Goal: Information Seeking & Learning: Compare options

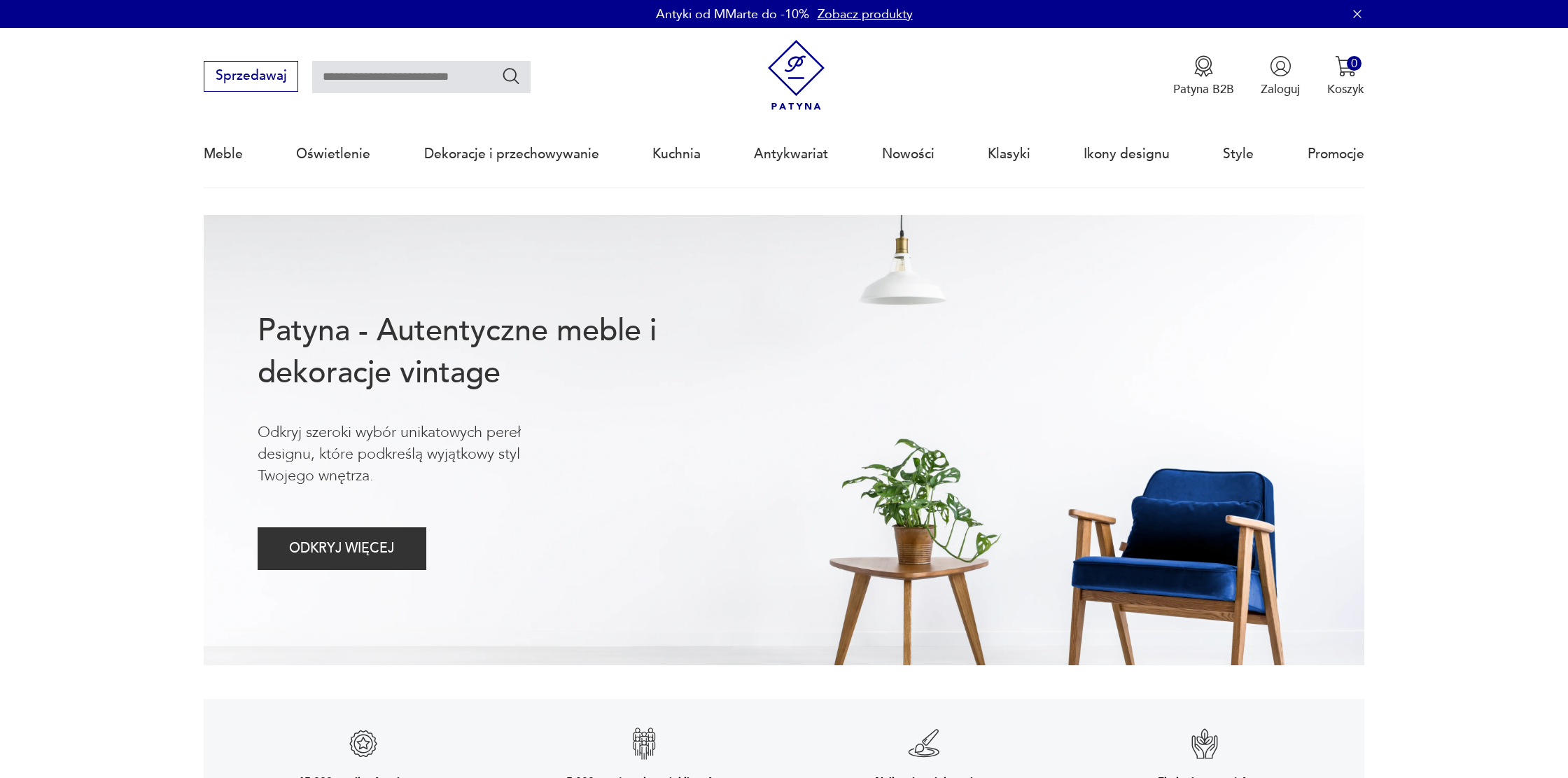
click at [376, 86] on input "text" at bounding box center [421, 77] width 218 height 32
type input "**********"
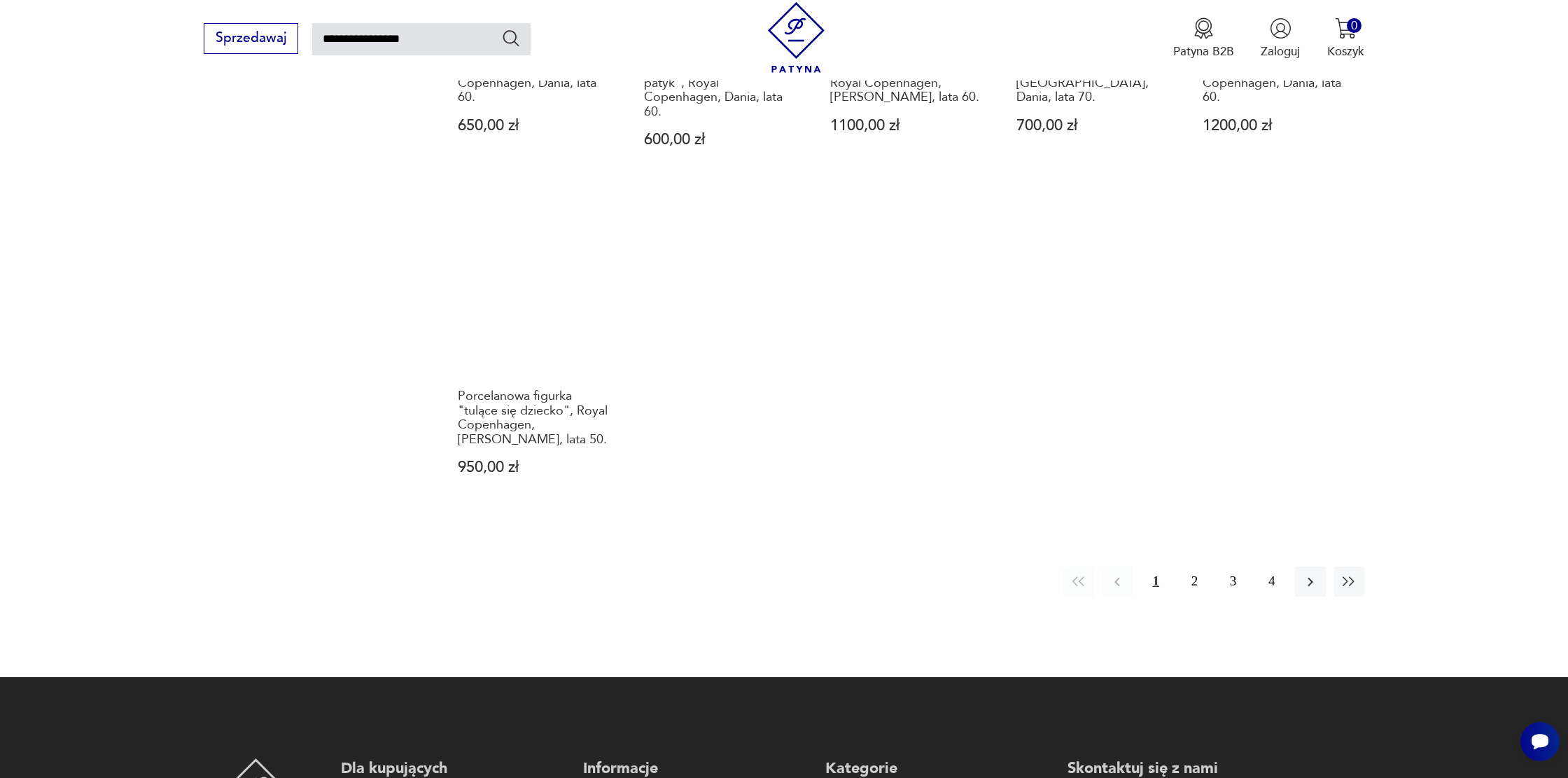
scroll to position [1198, 0]
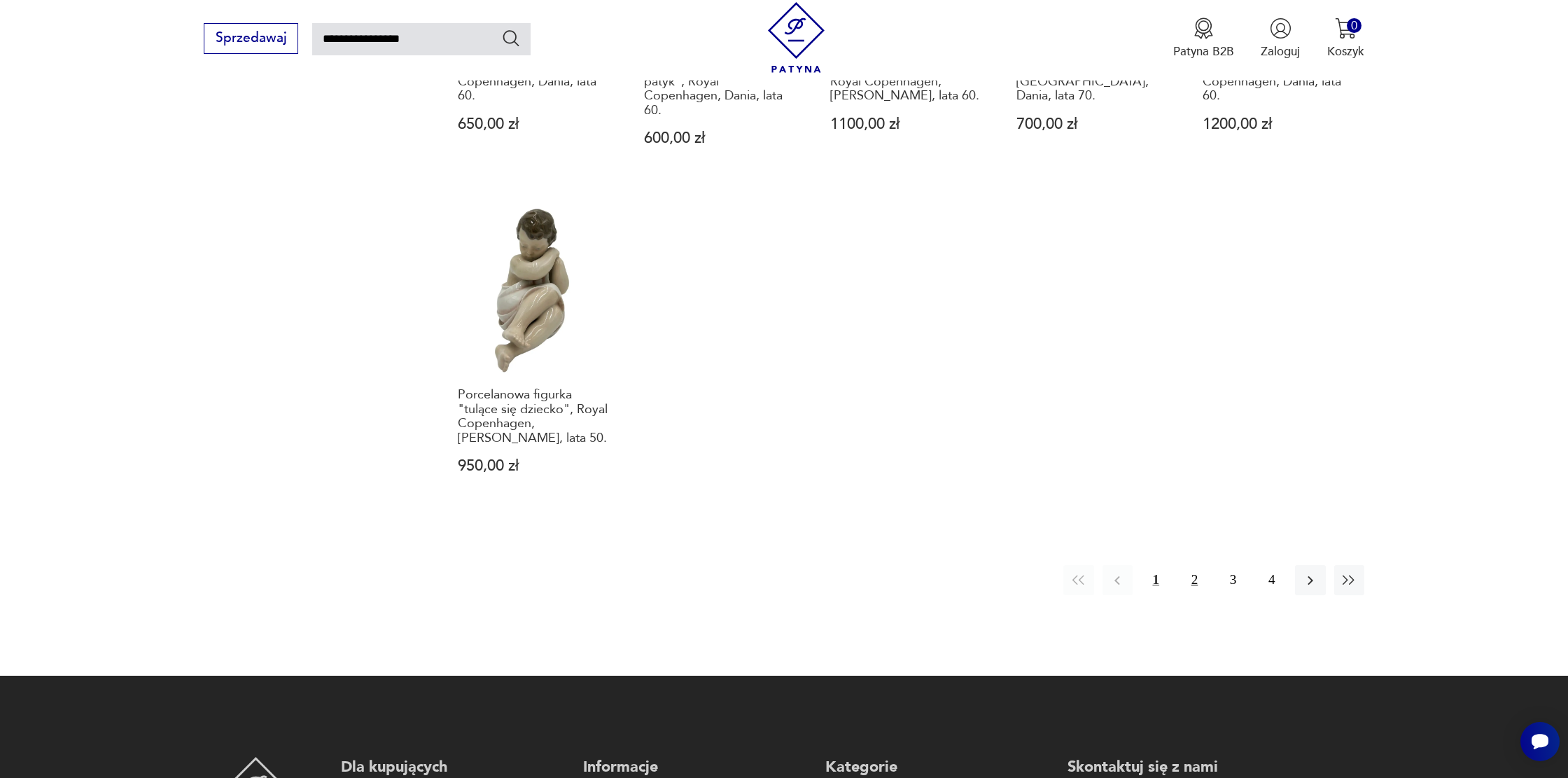
click at [1196, 581] on button "2" at bounding box center [1195, 580] width 30 height 30
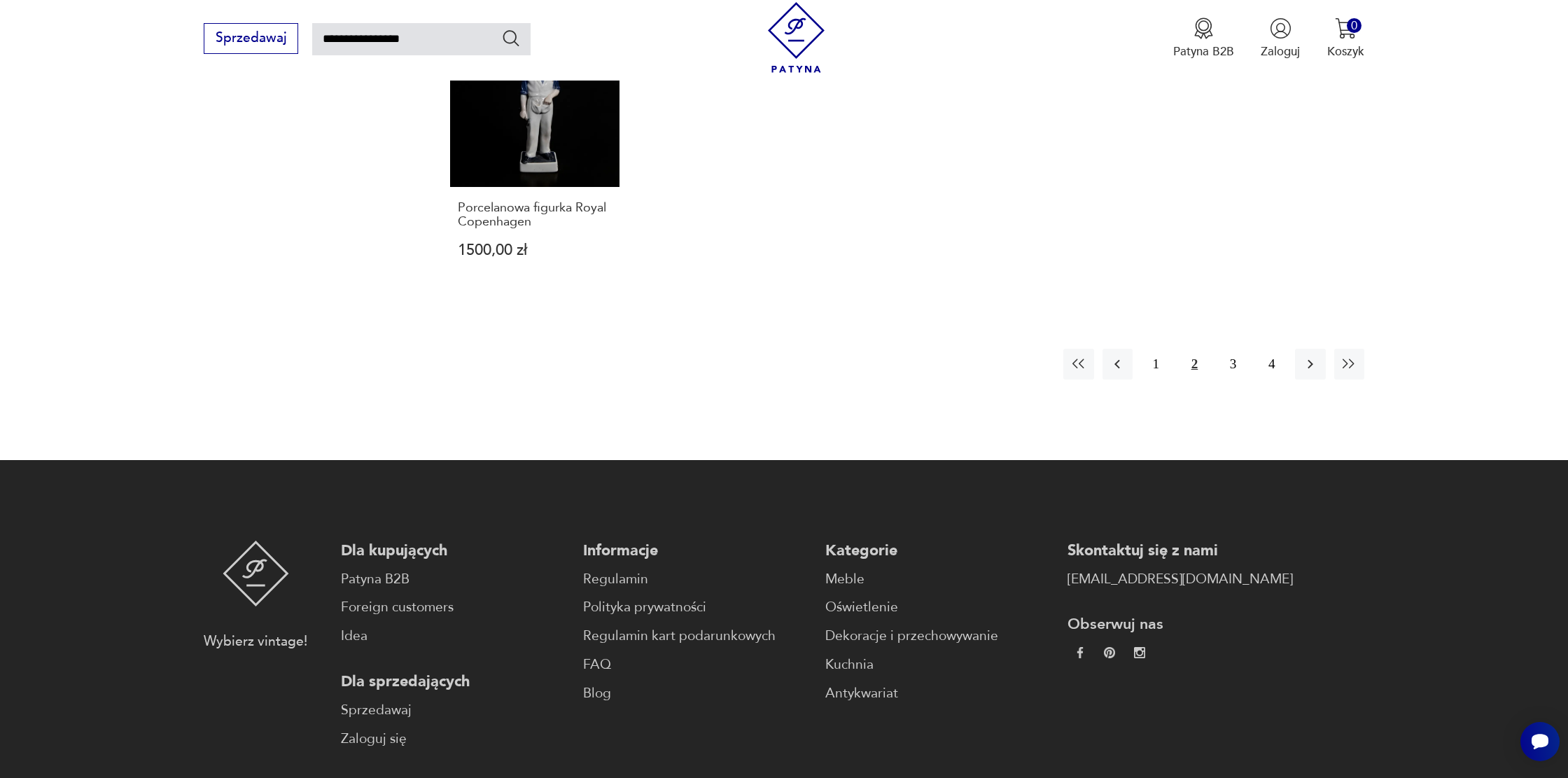
scroll to position [1343, 0]
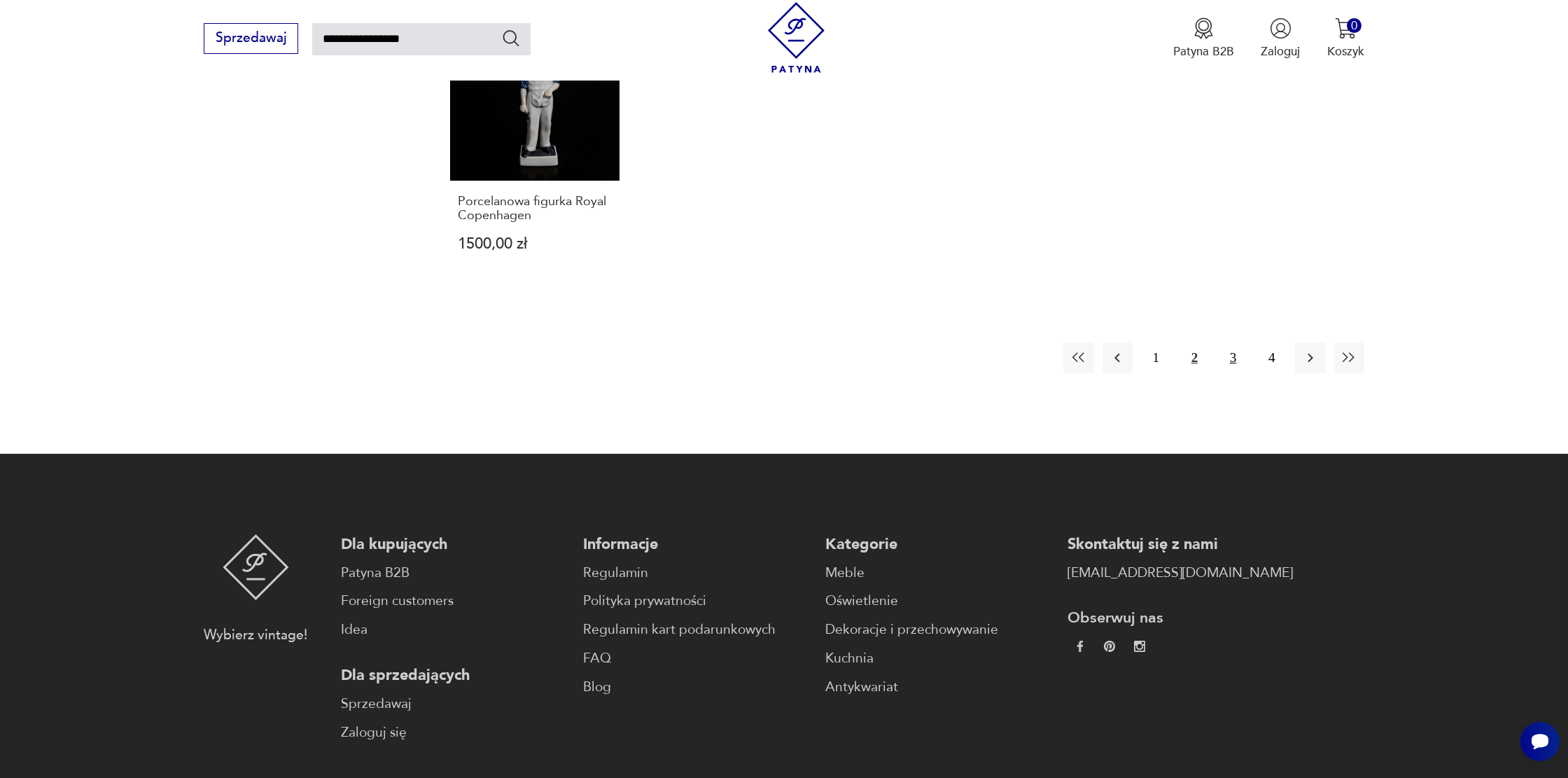
click at [1236, 342] on button "3" at bounding box center [1233, 357] width 30 height 30
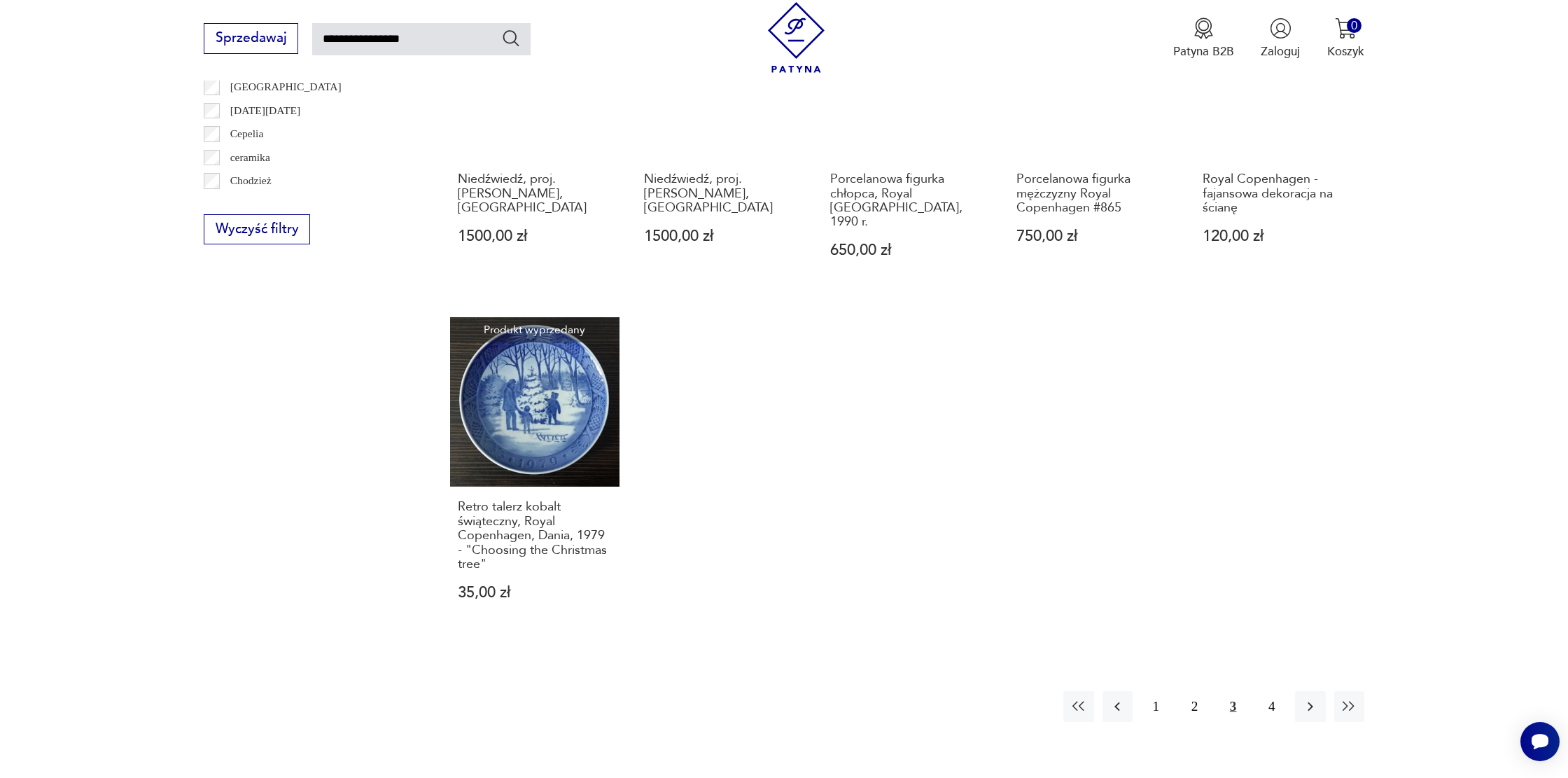
scroll to position [1101, 0]
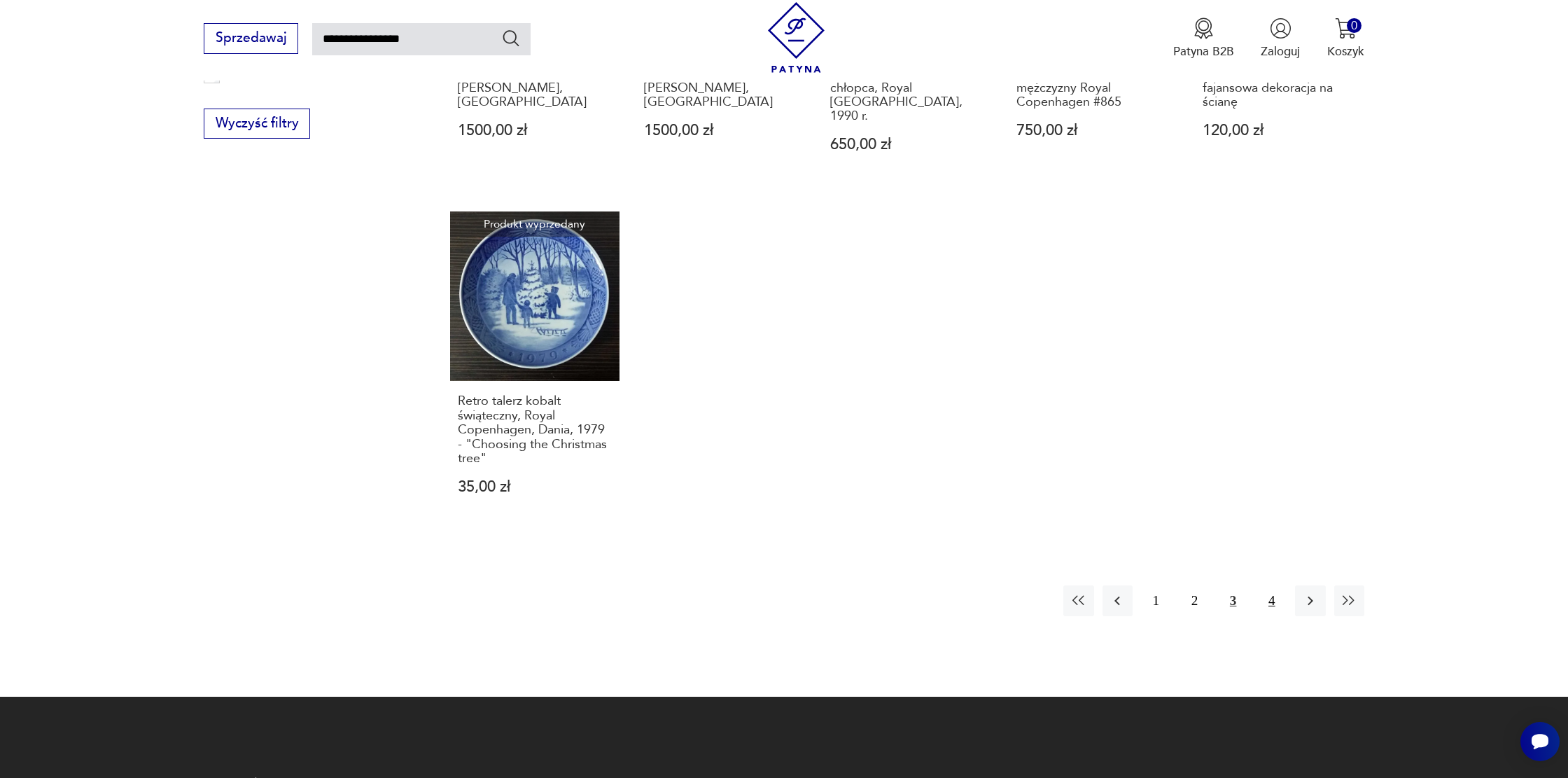
click at [1276, 586] on button "4" at bounding box center [1271, 600] width 30 height 30
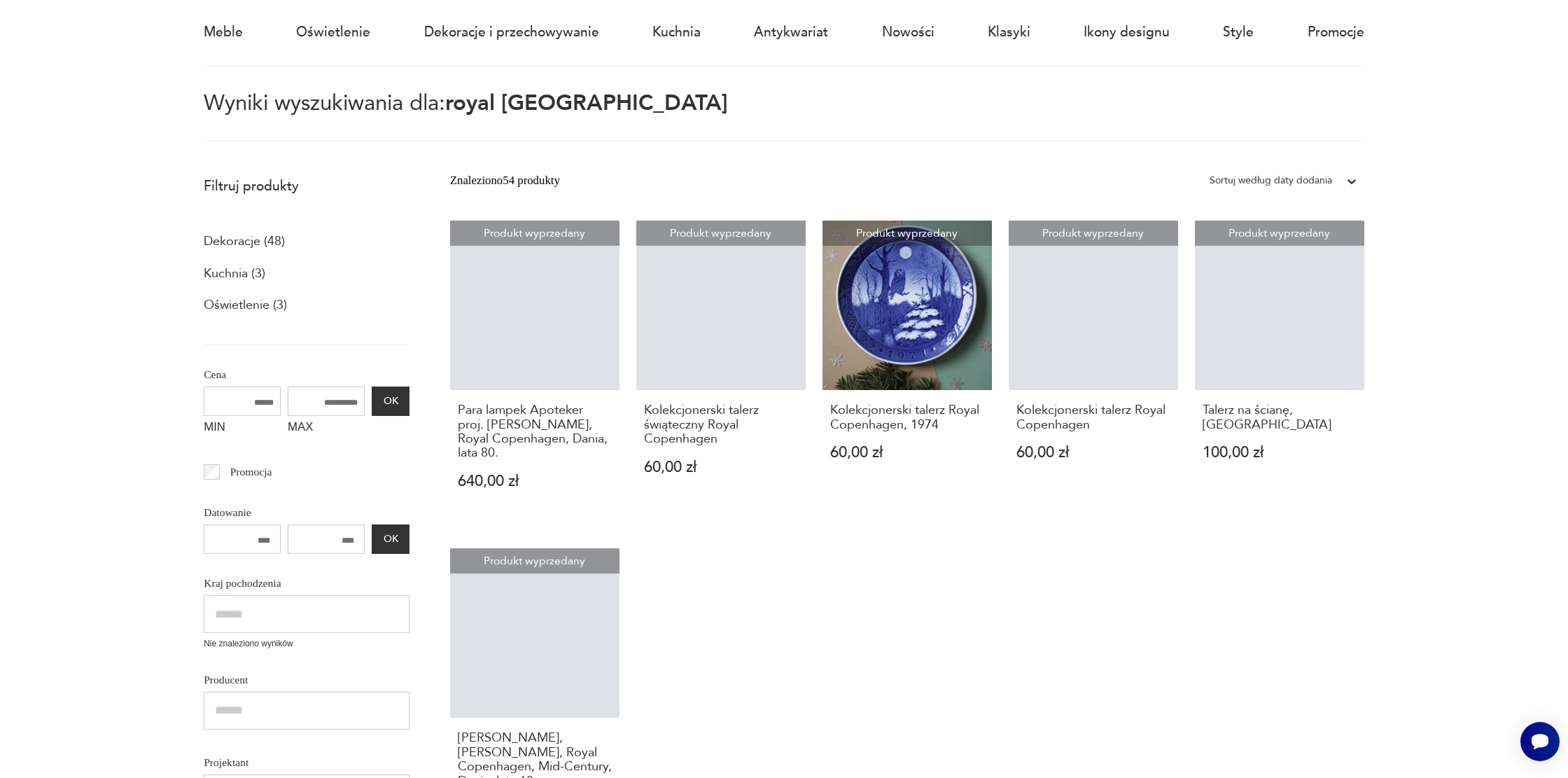
scroll to position [81, 0]
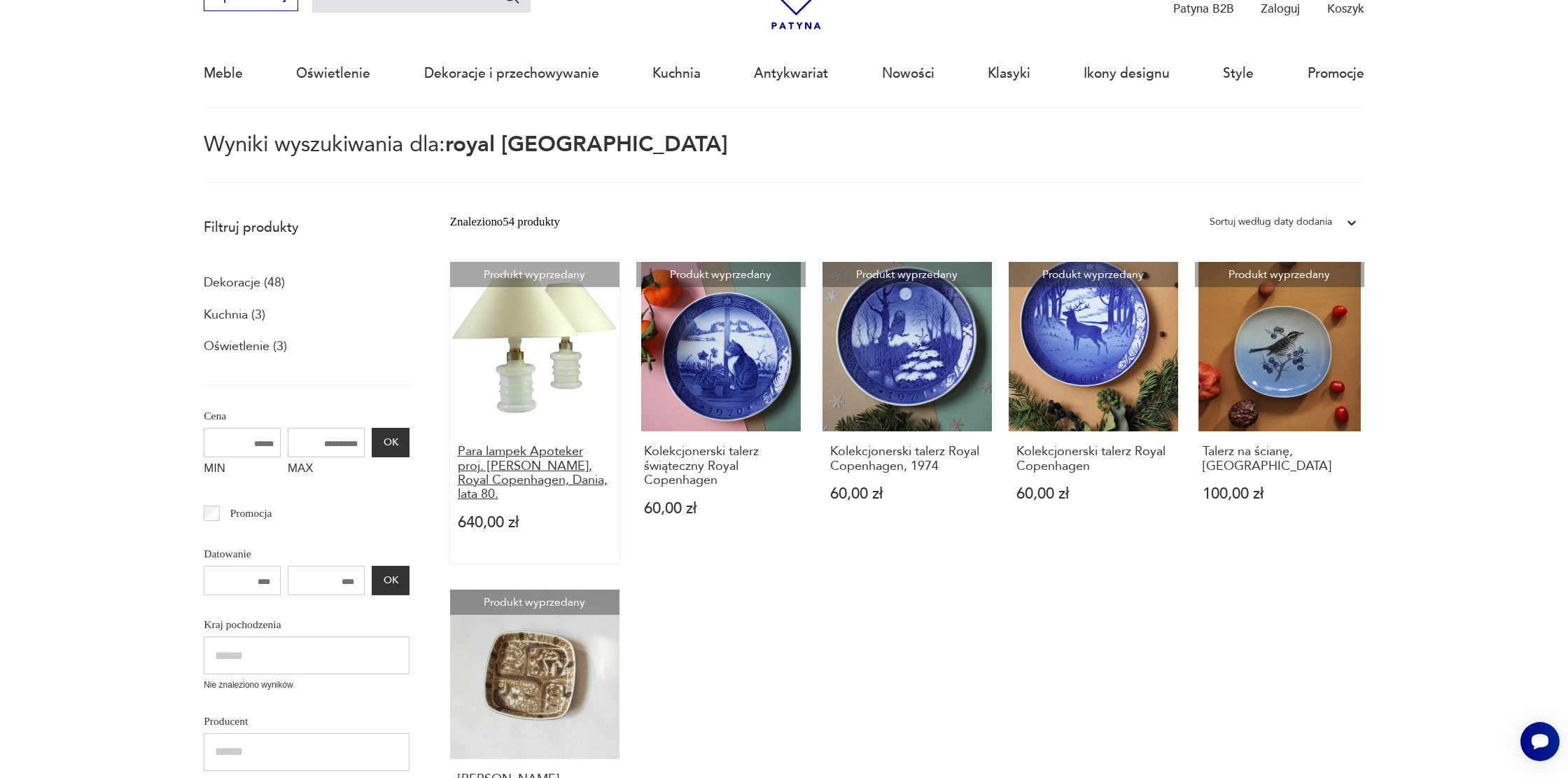
click at [547, 486] on h3 "Para lampek Apoteker proj. Sidse Werner, Royal Copenhagen, Dania, lata 80." at bounding box center [534, 473] width 154 height 57
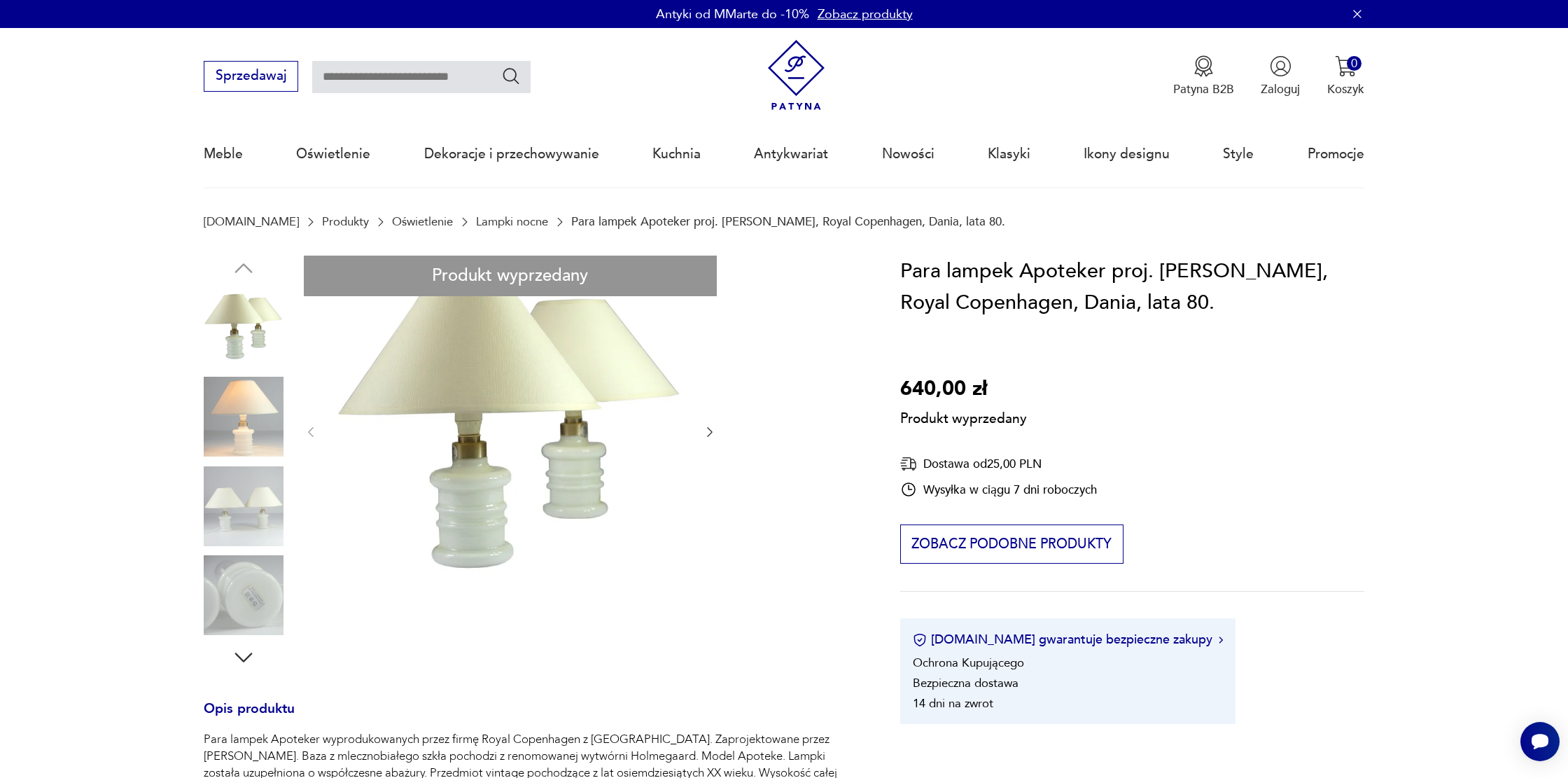
click at [710, 432] on div "Produkt wyprzedany Opis produktu Para lampek Apoteker wyprodukowanych przez fir…" at bounding box center [531, 672] width 656 height 834
click at [213, 608] on div "Produkt wyprzedany Opis produktu Para lampek Apoteker wyprodukowanych przez fir…" at bounding box center [531, 672] width 656 height 834
click at [809, 68] on img at bounding box center [797, 76] width 71 height 71
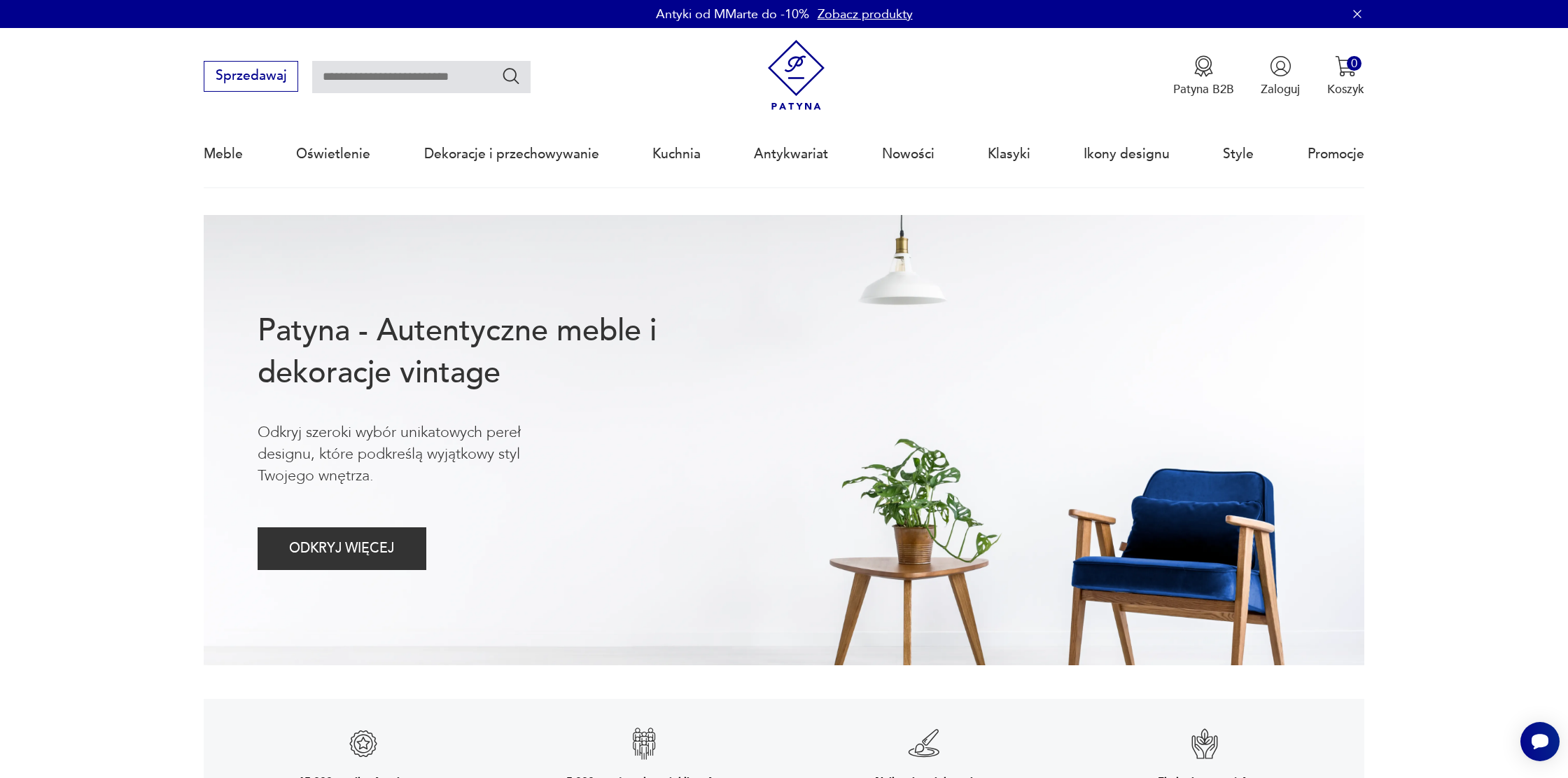
click at [398, 72] on input "text" at bounding box center [421, 77] width 218 height 32
type input "******"
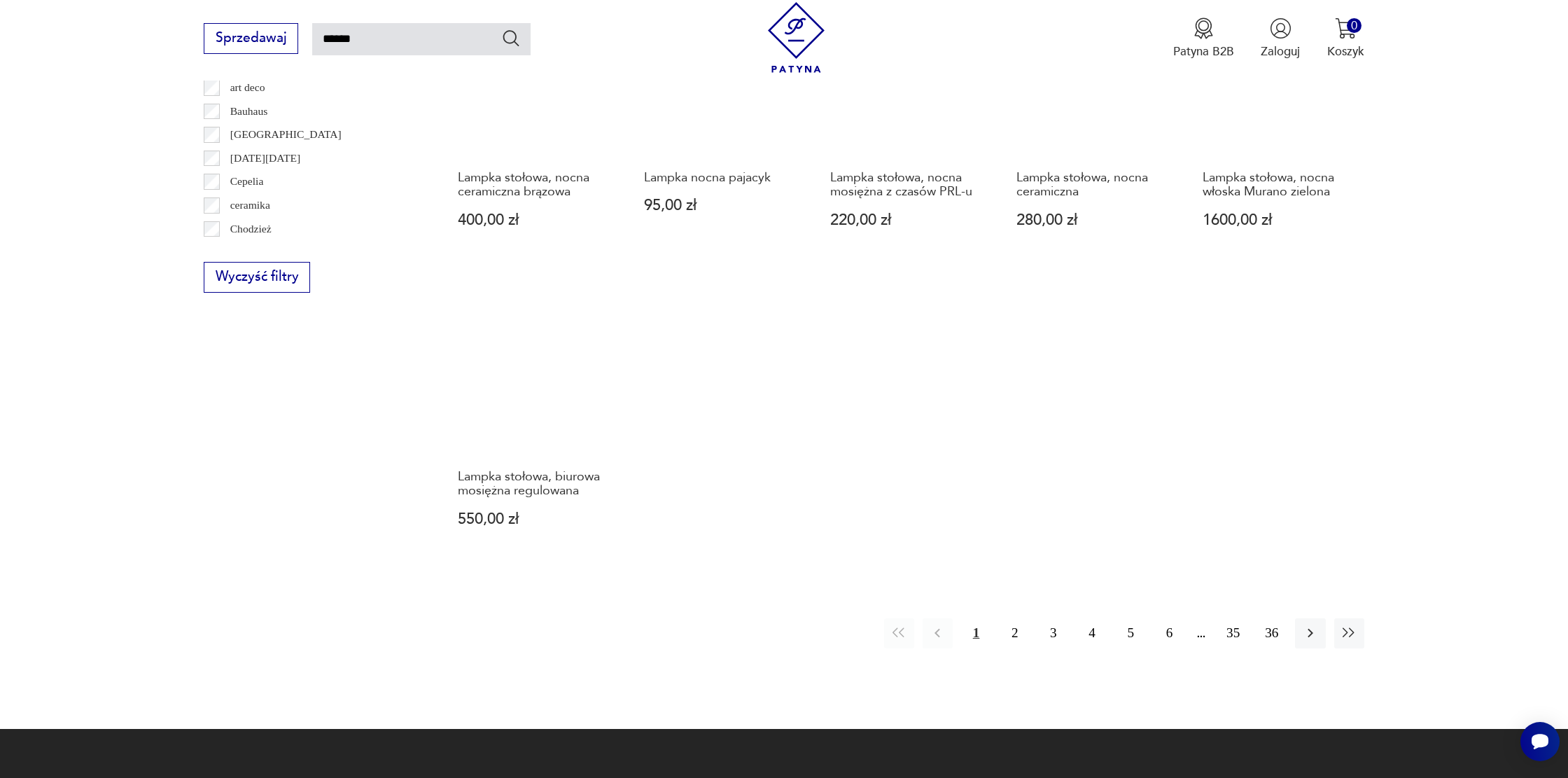
scroll to position [1016, 0]
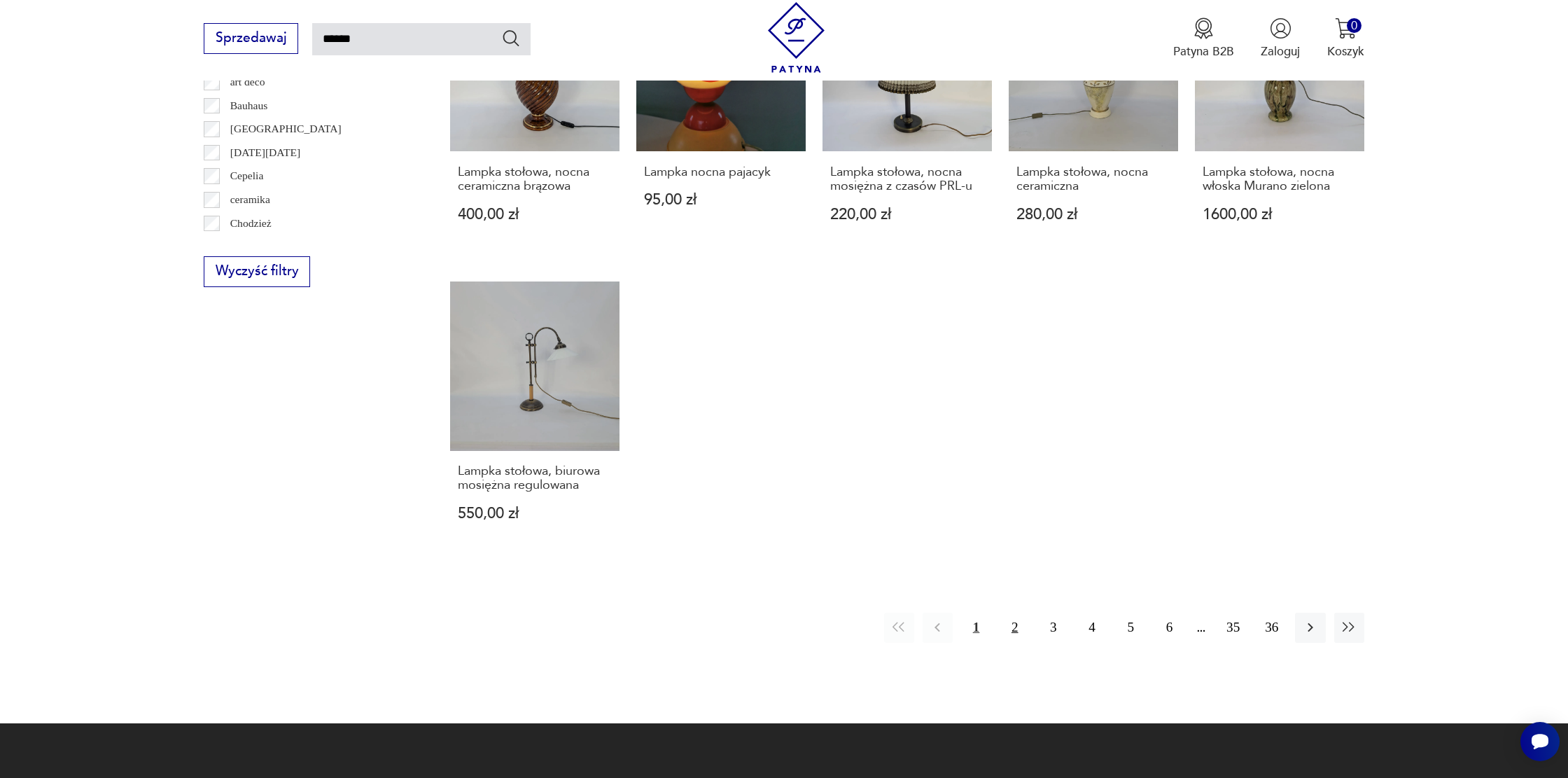
click at [1021, 614] on button "2" at bounding box center [1014, 627] width 30 height 30
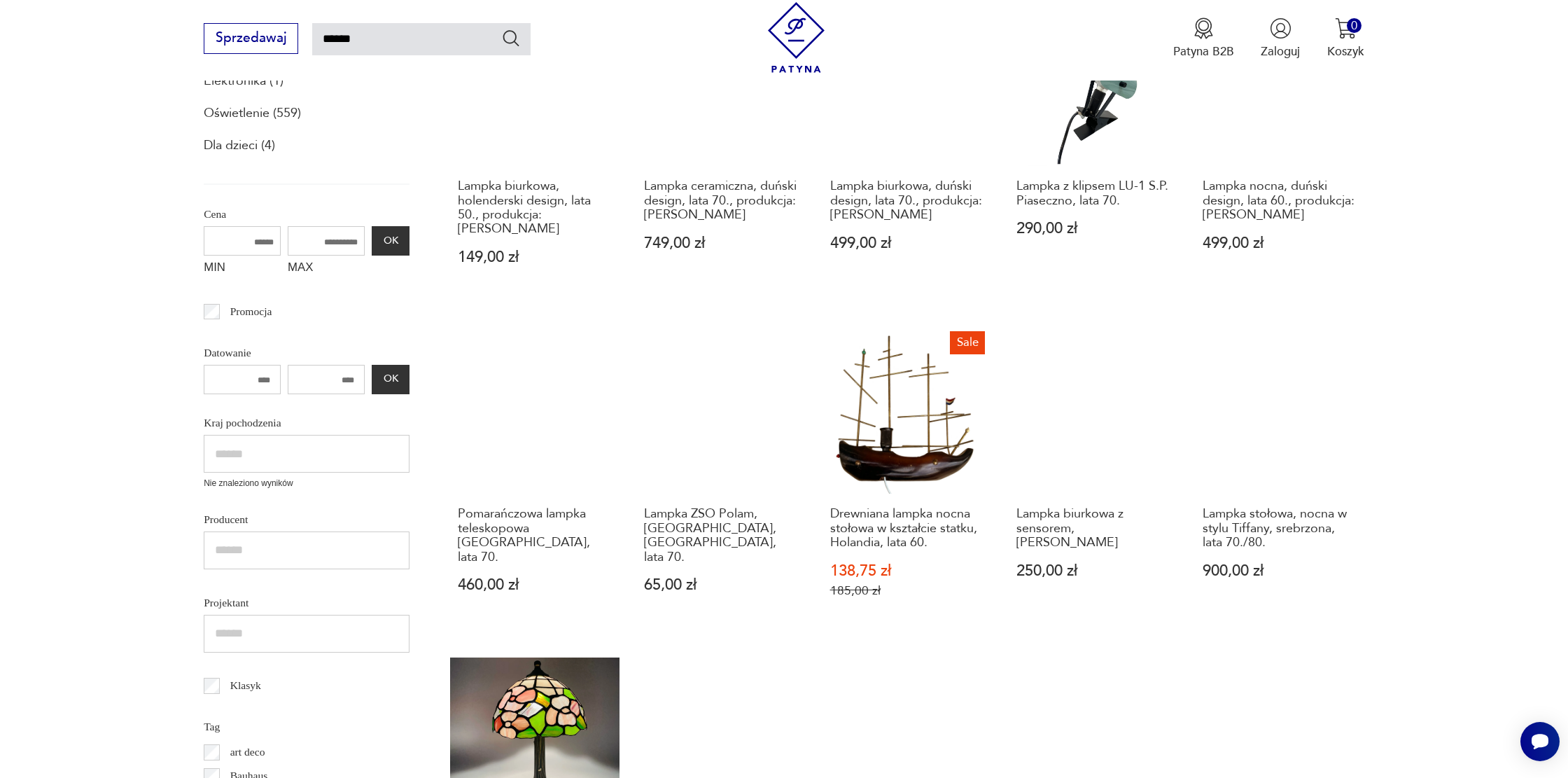
scroll to position [258, 0]
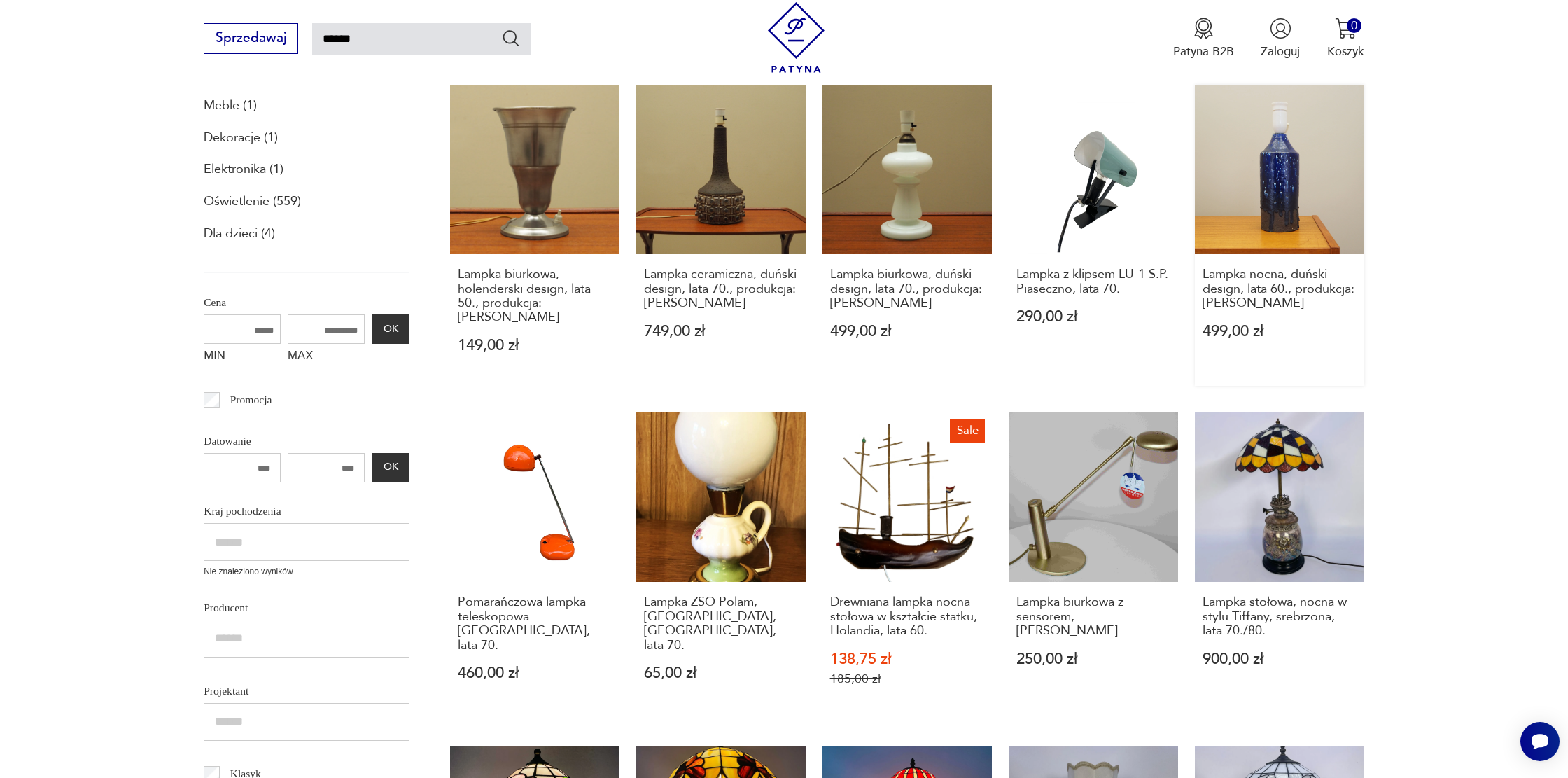
click at [1279, 209] on link "Lampka nocna, duński design, lata 60., produkcja: Dania 499,00 zł" at bounding box center [1280, 235] width 170 height 301
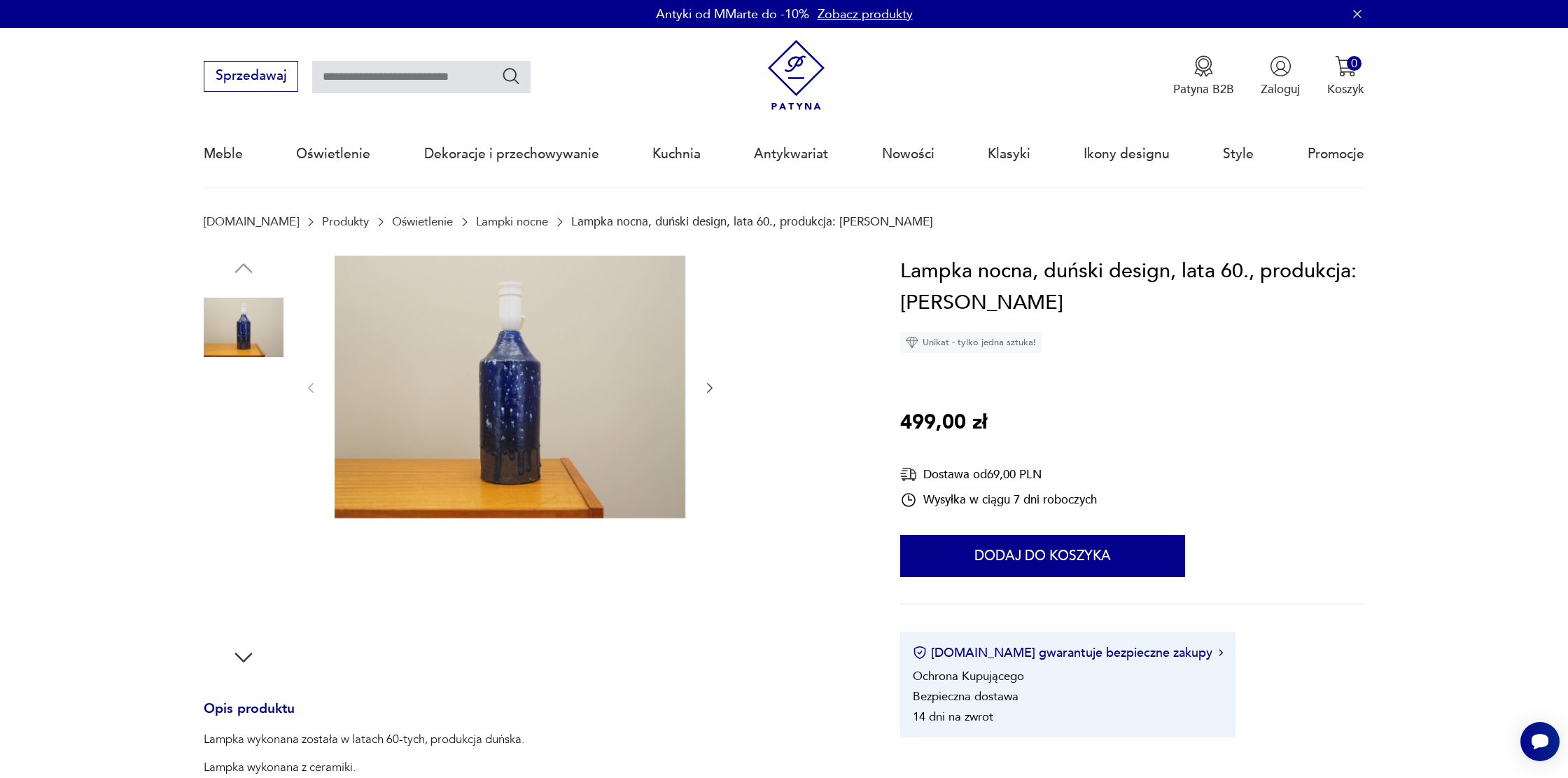
click at [514, 428] on img at bounding box center [510, 387] width 351 height 263
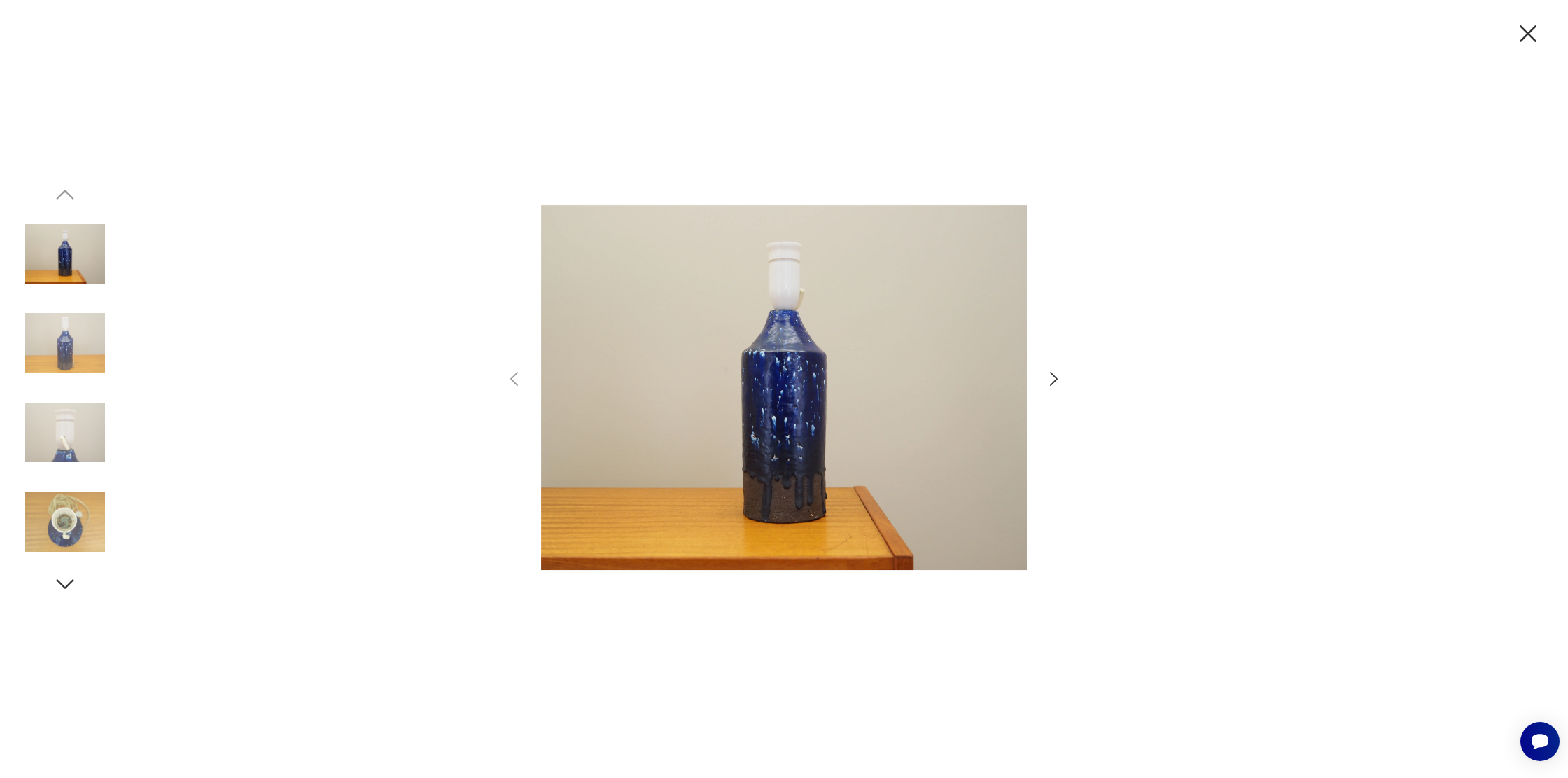
click at [1043, 381] on div at bounding box center [784, 389] width 560 height 626
click at [1056, 377] on icon "button" at bounding box center [1054, 379] width 8 height 14
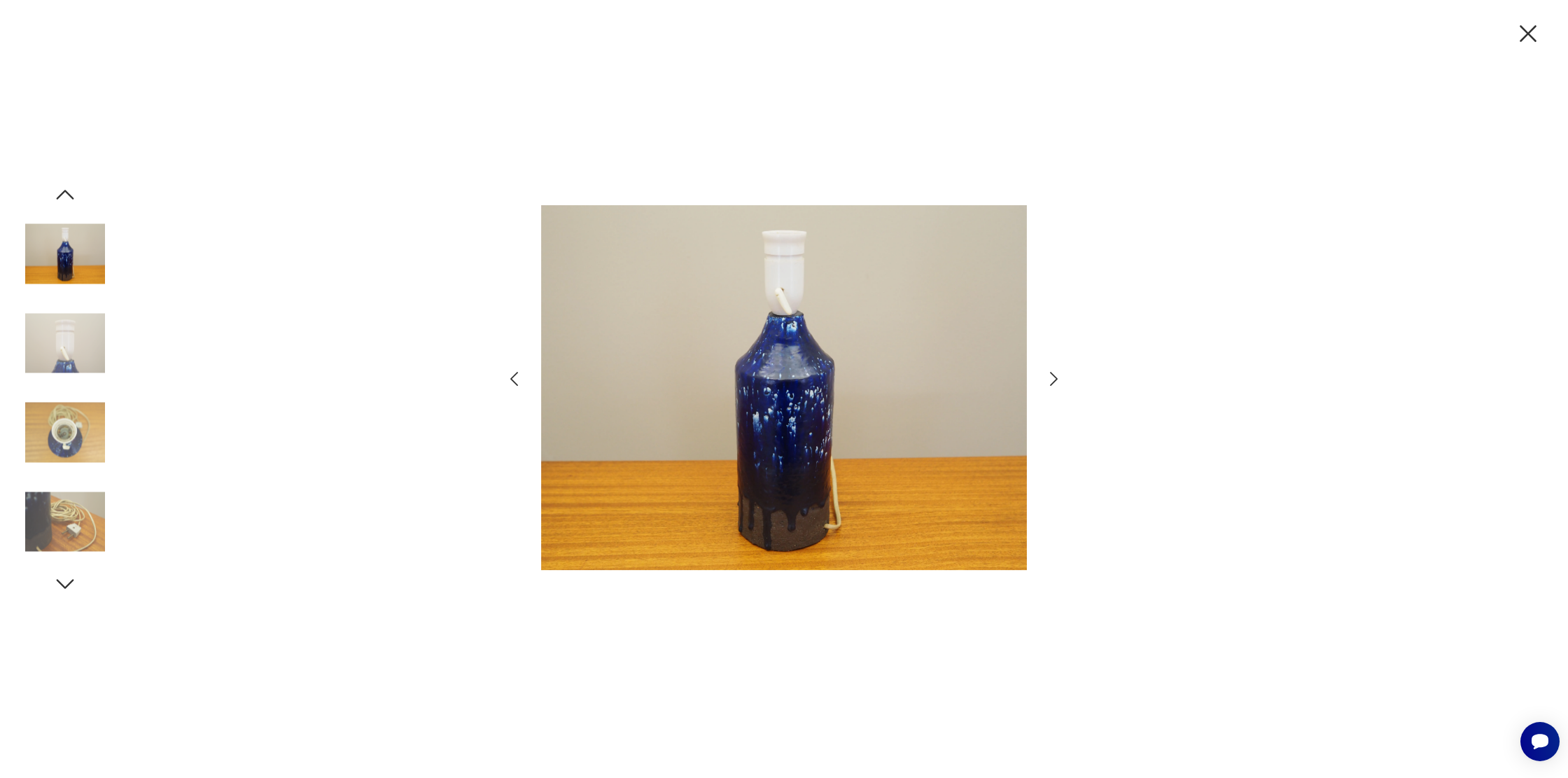
click at [1056, 377] on icon "button" at bounding box center [1054, 379] width 8 height 14
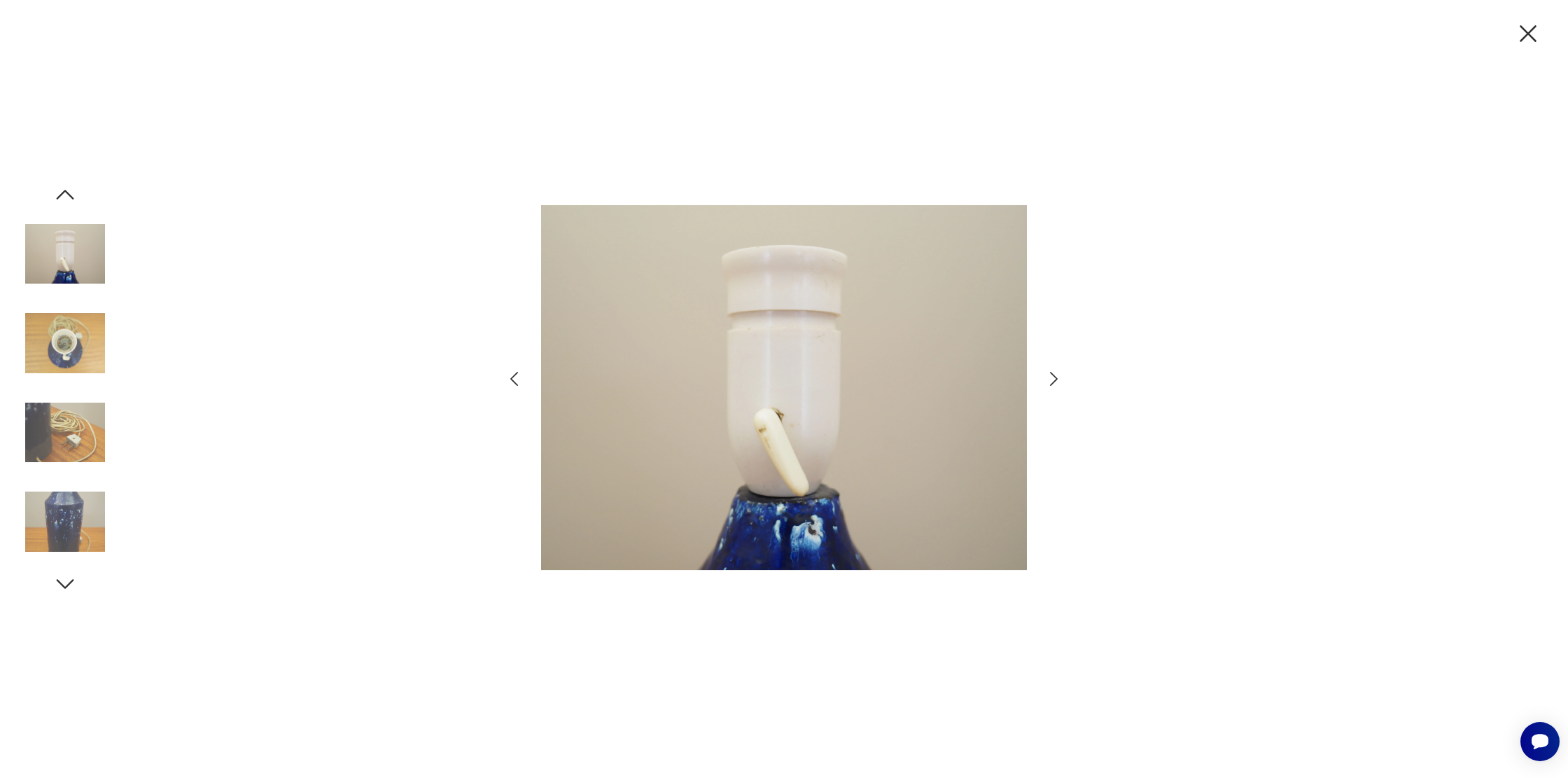
click at [1056, 377] on icon "button" at bounding box center [1054, 379] width 8 height 14
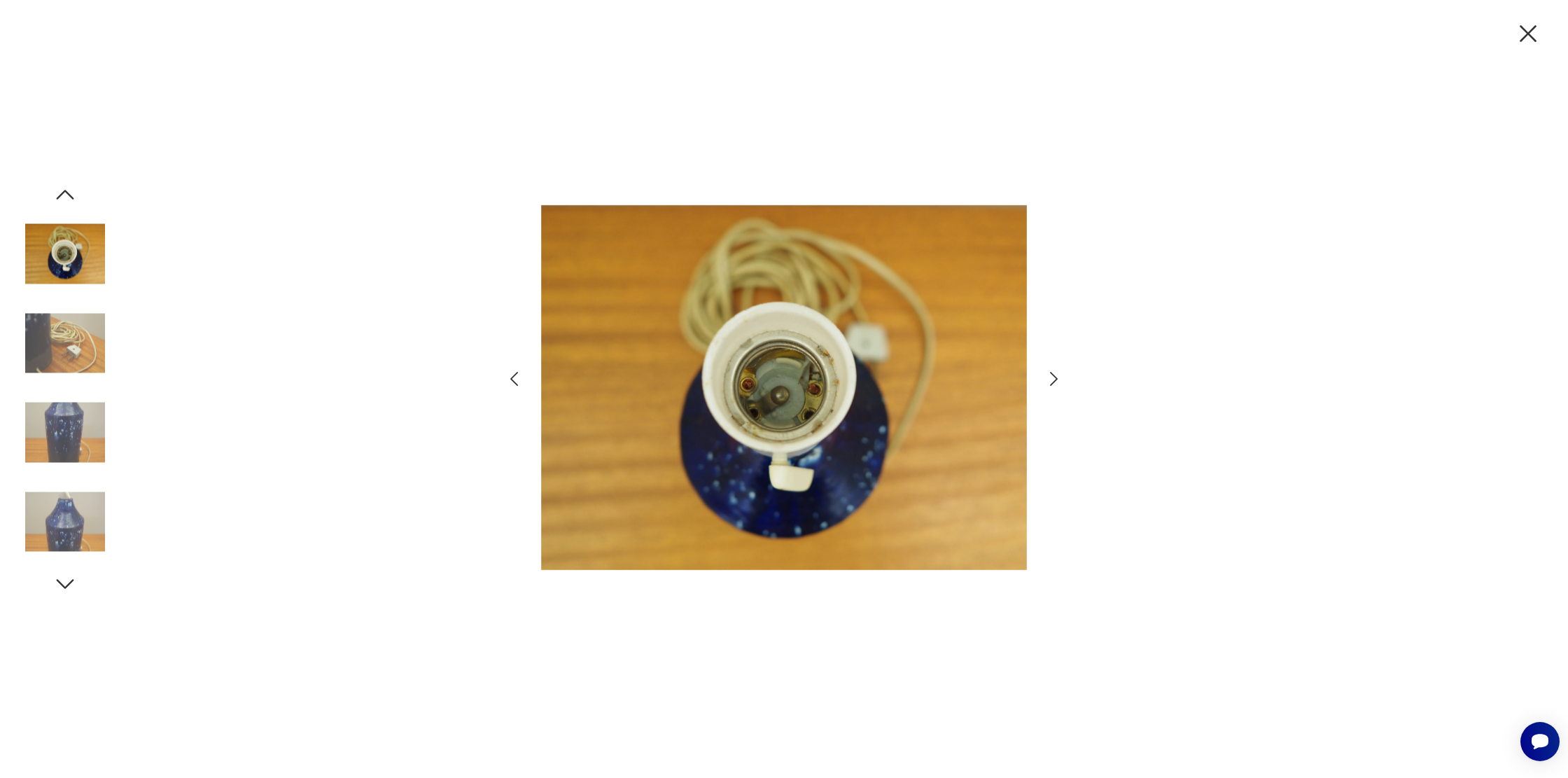
click at [1056, 377] on icon "button" at bounding box center [1054, 379] width 8 height 14
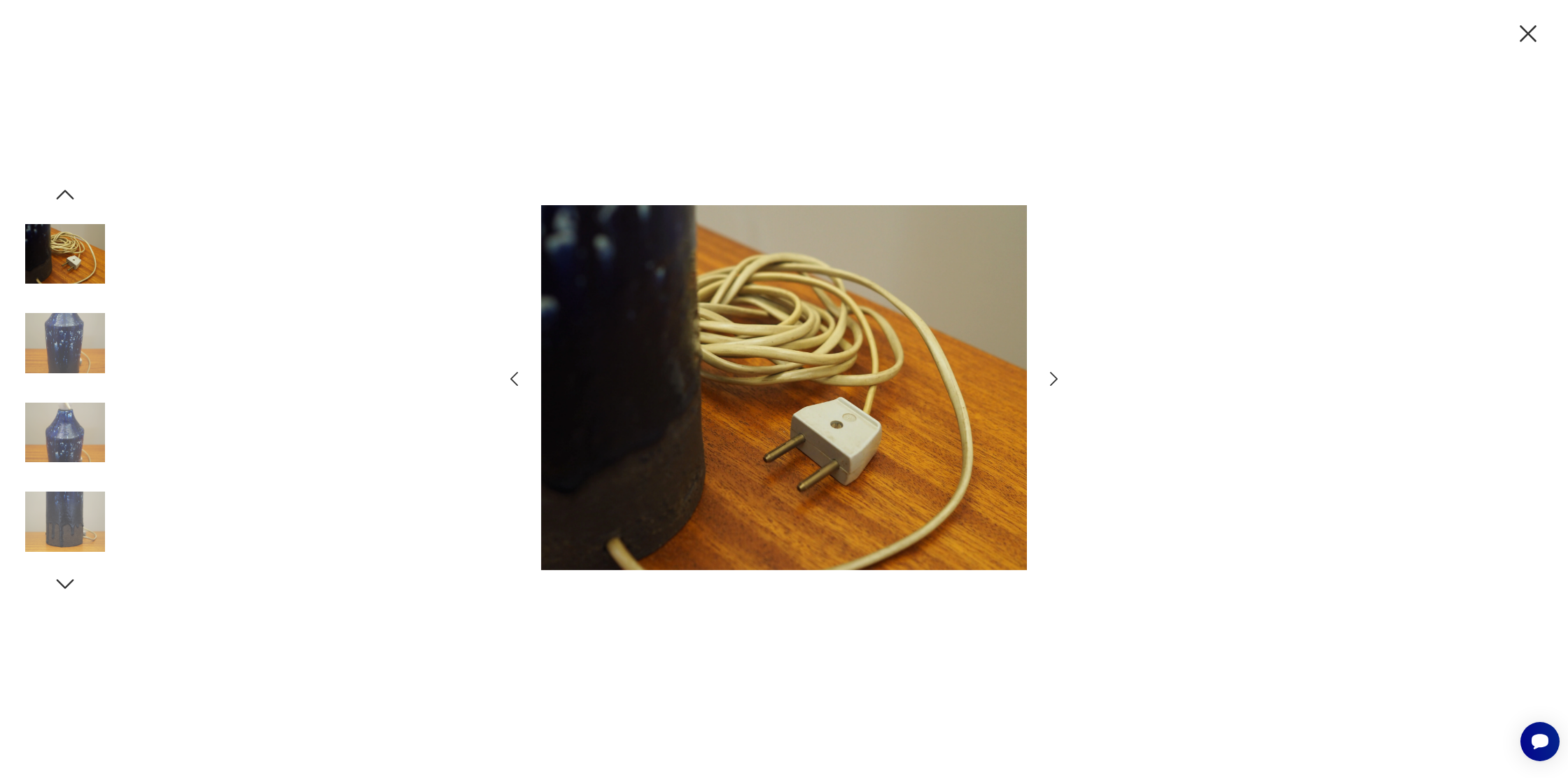
click at [1056, 377] on icon "button" at bounding box center [1054, 379] width 8 height 14
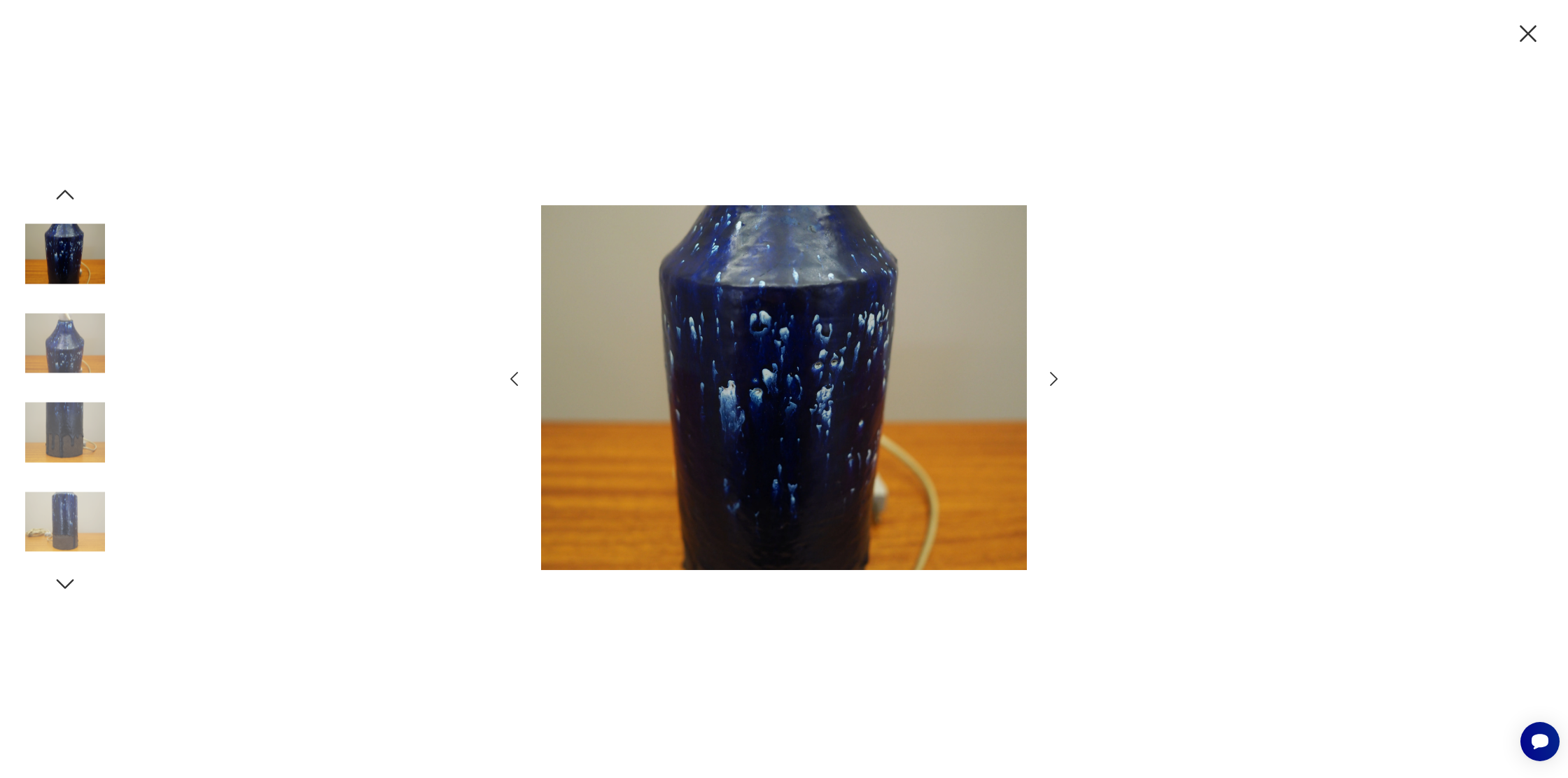
click at [1056, 377] on icon "button" at bounding box center [1054, 379] width 8 height 14
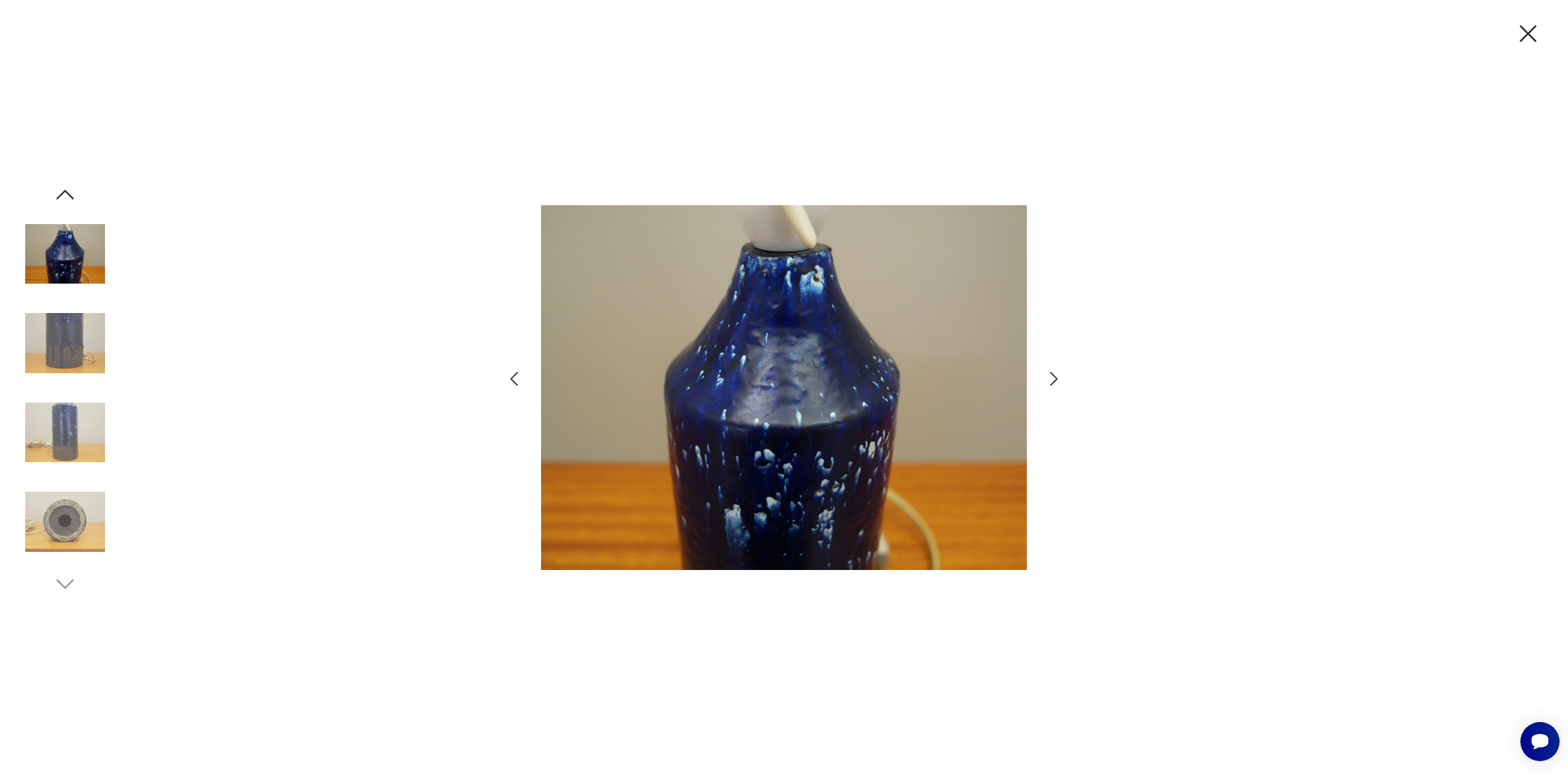
click at [1529, 35] on icon "button" at bounding box center [1529, 33] width 30 height 30
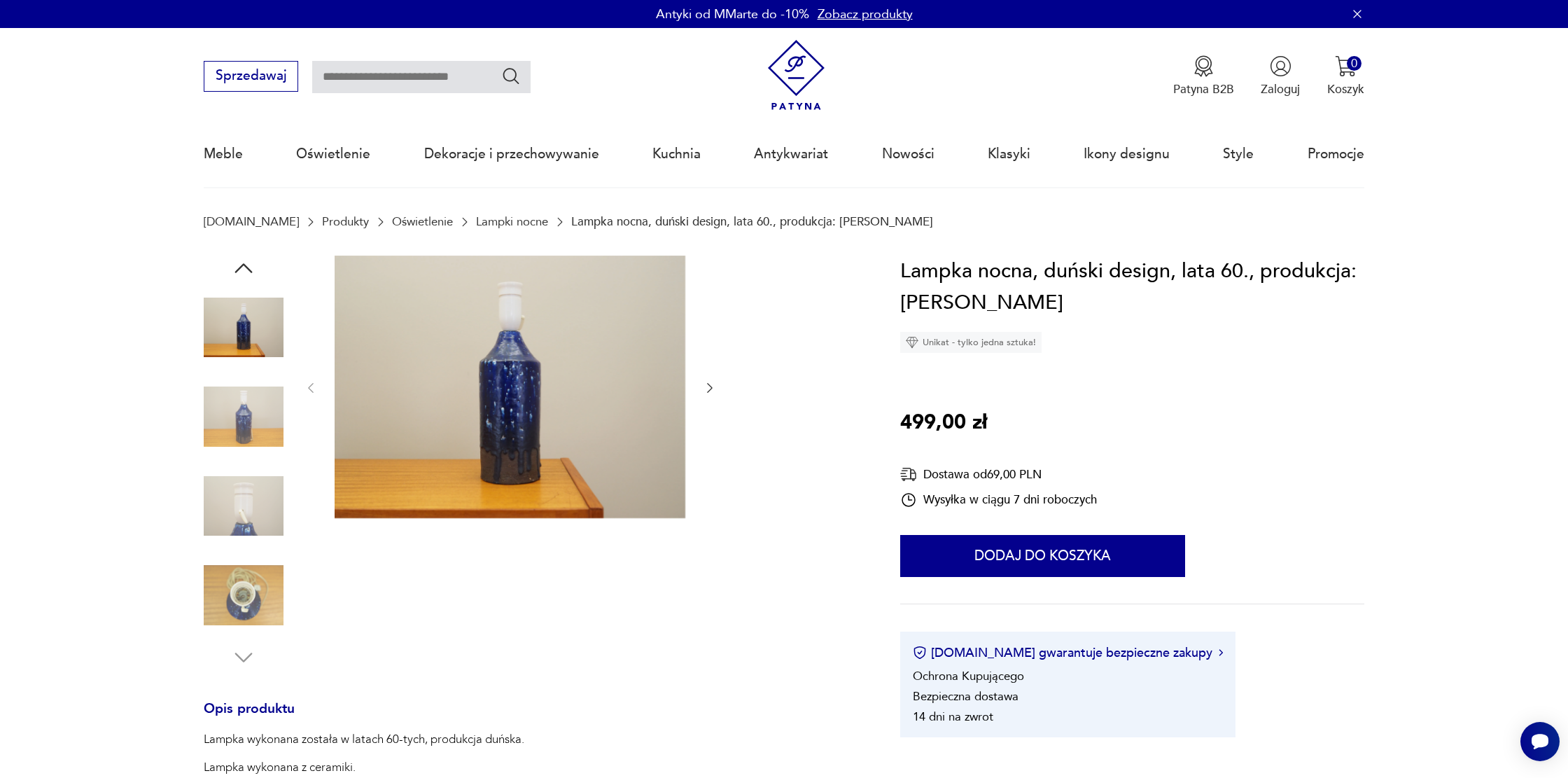
click at [445, 85] on input "text" at bounding box center [421, 77] width 218 height 32
type input "****"
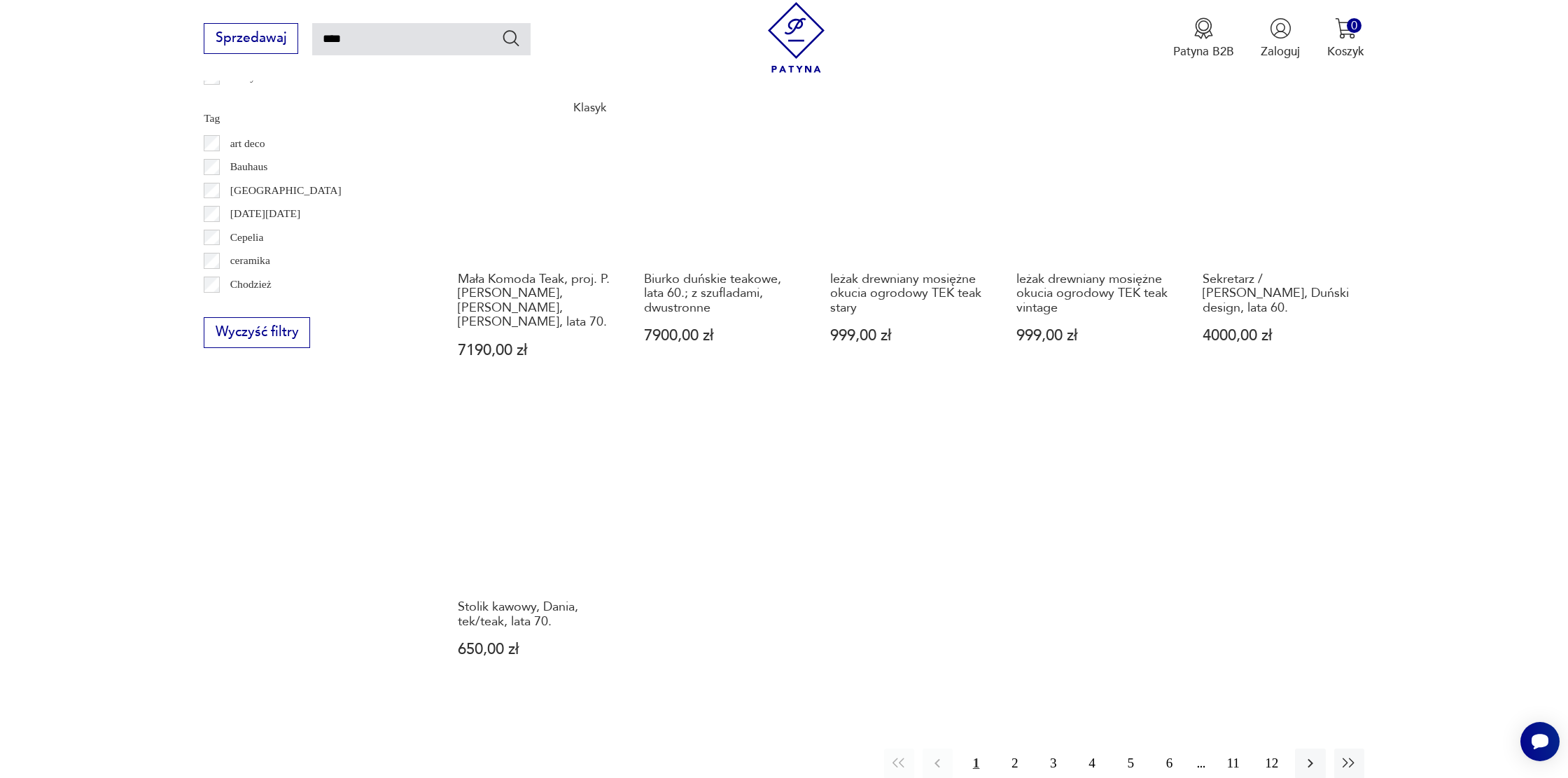
scroll to position [929, 0]
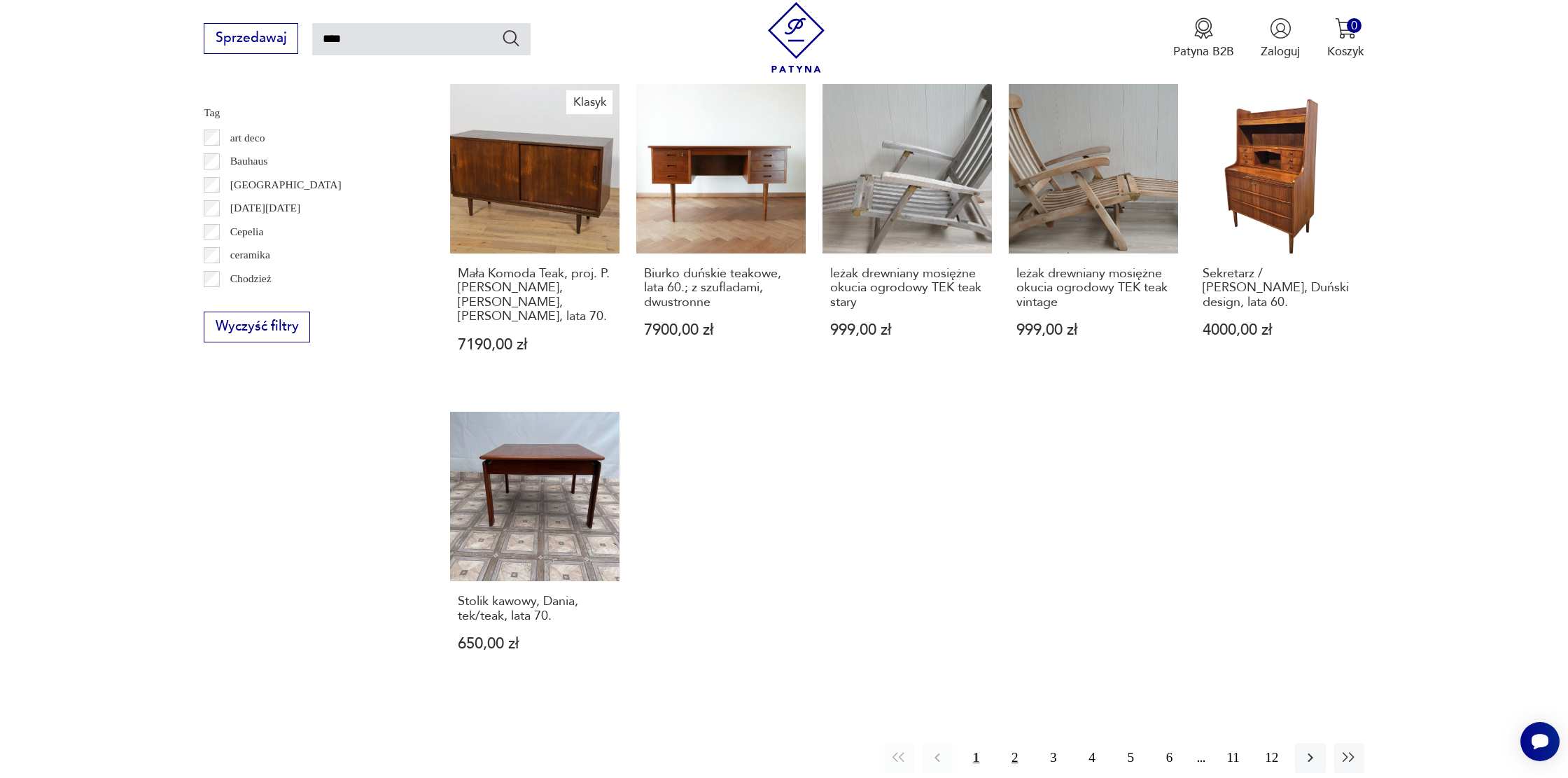
click at [1006, 749] on button "2" at bounding box center [1014, 758] width 30 height 30
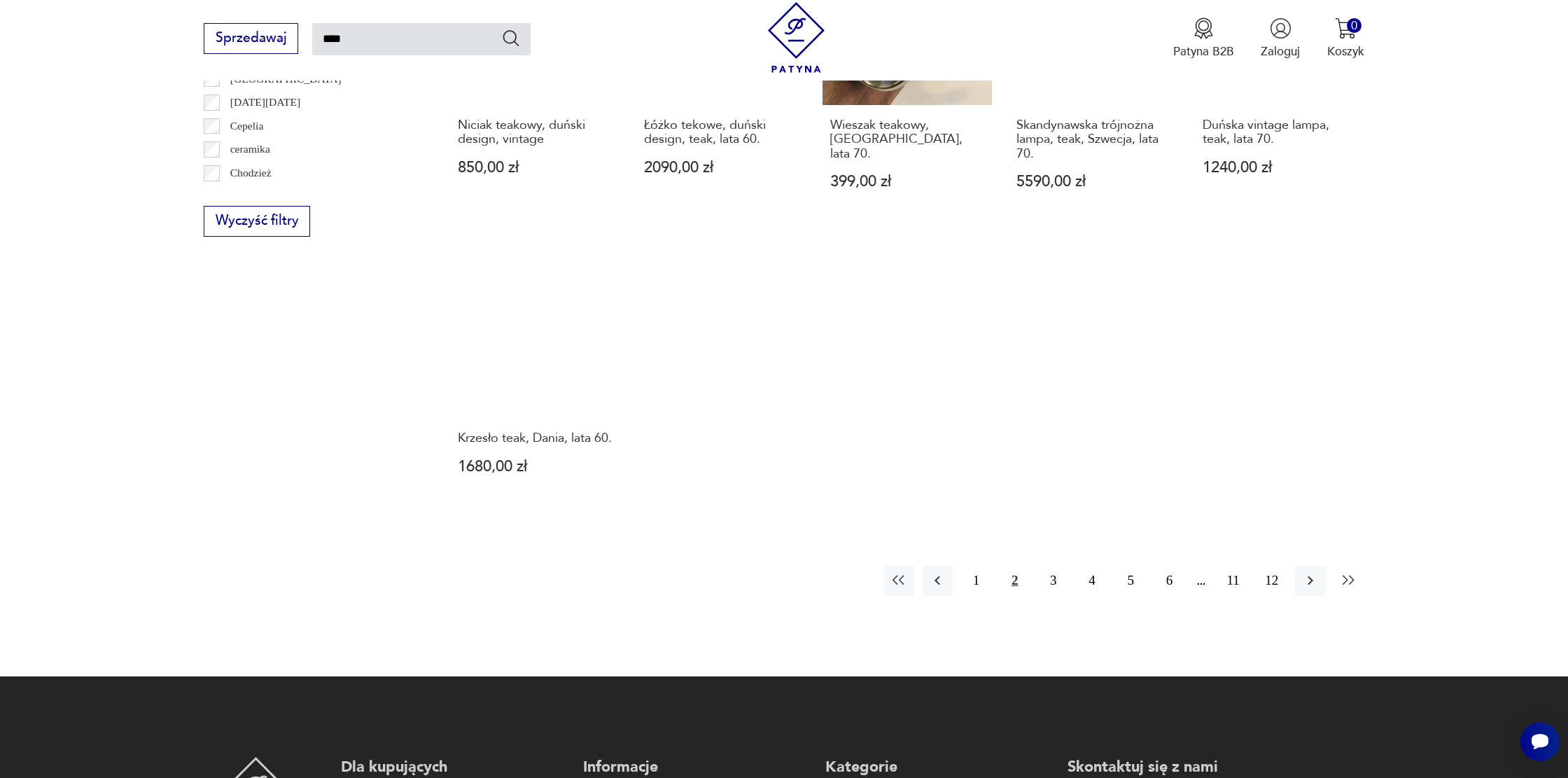
scroll to position [1037, 0]
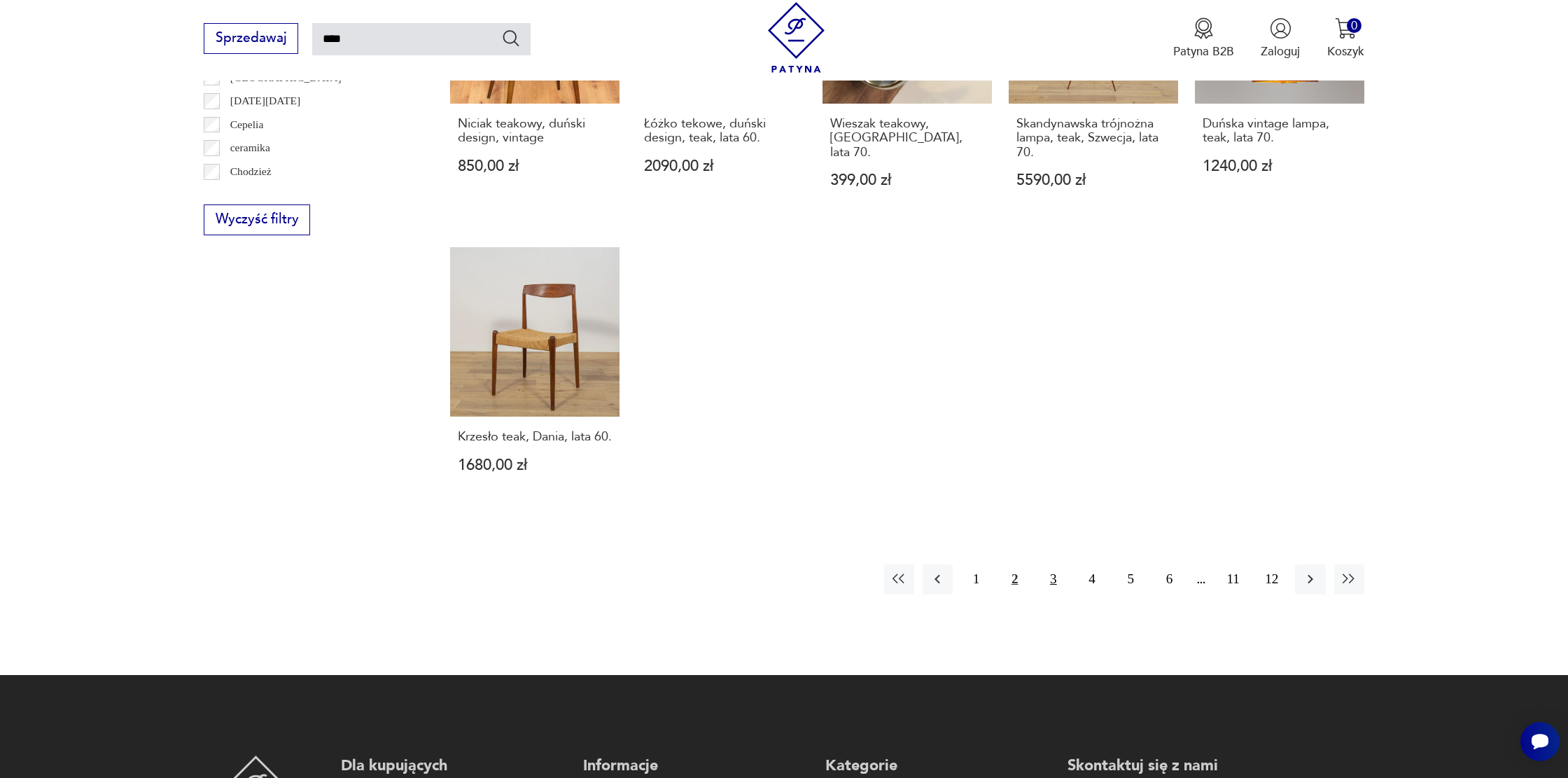
click at [1057, 595] on button "3" at bounding box center [1053, 579] width 30 height 30
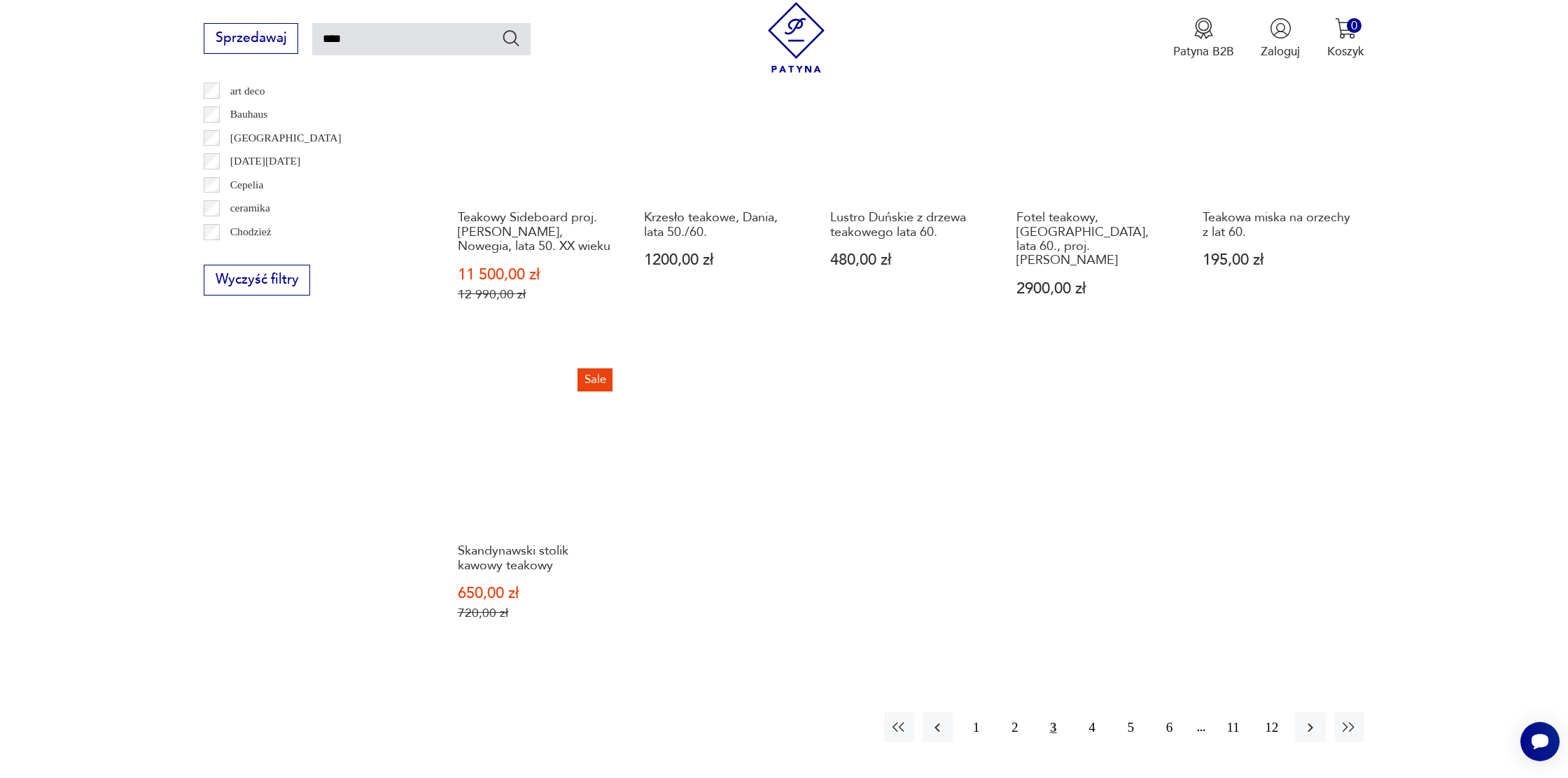
scroll to position [995, 0]
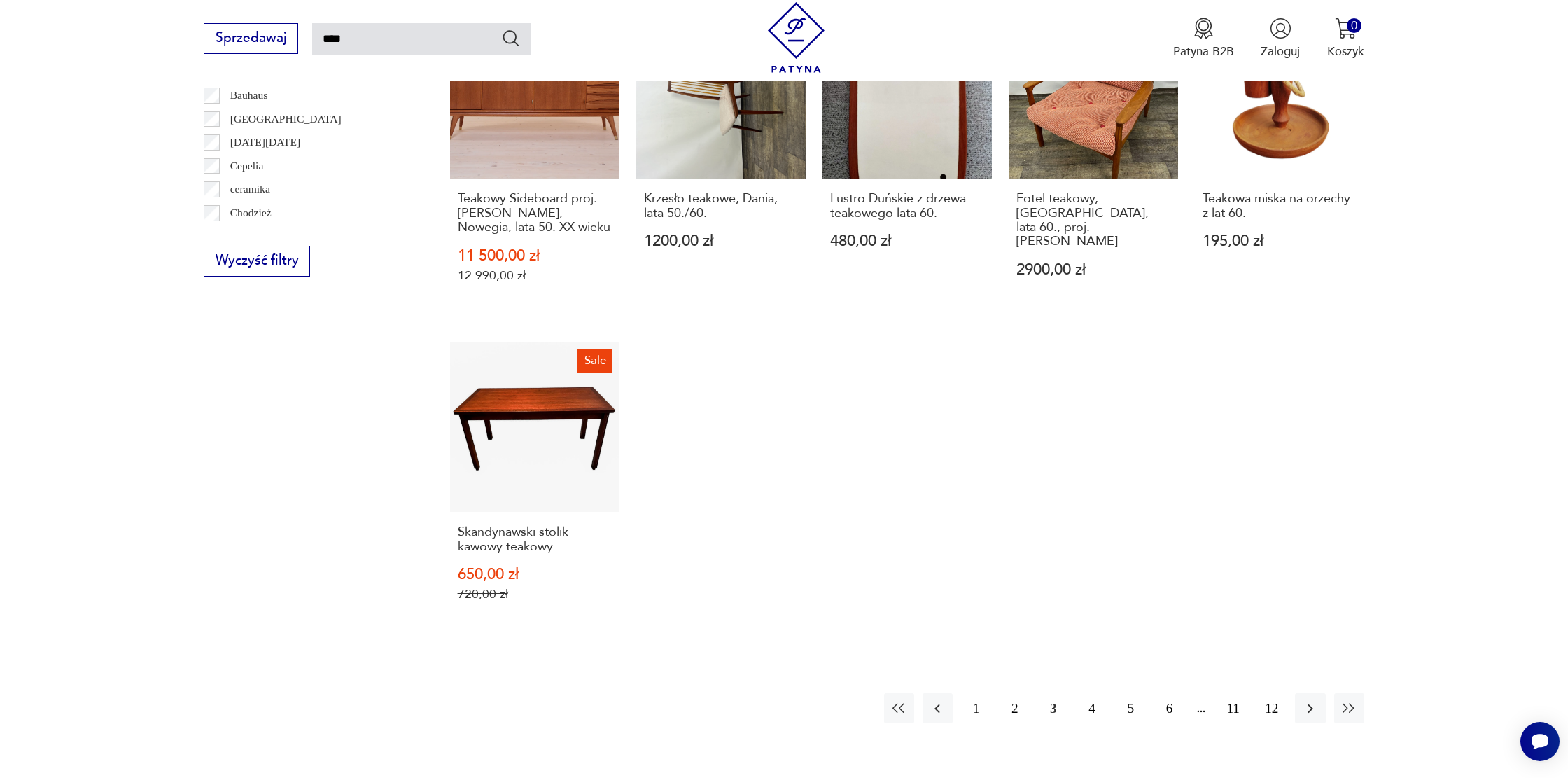
click at [1097, 706] on button "4" at bounding box center [1092, 708] width 30 height 30
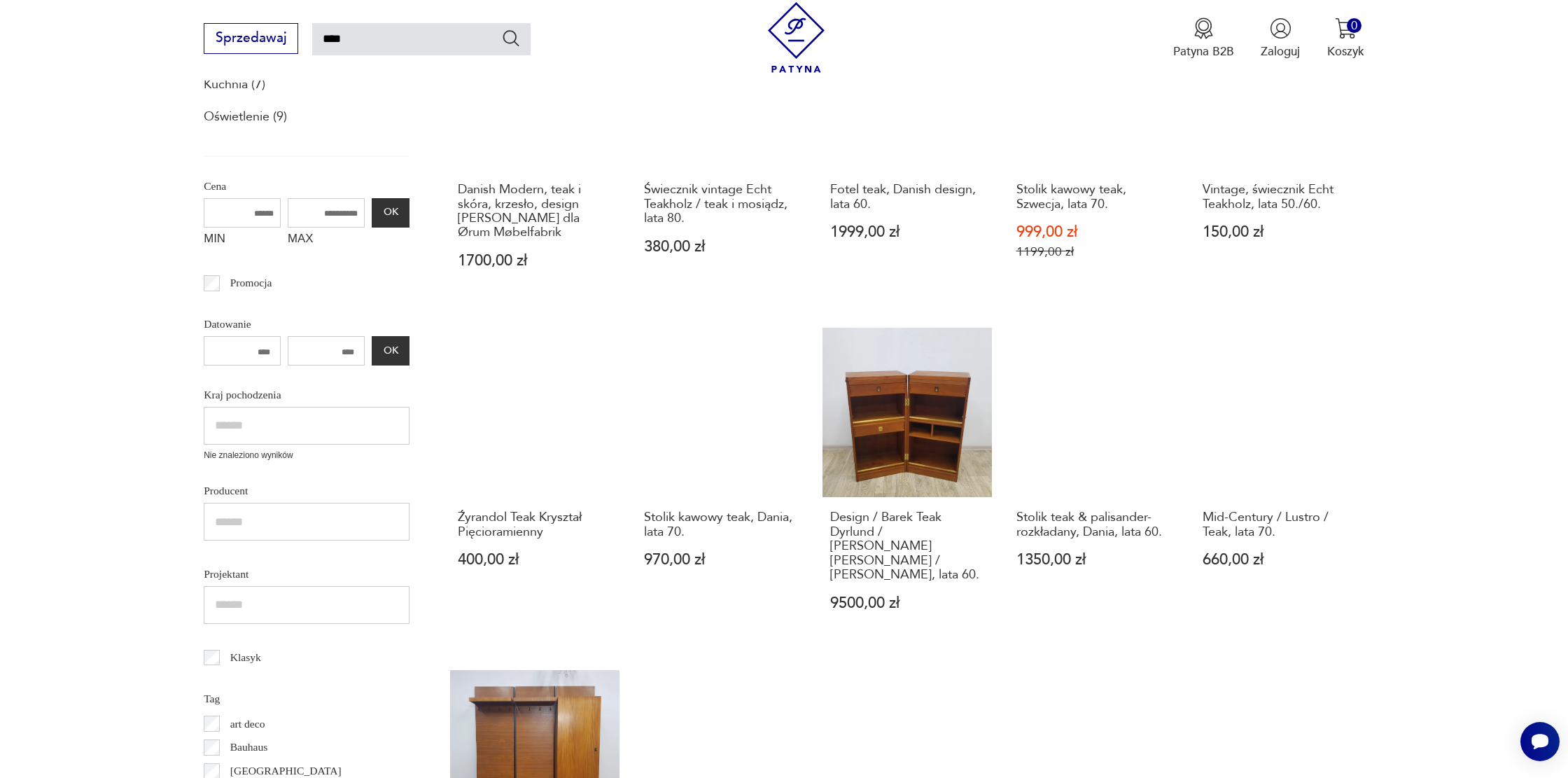
scroll to position [341, 0]
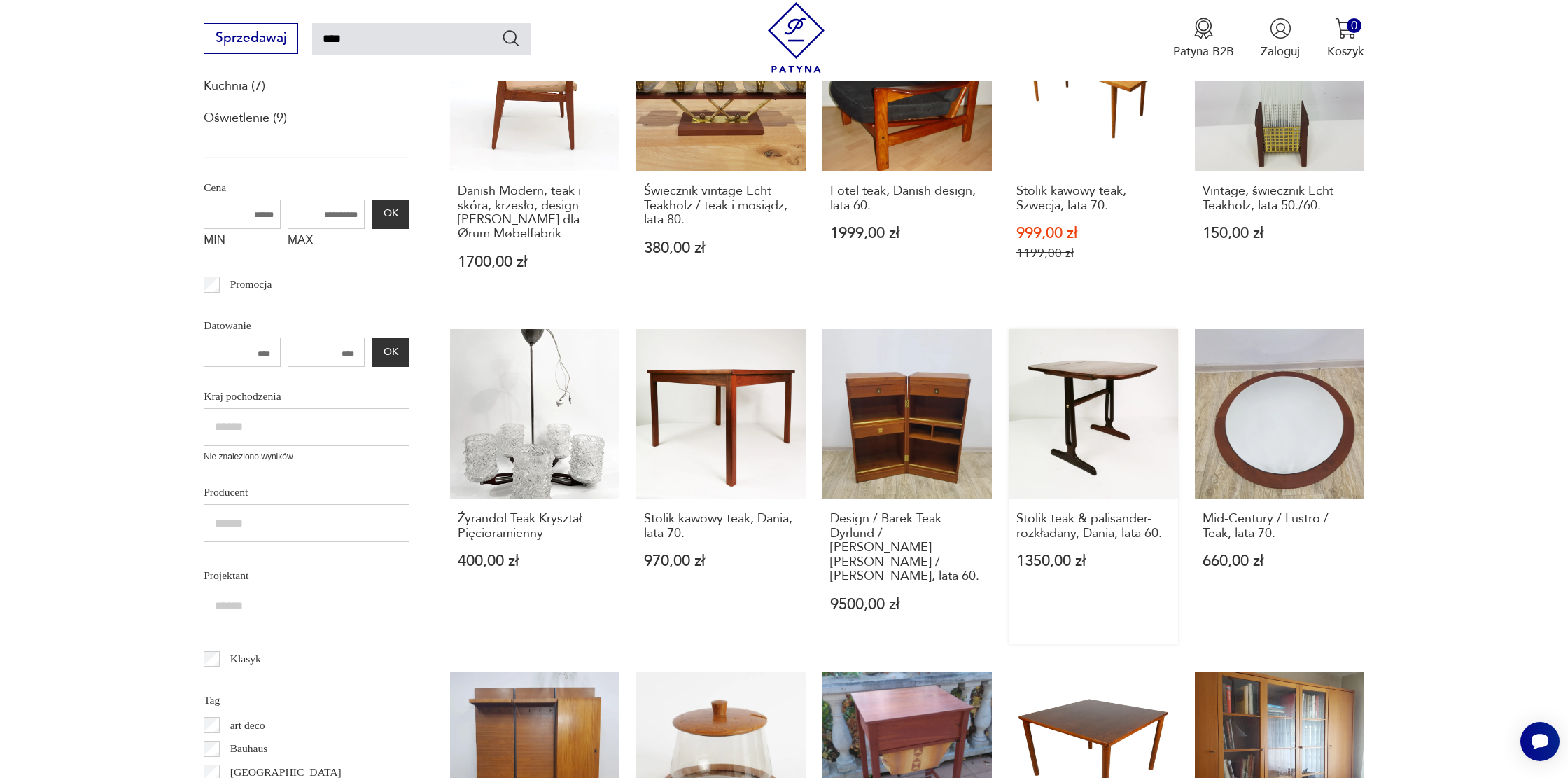
click at [1104, 417] on link "Stolik teak & palisander- rozkładany, Dania, lata 60. 1350,00 zł" at bounding box center [1093, 486] width 170 height 315
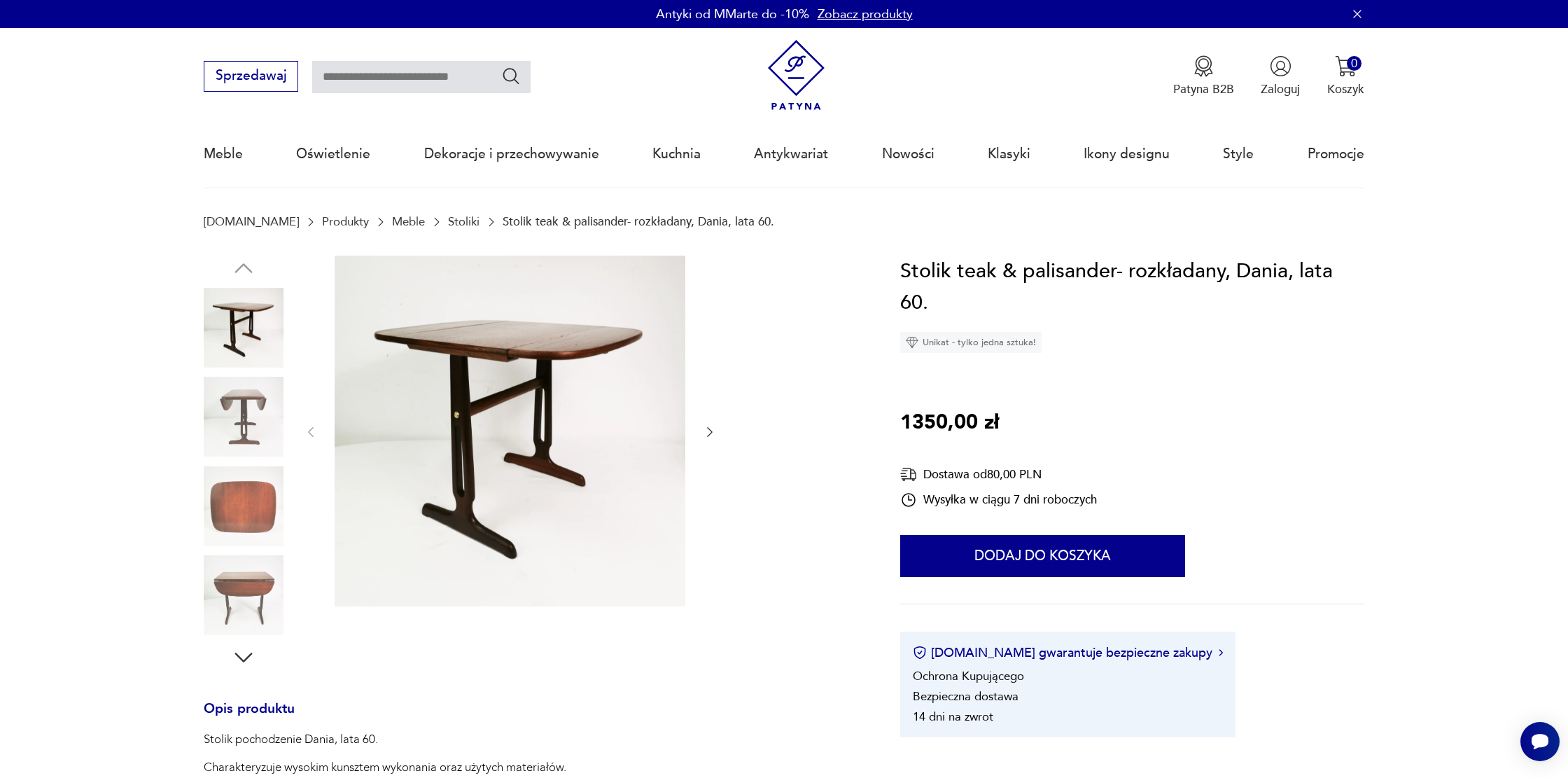
click at [211, 511] on img at bounding box center [243, 506] width 80 height 80
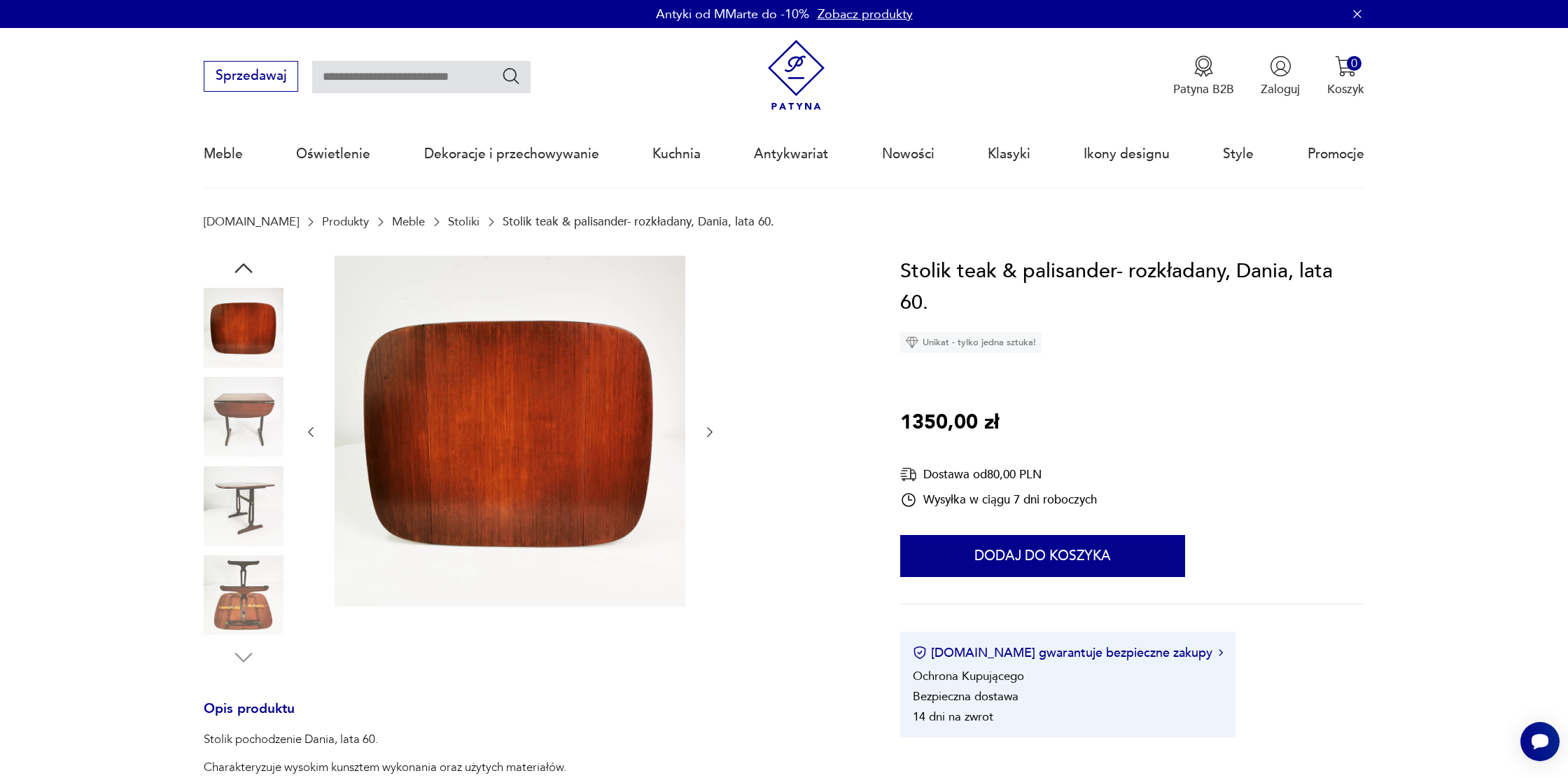
type input "****"
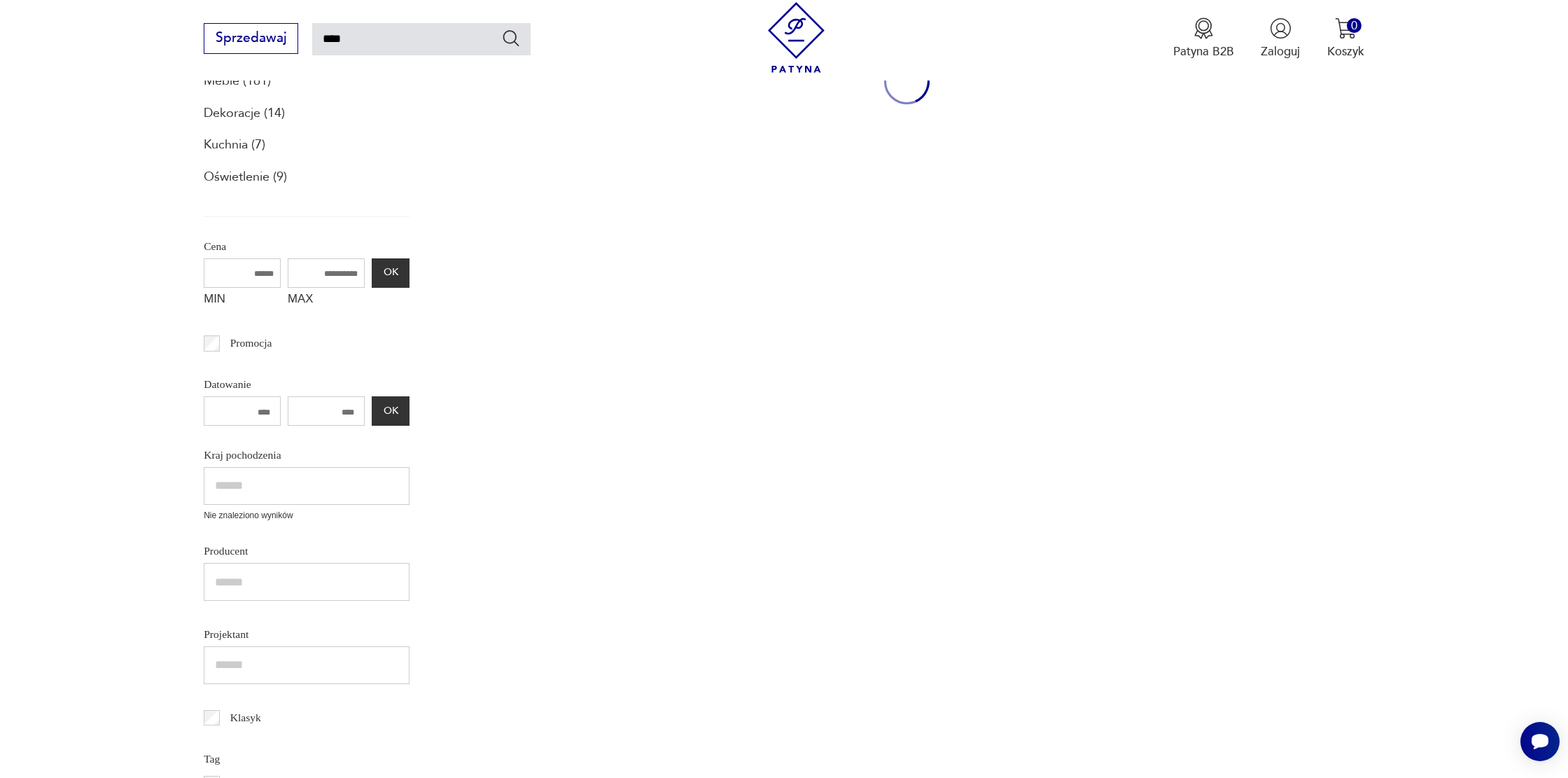
scroll to position [341, 0]
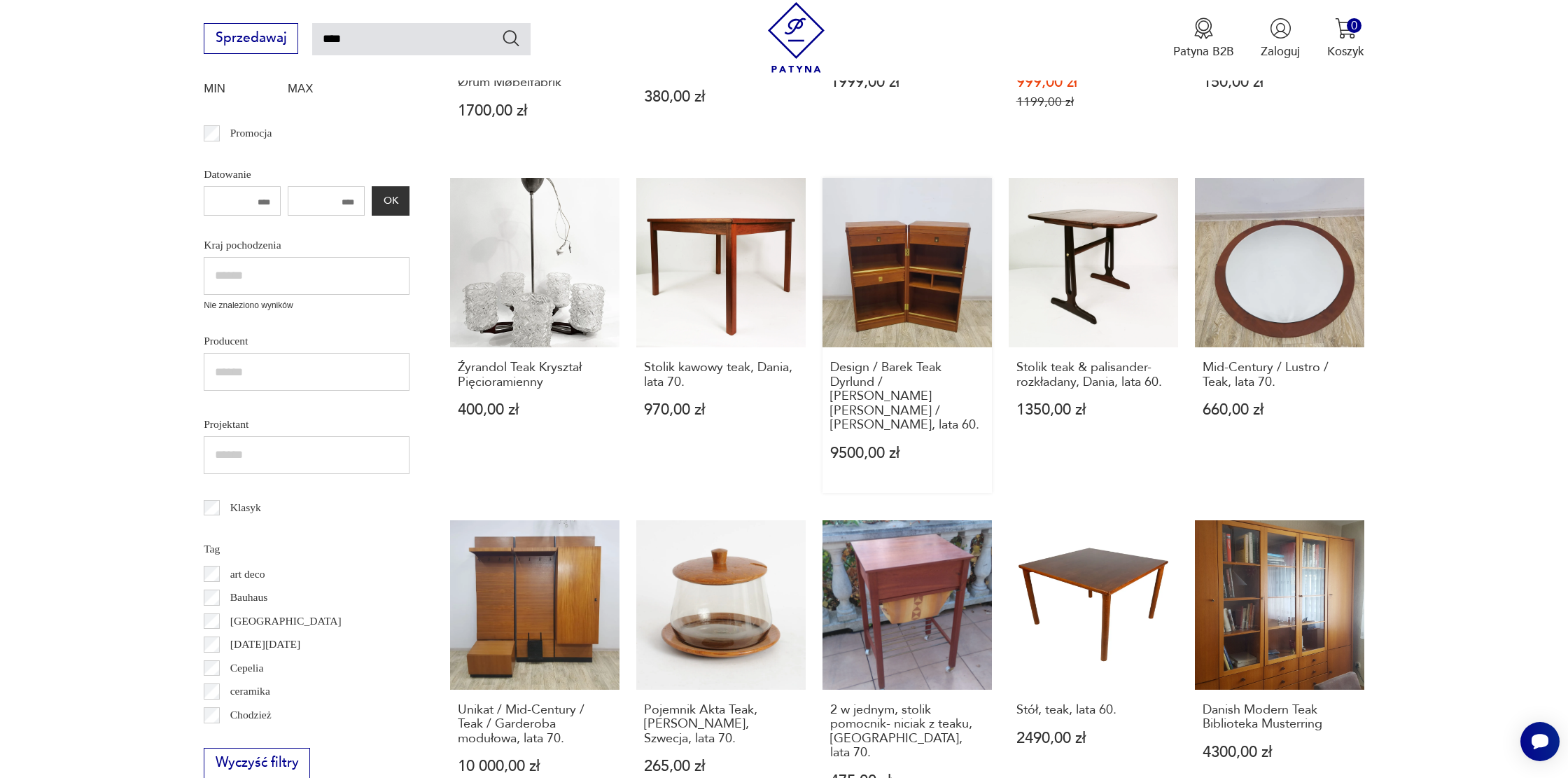
click at [878, 268] on link "Design / Barek Teak Dyrlund / Reno Wahl Iversen / Dania, lata 60. 9500,00 zł" at bounding box center [907, 335] width 170 height 315
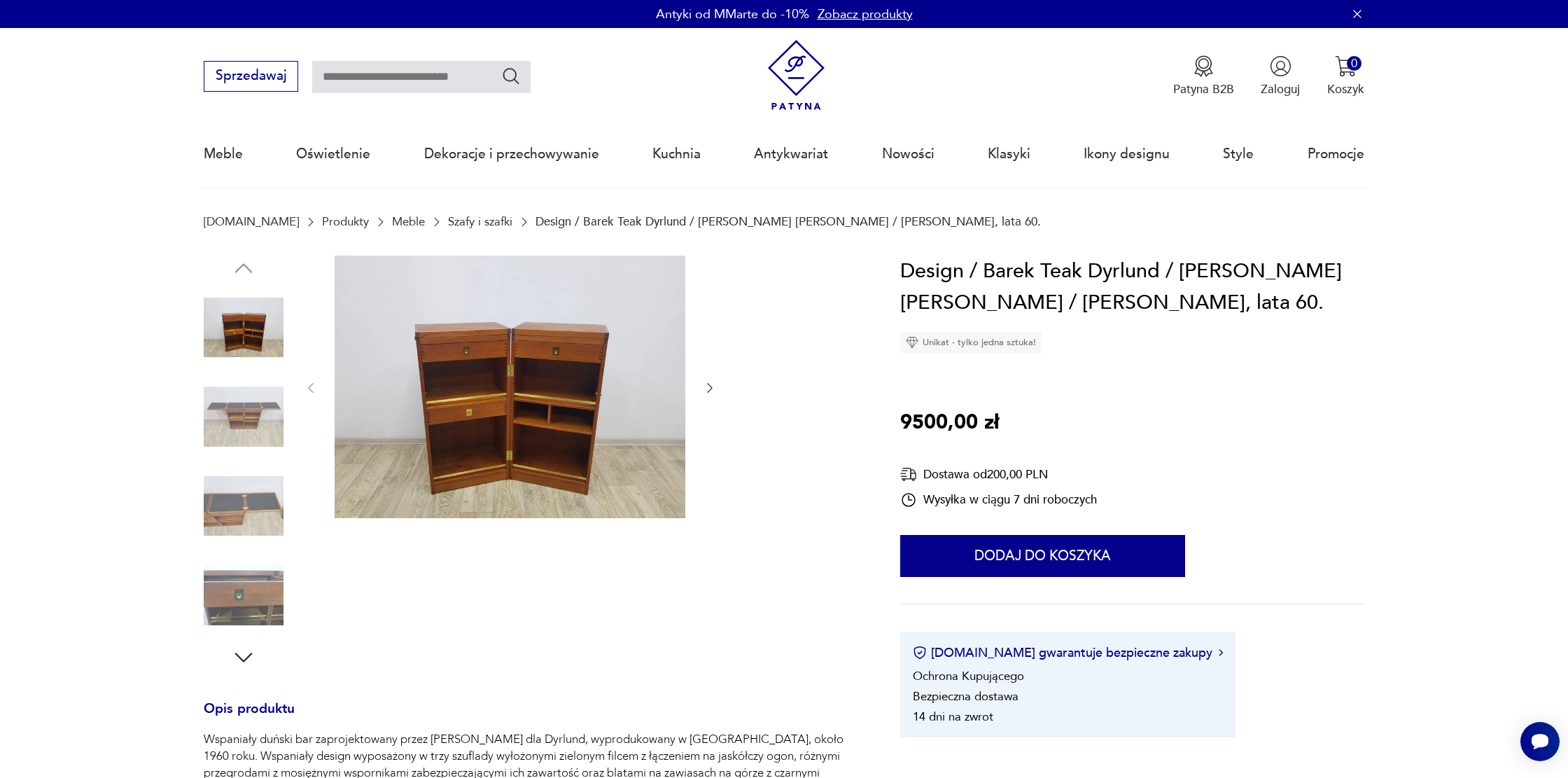
click at [477, 347] on img at bounding box center [510, 387] width 351 height 263
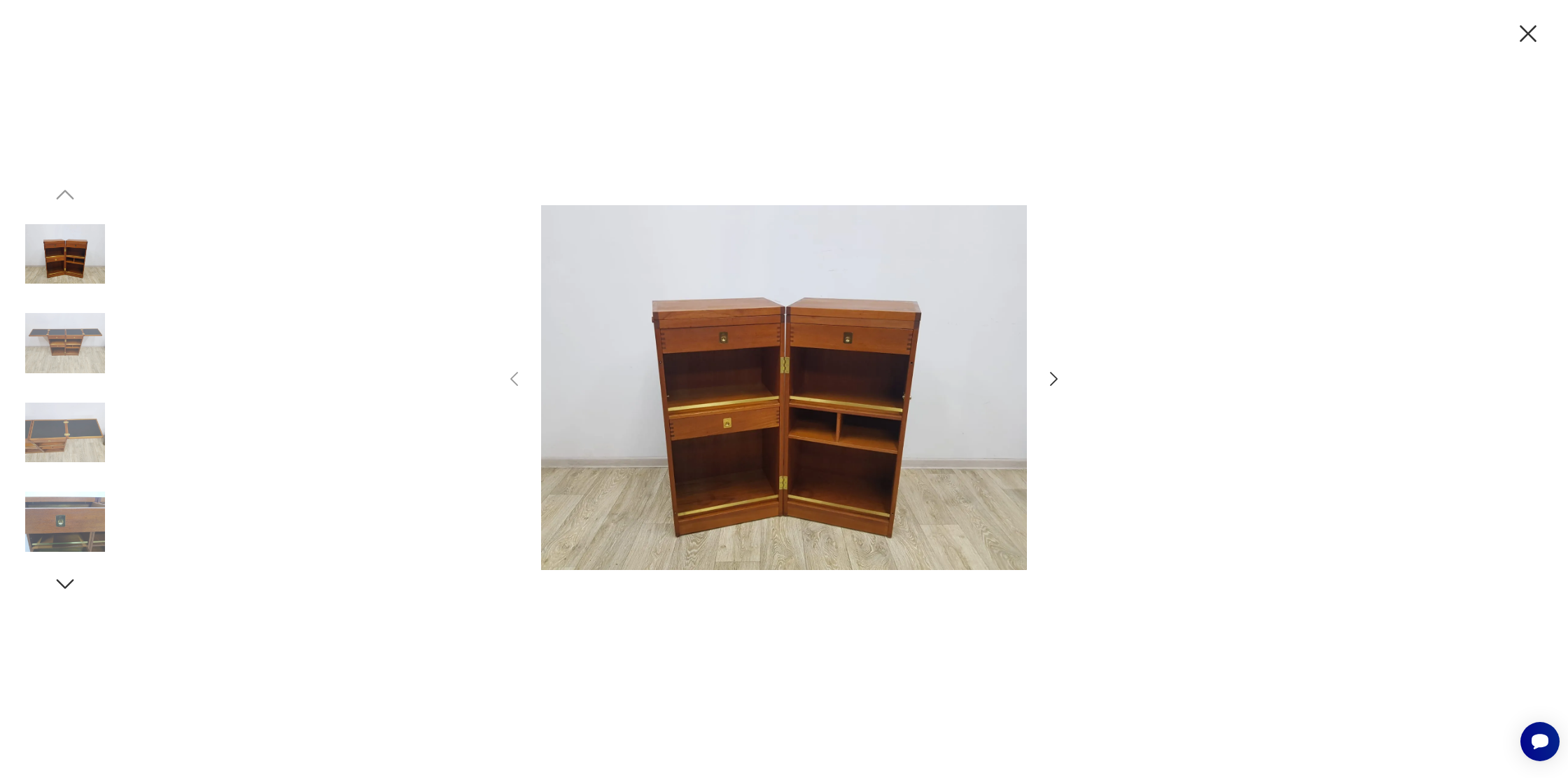
click at [1056, 374] on icon "button" at bounding box center [1054, 379] width 20 height 20
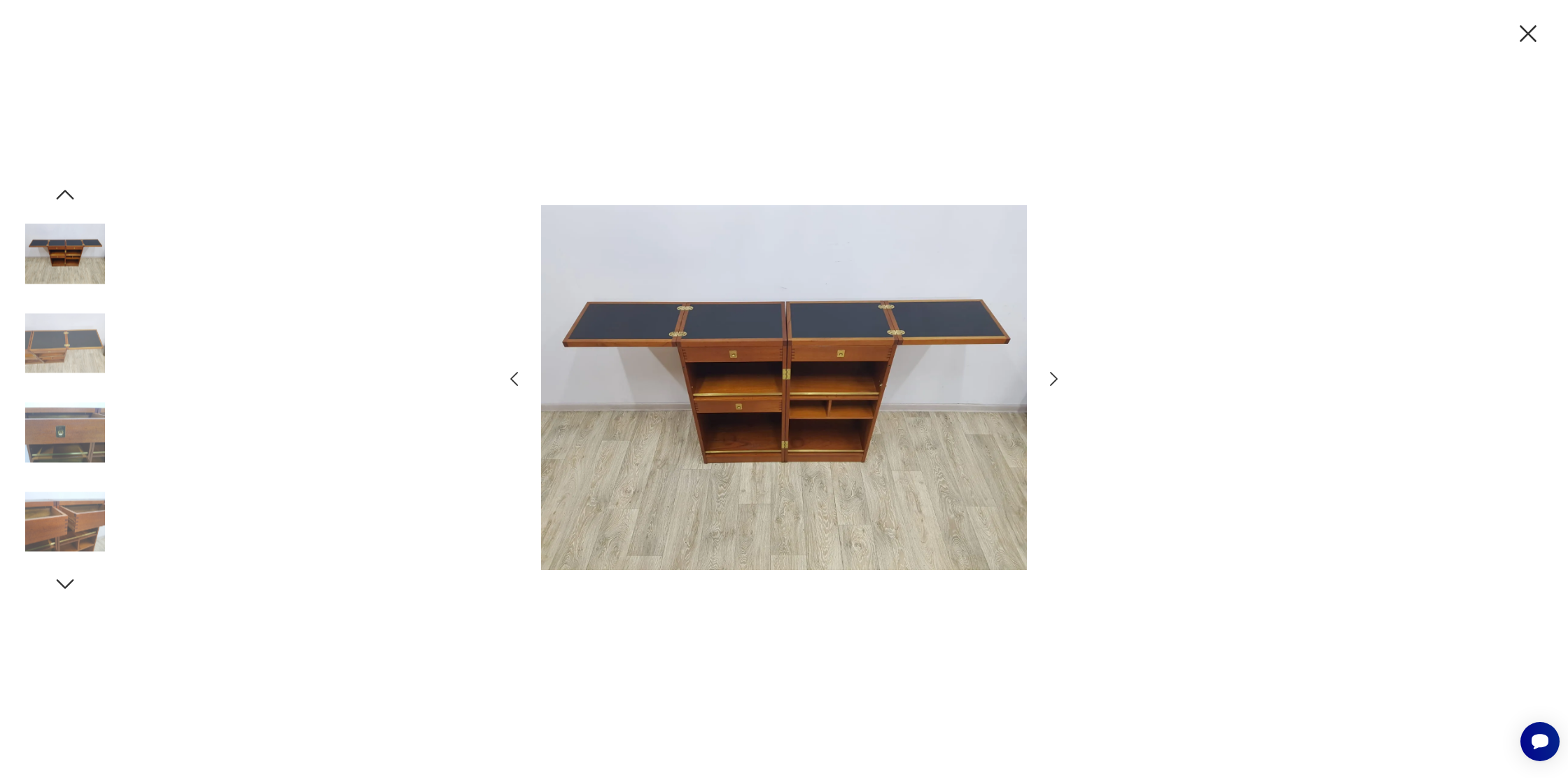
click at [1056, 374] on icon "button" at bounding box center [1054, 379] width 20 height 20
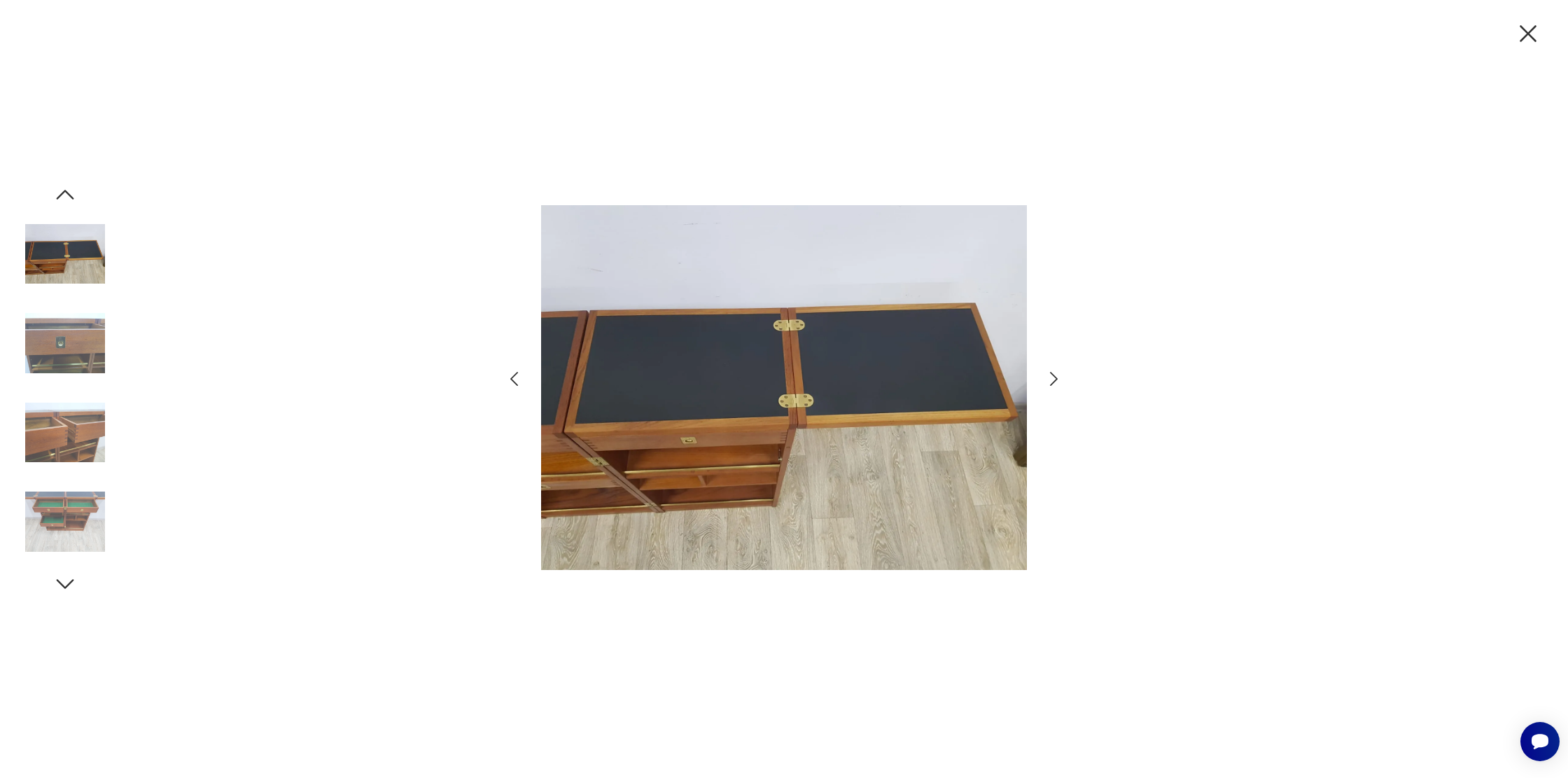
click at [1058, 375] on icon "button" at bounding box center [1054, 379] width 20 height 20
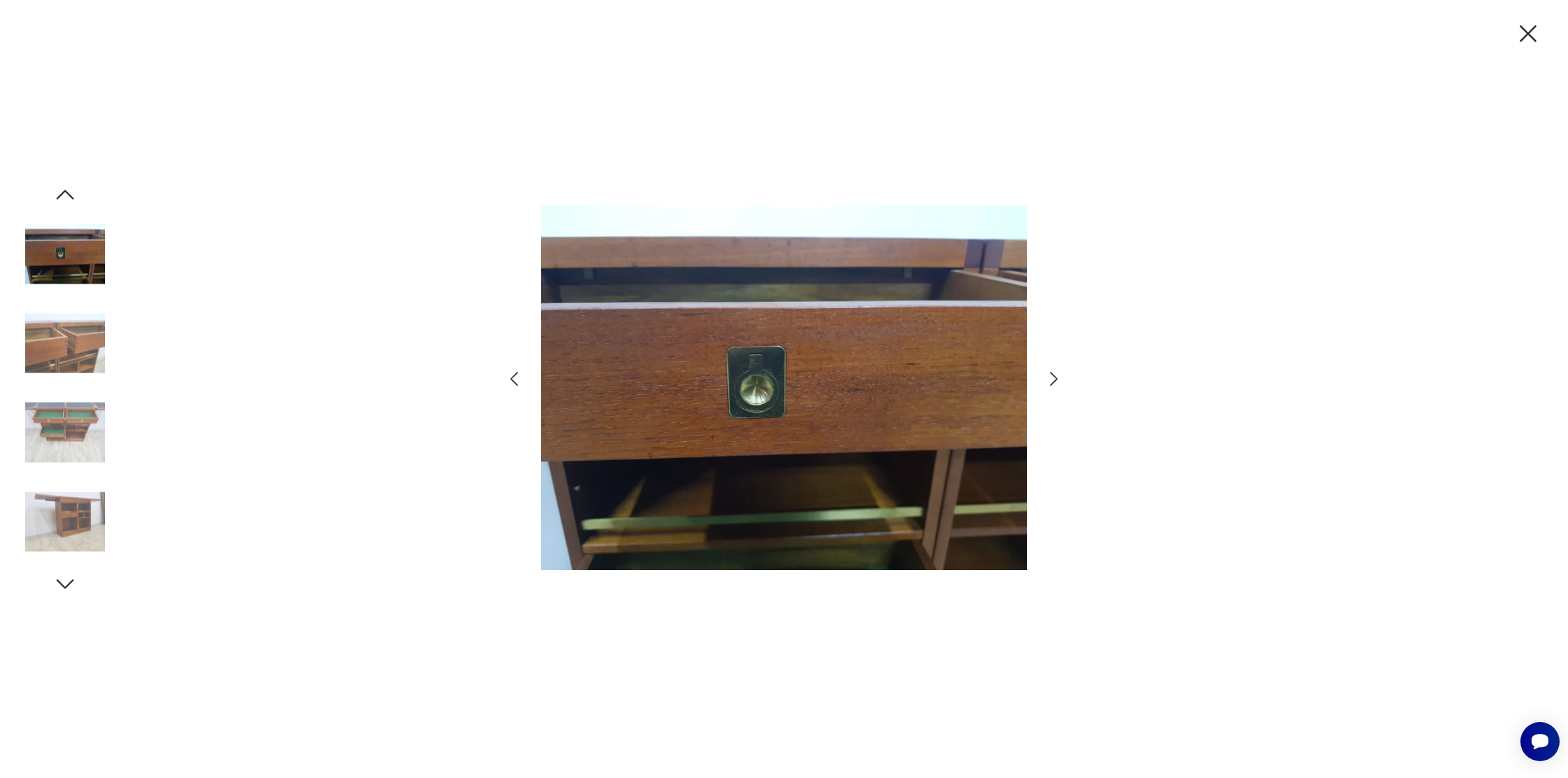
click at [1056, 375] on icon "button" at bounding box center [1054, 379] width 20 height 20
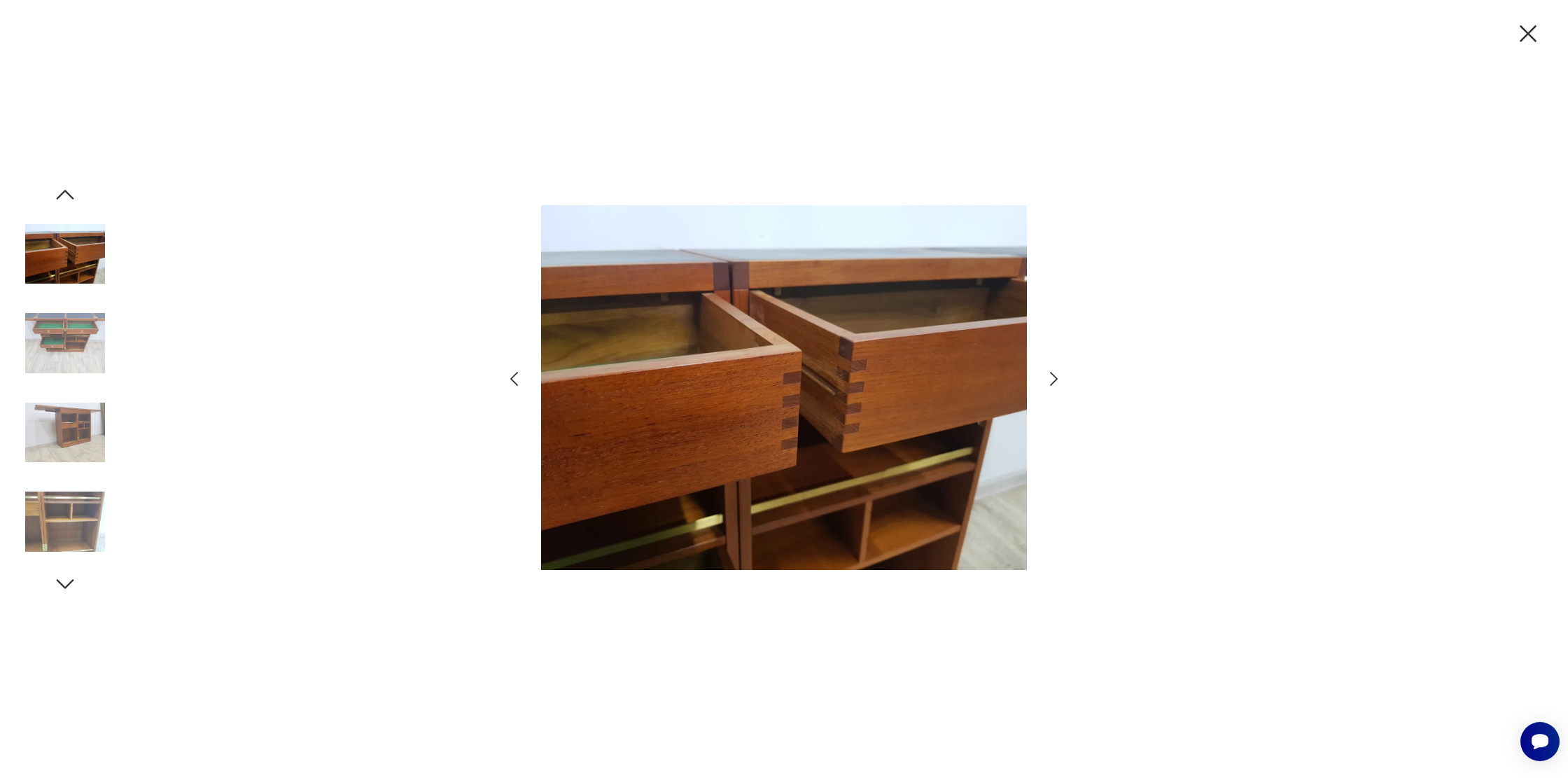
click at [1056, 375] on icon "button" at bounding box center [1054, 379] width 20 height 20
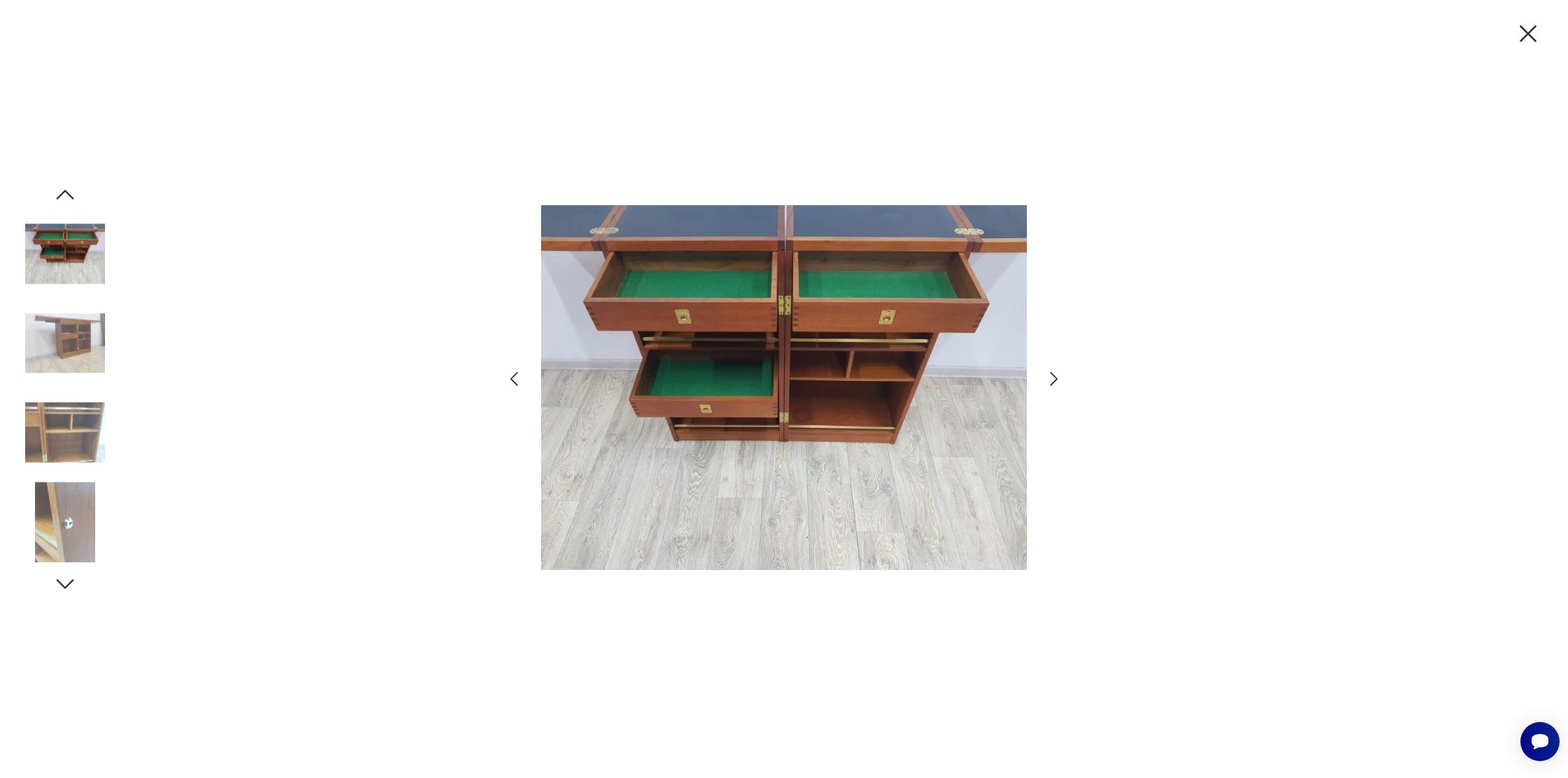
click at [1056, 375] on icon "button" at bounding box center [1054, 379] width 20 height 20
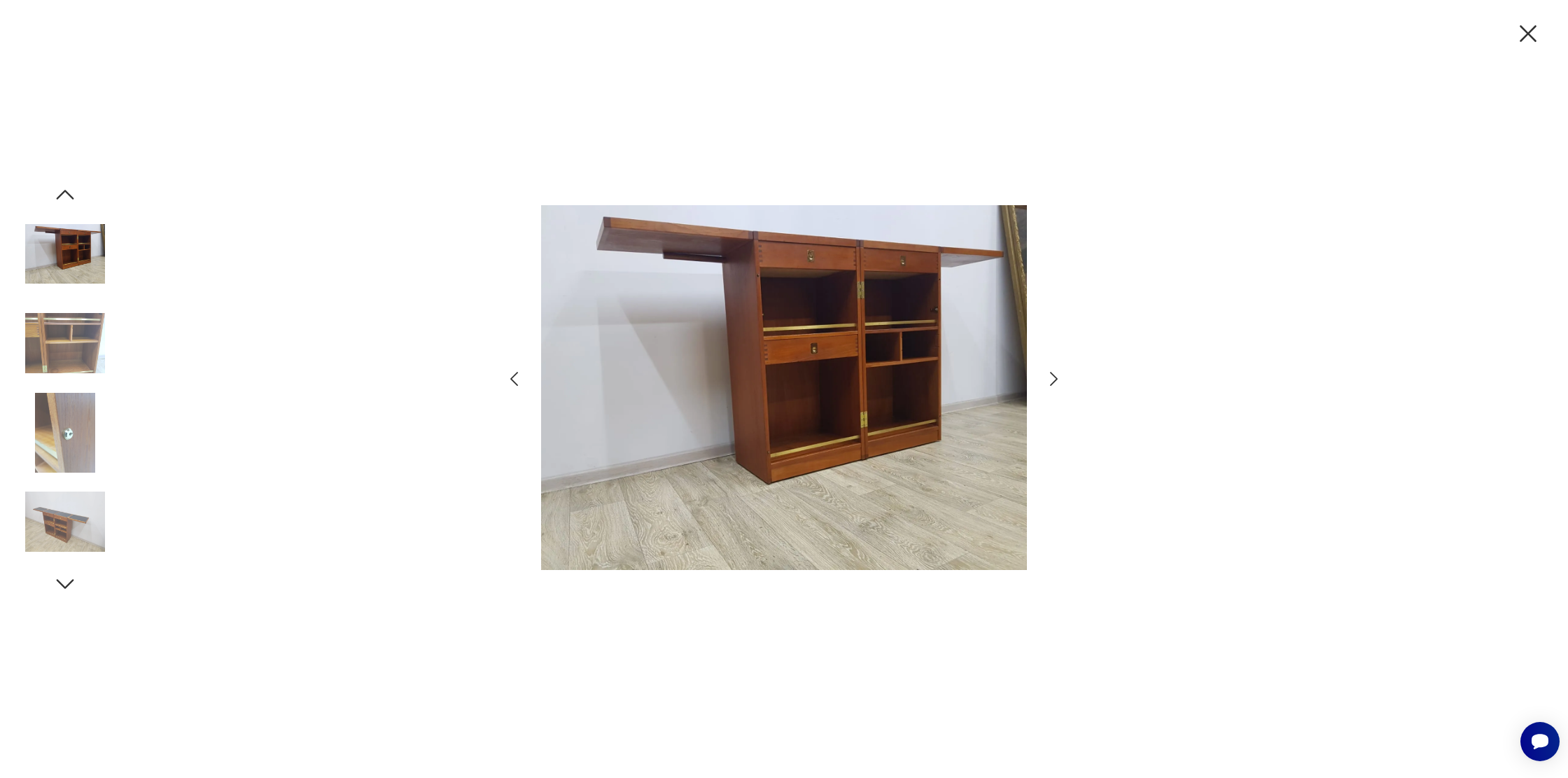
click at [1056, 375] on icon "button" at bounding box center [1054, 379] width 20 height 20
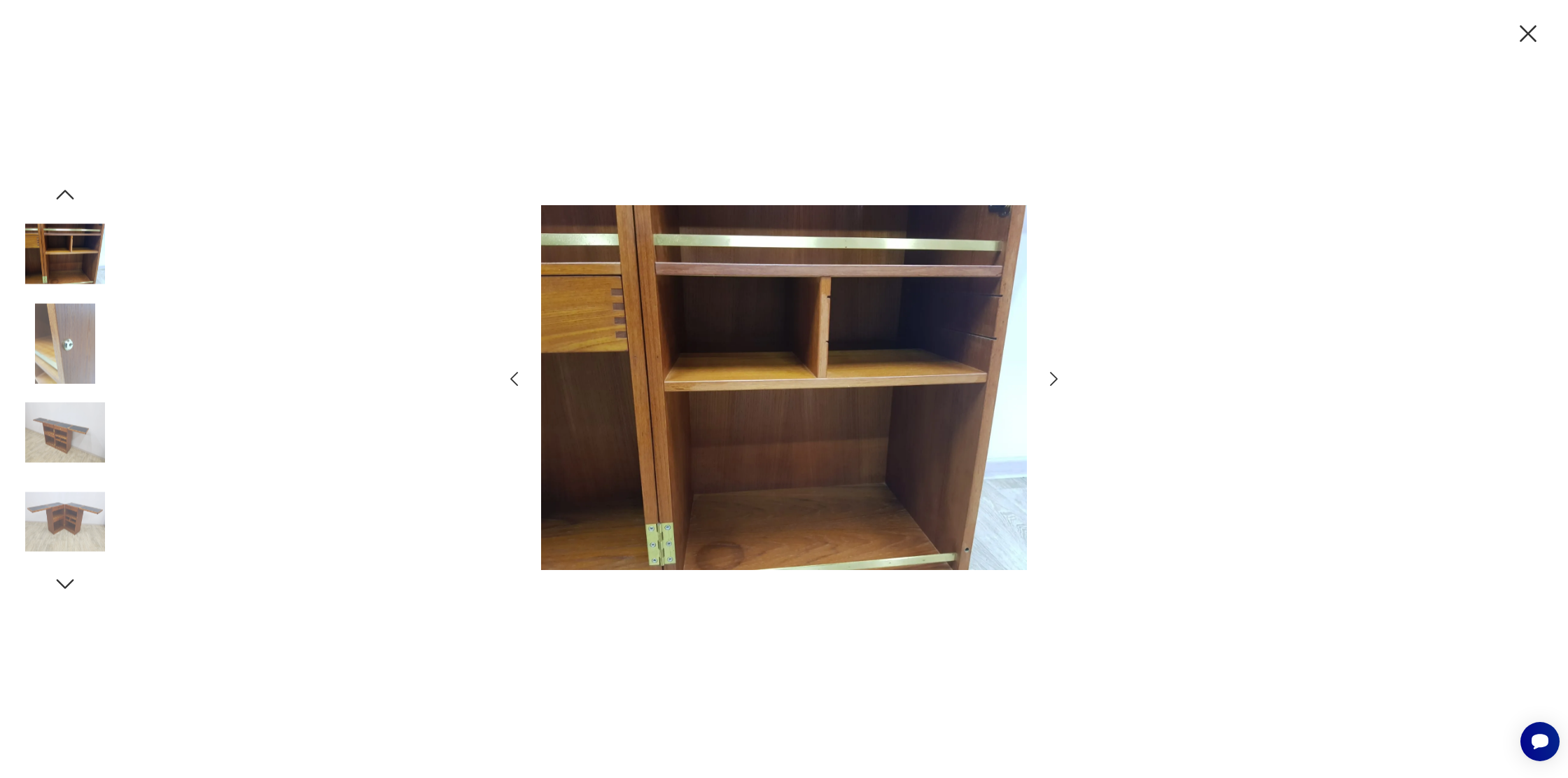
click at [1056, 375] on icon "button" at bounding box center [1054, 379] width 20 height 20
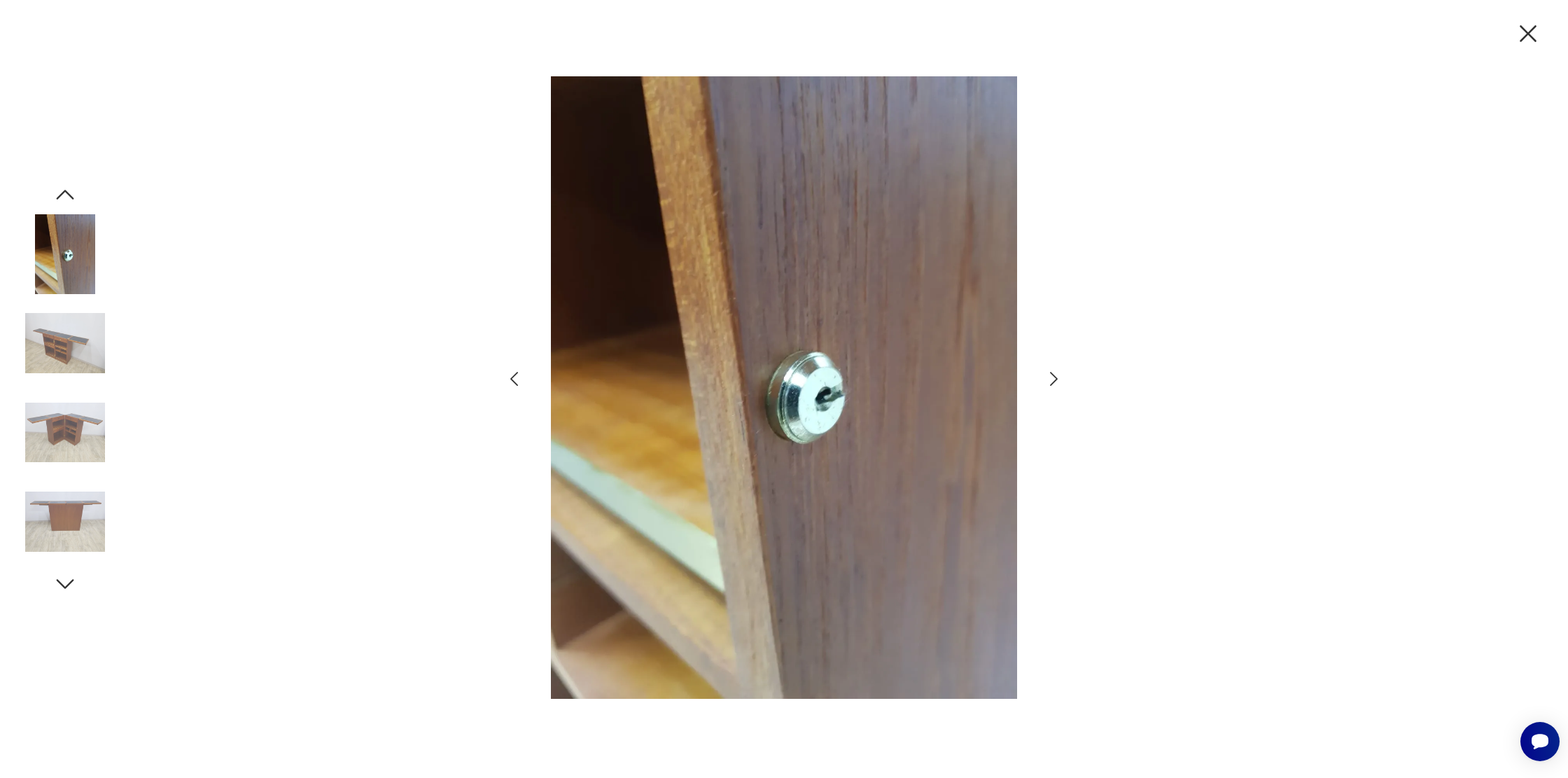
click at [1056, 375] on icon "button" at bounding box center [1054, 379] width 20 height 20
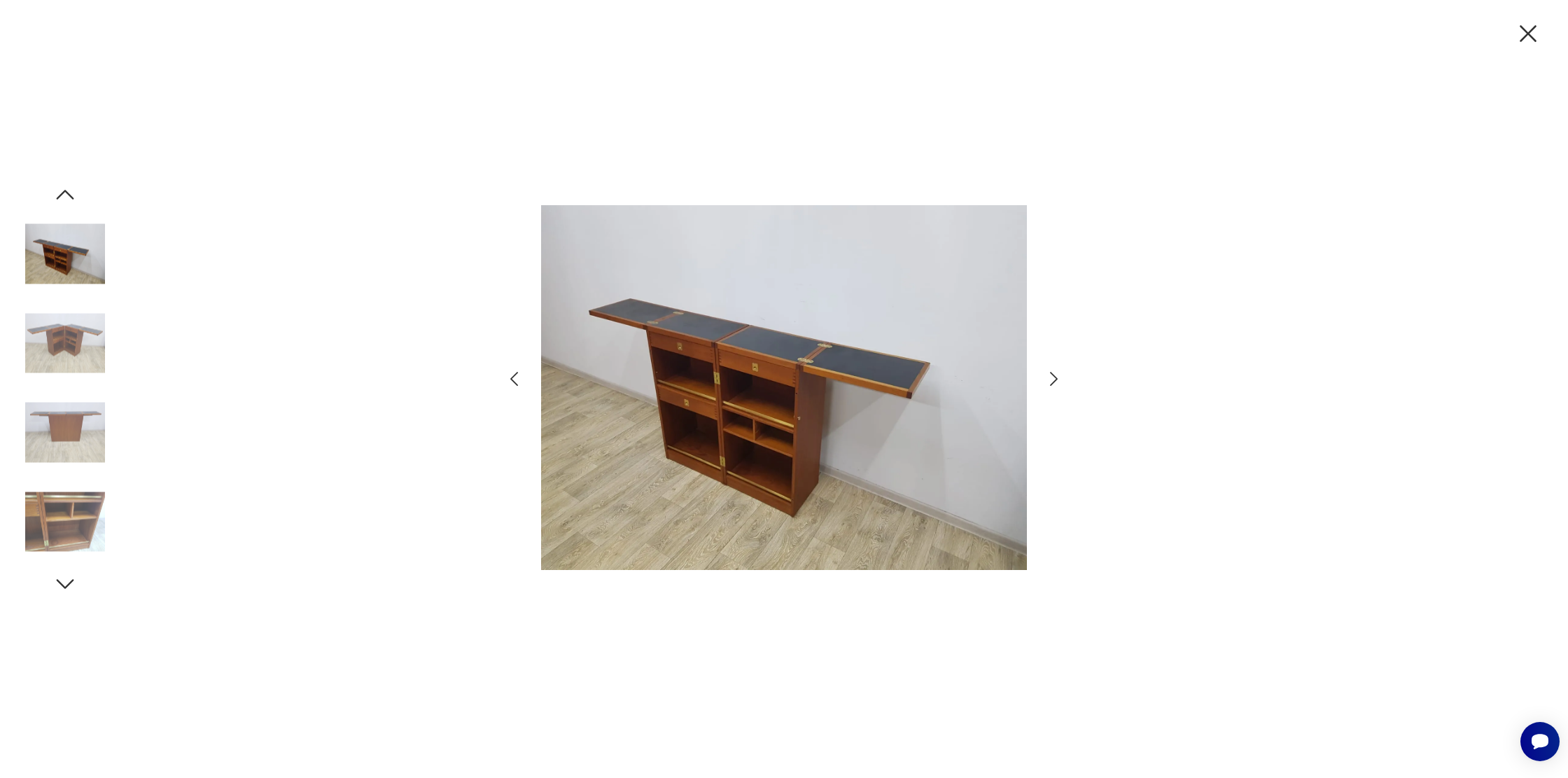
click at [1056, 375] on icon "button" at bounding box center [1054, 379] width 20 height 20
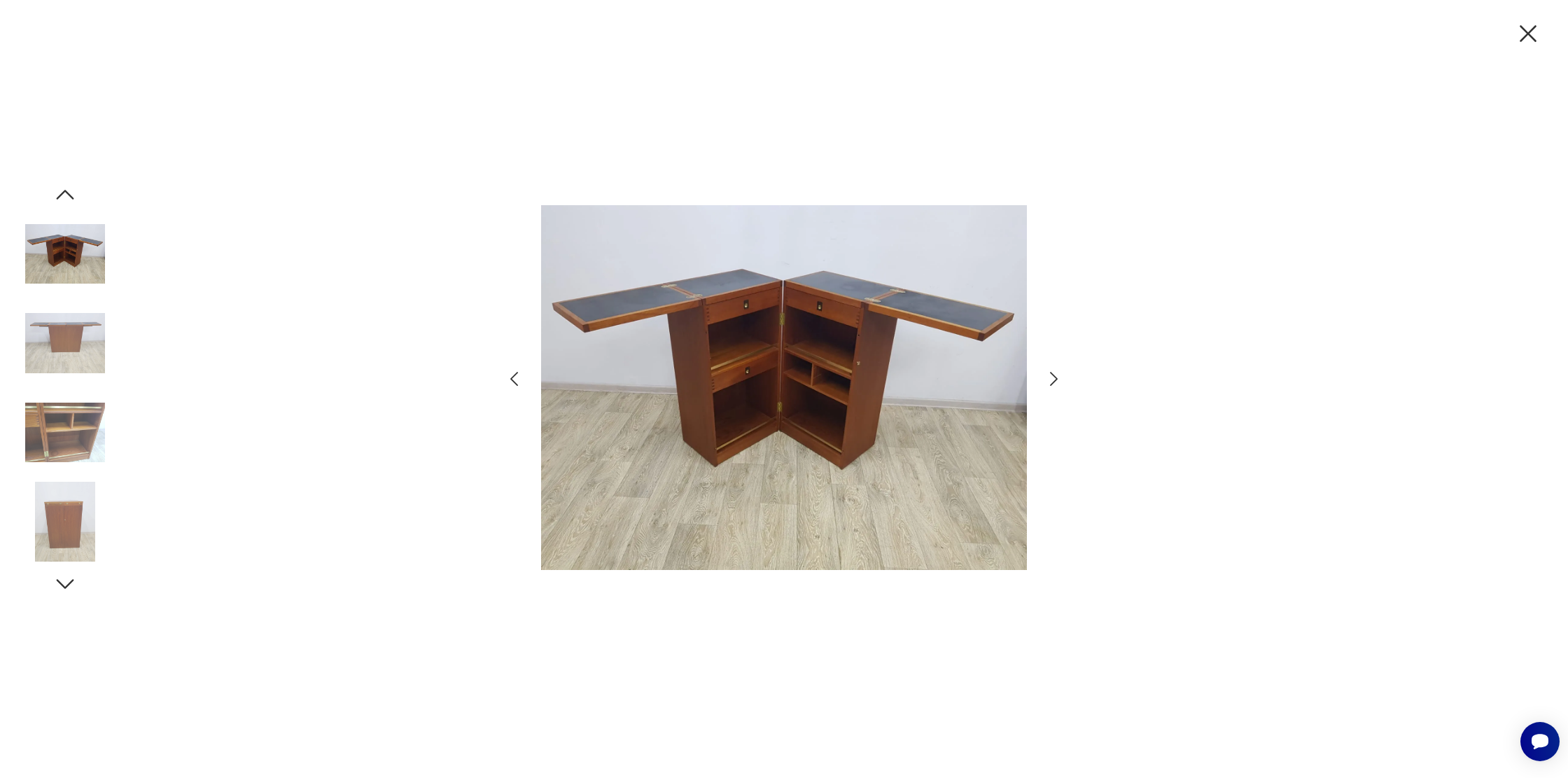
click at [1056, 375] on icon "button" at bounding box center [1054, 379] width 20 height 20
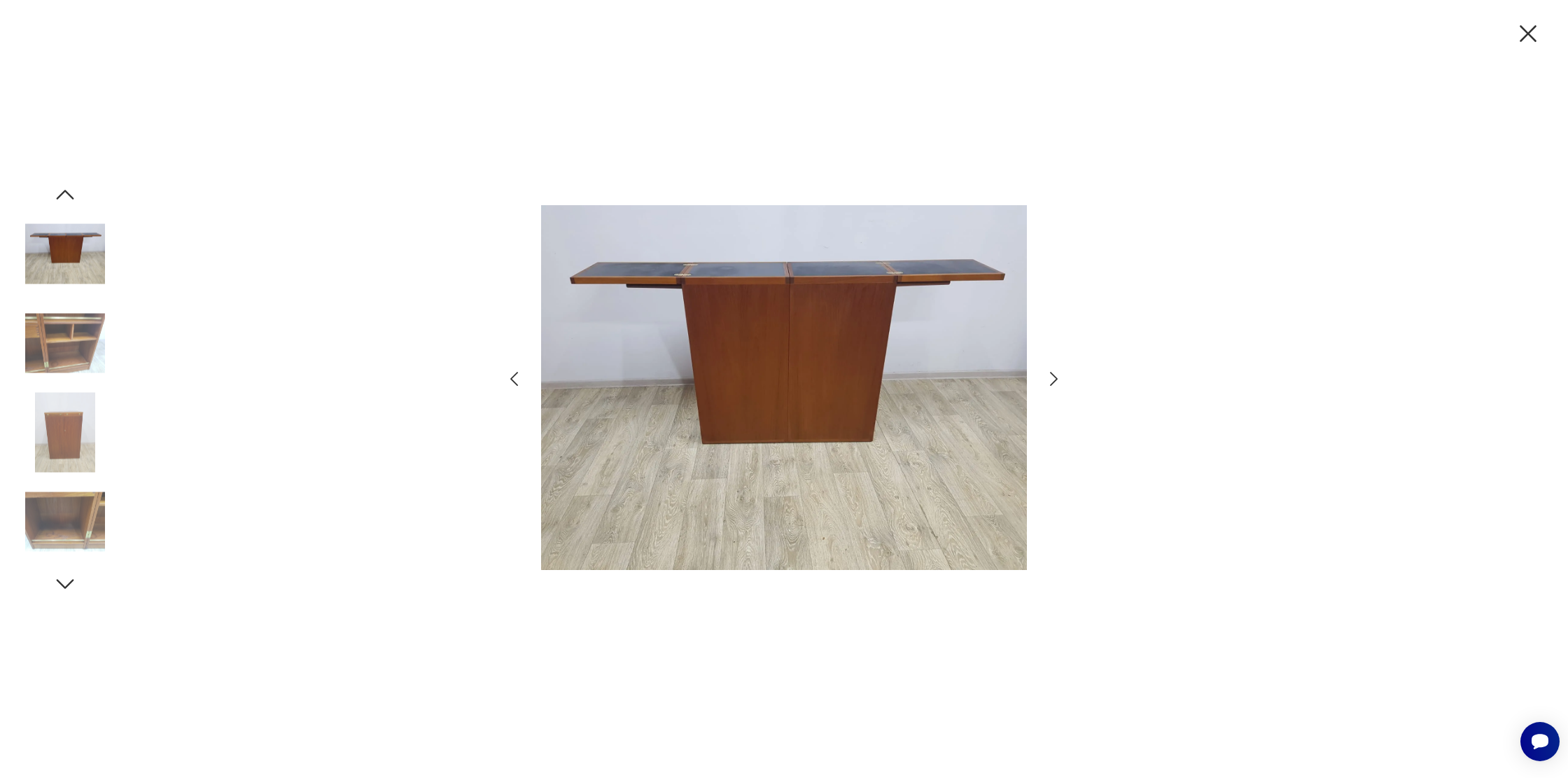
click at [1056, 375] on icon "button" at bounding box center [1054, 379] width 20 height 20
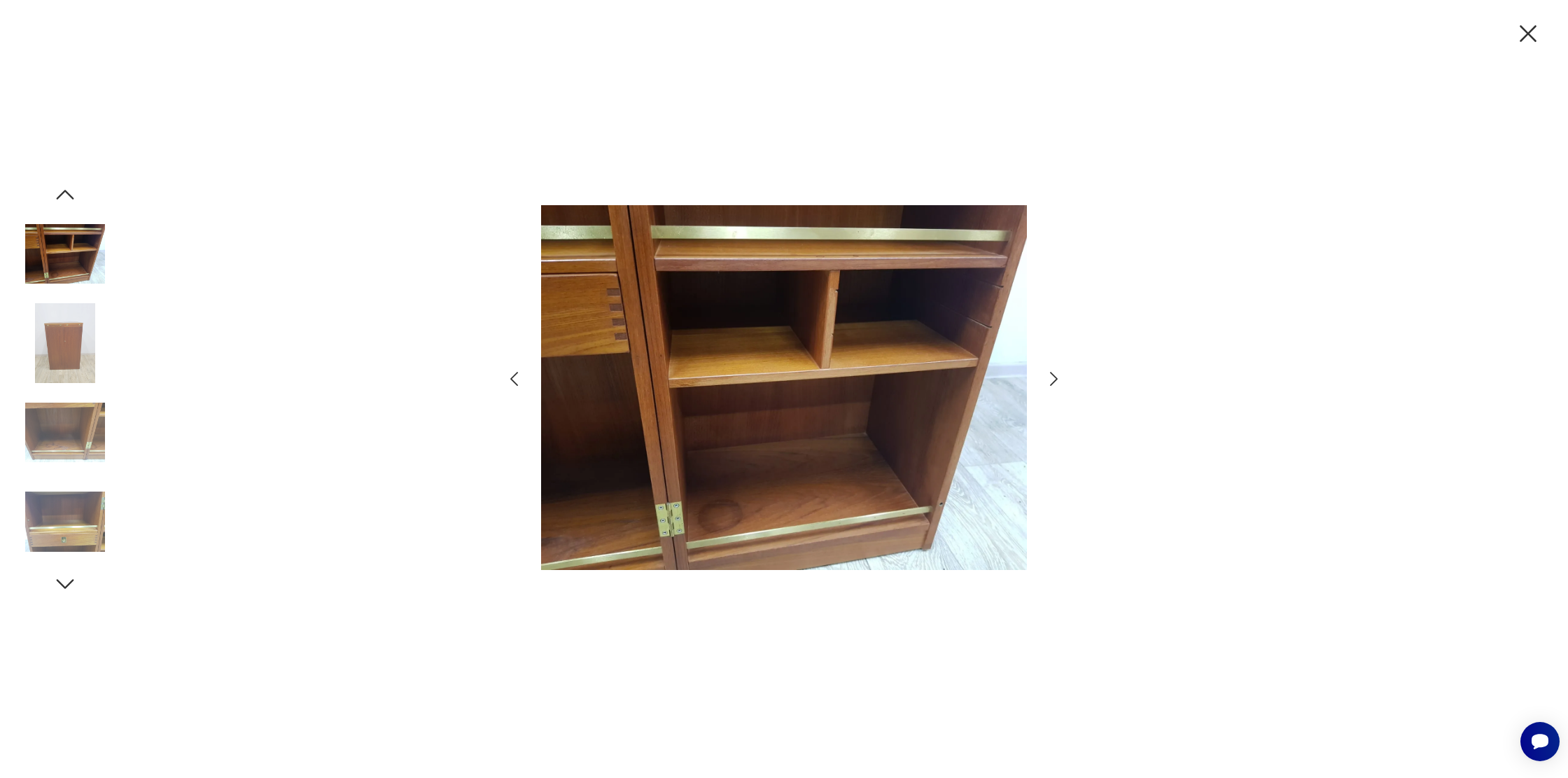
click at [1056, 375] on icon "button" at bounding box center [1054, 379] width 20 height 20
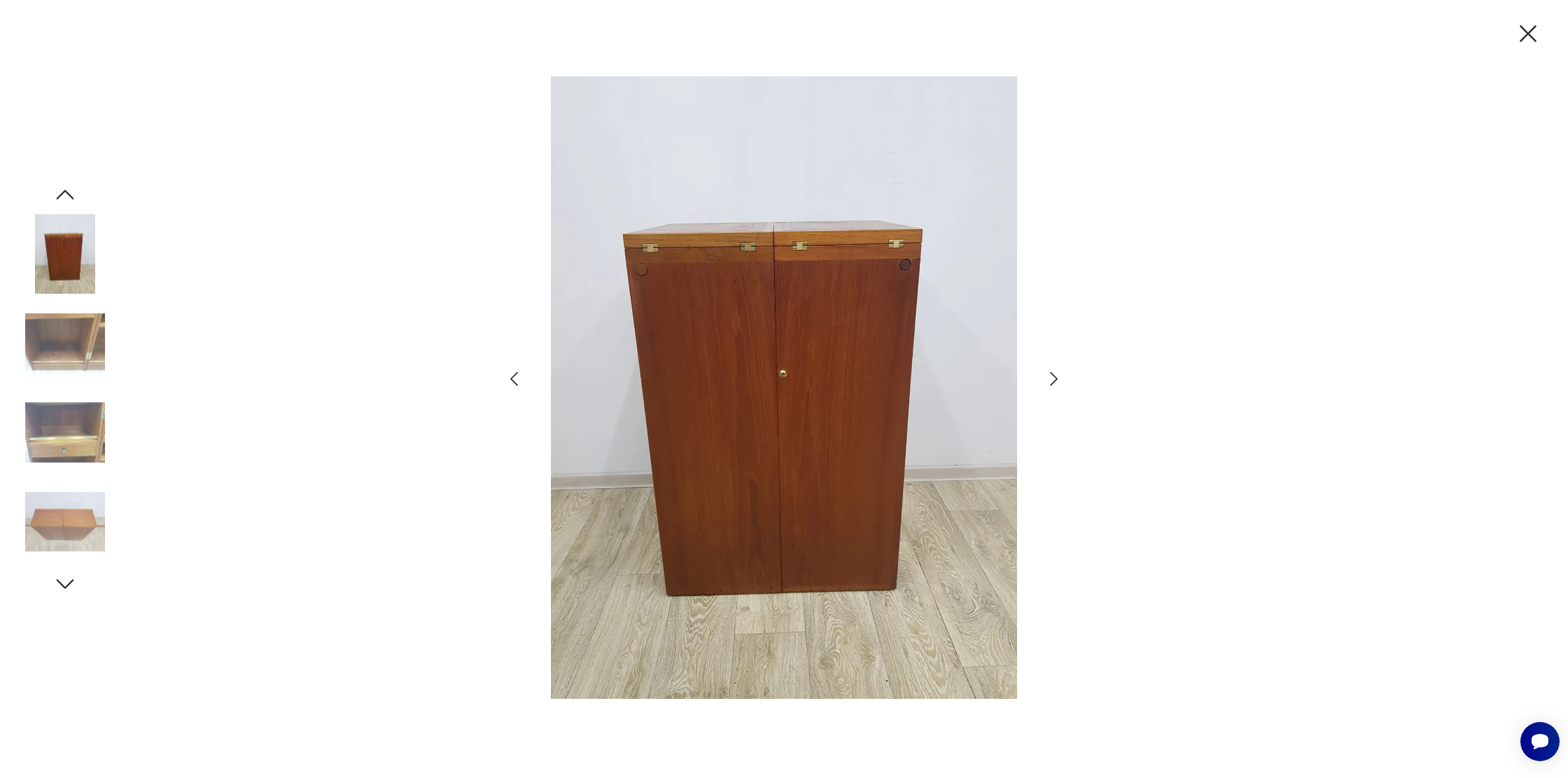
click at [1056, 375] on icon "button" at bounding box center [1054, 379] width 20 height 20
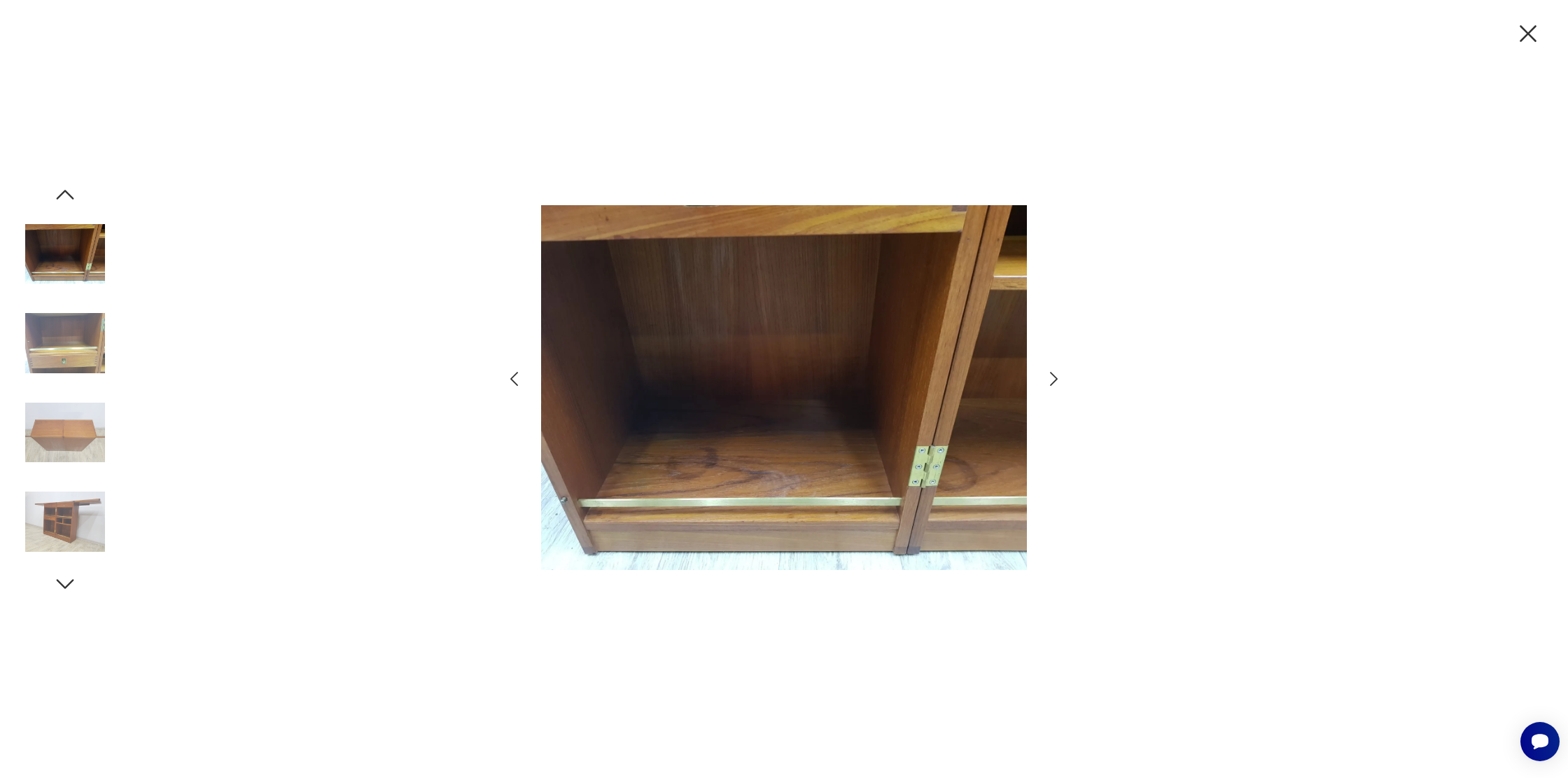
click at [1056, 375] on icon "button" at bounding box center [1054, 379] width 20 height 20
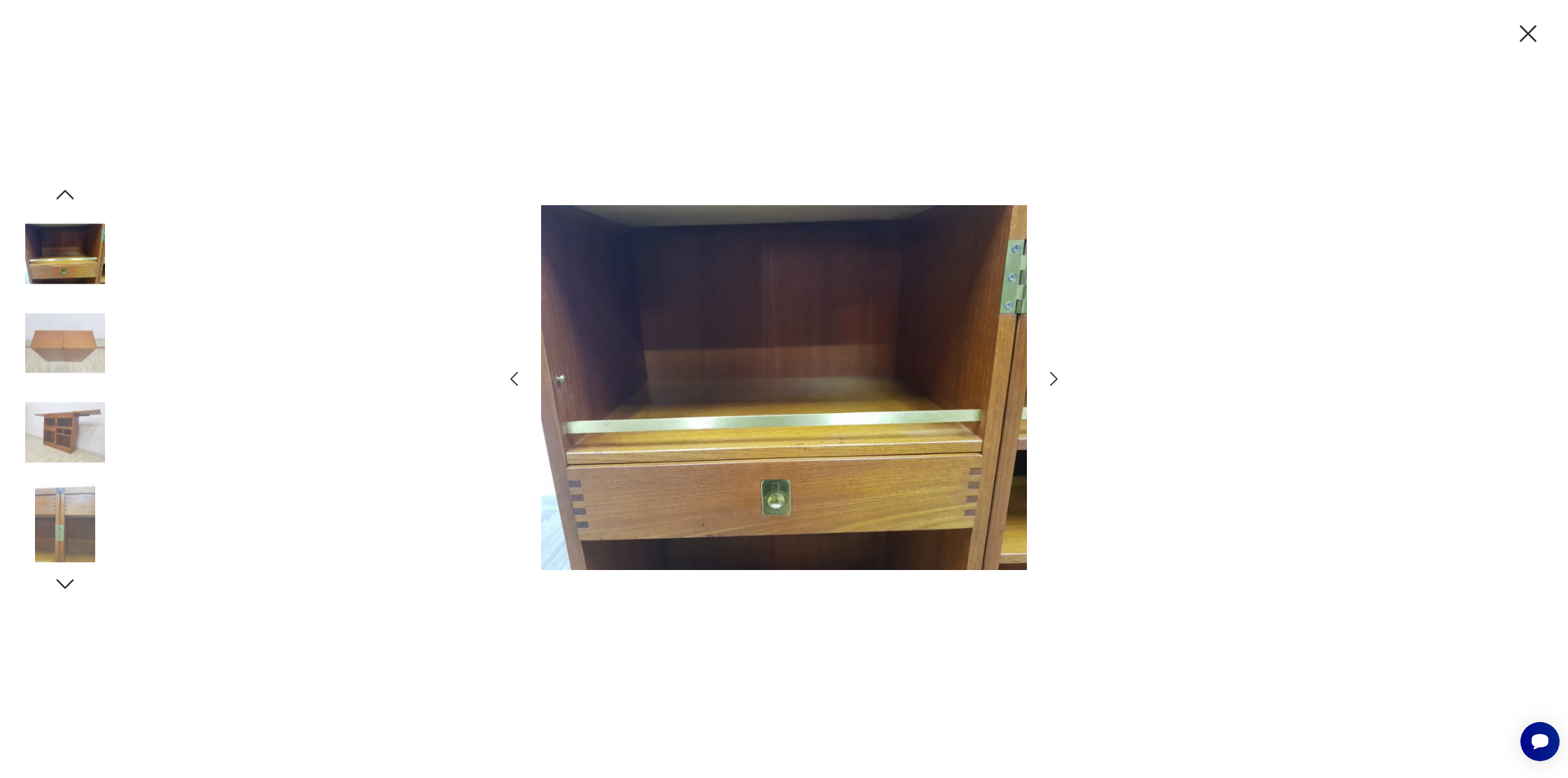
click at [1056, 375] on icon "button" at bounding box center [1054, 379] width 20 height 20
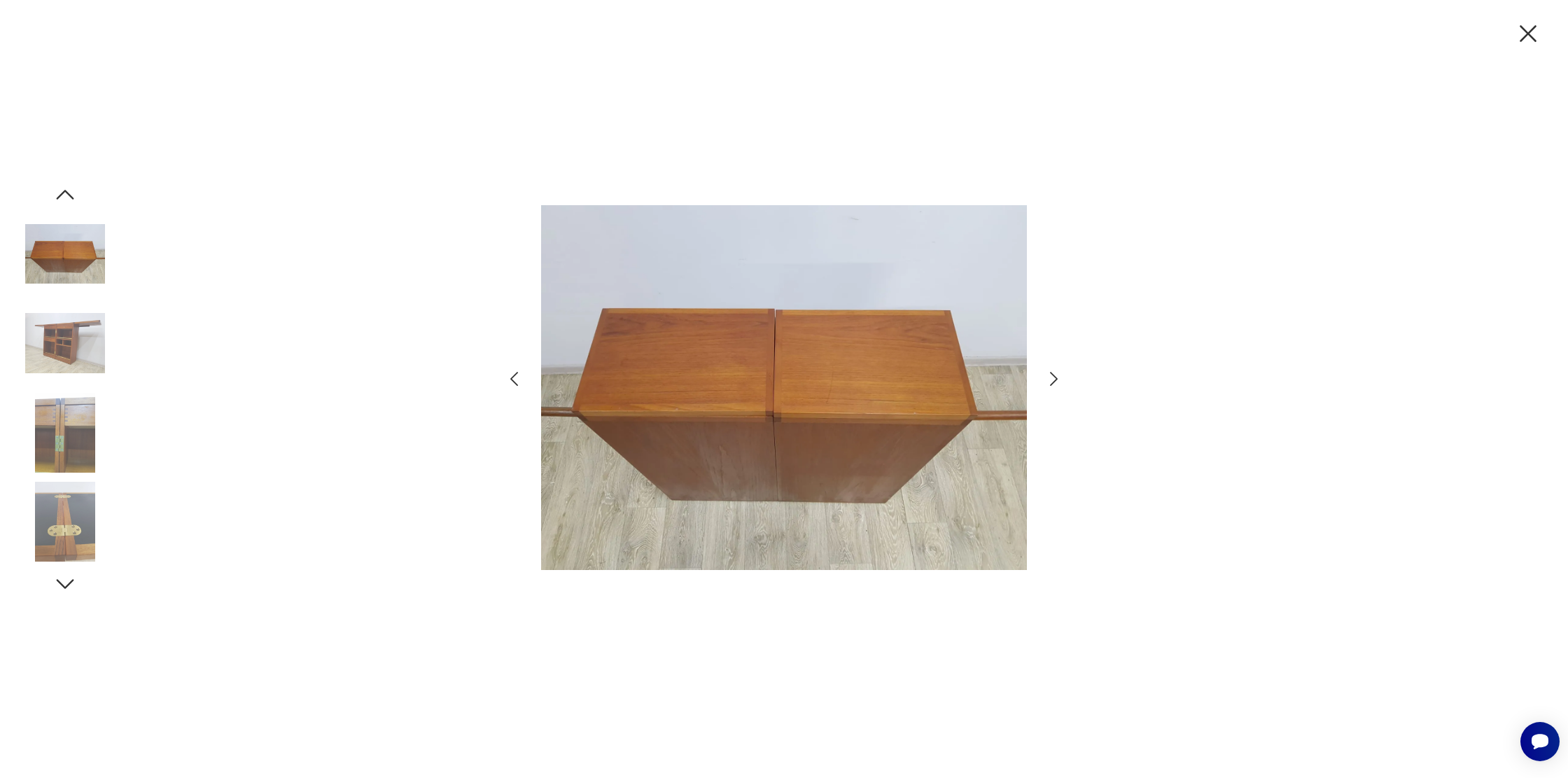
click at [1056, 375] on icon "button" at bounding box center [1054, 379] width 20 height 20
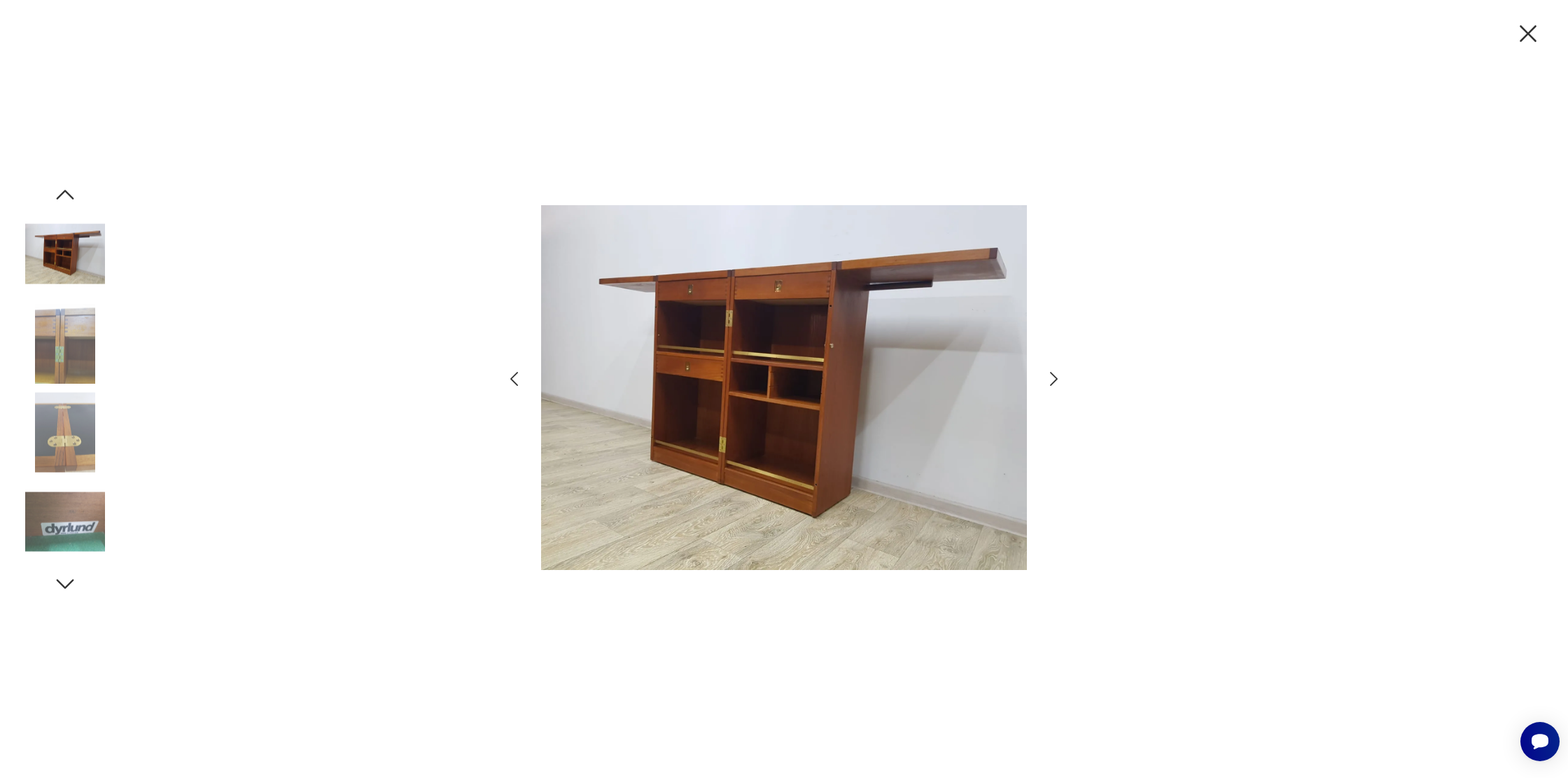
click at [1518, 30] on icon "button" at bounding box center [1529, 33] width 30 height 30
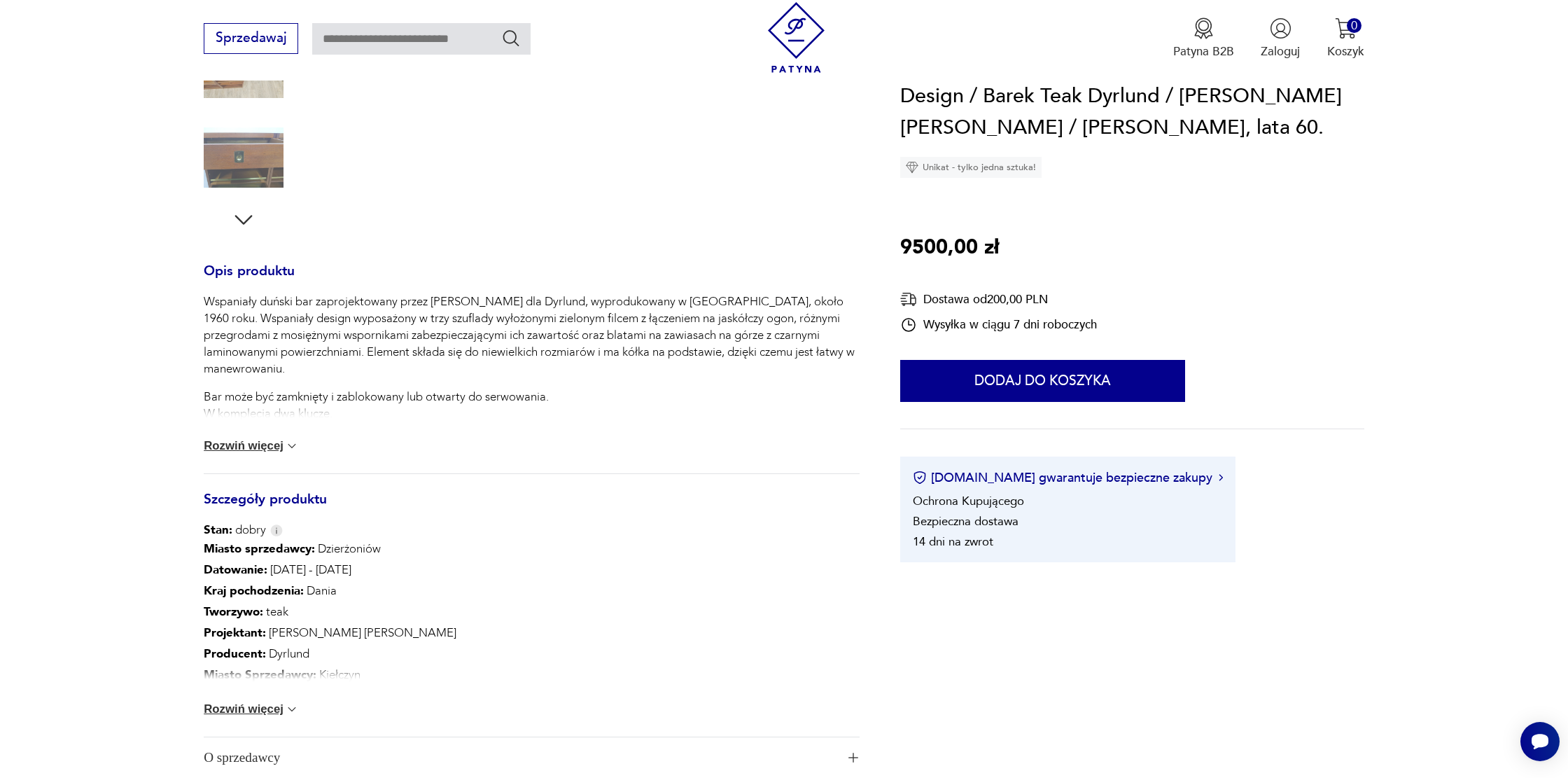
scroll to position [505, 0]
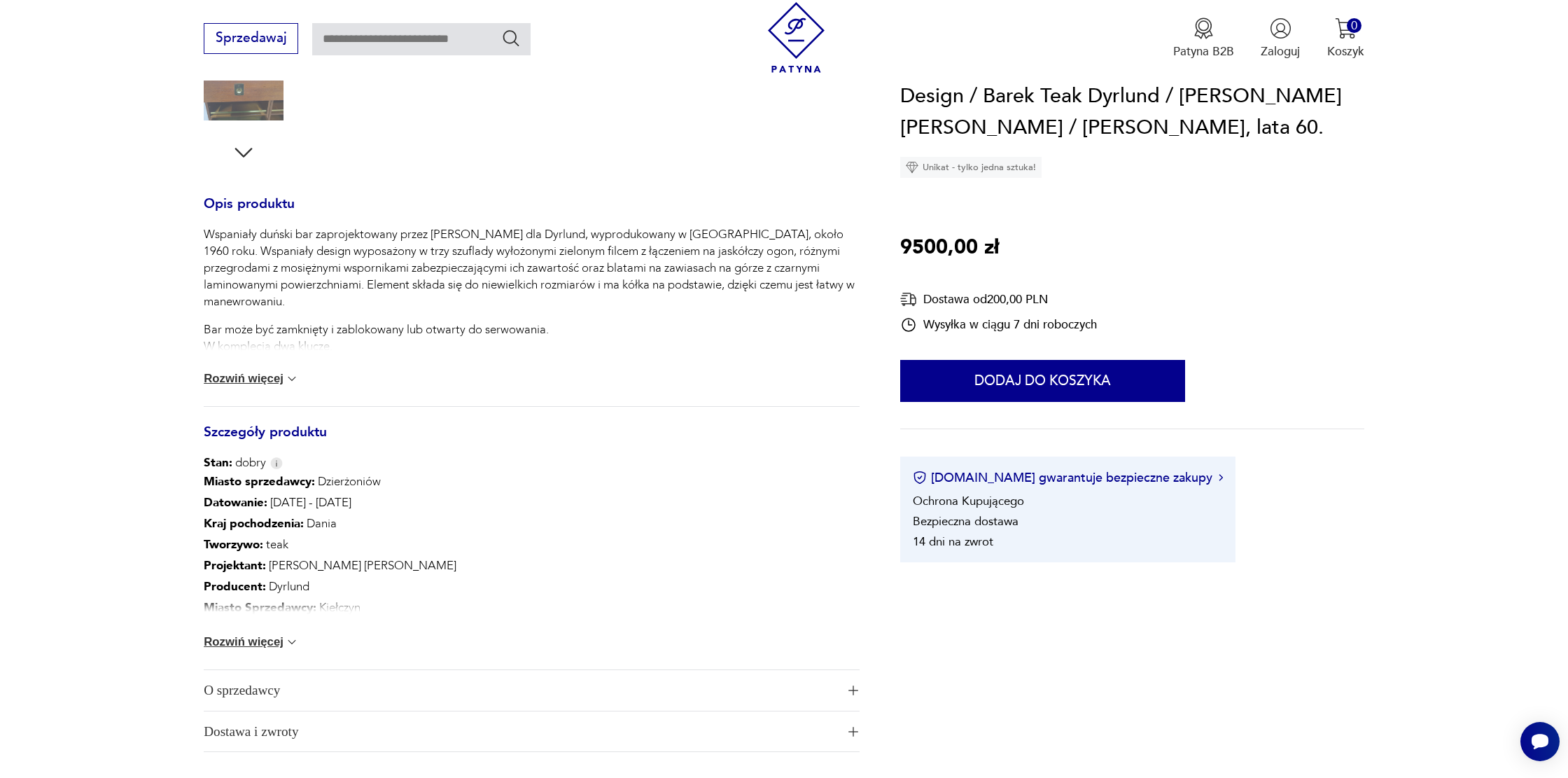
click at [237, 385] on button "Rozwiń więcej" at bounding box center [251, 379] width 95 height 14
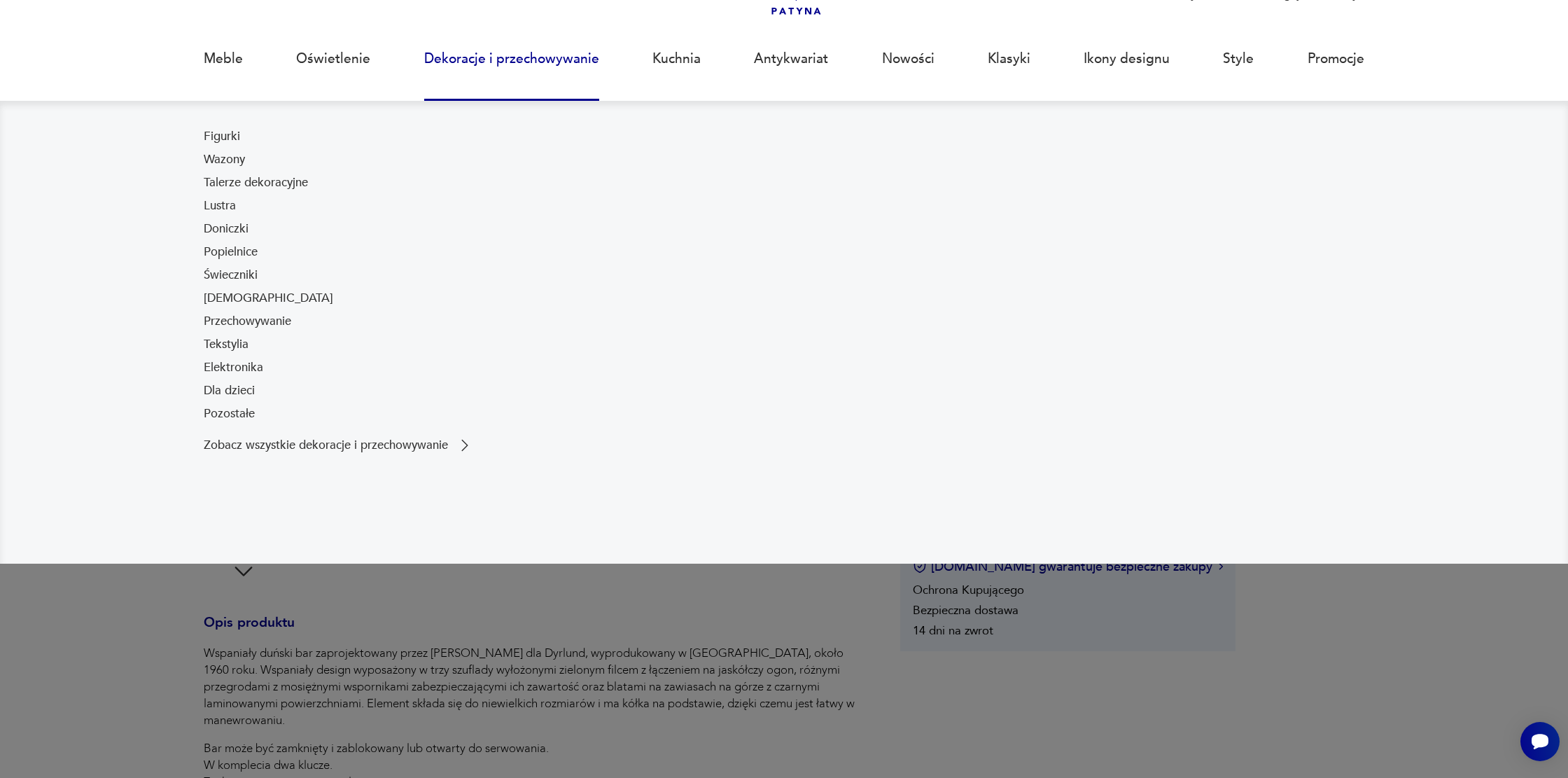
scroll to position [0, 0]
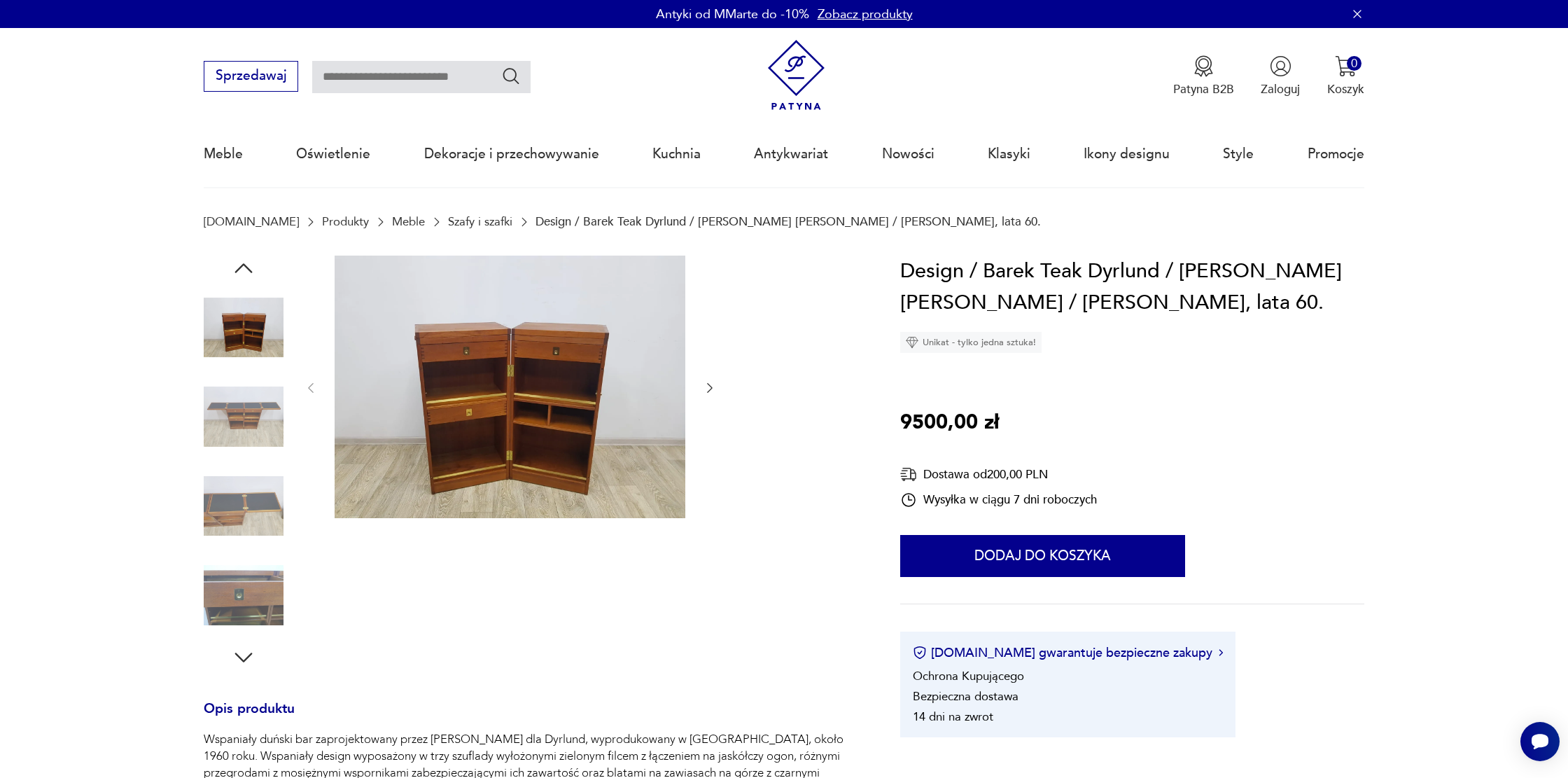
click at [515, 389] on img at bounding box center [510, 387] width 351 height 263
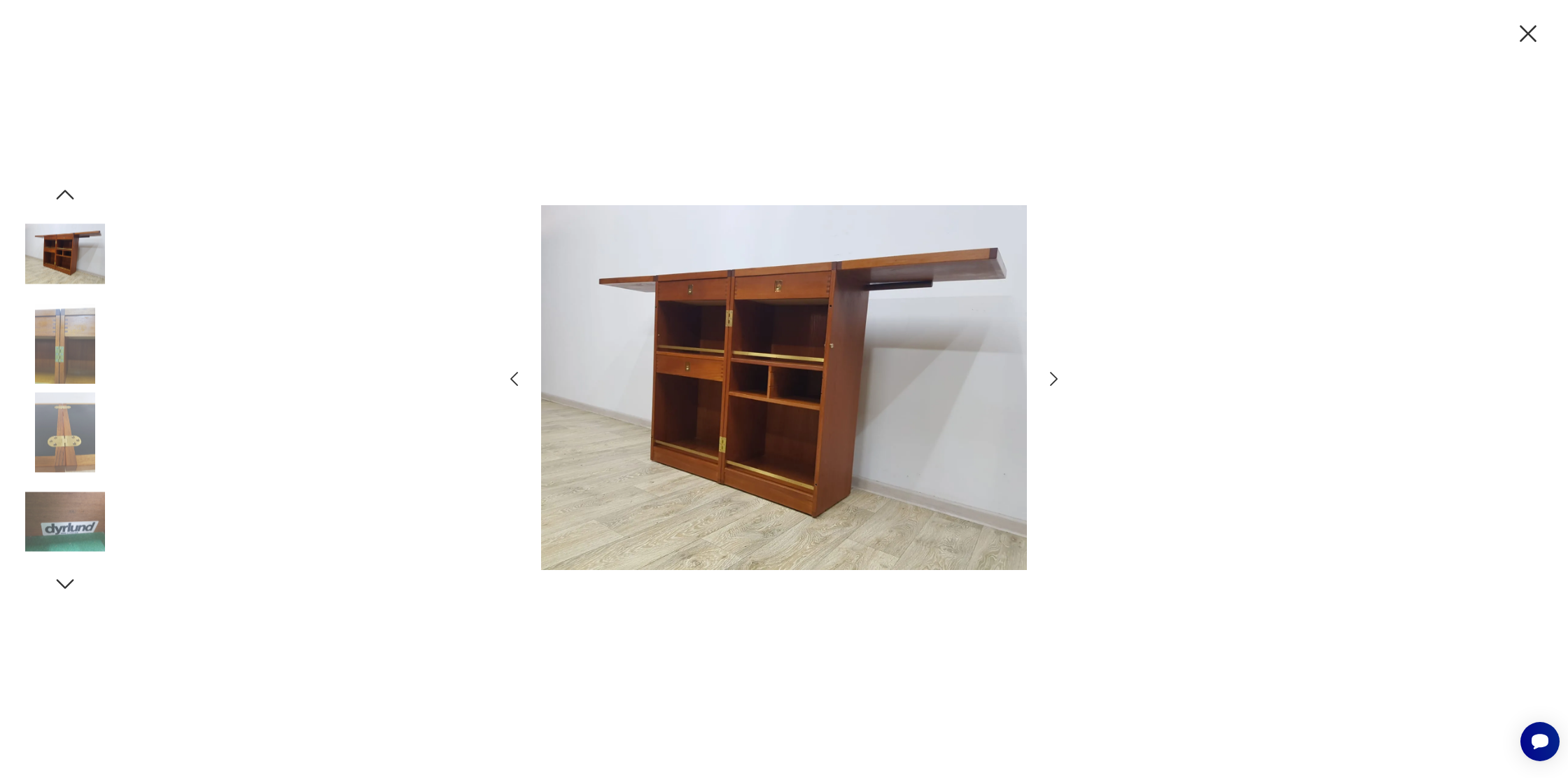
click at [57, 525] on img at bounding box center [64, 521] width 80 height 80
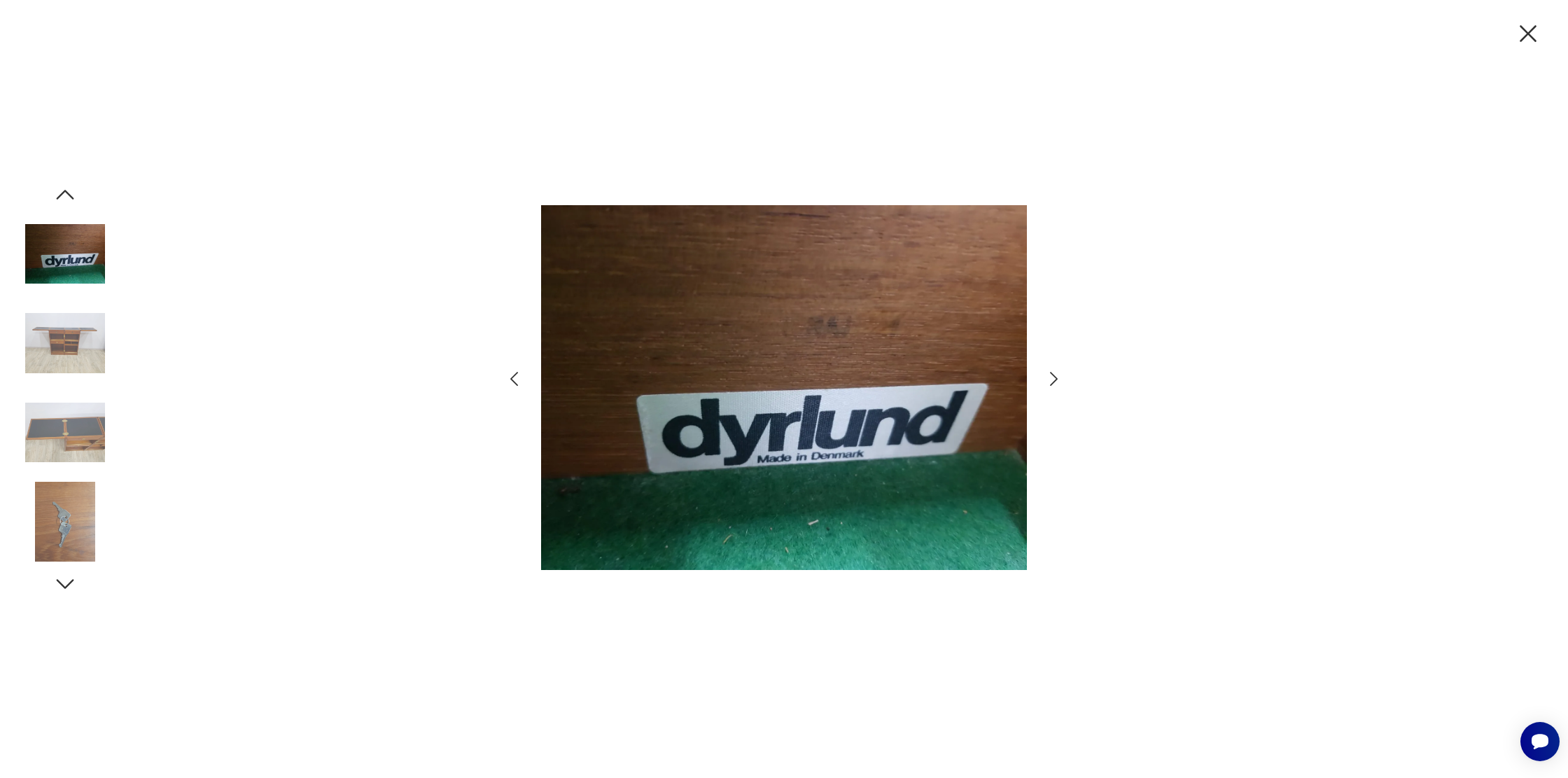
click at [1051, 375] on icon "button" at bounding box center [1054, 379] width 20 height 20
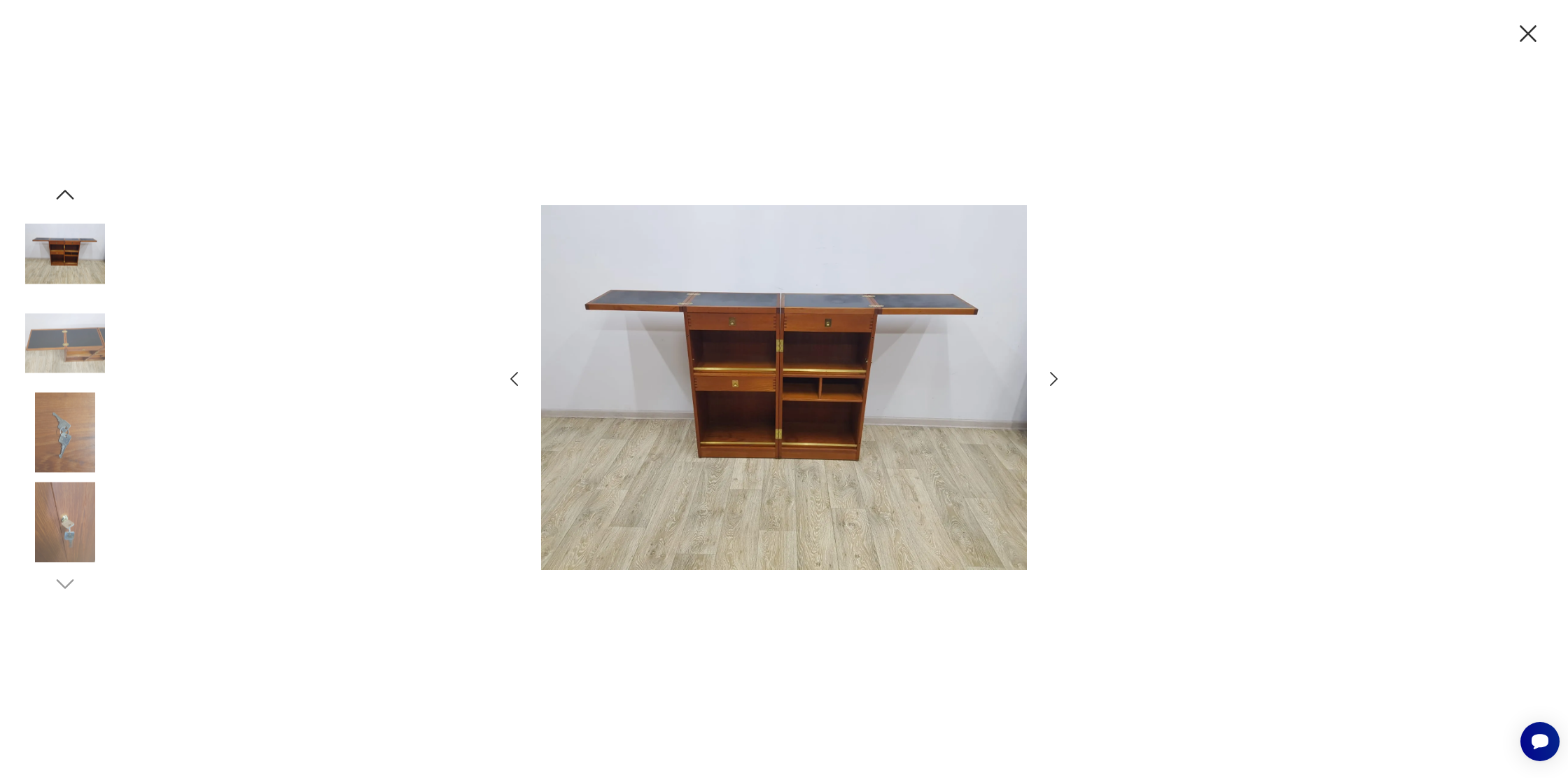
click at [1051, 375] on icon "button" at bounding box center [1054, 379] width 20 height 20
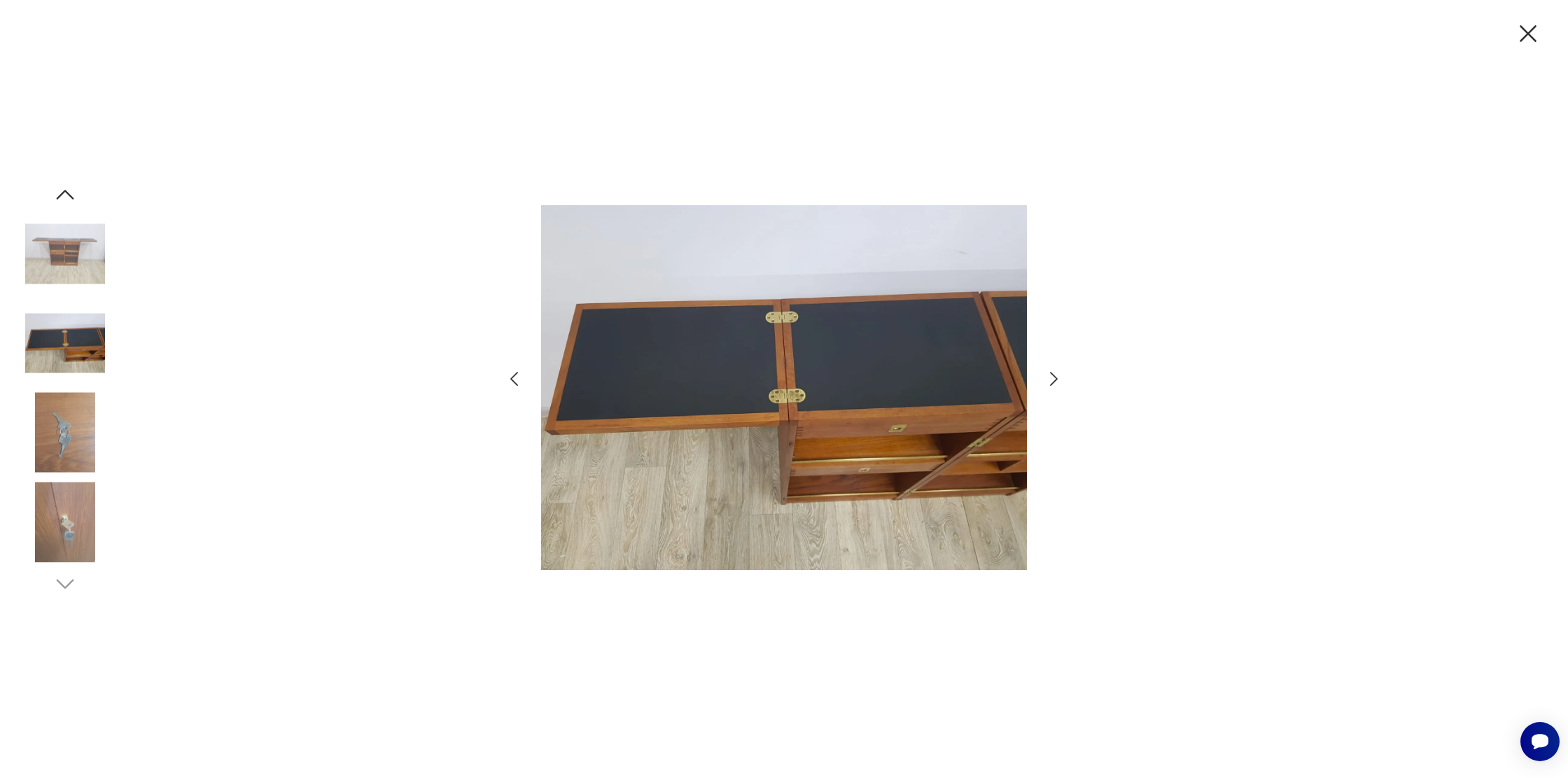
click at [1051, 375] on icon "button" at bounding box center [1054, 379] width 20 height 20
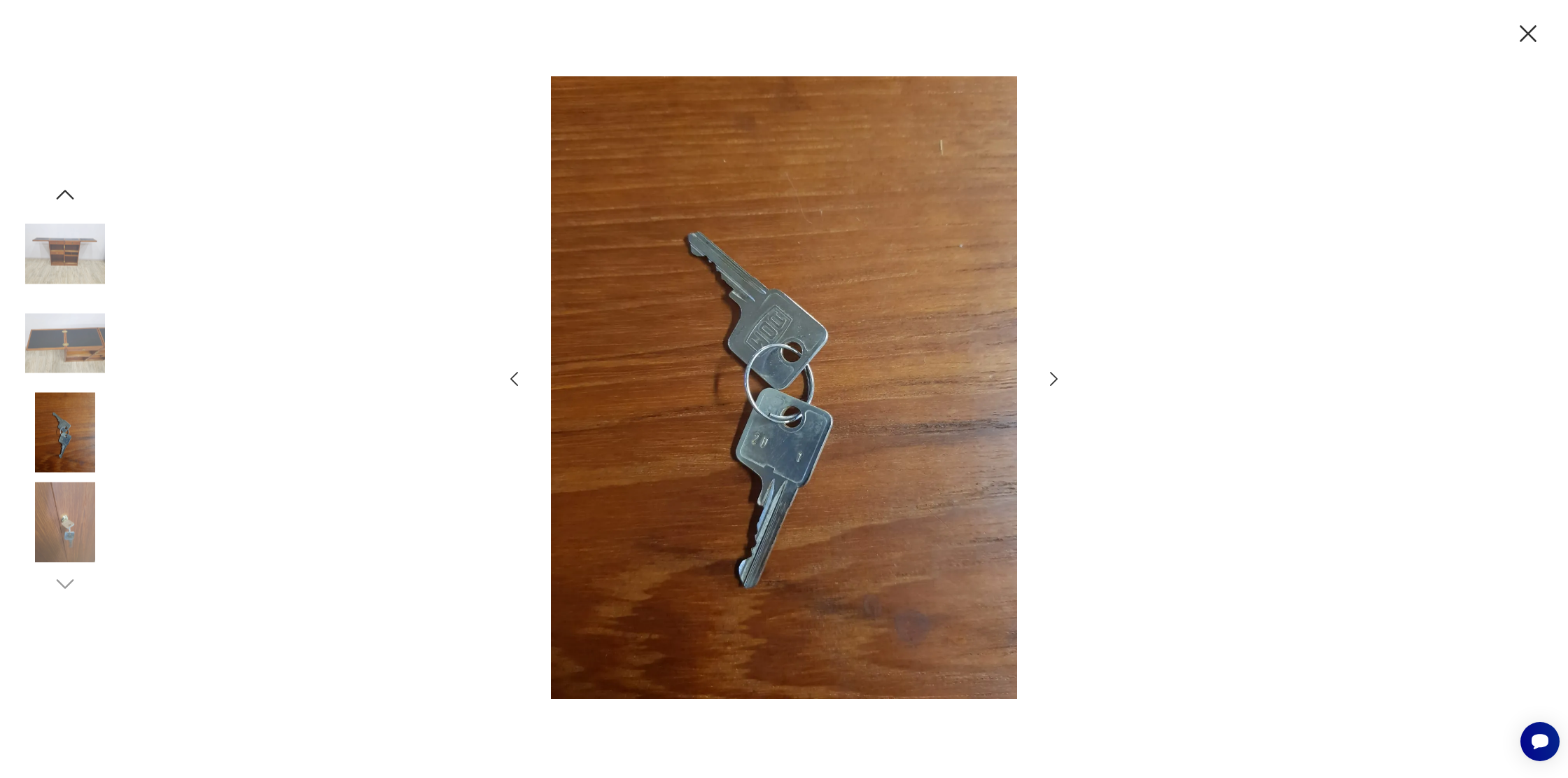
click at [1051, 375] on icon "button" at bounding box center [1054, 379] width 20 height 20
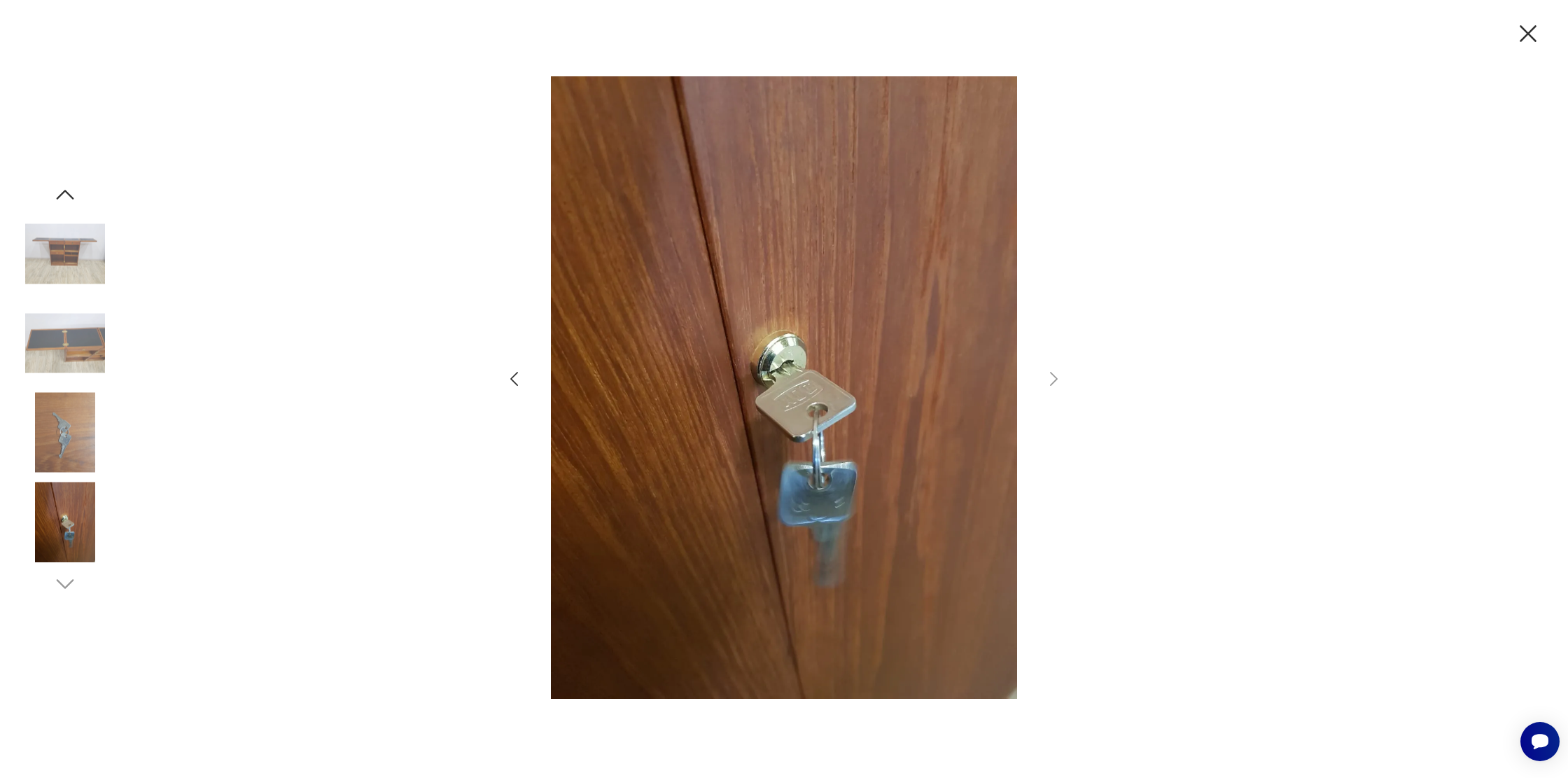
click at [512, 377] on icon "button" at bounding box center [514, 379] width 8 height 14
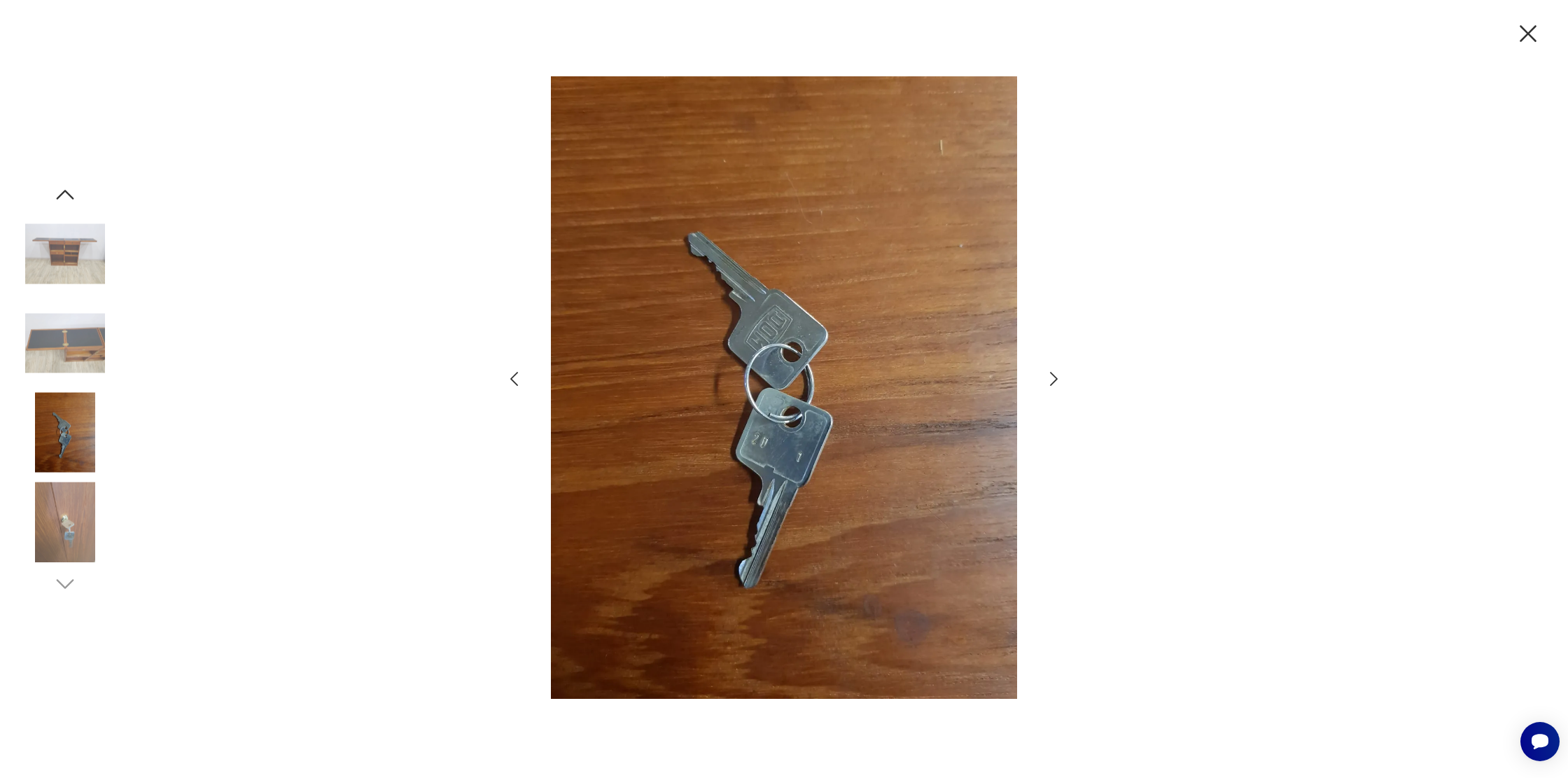
click at [516, 371] on icon "button" at bounding box center [514, 379] width 20 height 20
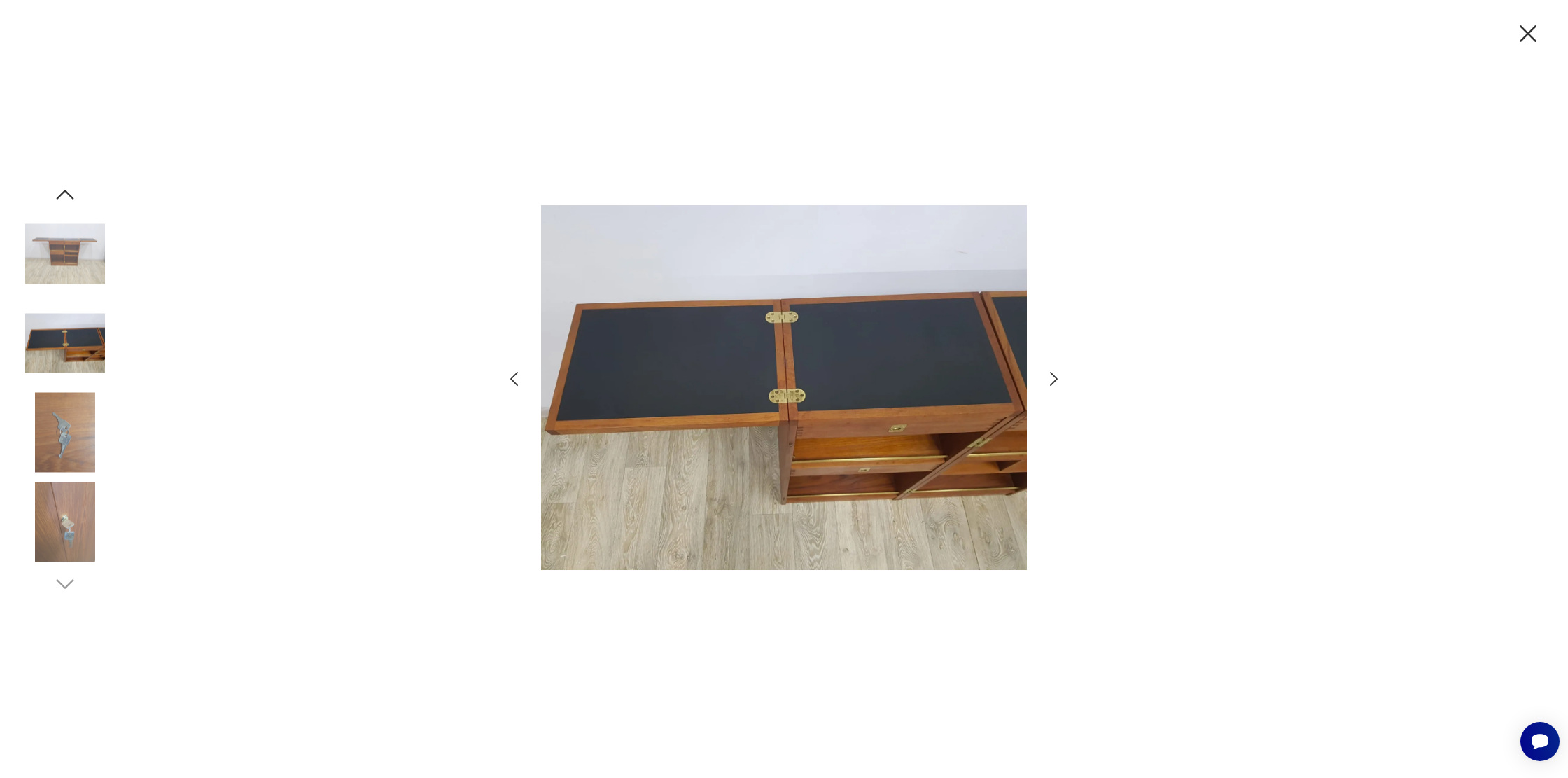
click at [516, 371] on icon "button" at bounding box center [514, 379] width 20 height 20
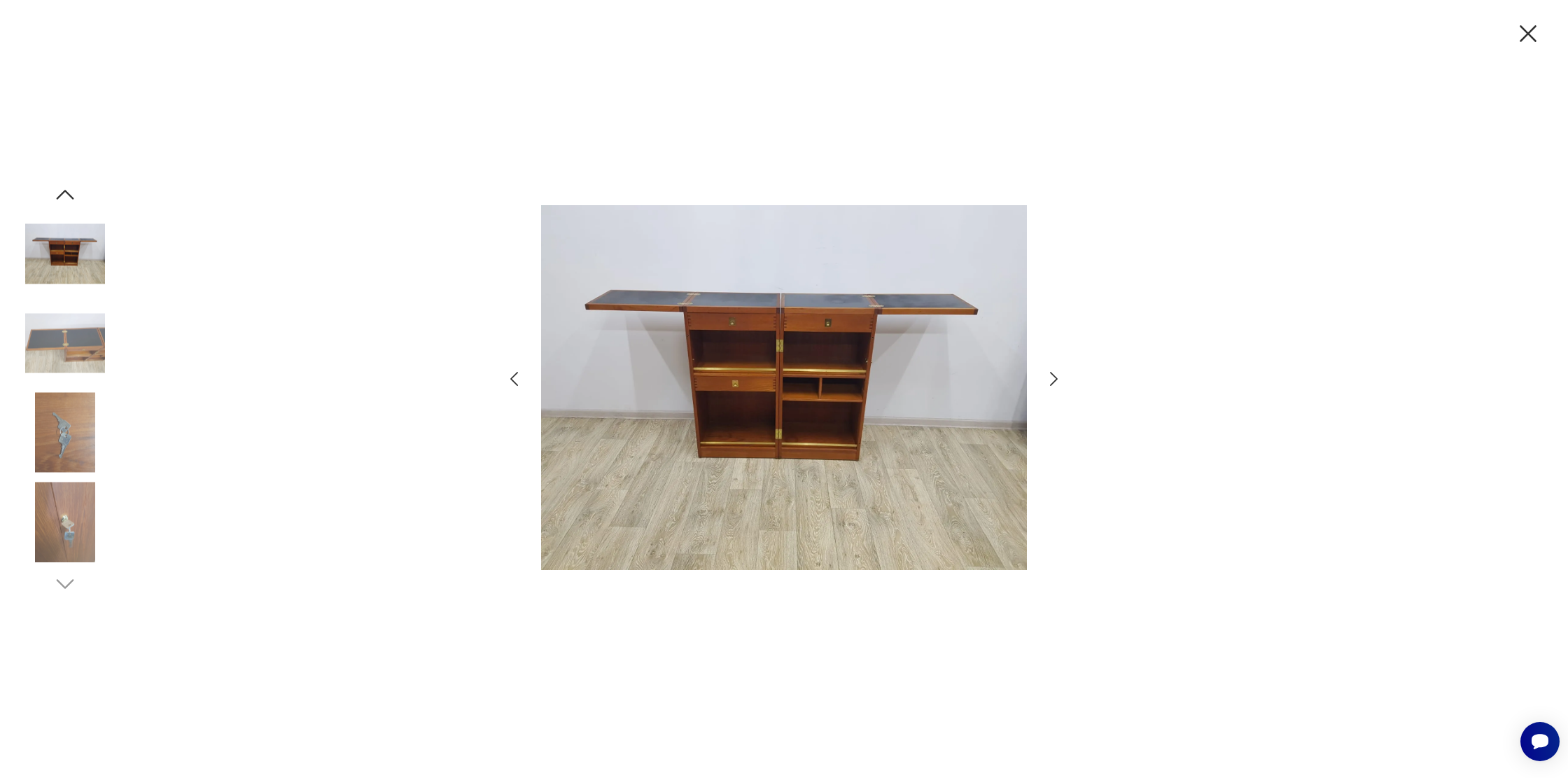
click at [510, 373] on icon "button" at bounding box center [514, 379] width 20 height 20
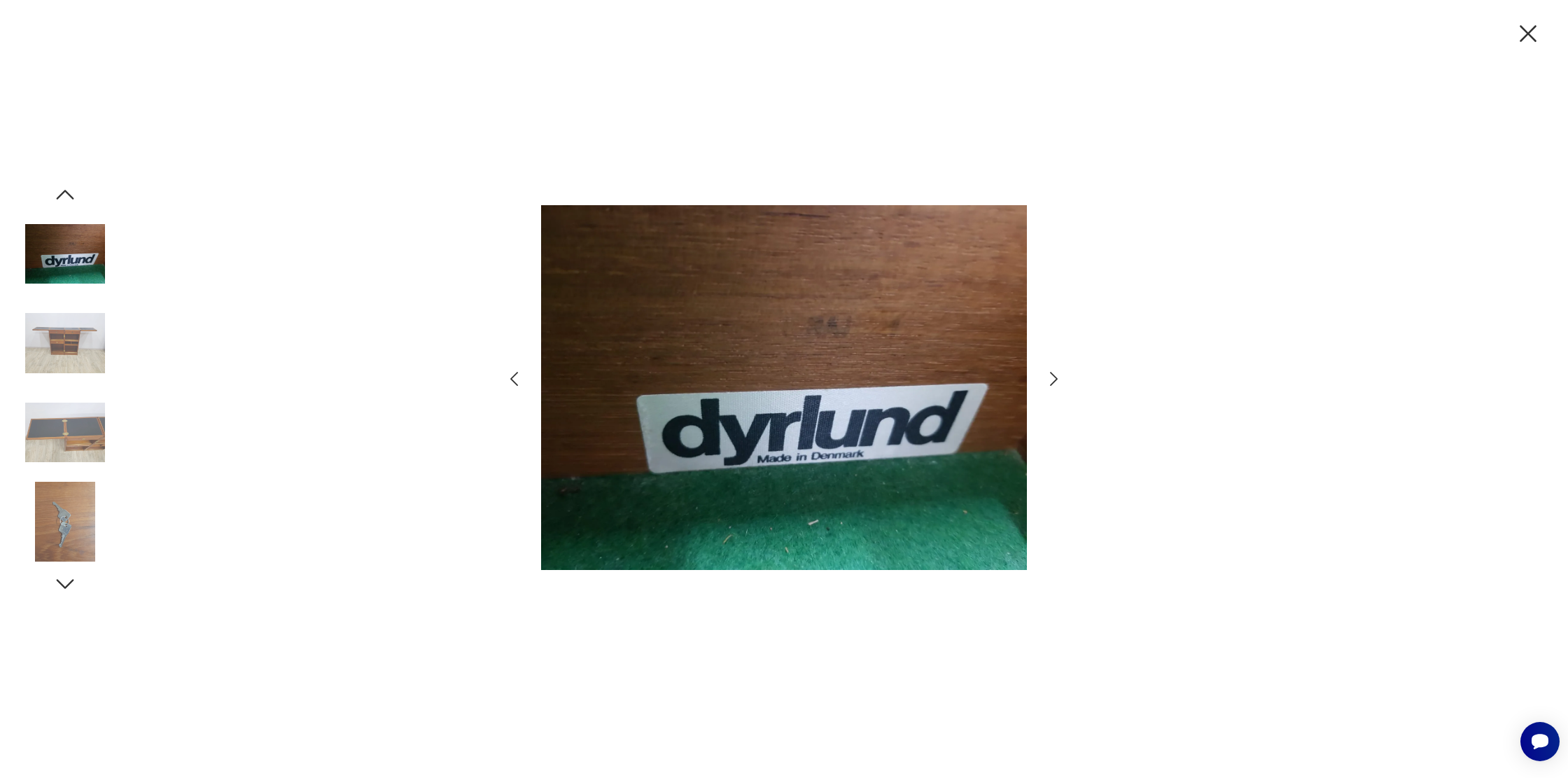
click at [510, 373] on icon "button" at bounding box center [514, 379] width 20 height 20
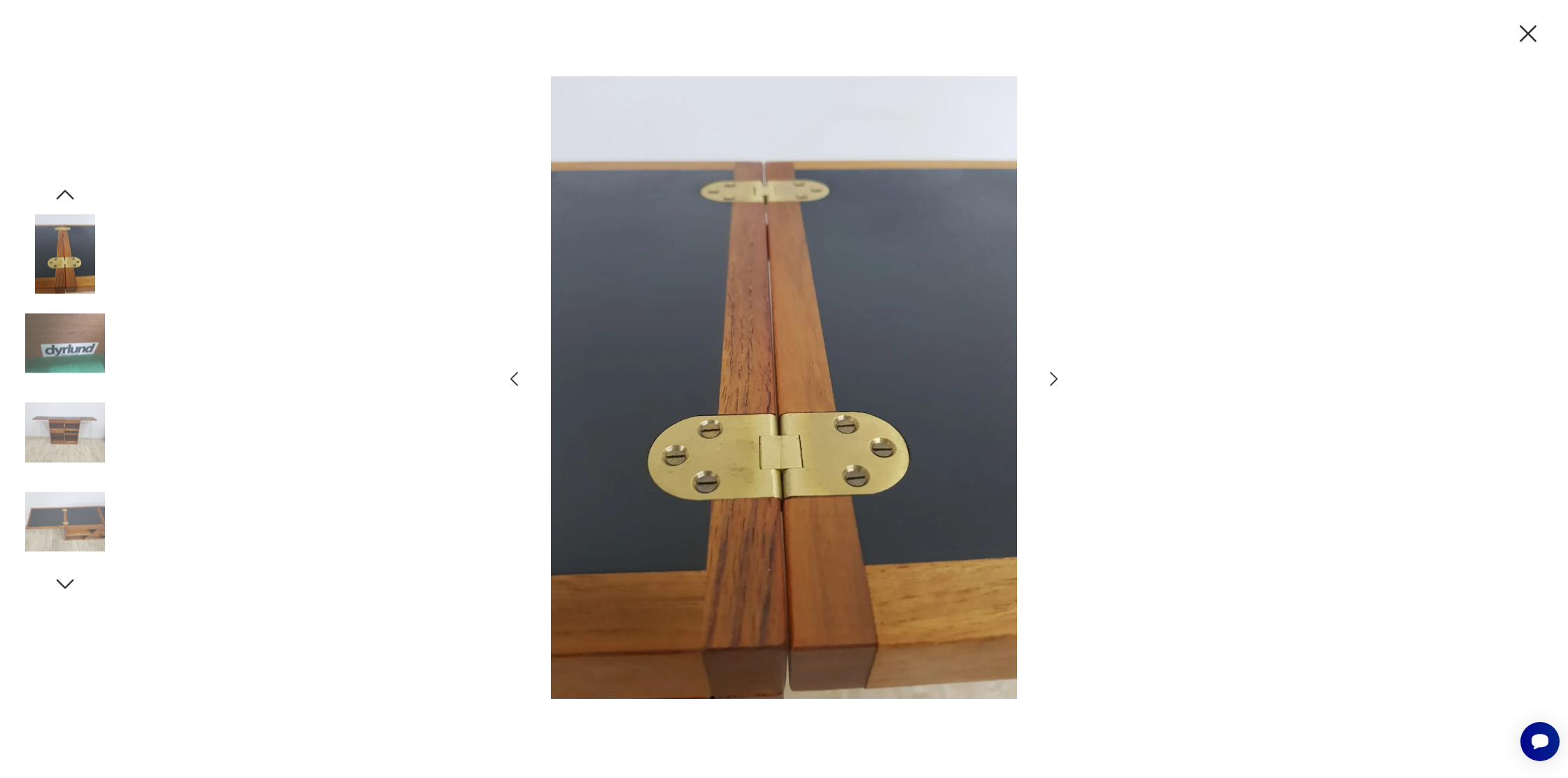
click at [518, 376] on icon "button" at bounding box center [514, 379] width 20 height 20
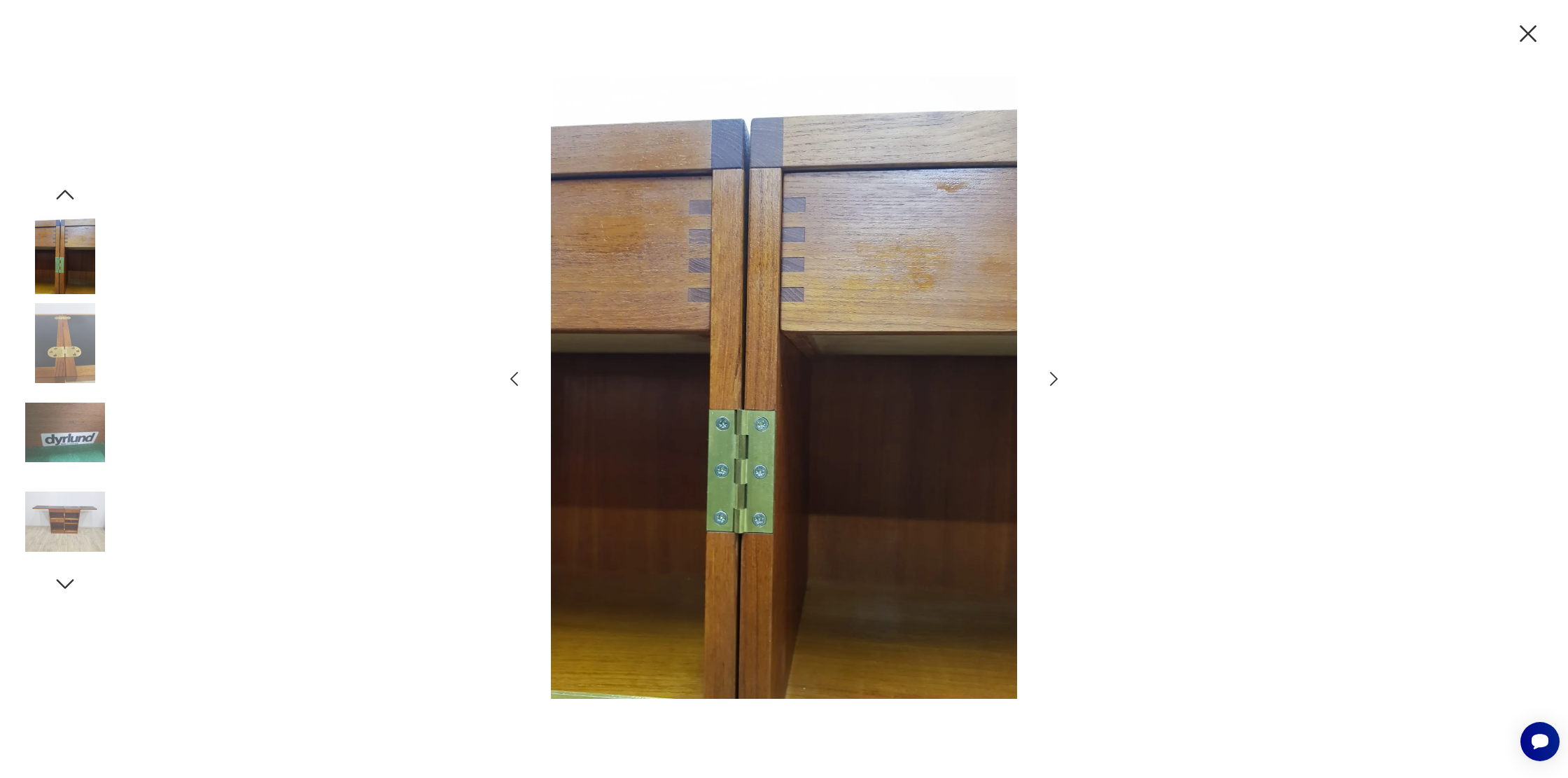
click at [518, 376] on icon "button" at bounding box center [514, 379] width 20 height 20
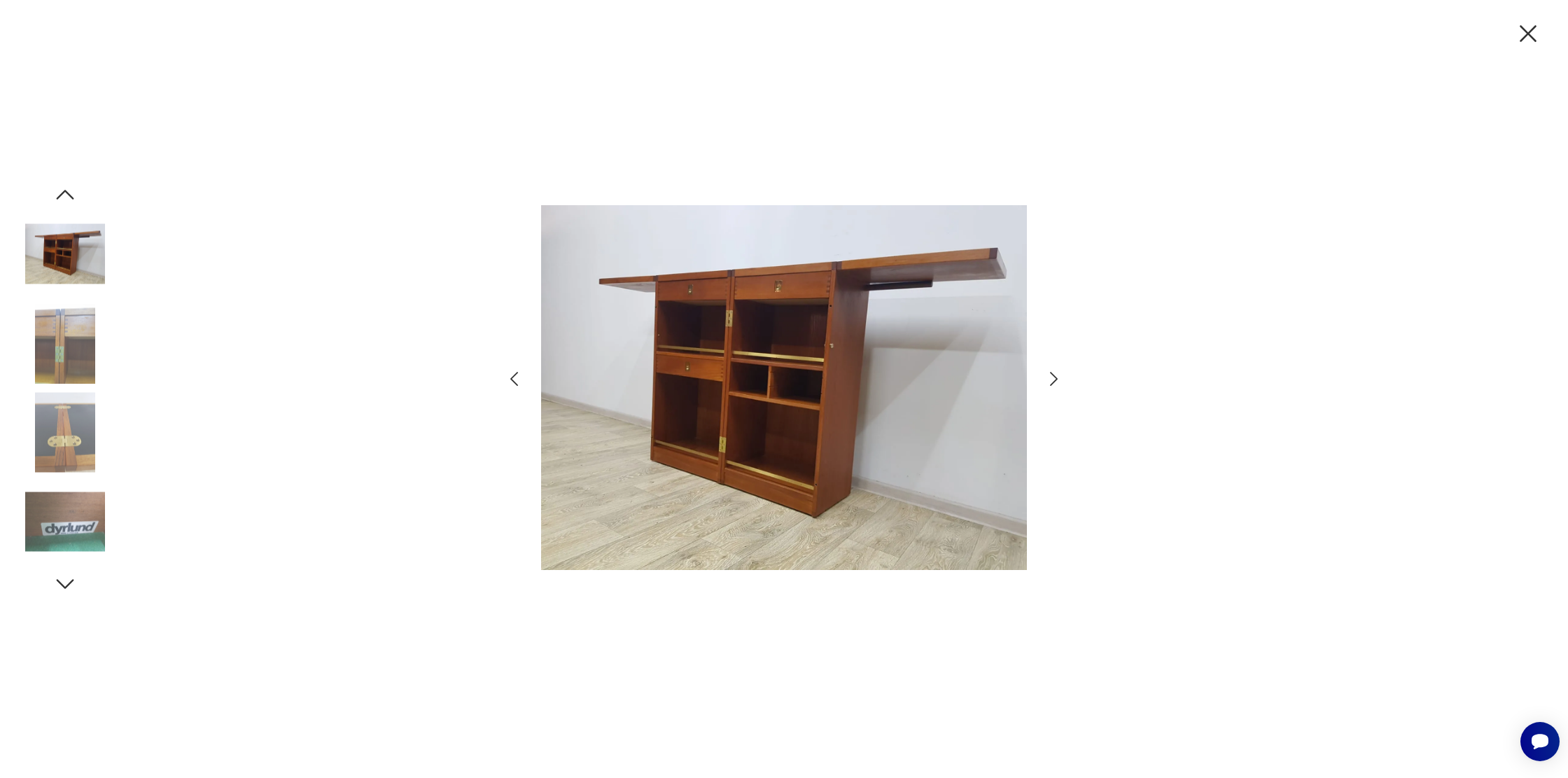
click at [518, 376] on icon "button" at bounding box center [514, 379] width 20 height 20
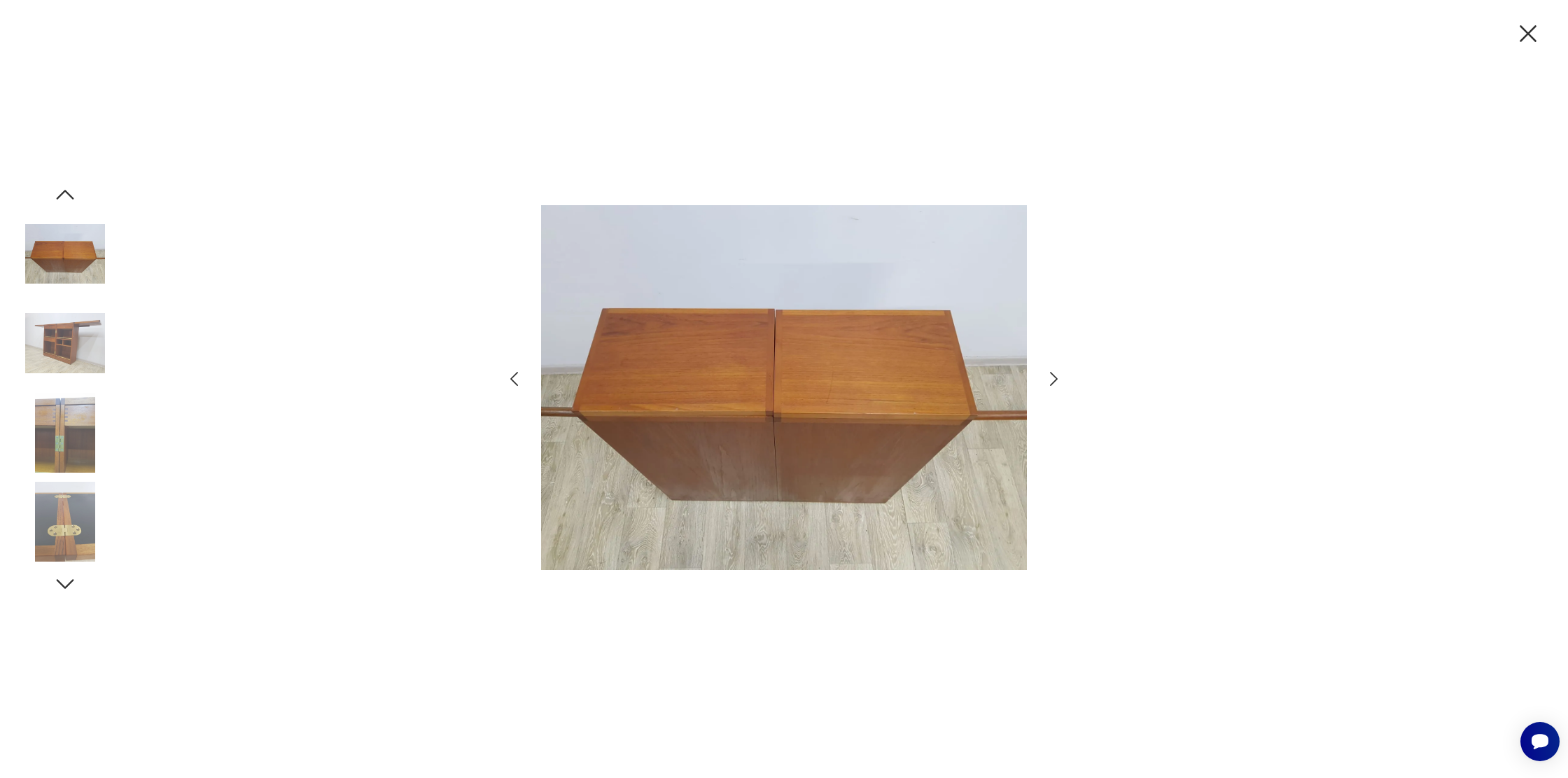
click at [518, 376] on icon "button" at bounding box center [514, 379] width 20 height 20
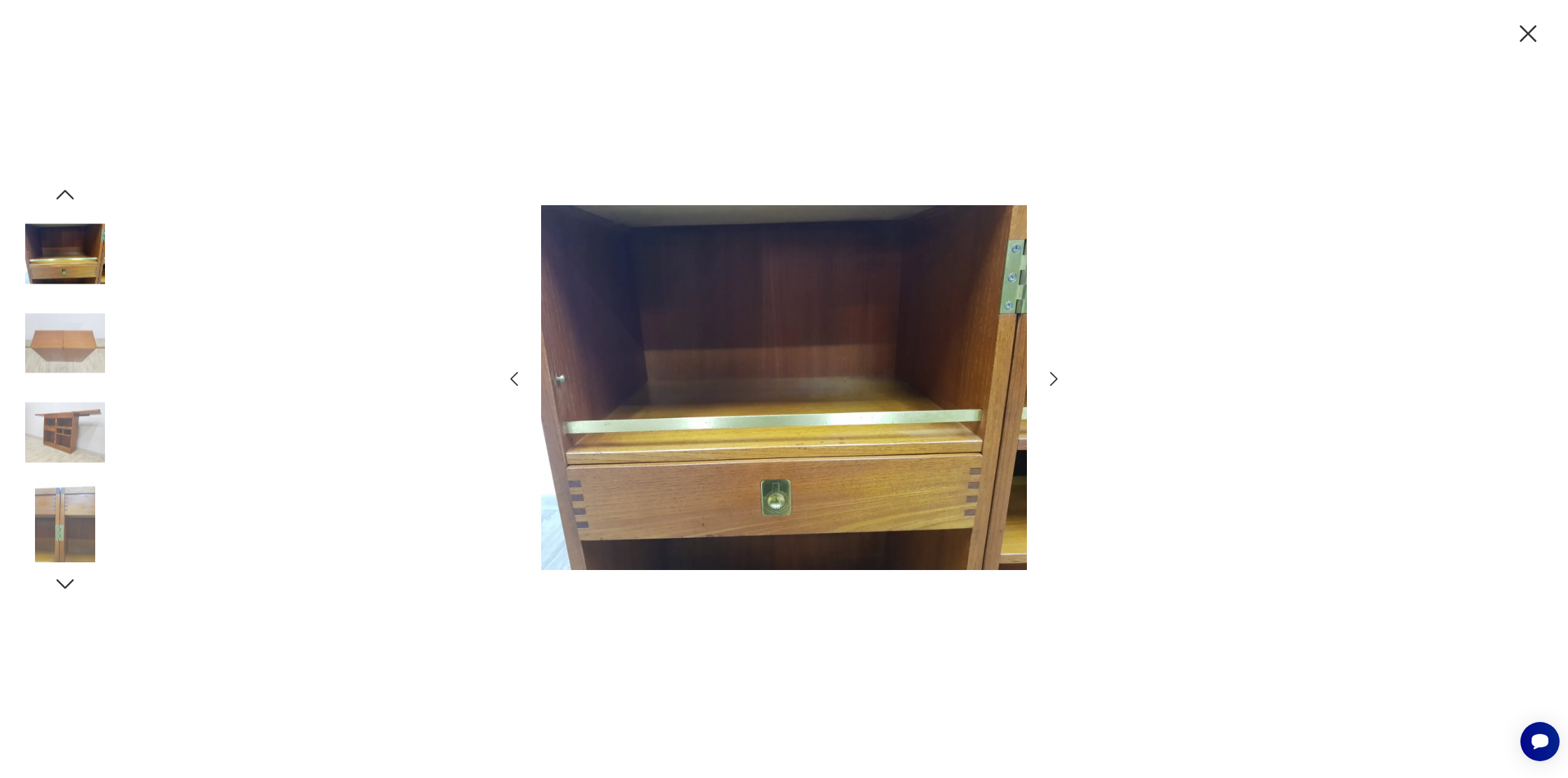
click at [518, 376] on icon "button" at bounding box center [514, 379] width 20 height 20
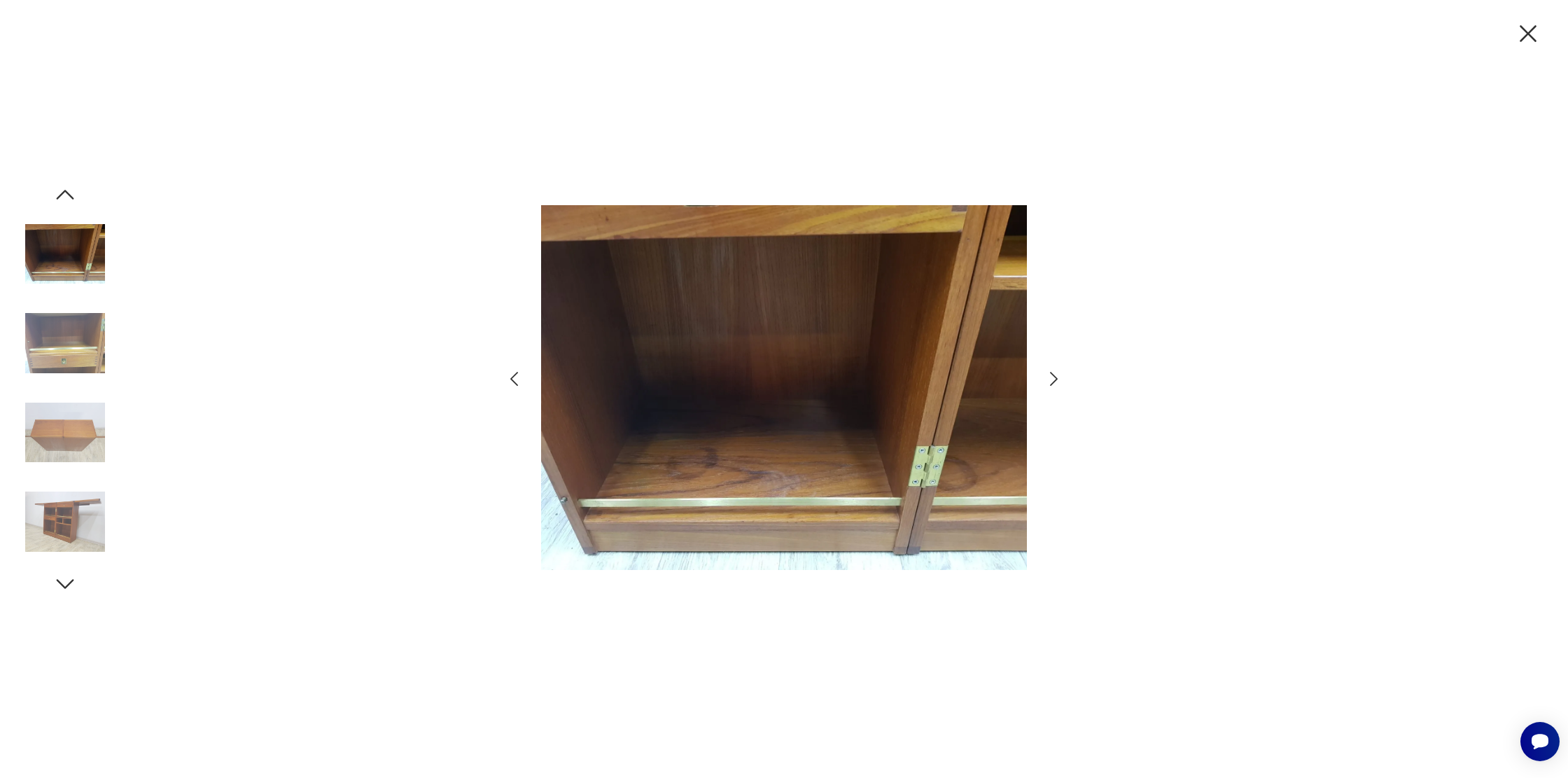
click at [509, 377] on icon "button" at bounding box center [514, 379] width 20 height 20
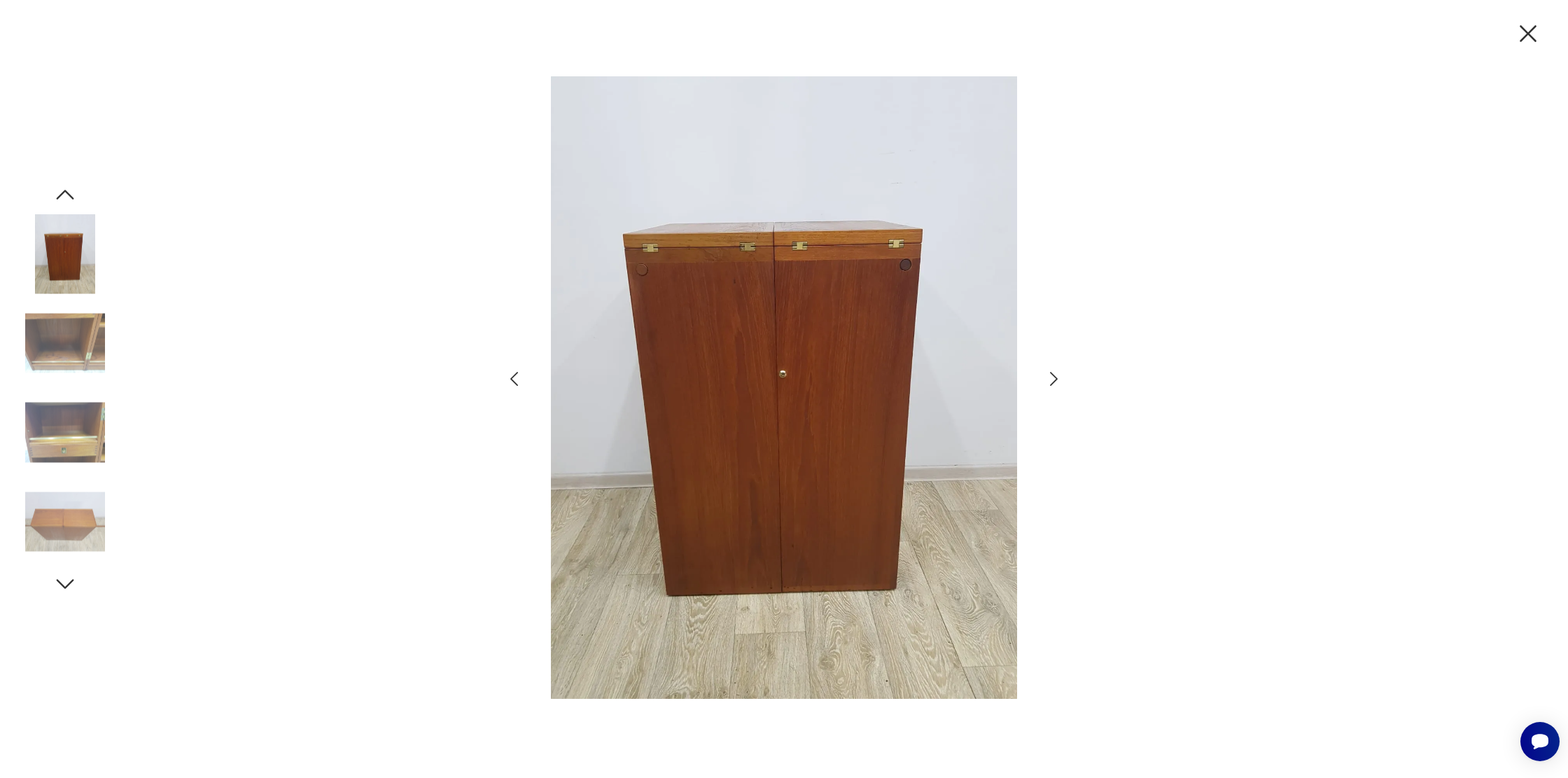
click at [509, 377] on icon "button" at bounding box center [514, 379] width 20 height 20
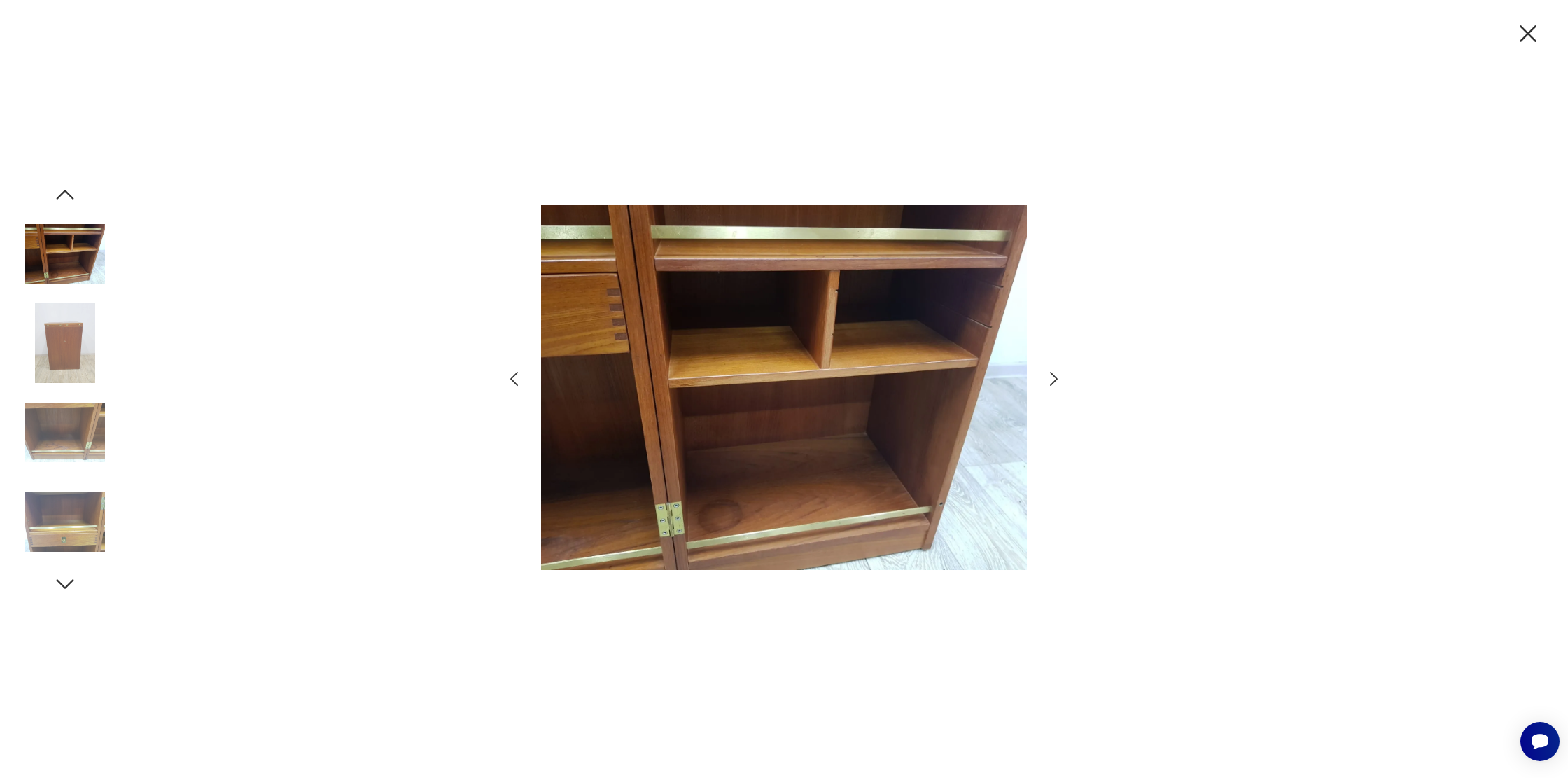
click at [509, 377] on icon "button" at bounding box center [514, 379] width 20 height 20
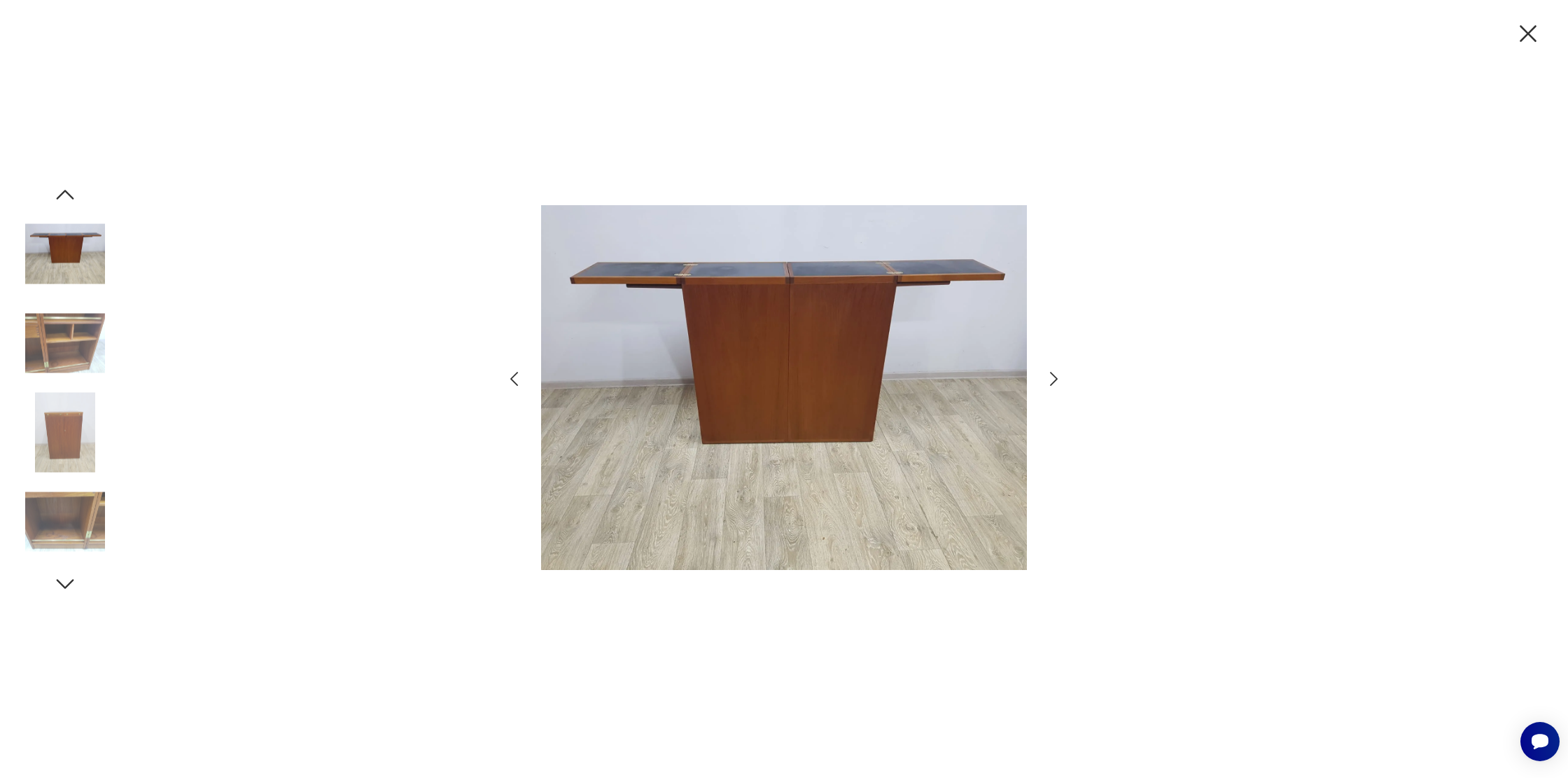
click at [509, 377] on icon "button" at bounding box center [514, 379] width 20 height 20
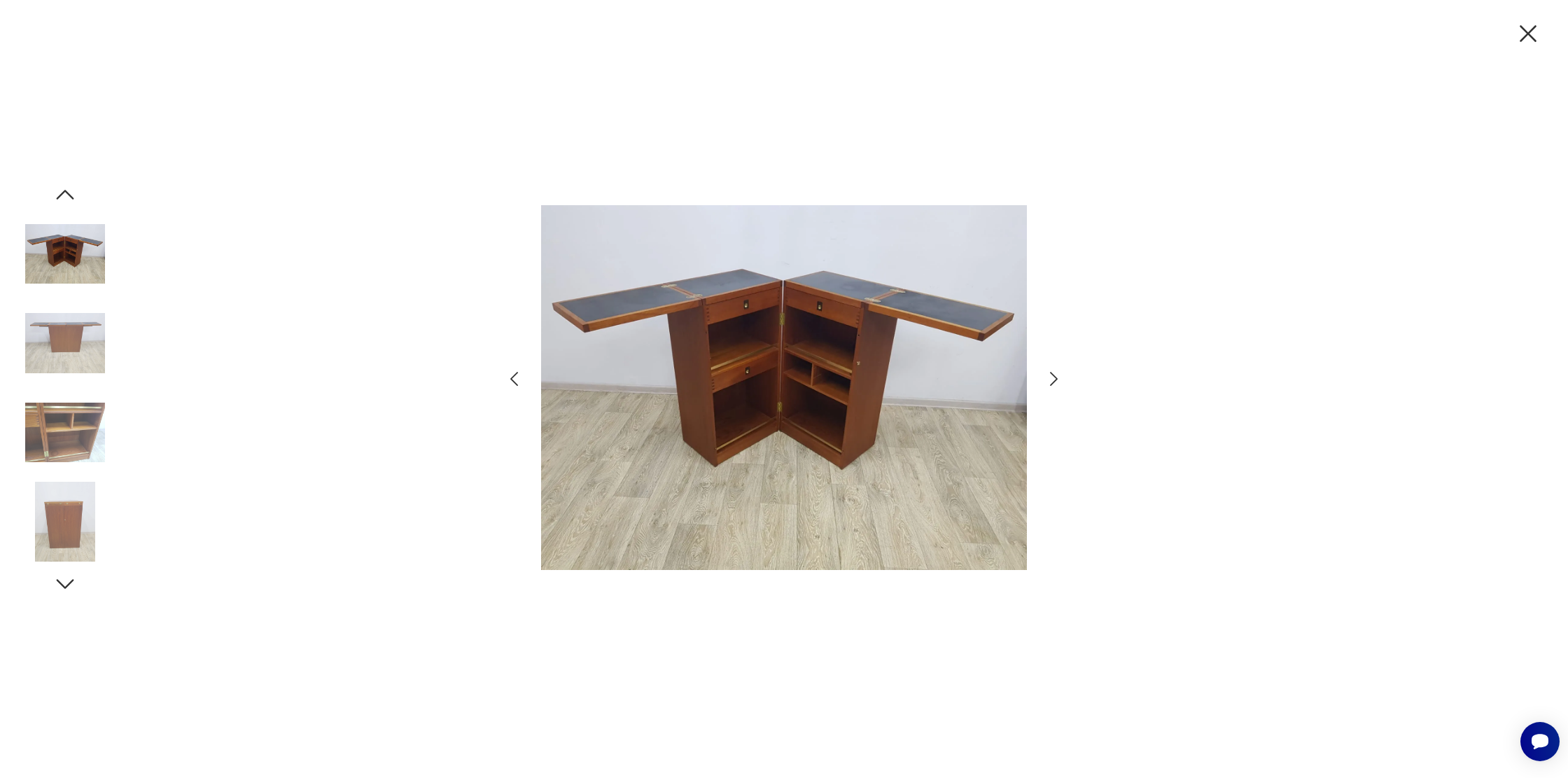
click at [509, 377] on icon "button" at bounding box center [514, 379] width 20 height 20
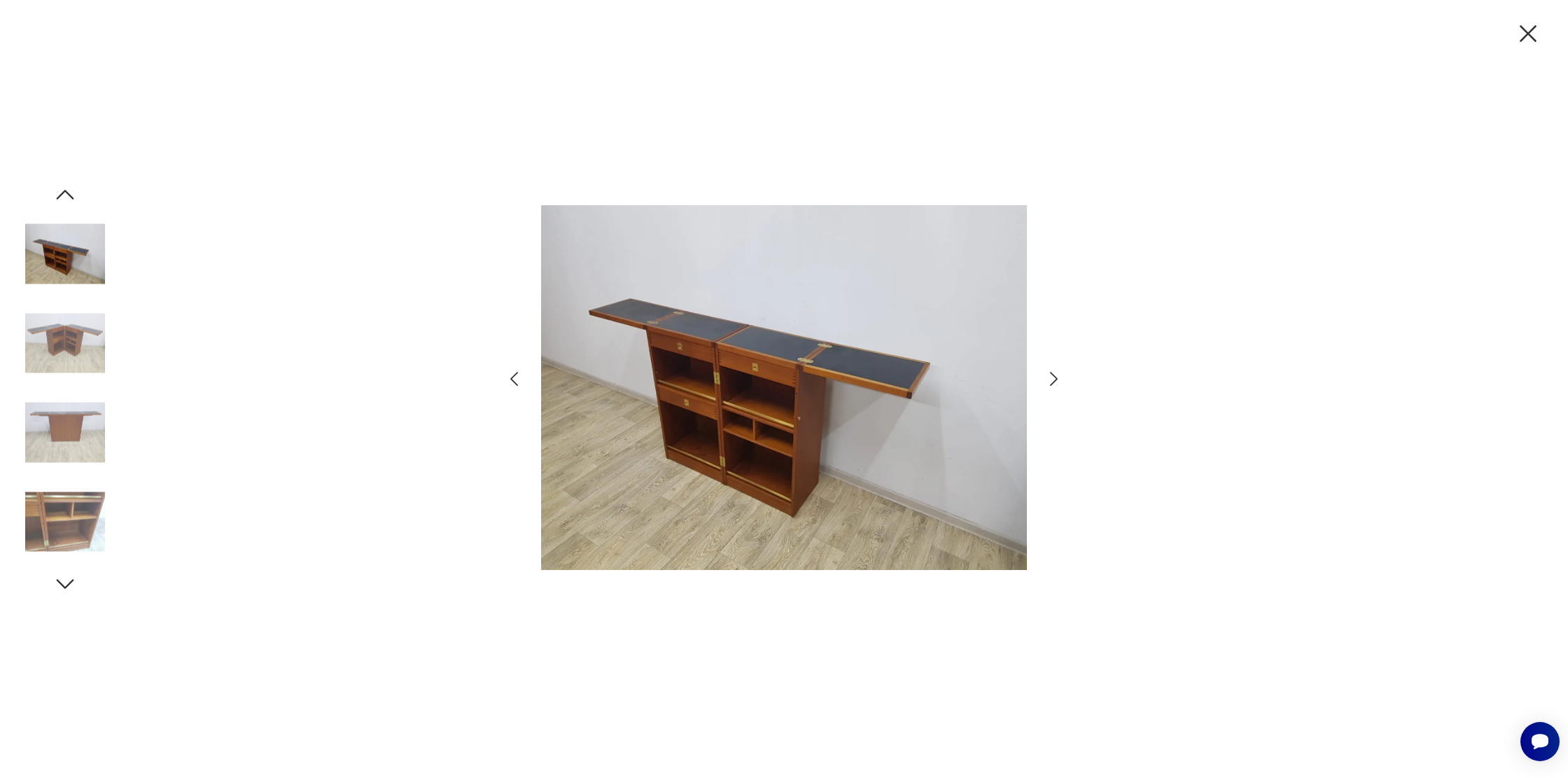
click at [509, 377] on icon "button" at bounding box center [514, 379] width 20 height 20
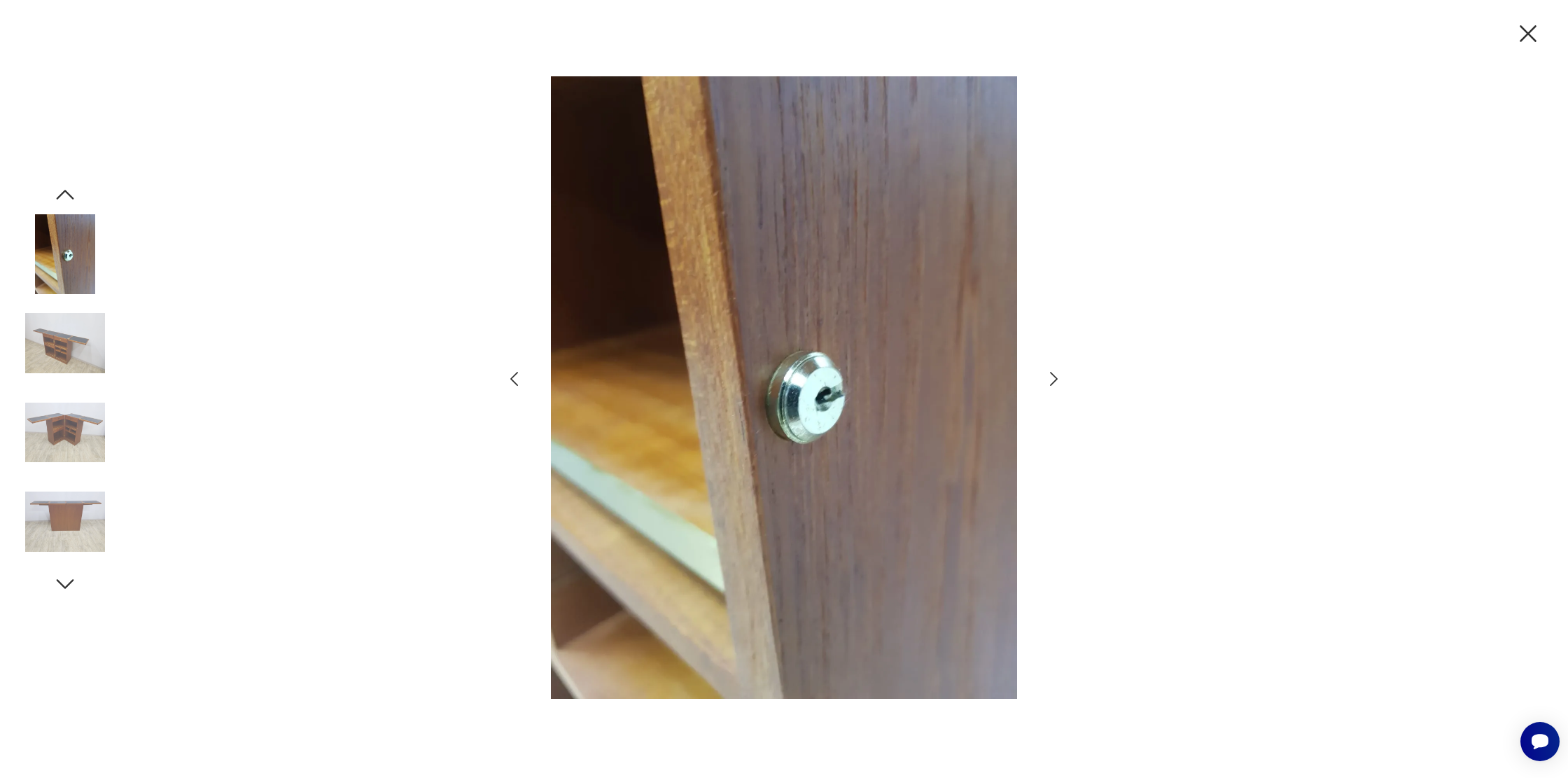
click at [509, 377] on icon "button" at bounding box center [514, 379] width 20 height 20
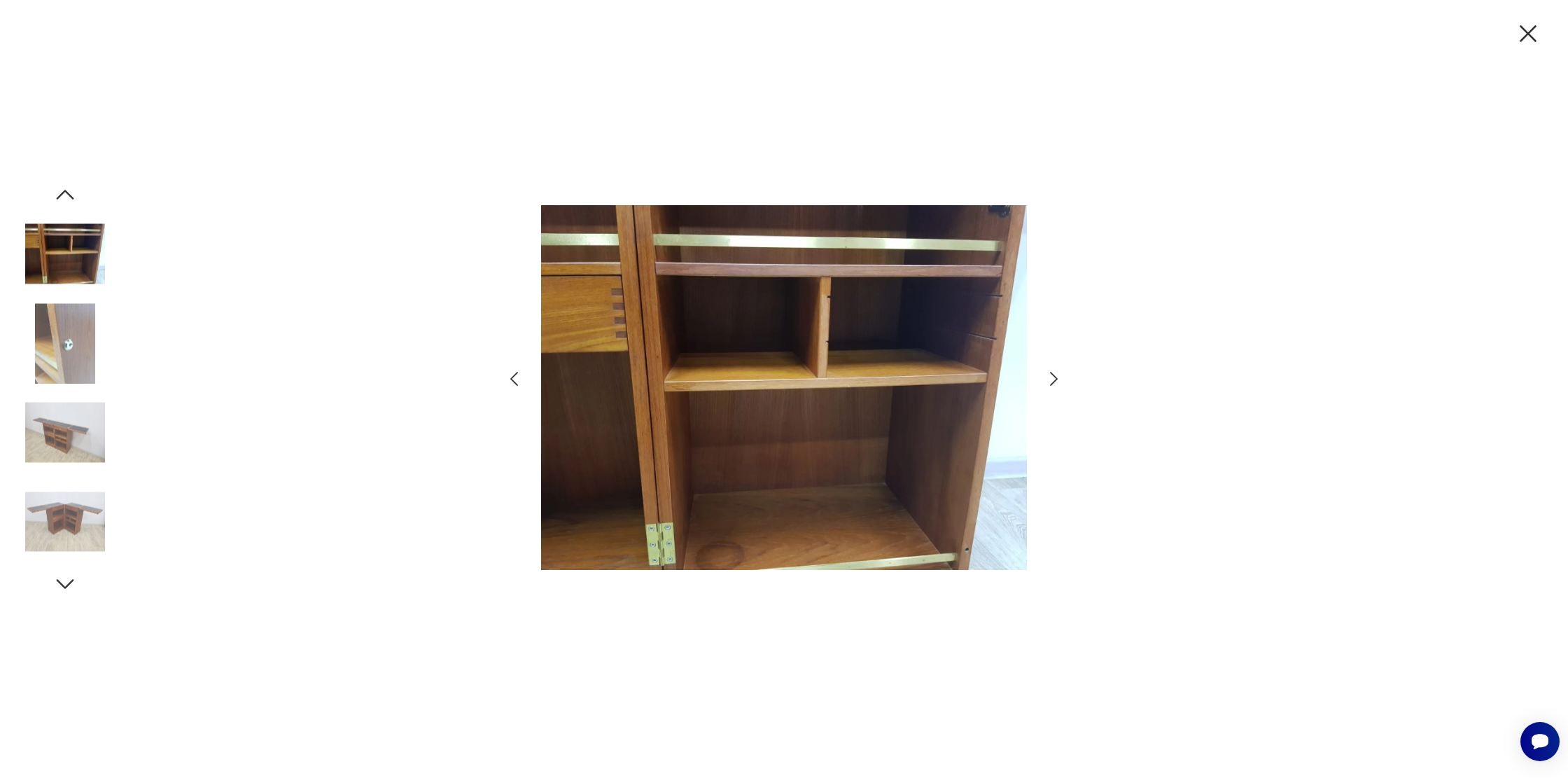
click at [509, 377] on icon "button" at bounding box center [514, 379] width 20 height 20
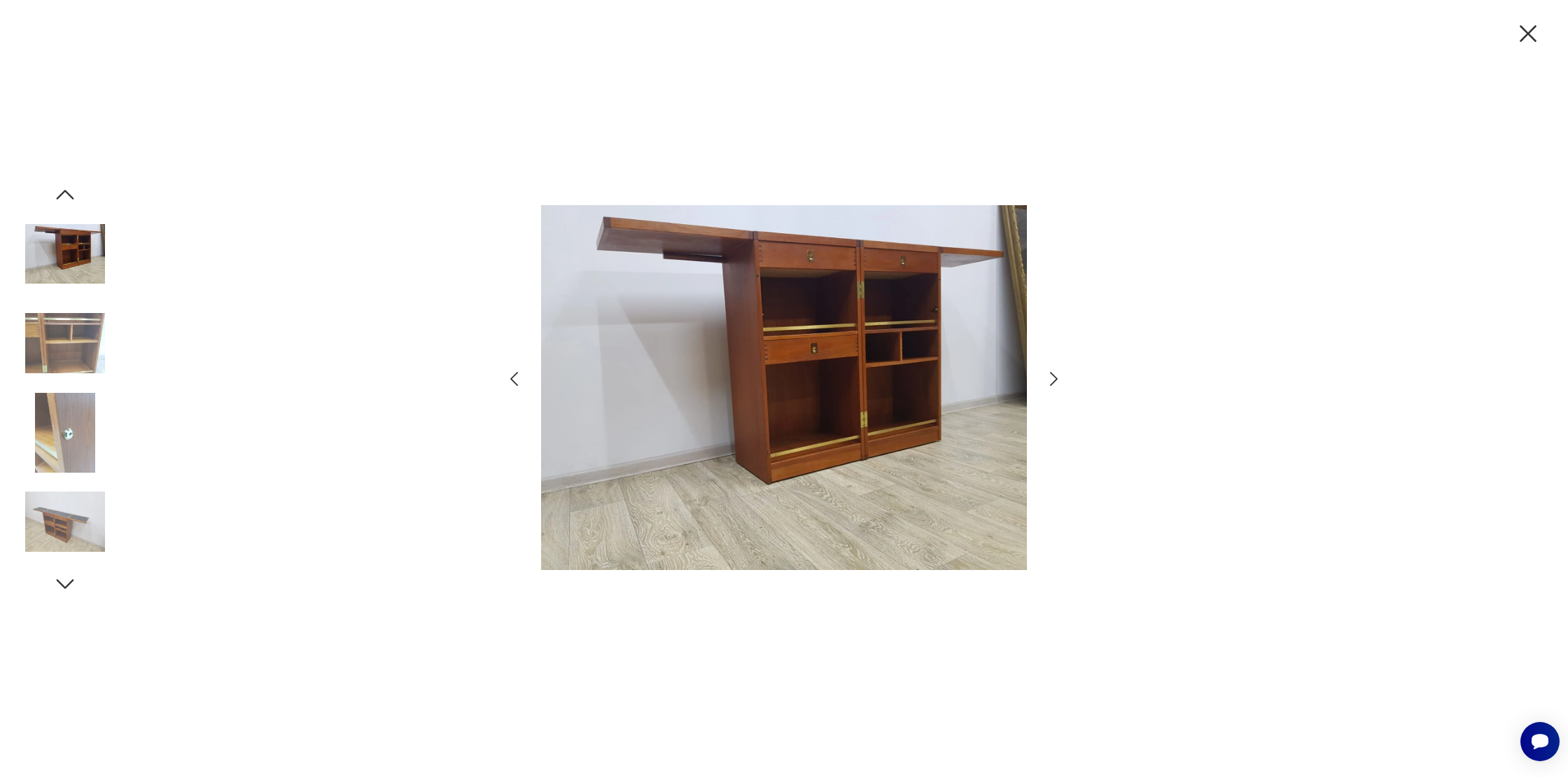
click at [509, 377] on icon "button" at bounding box center [514, 379] width 20 height 20
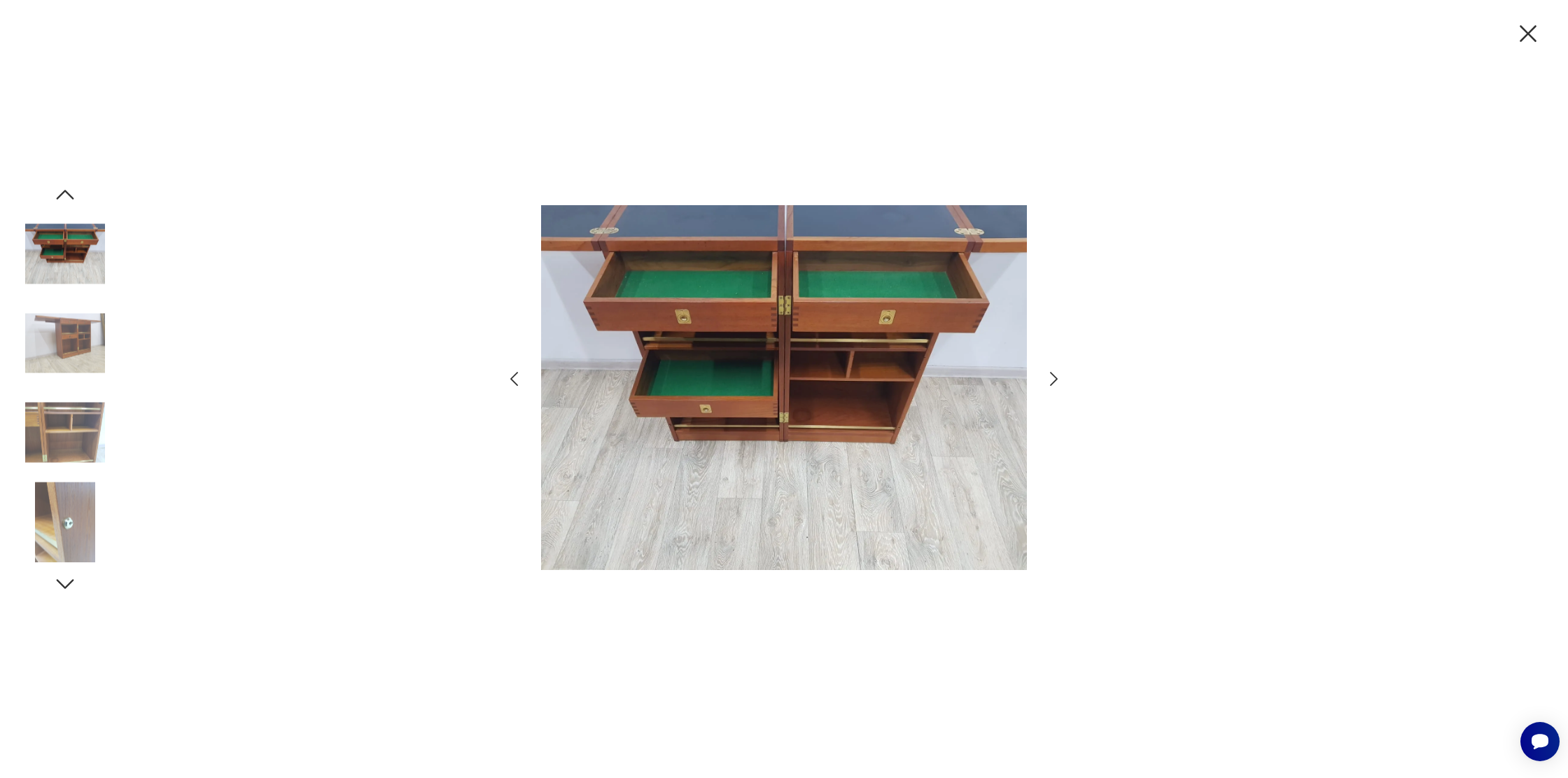
click at [509, 377] on icon "button" at bounding box center [514, 379] width 20 height 20
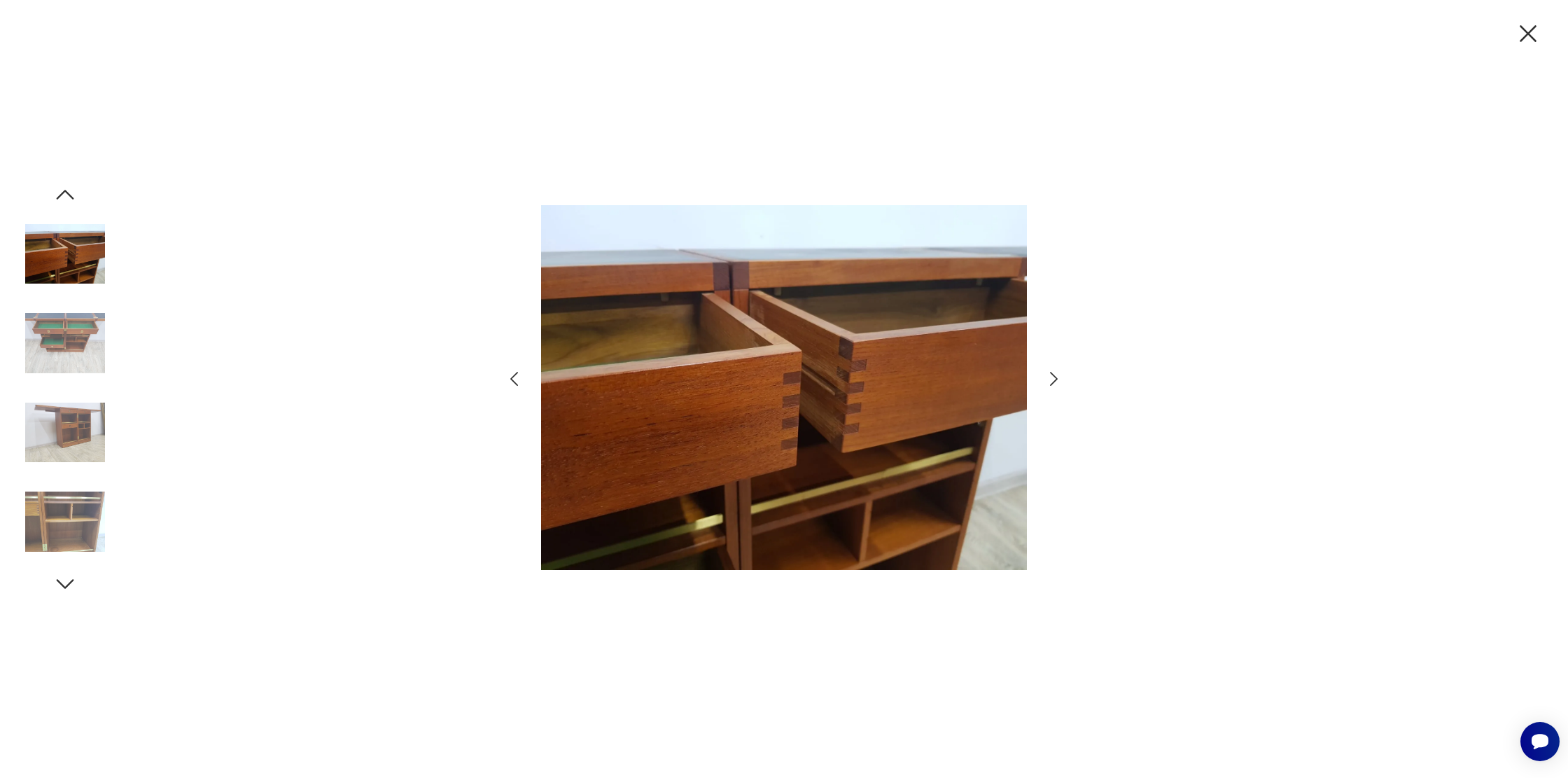
click at [509, 377] on icon "button" at bounding box center [514, 379] width 20 height 20
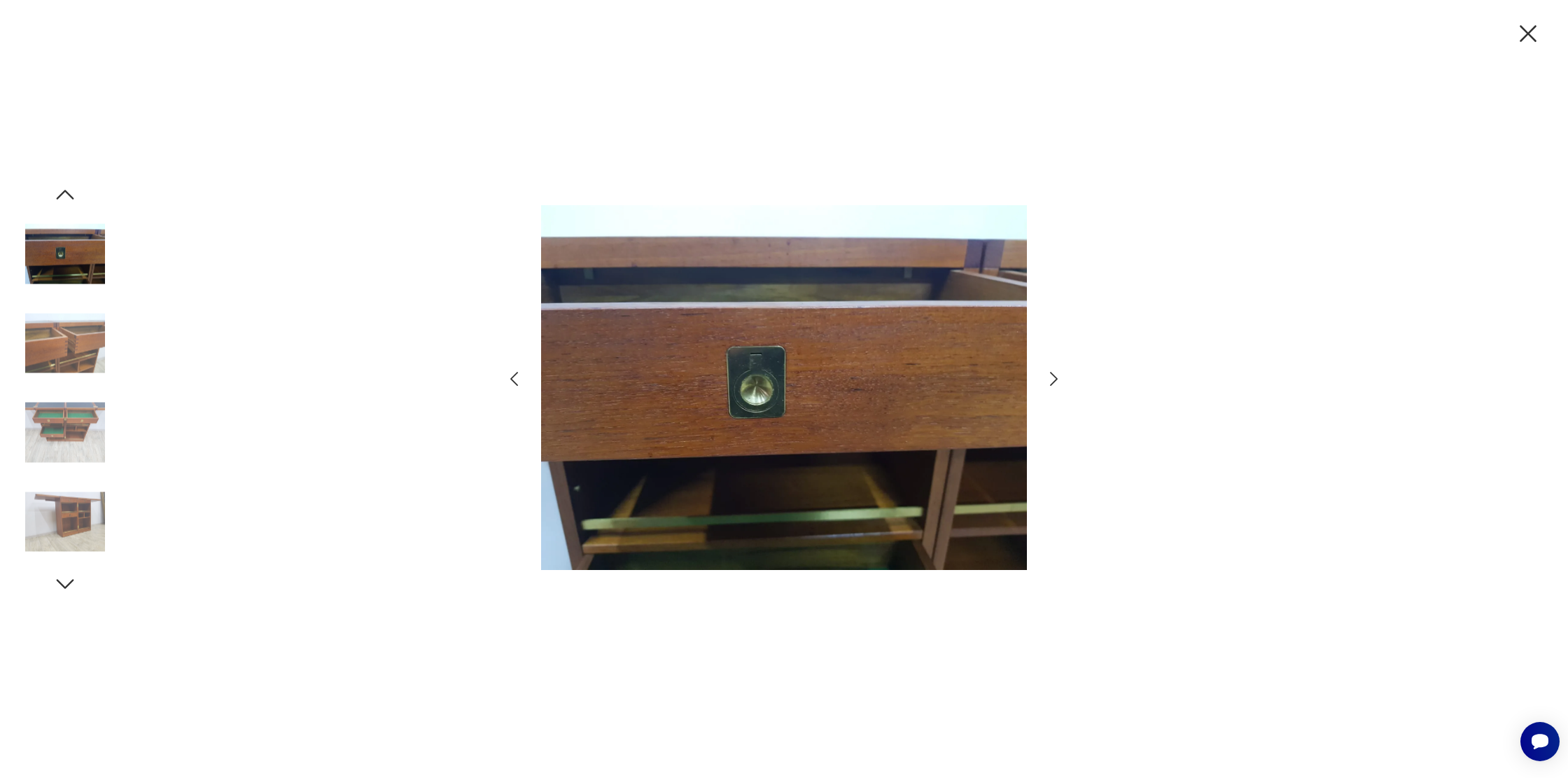
click at [509, 377] on icon "button" at bounding box center [514, 379] width 20 height 20
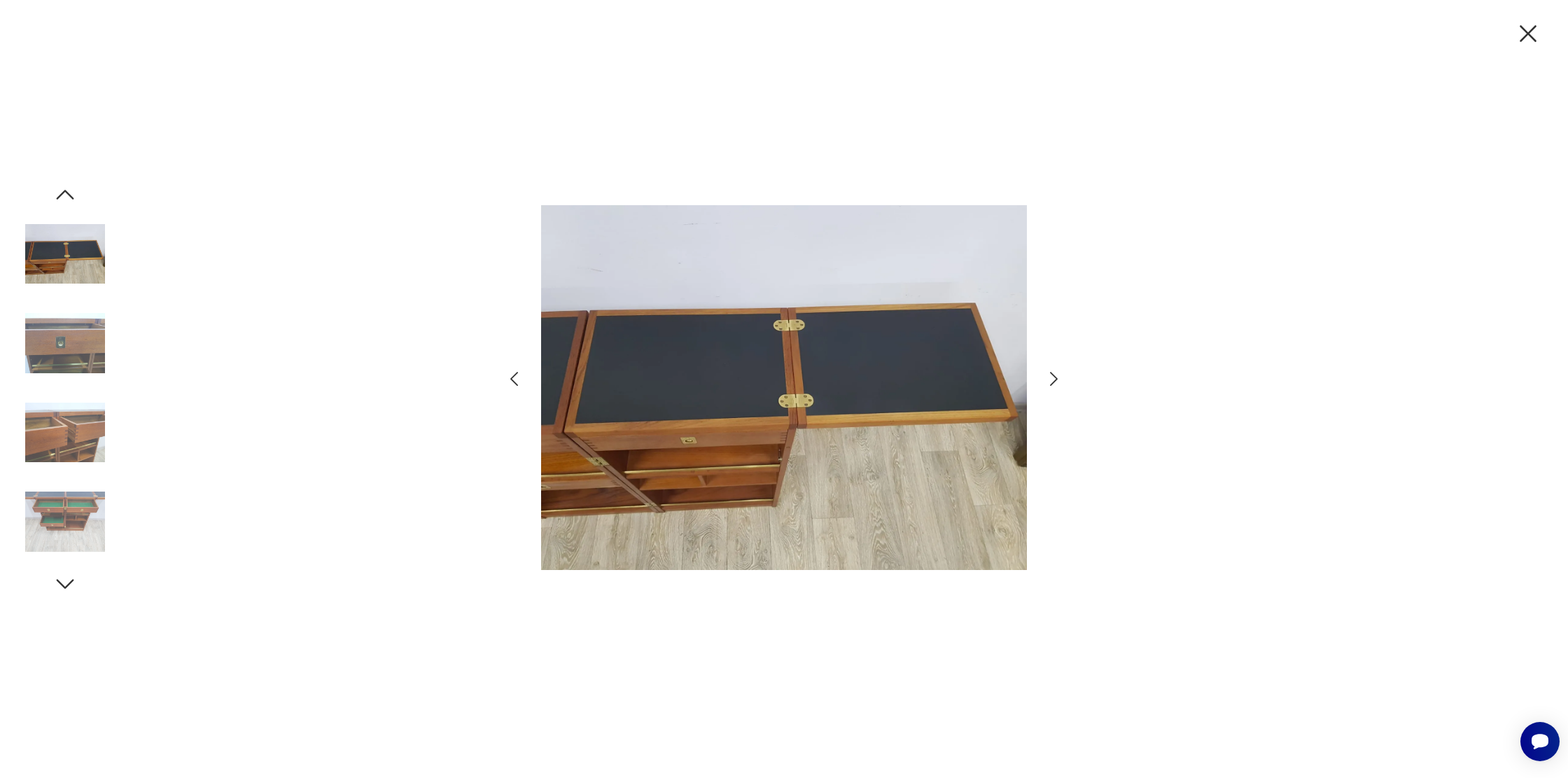
type input "****"
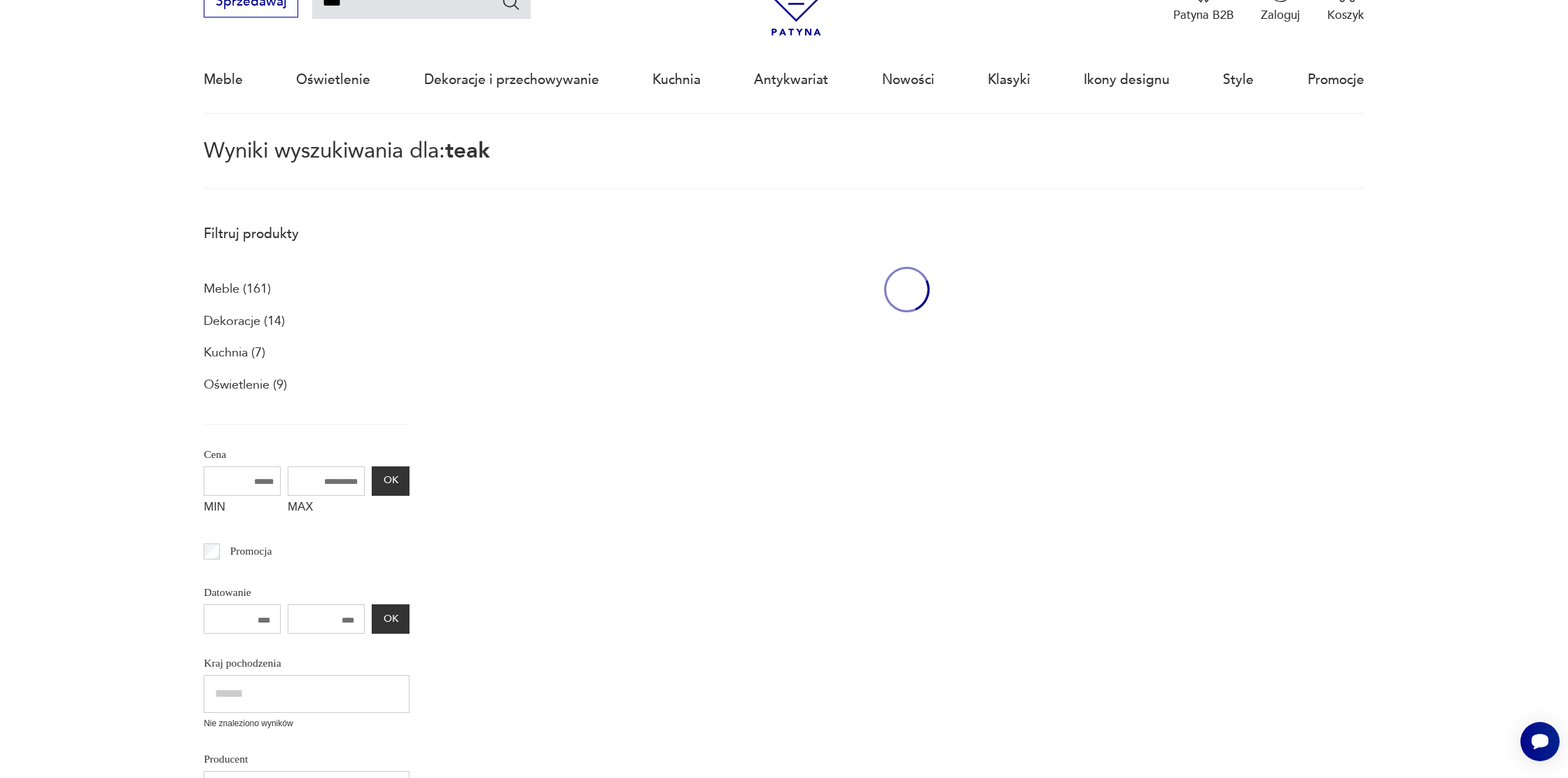
scroll to position [493, 0]
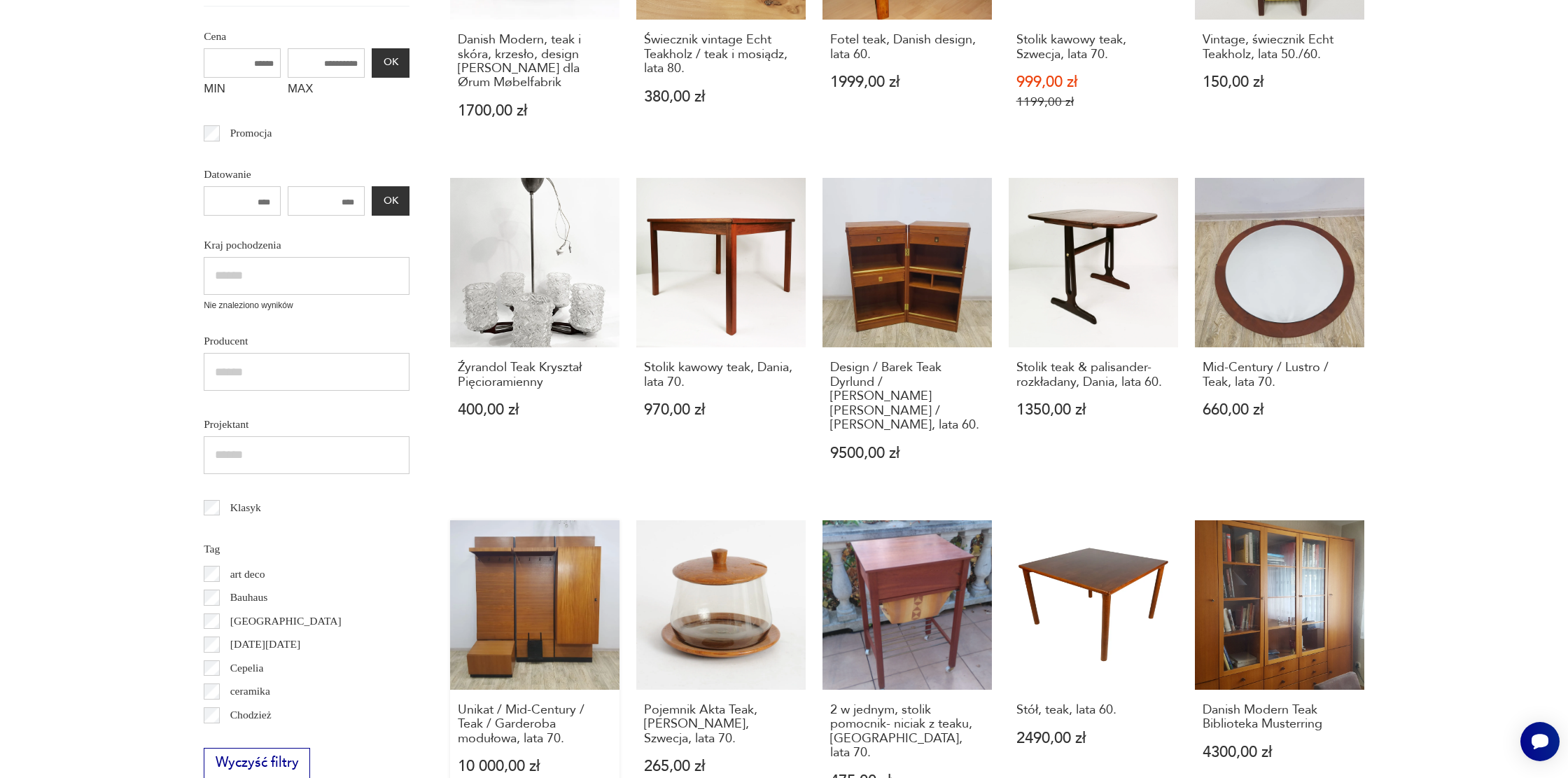
click at [557, 622] on link "Unikat / Mid-Century / Teak / Garderoba modułowa, lata 70. 10 000,00 zł" at bounding box center [534, 671] width 170 height 301
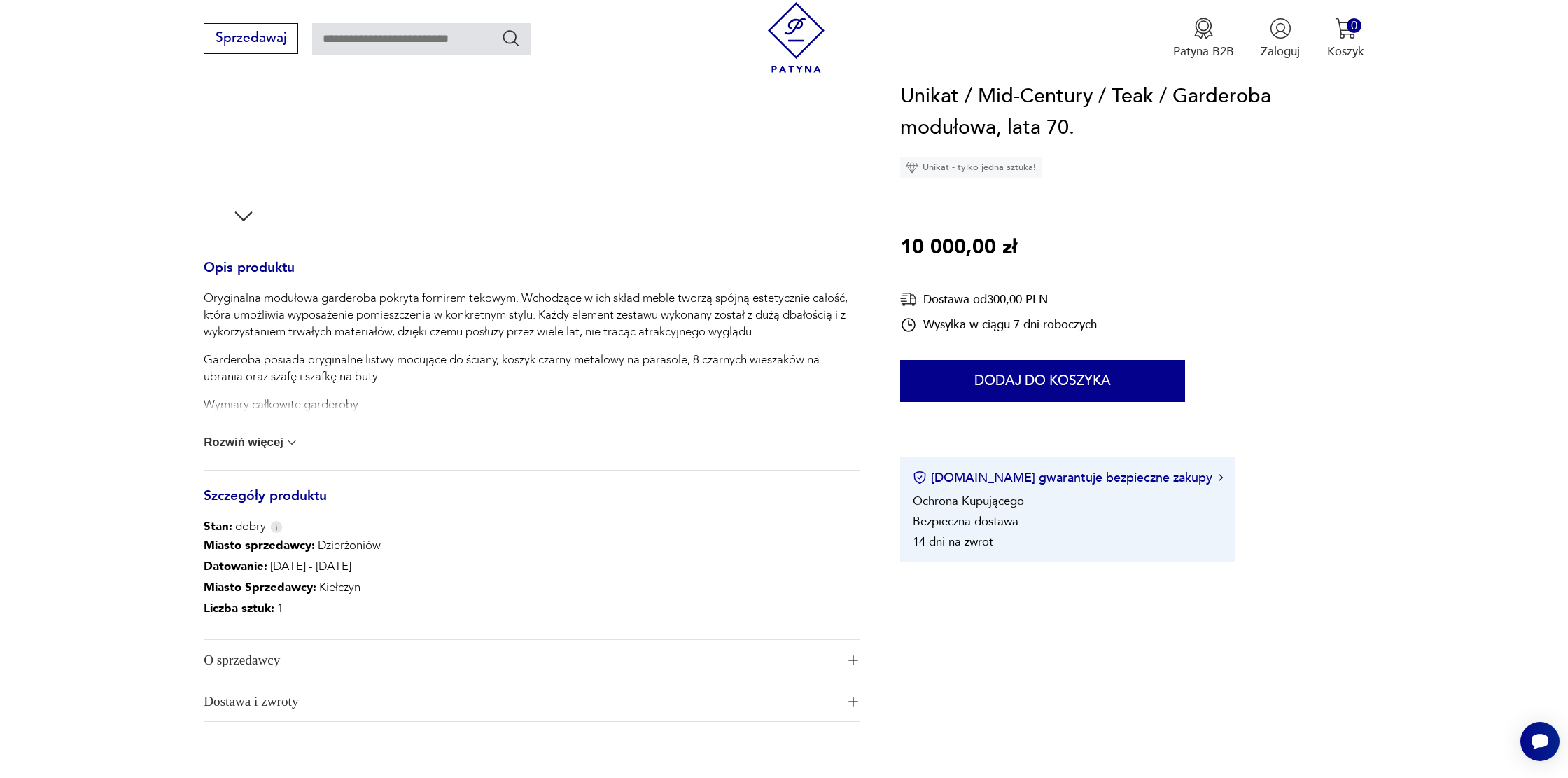
scroll to position [475, 0]
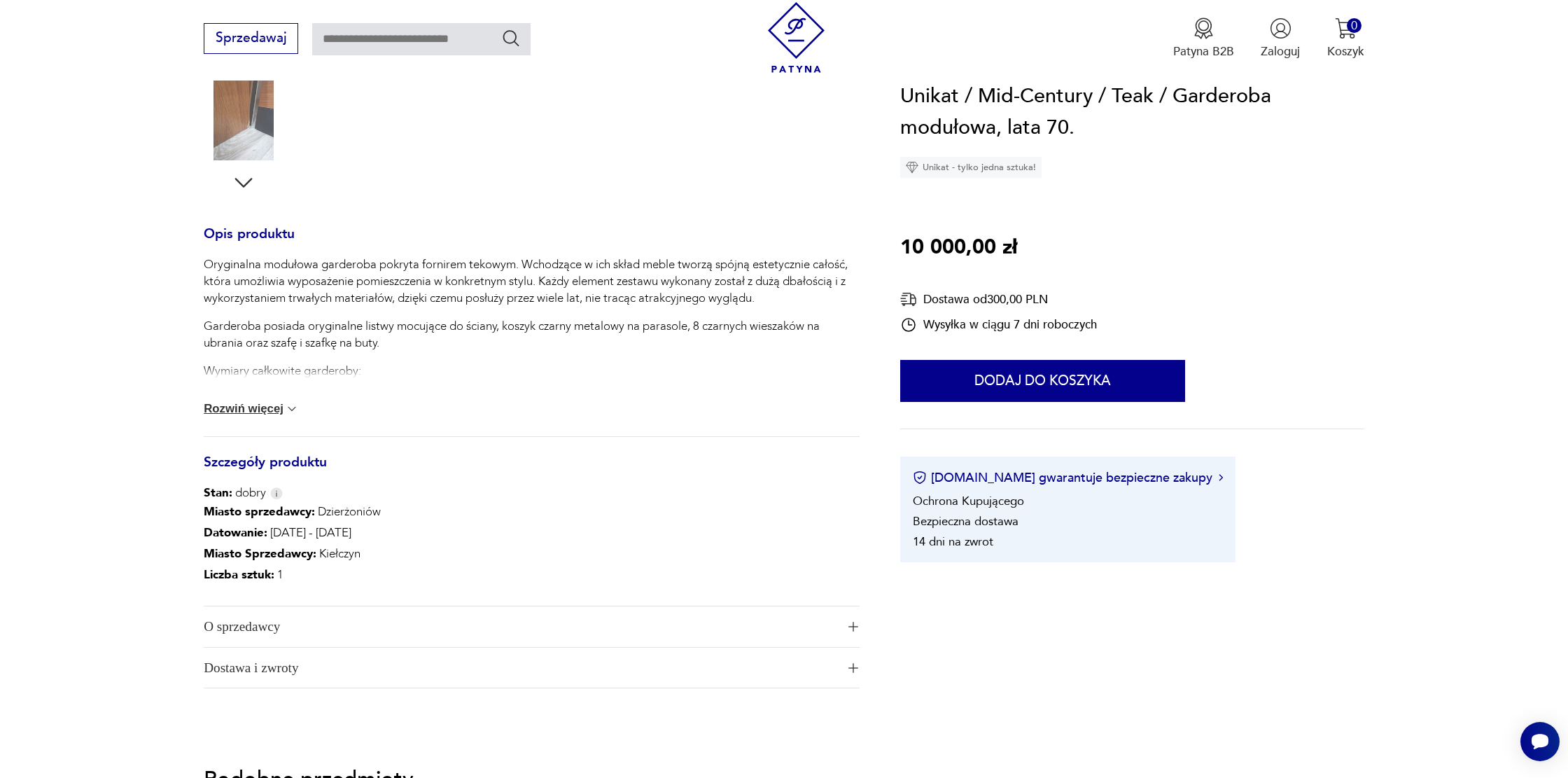
drag, startPoint x: 207, startPoint y: 410, endPoint x: 153, endPoint y: 385, distance: 59.5
click at [207, 410] on button "Rozwiń więcej" at bounding box center [251, 408] width 95 height 14
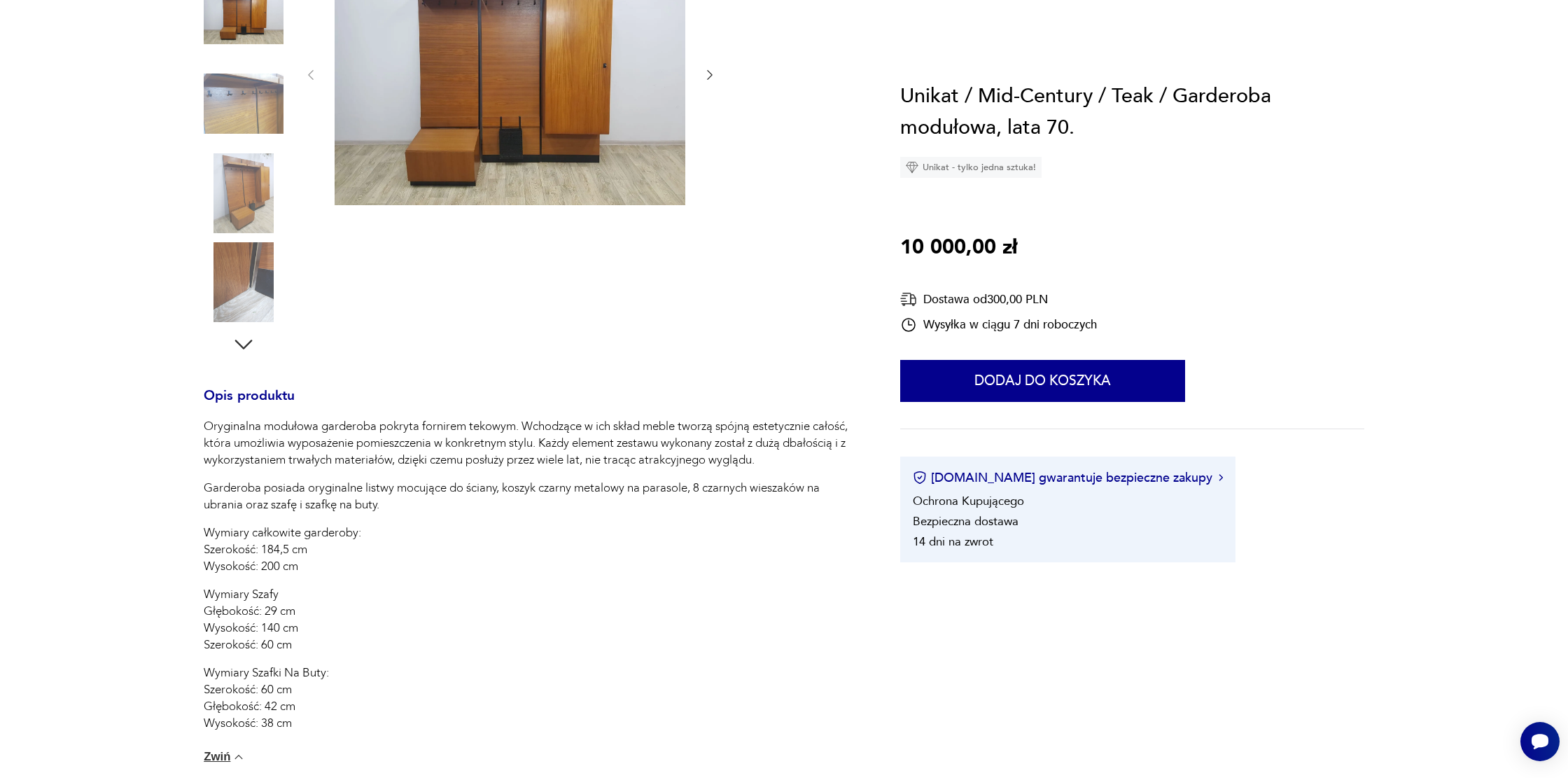
scroll to position [0, 0]
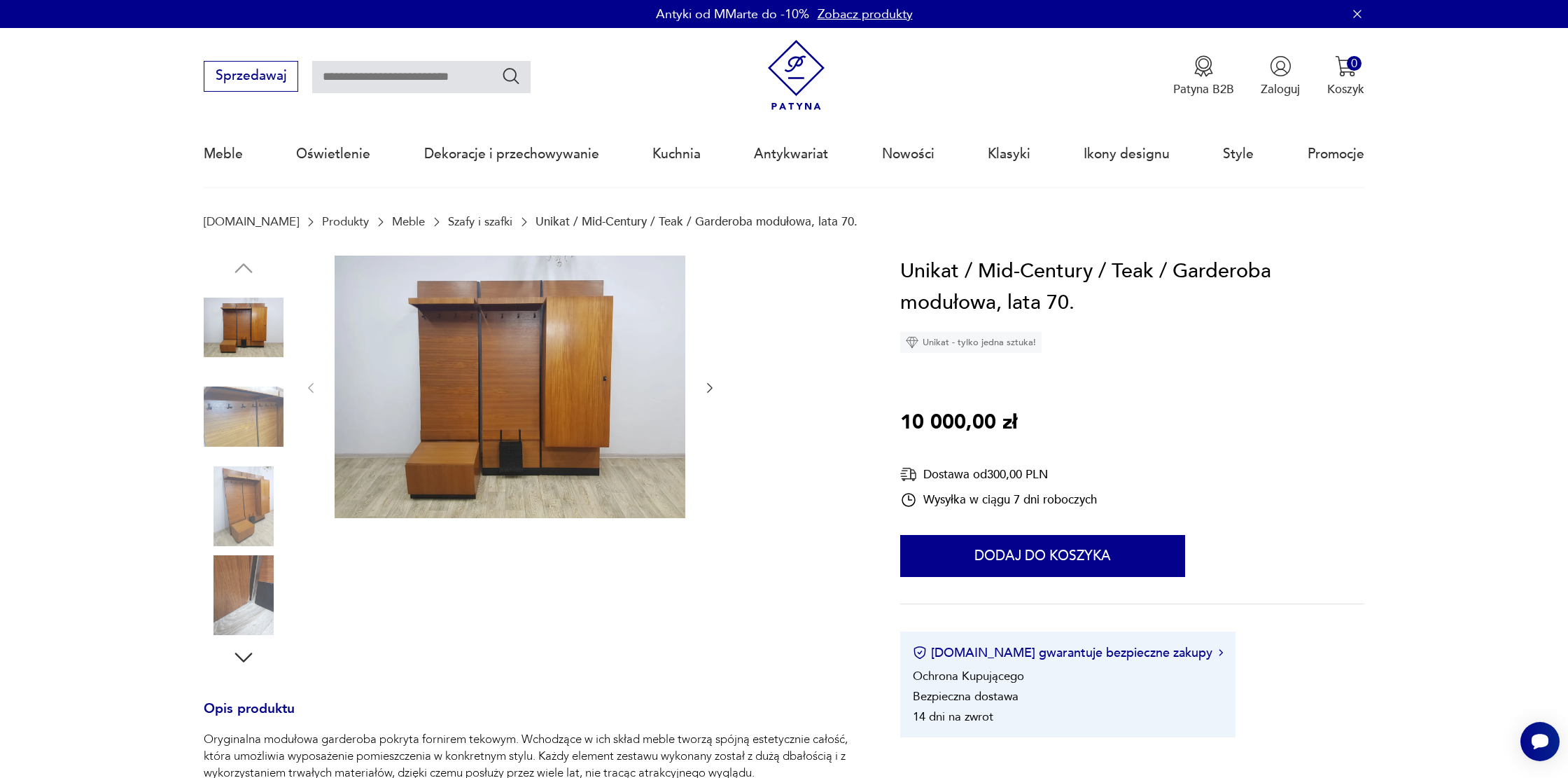
click at [540, 411] on img at bounding box center [510, 387] width 351 height 263
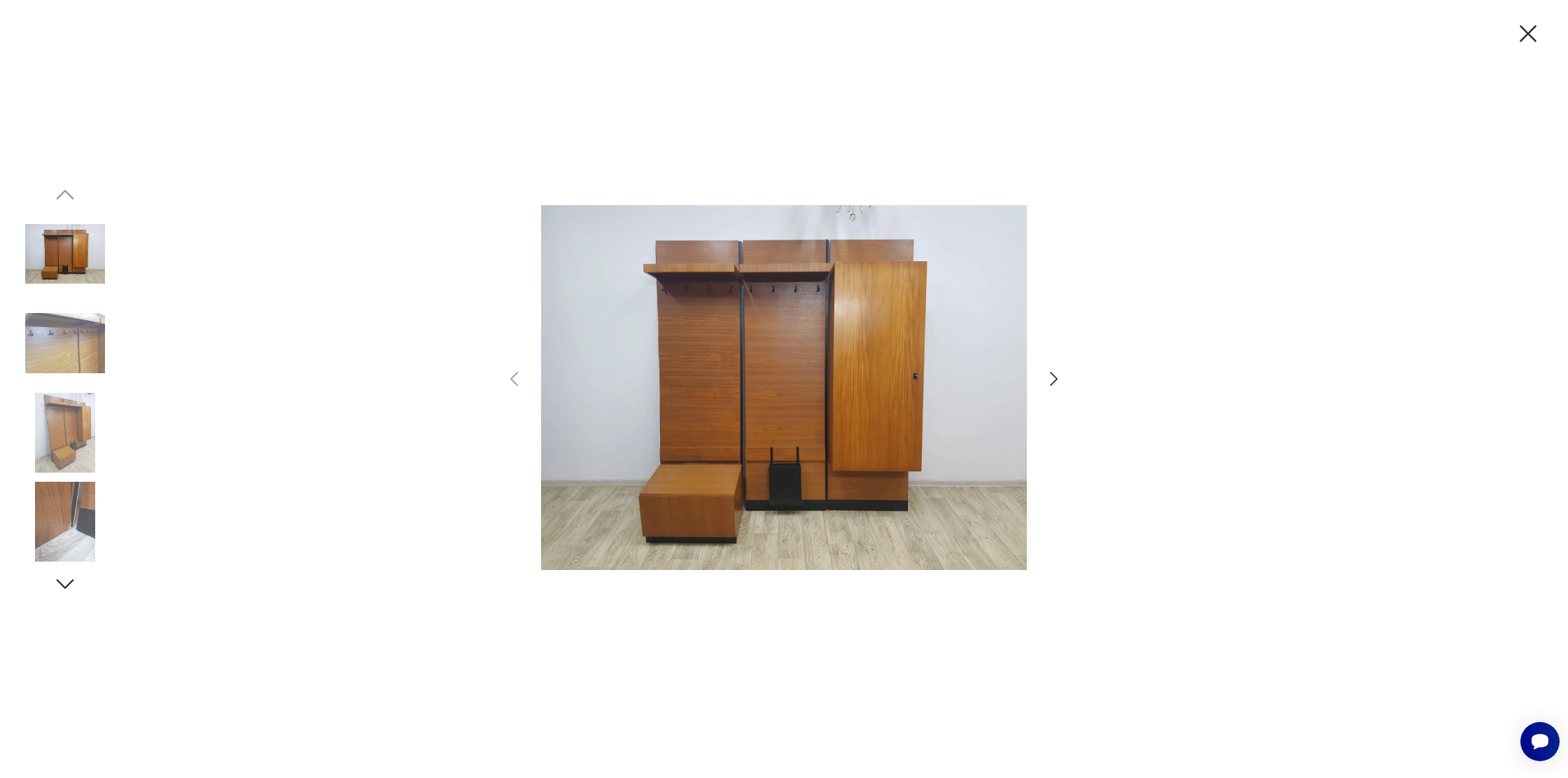
click at [1055, 376] on icon "button" at bounding box center [1054, 379] width 8 height 14
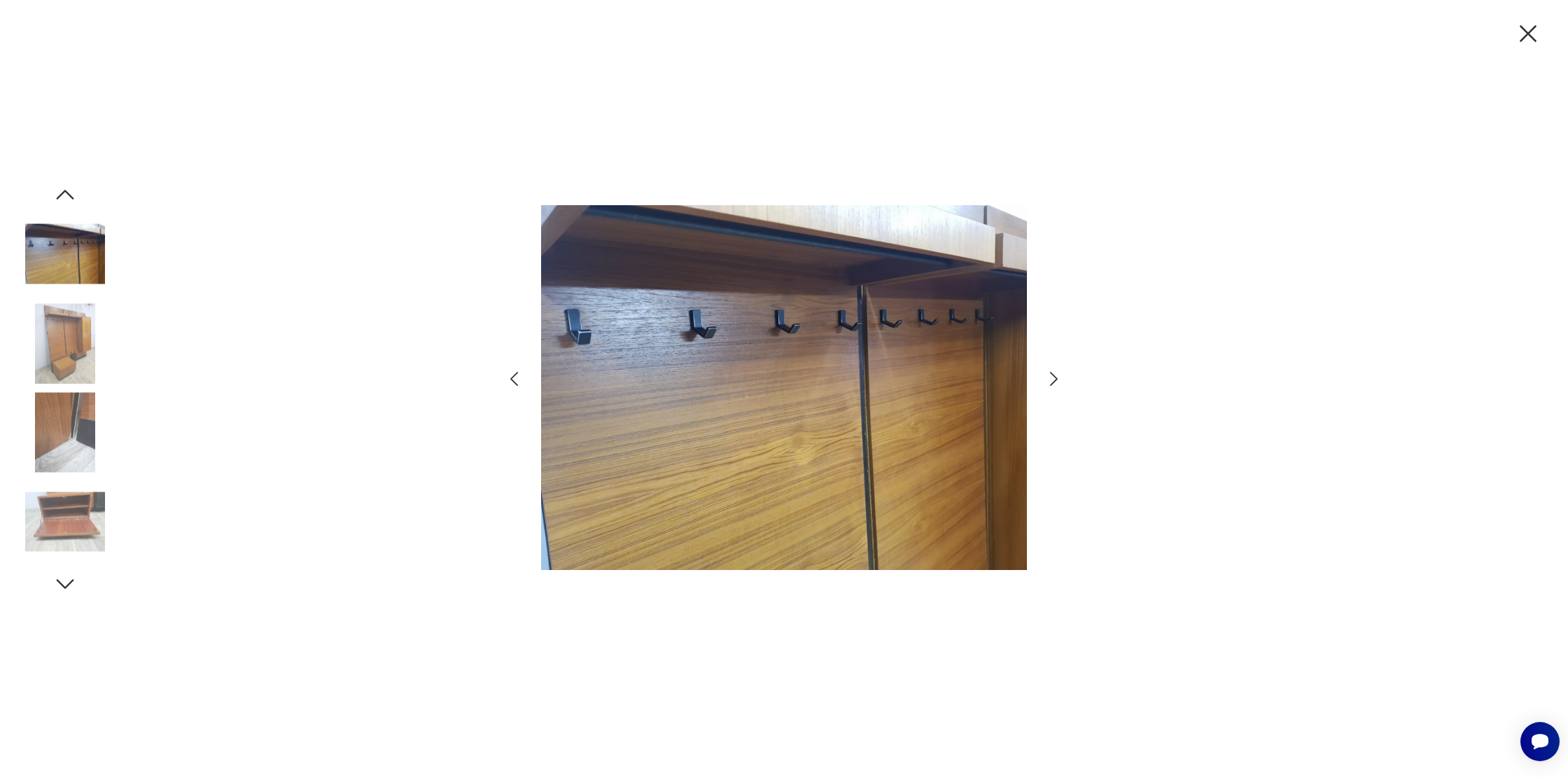
click at [1055, 376] on icon "button" at bounding box center [1054, 379] width 8 height 14
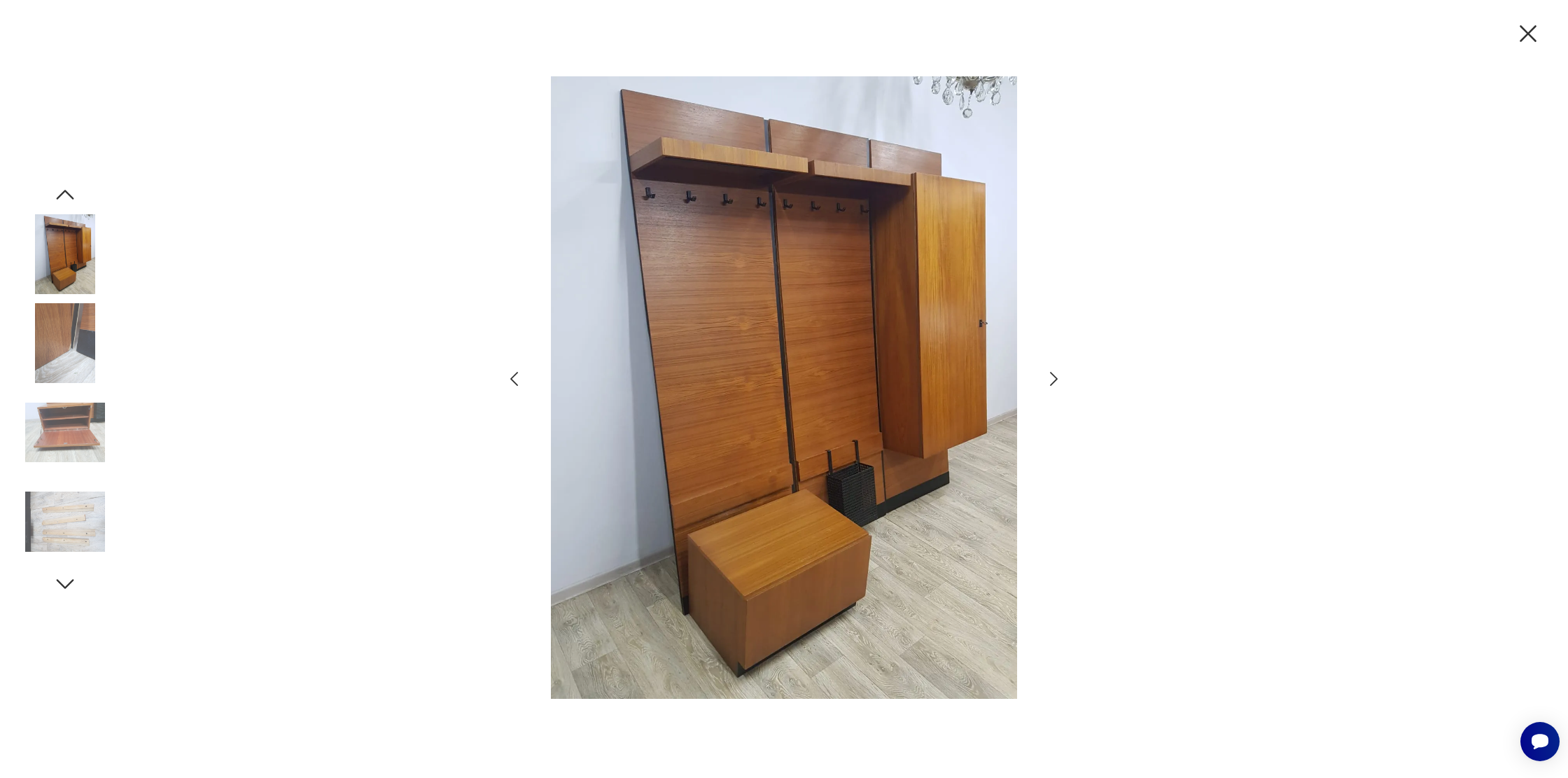
click at [1055, 376] on icon "button" at bounding box center [1054, 379] width 8 height 14
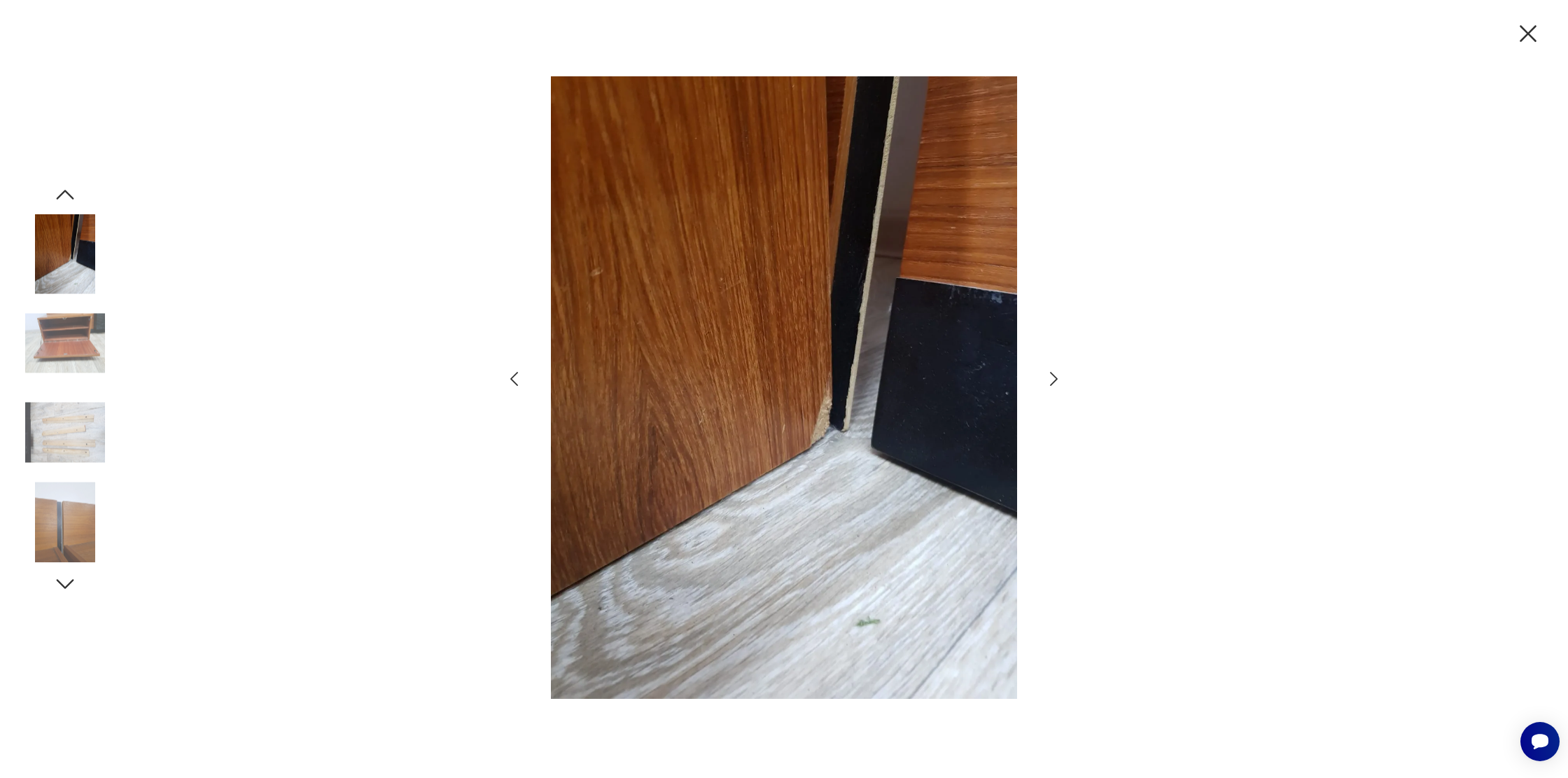
click at [1055, 373] on icon "button" at bounding box center [1054, 379] width 20 height 20
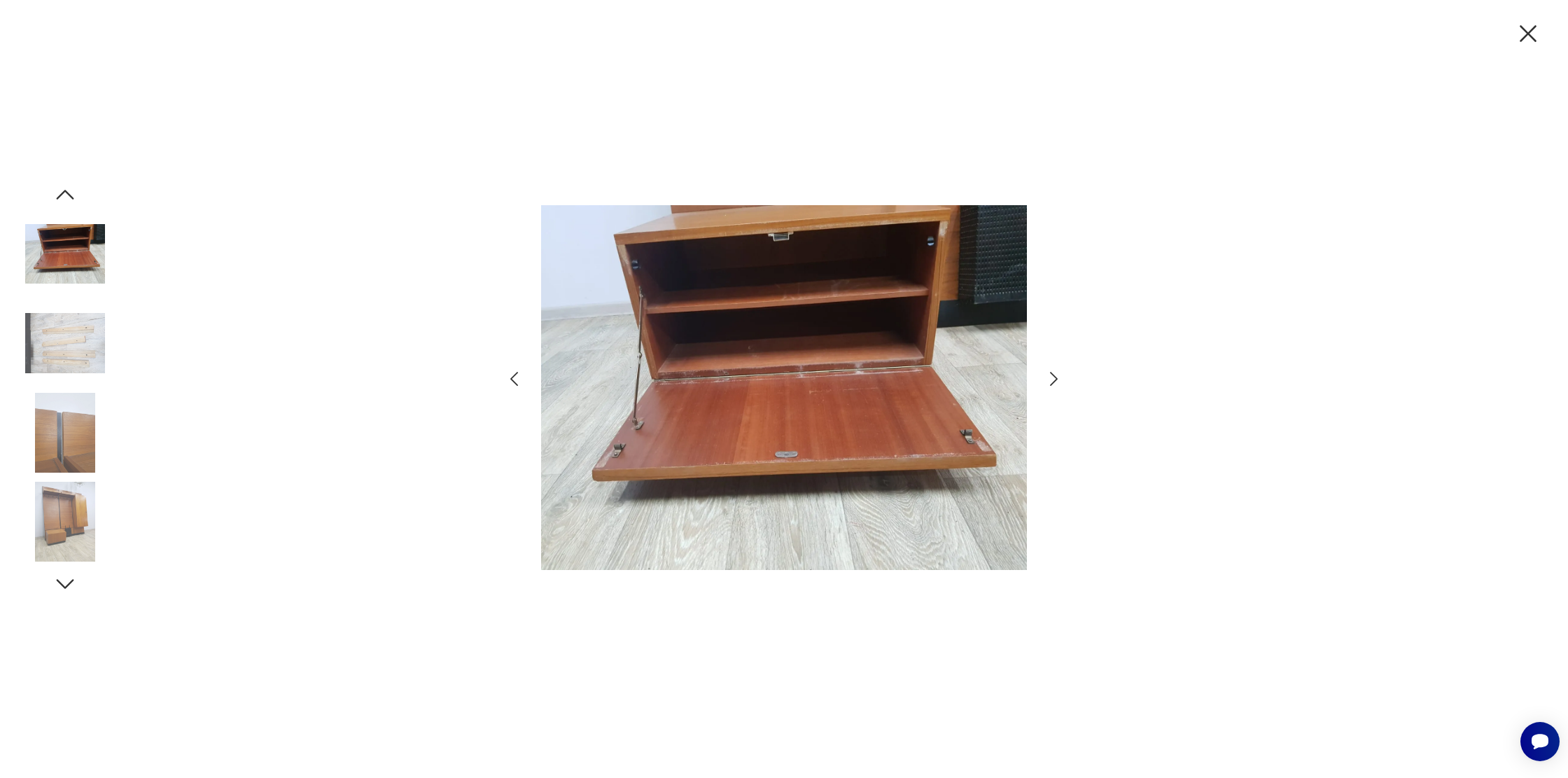
click at [1054, 371] on icon "button" at bounding box center [1054, 379] width 20 height 20
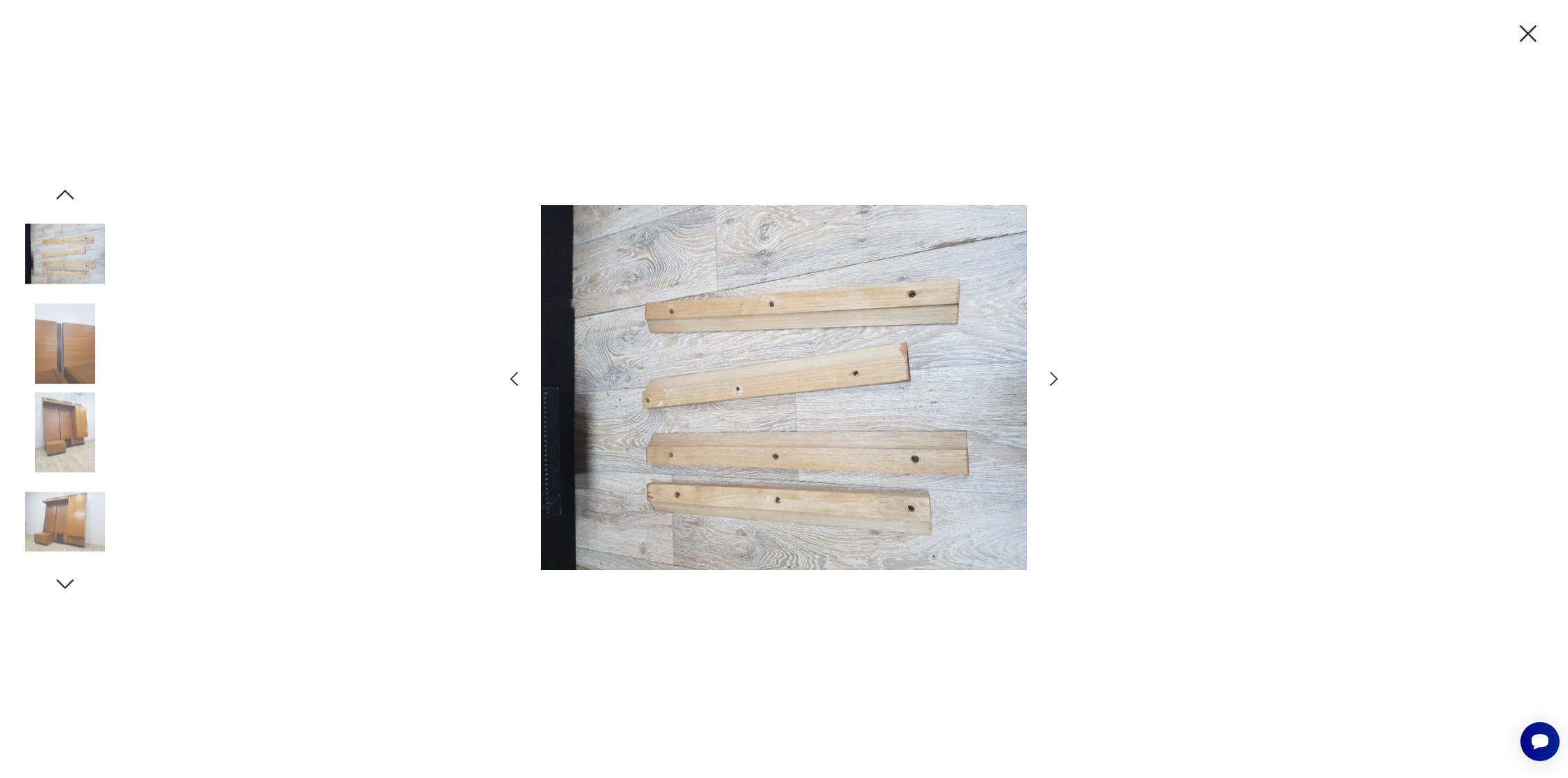
click at [1054, 372] on icon "button" at bounding box center [1054, 379] width 20 height 20
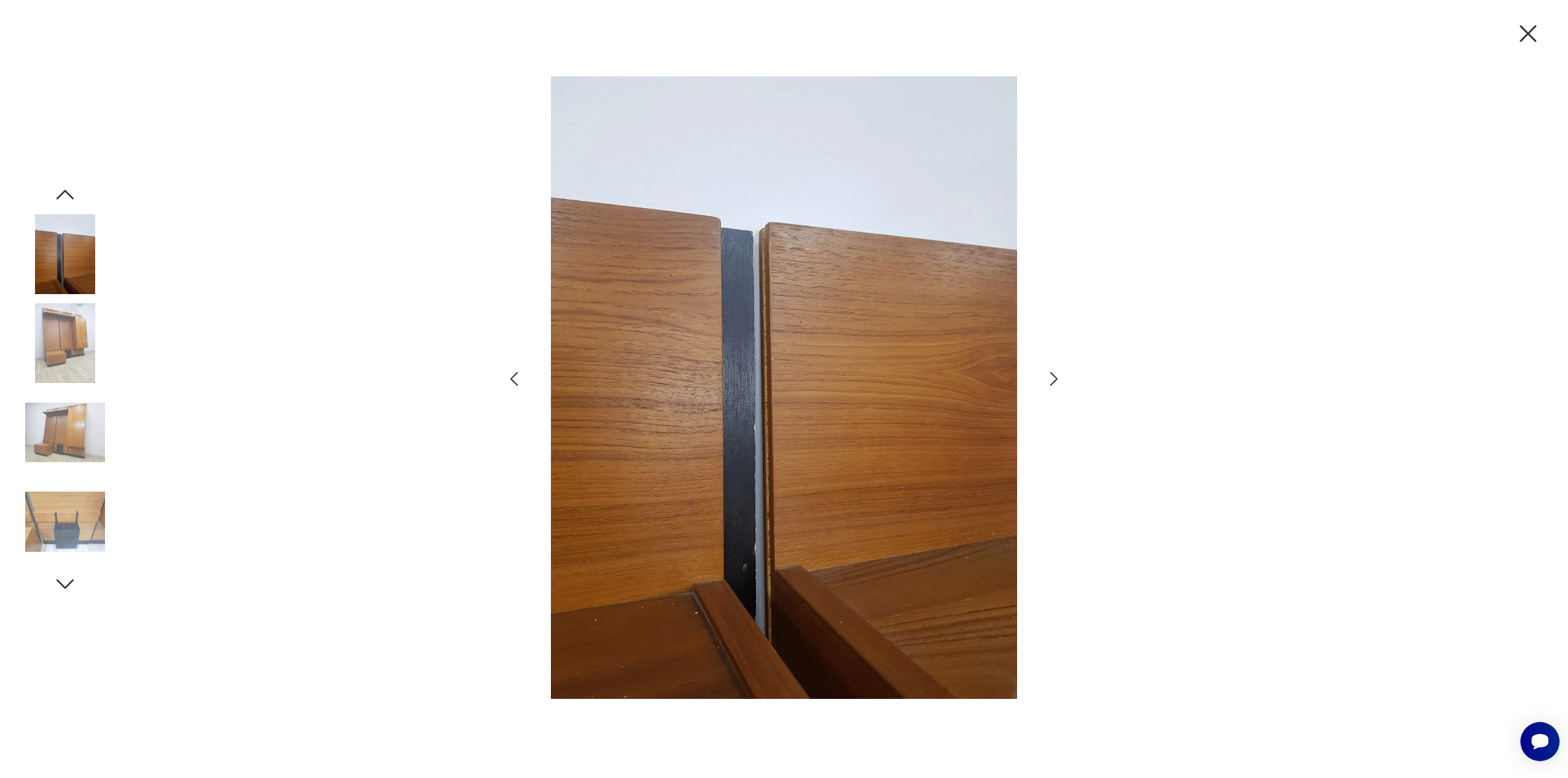
click at [1054, 372] on icon "button" at bounding box center [1054, 379] width 20 height 20
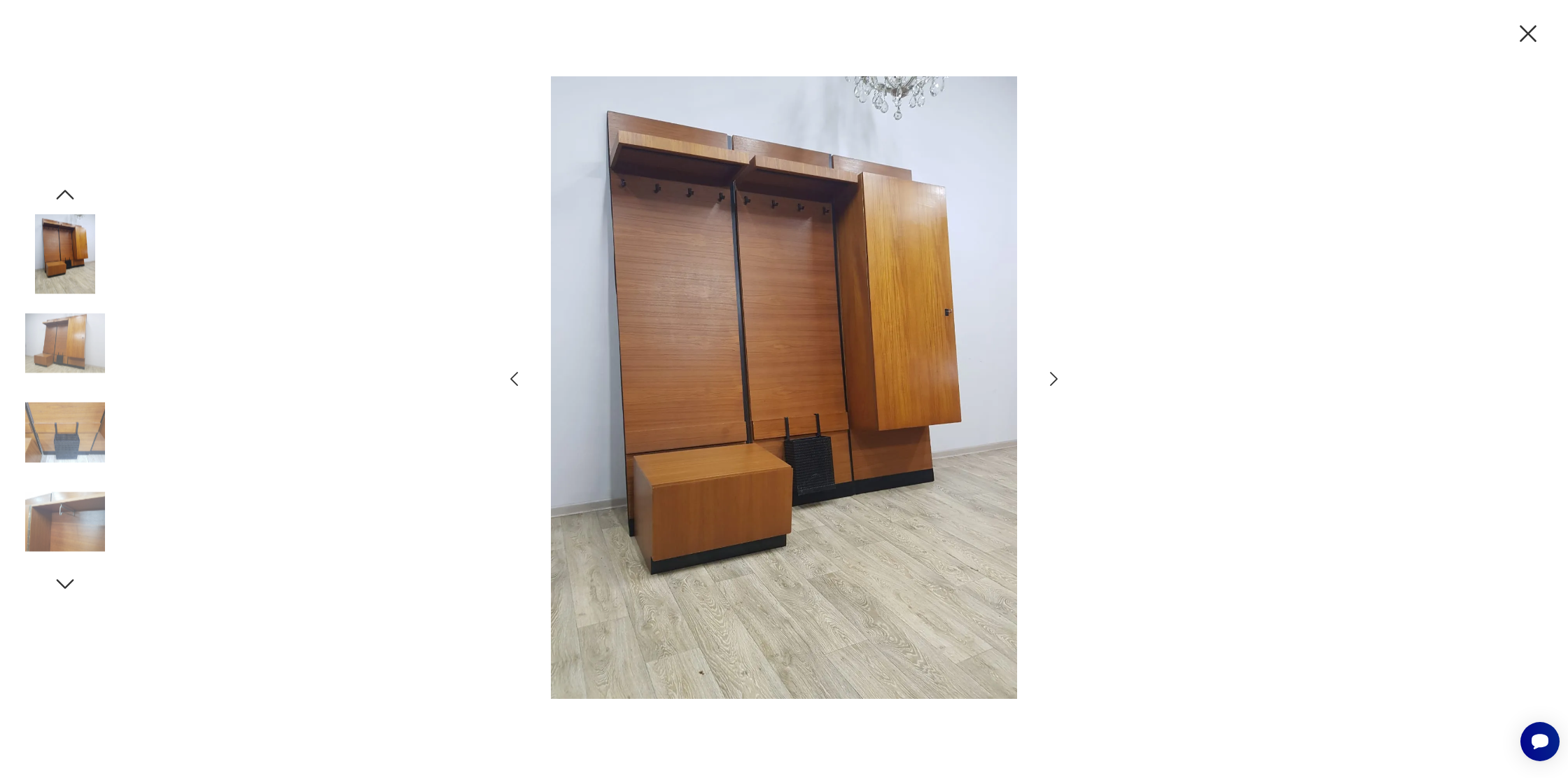
type input "****"
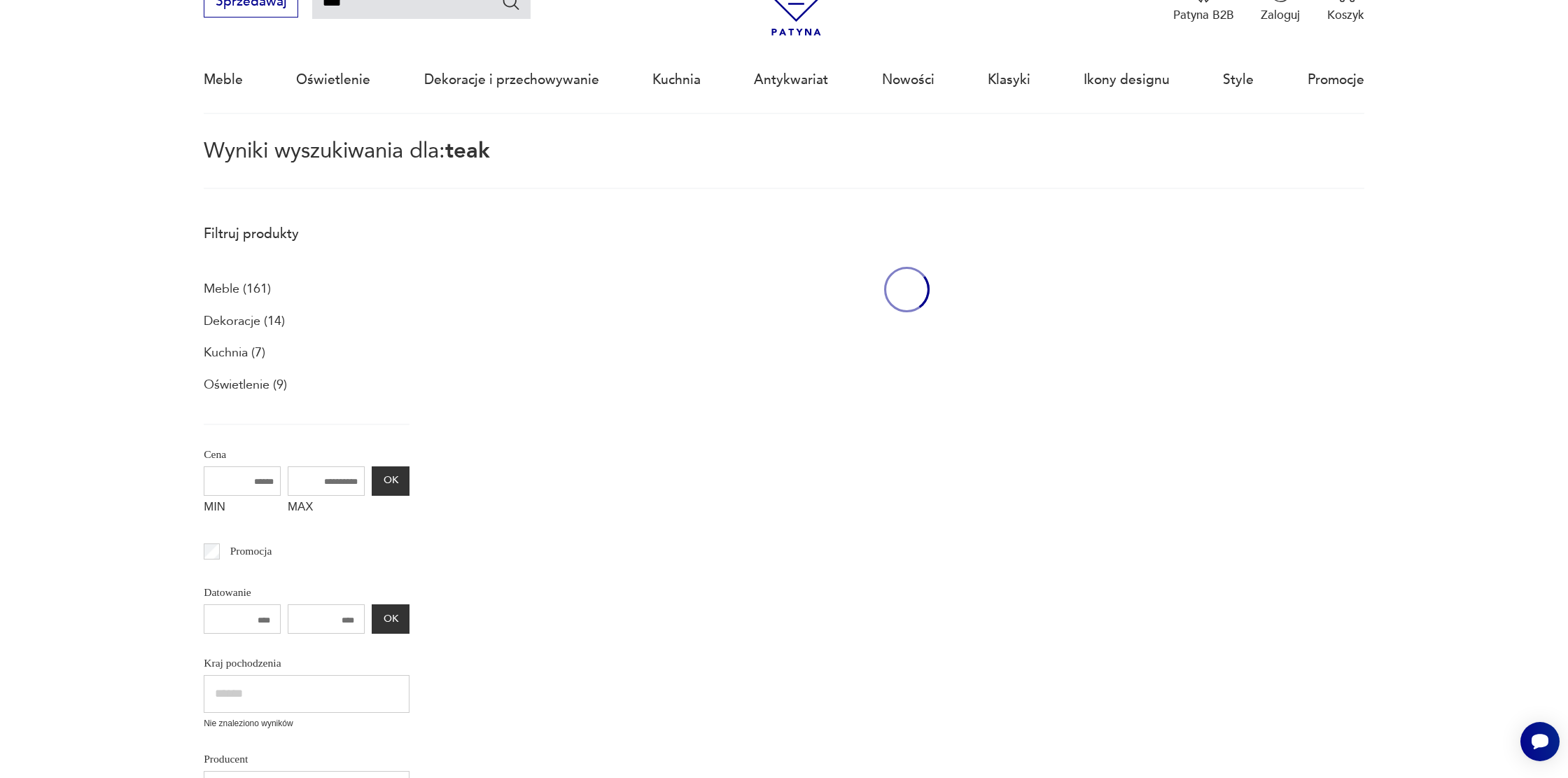
scroll to position [493, 0]
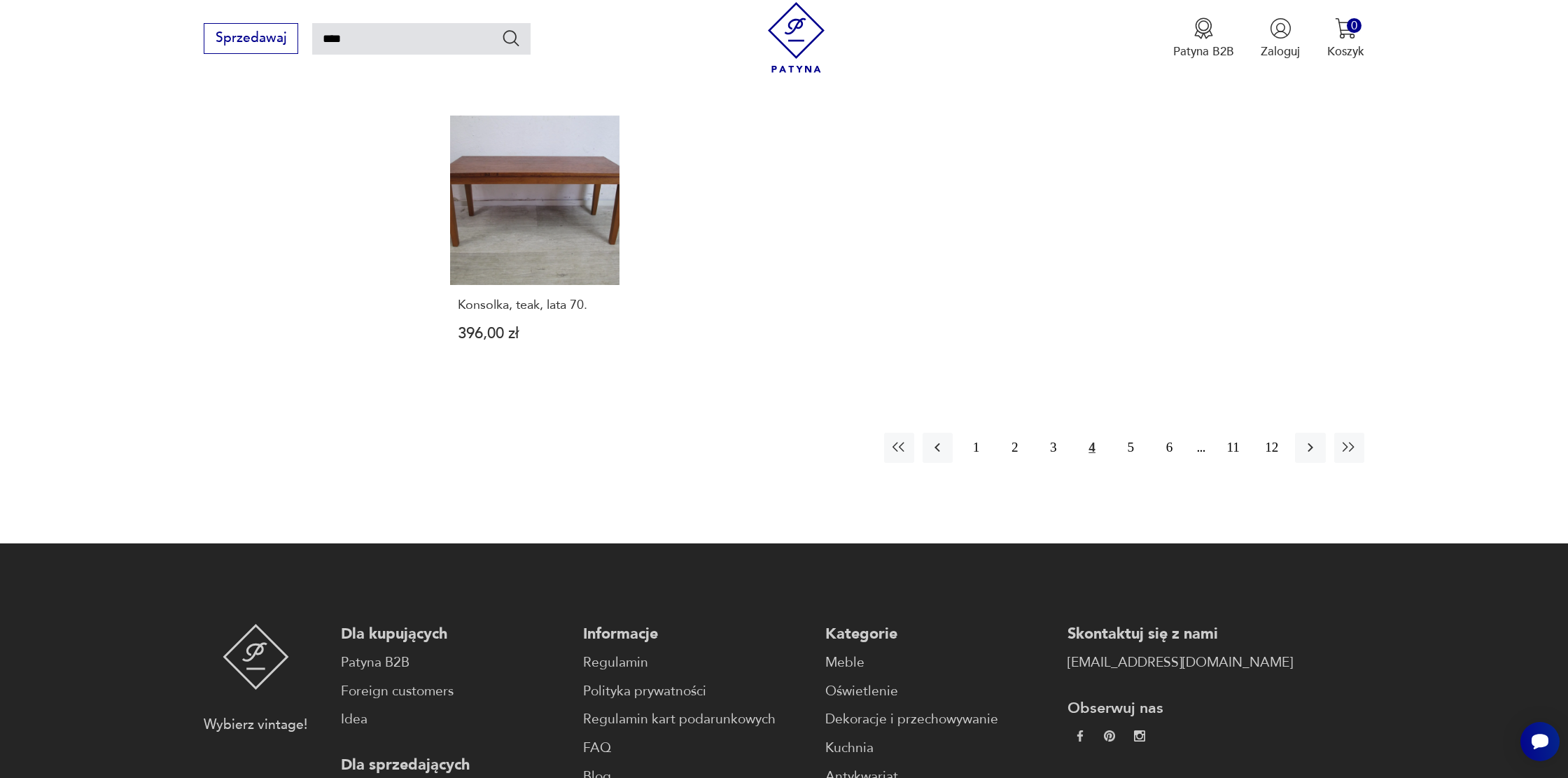
scroll to position [1250, 0]
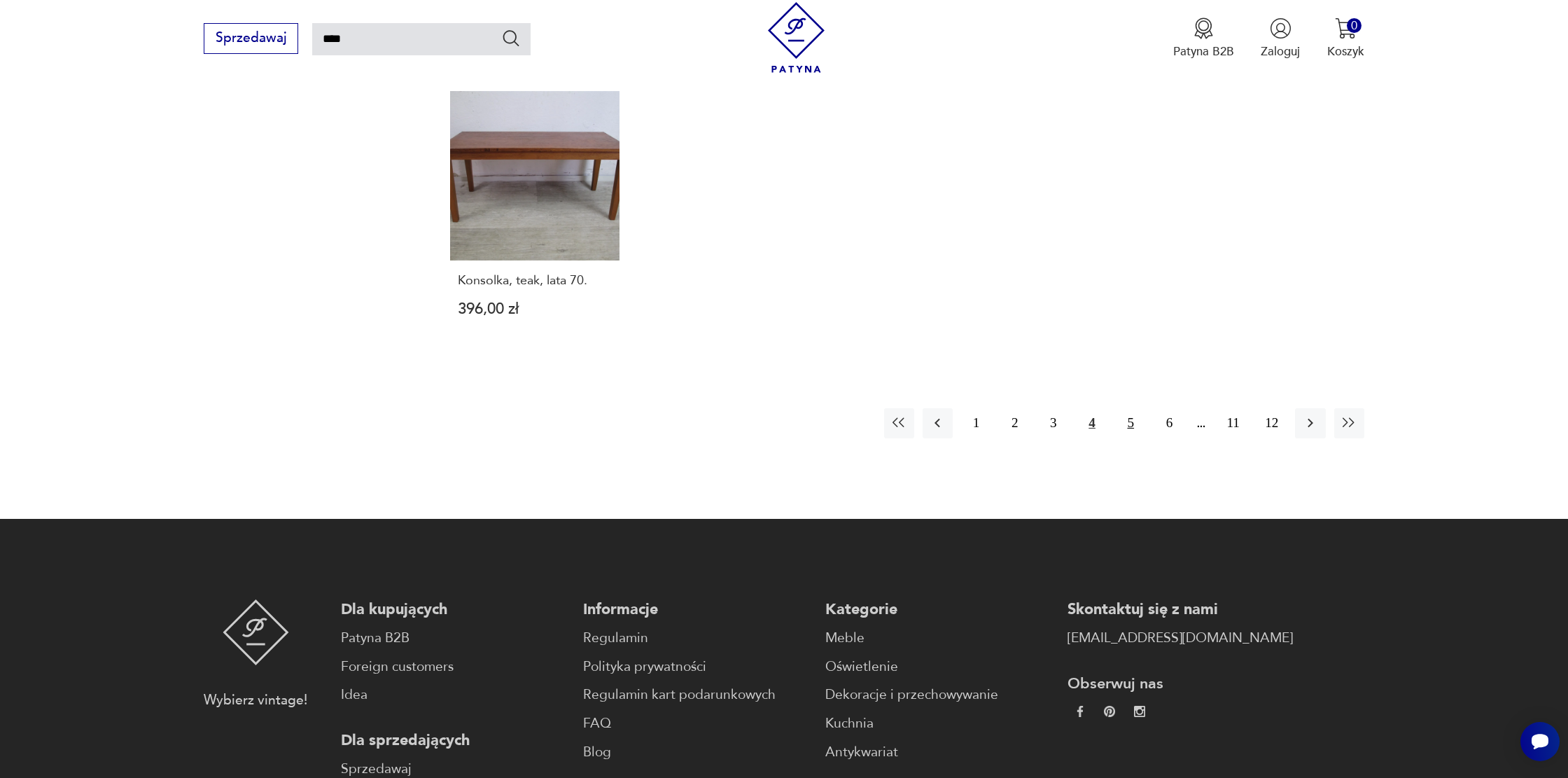
click at [1124, 408] on button "5" at bounding box center [1131, 423] width 30 height 30
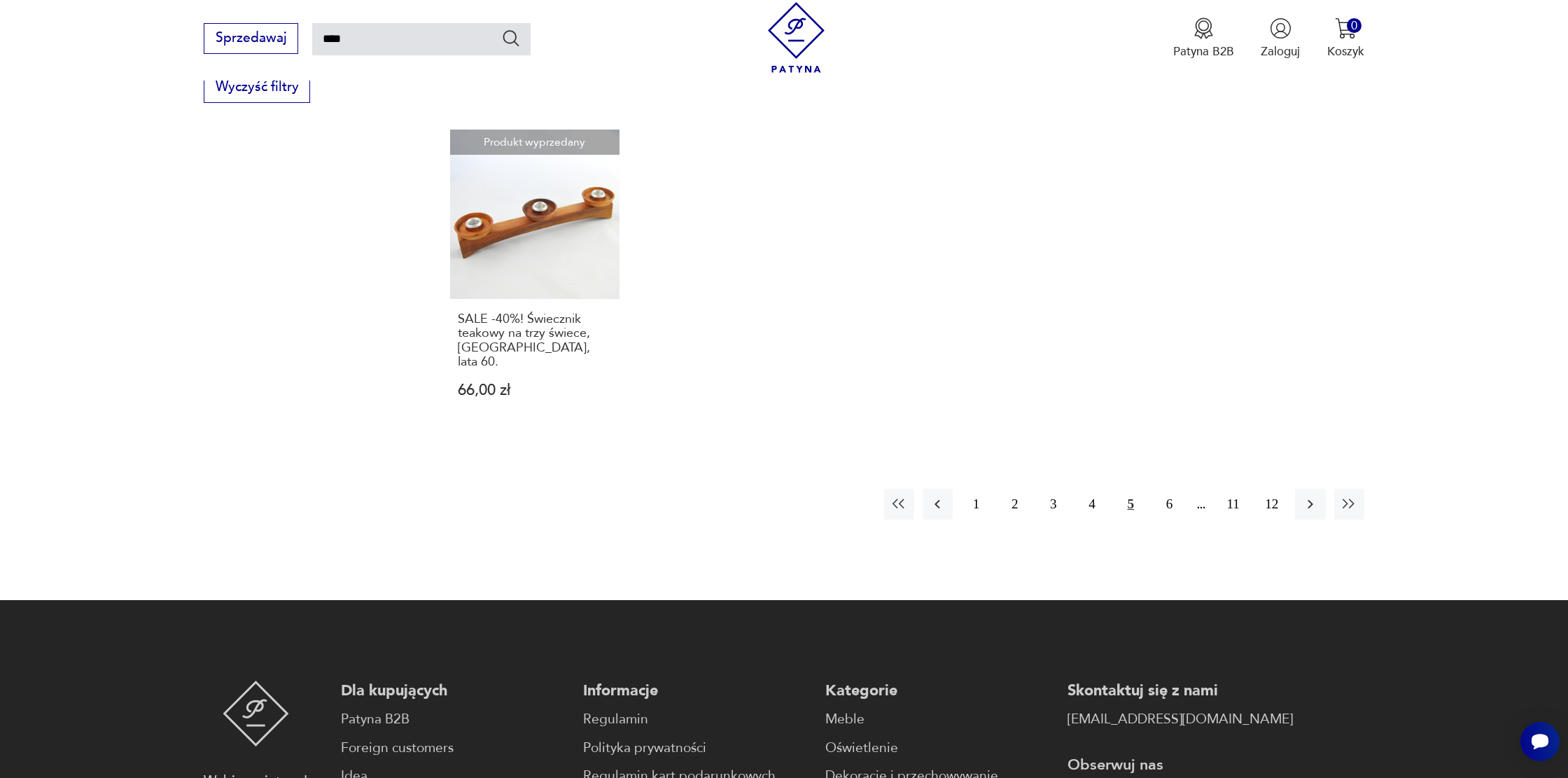
scroll to position [1194, 0]
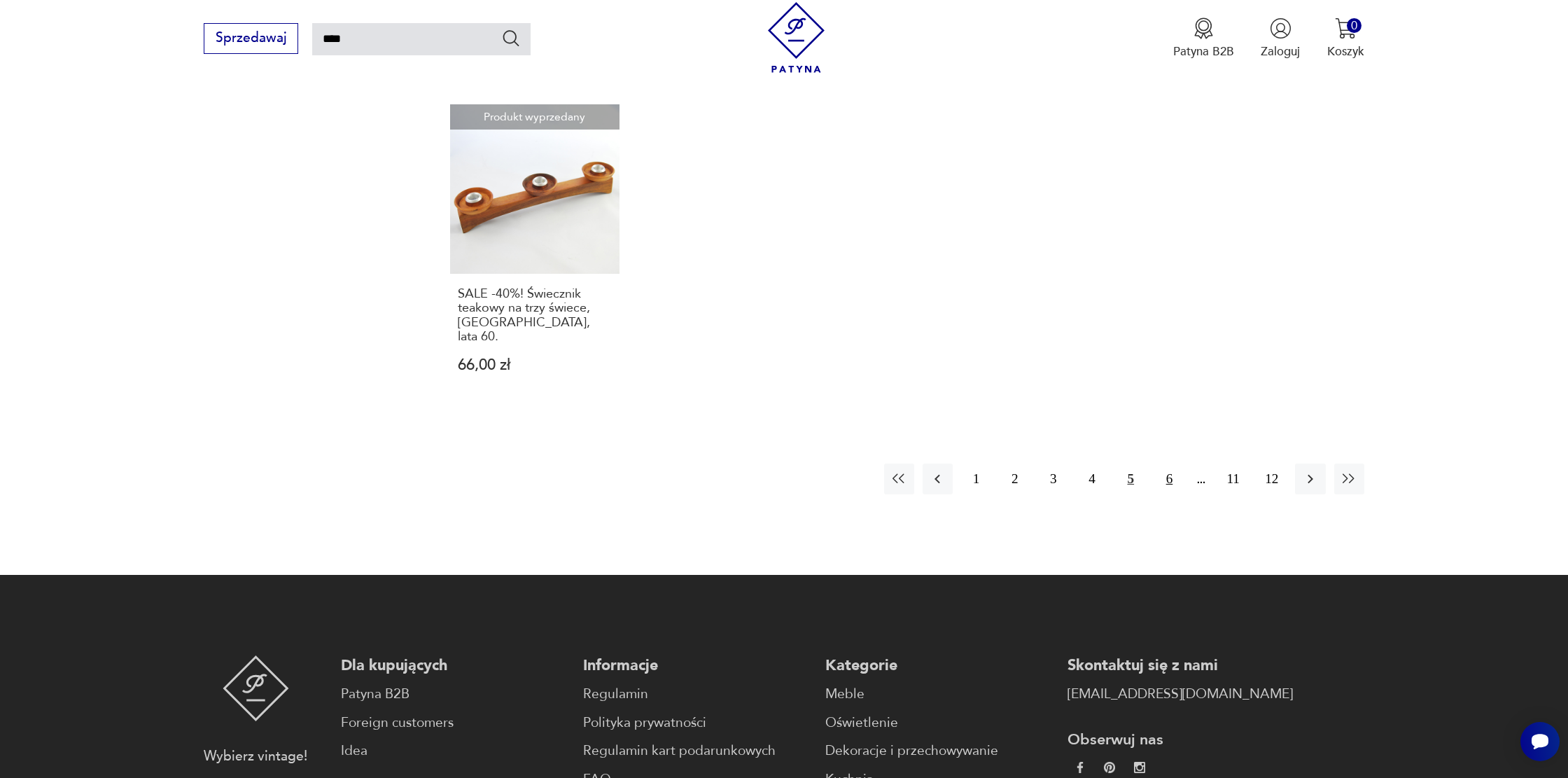
click at [1174, 464] on button "6" at bounding box center [1169, 478] width 30 height 30
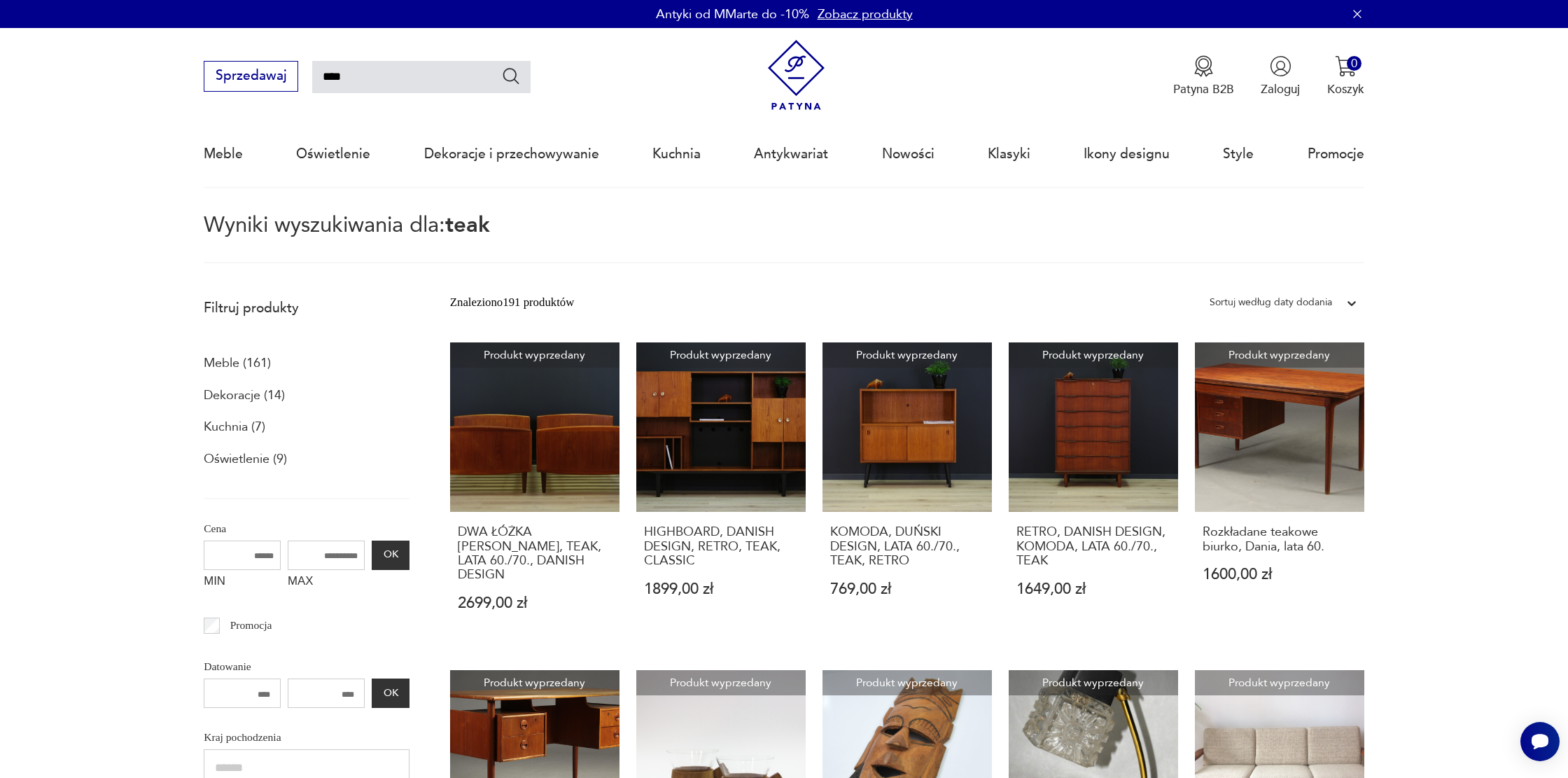
click at [386, 85] on input "****" at bounding box center [421, 77] width 218 height 32
type input "*******"
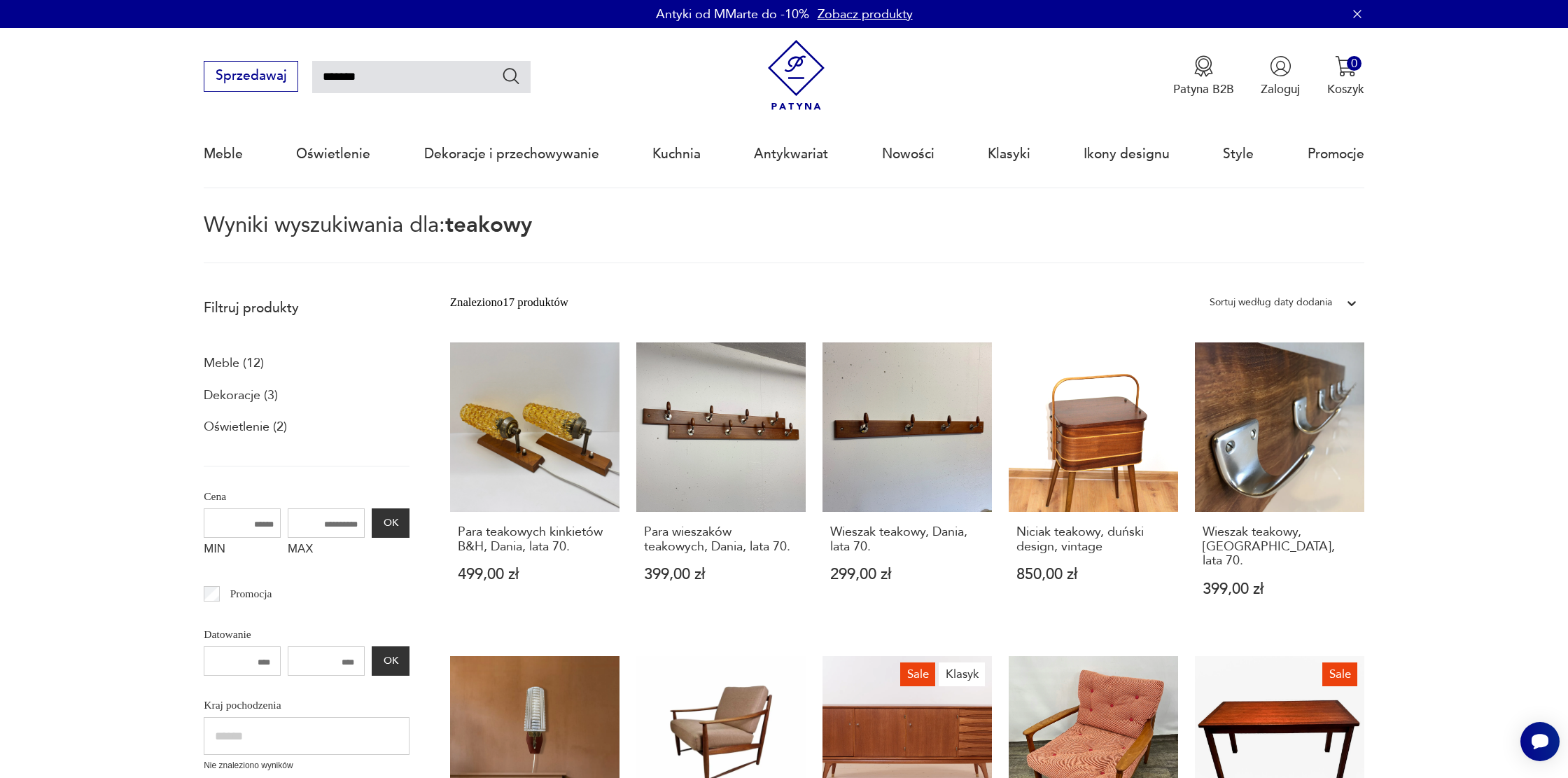
click at [338, 78] on input "*******" at bounding box center [421, 77] width 218 height 32
type input "******"
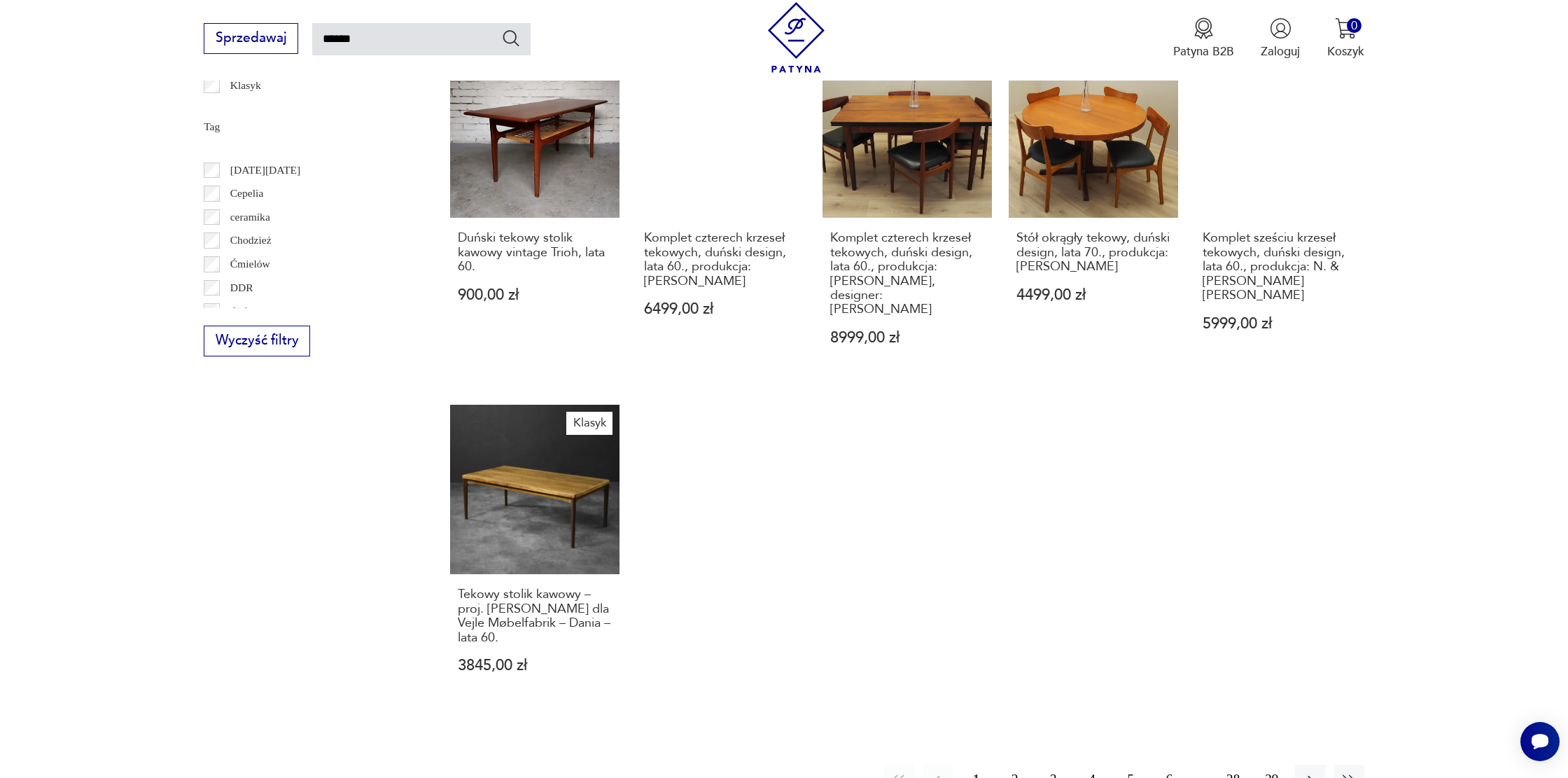
scroll to position [85, 0]
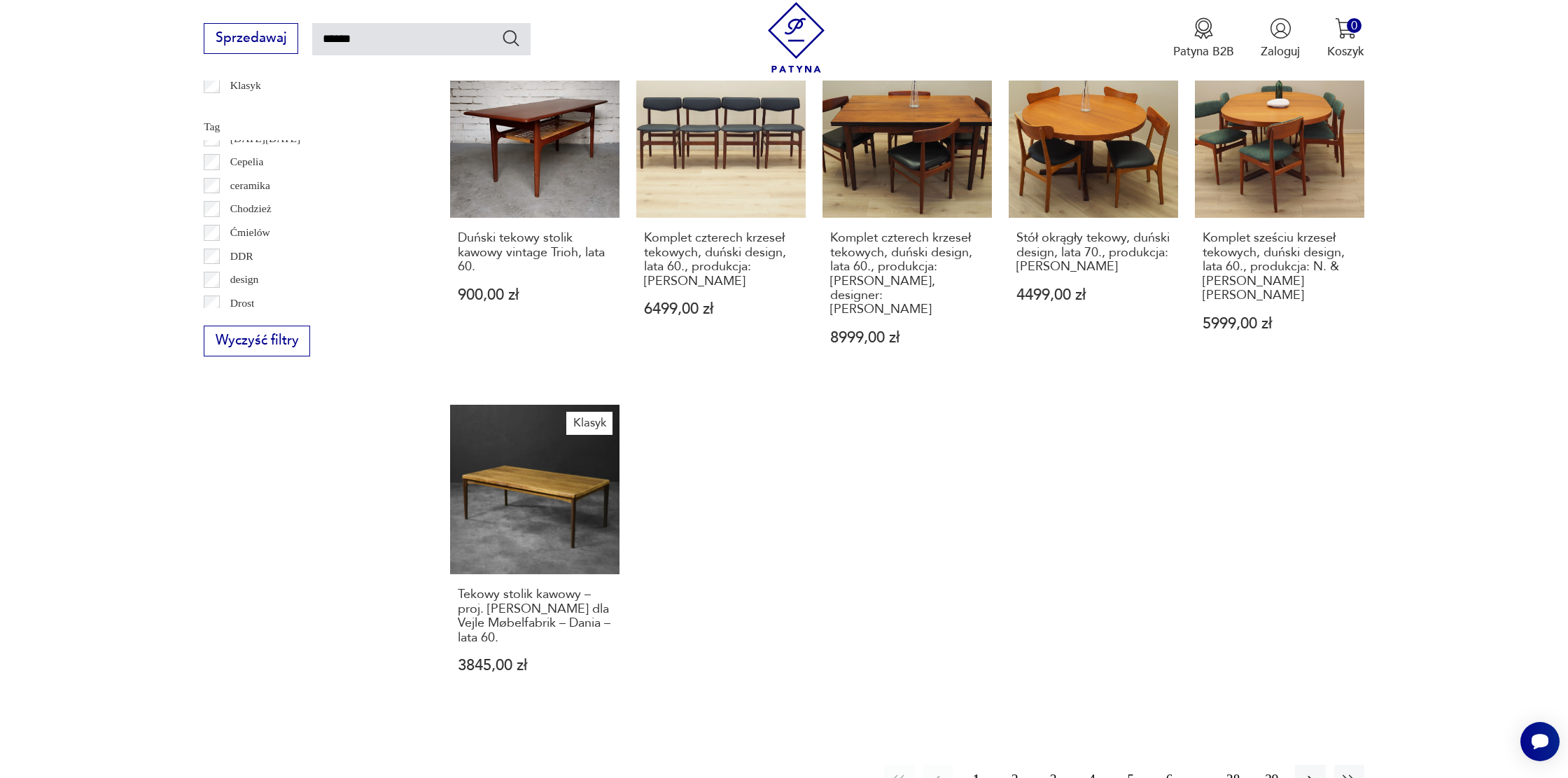
click at [1017, 765] on button "2" at bounding box center [1014, 780] width 30 height 30
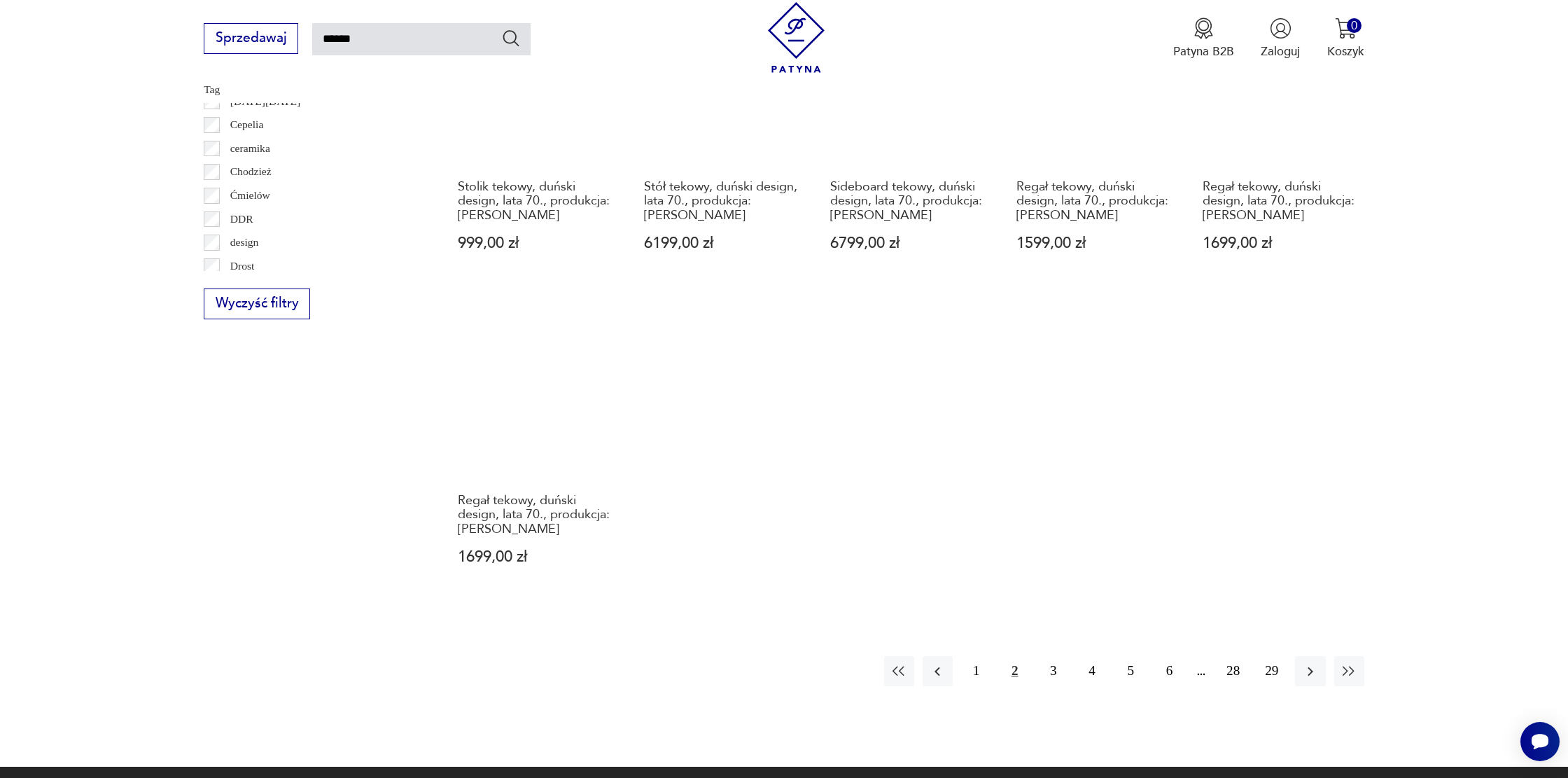
scroll to position [1034, 0]
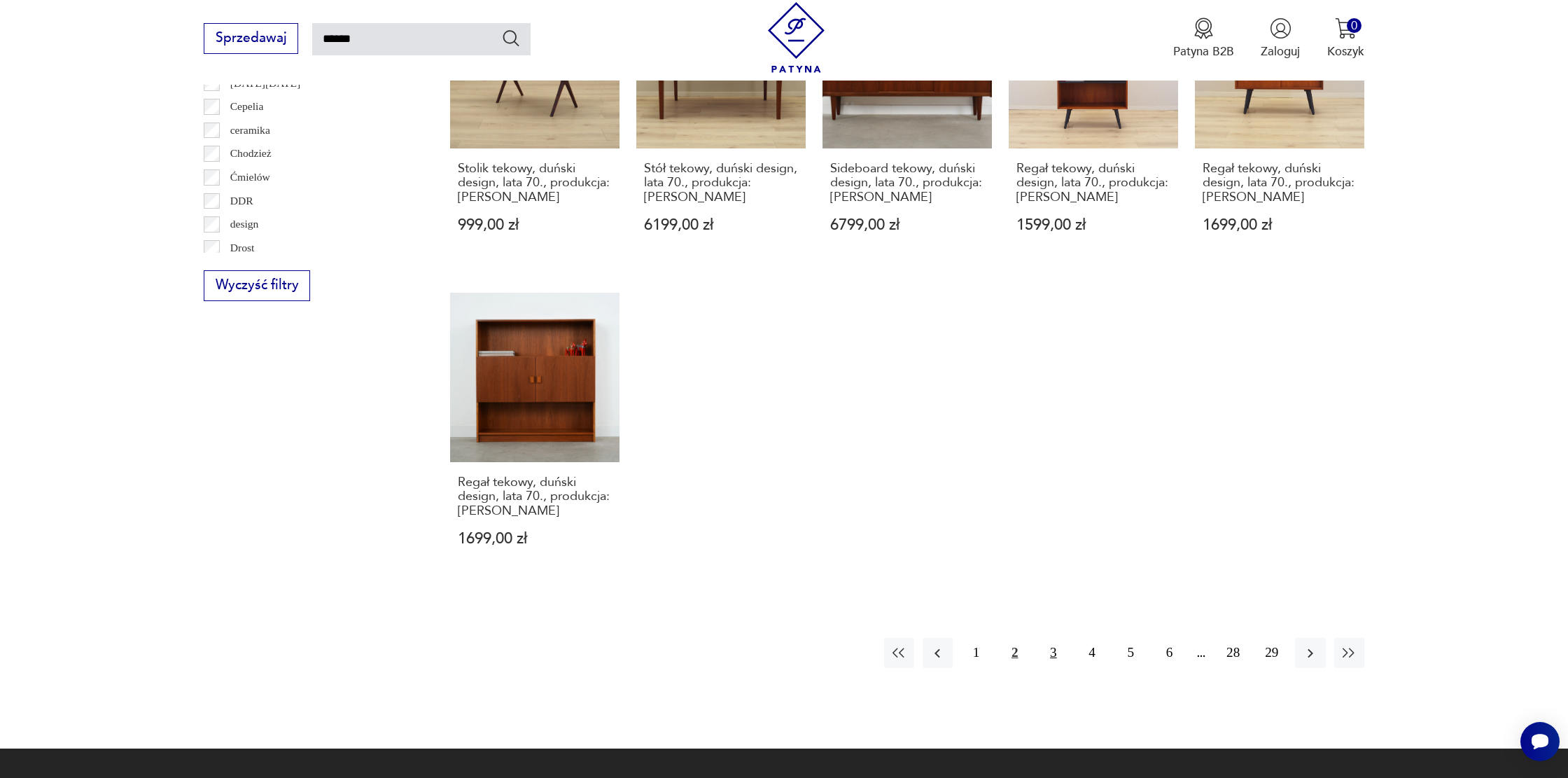
click at [1052, 648] on button "3" at bounding box center [1053, 652] width 30 height 30
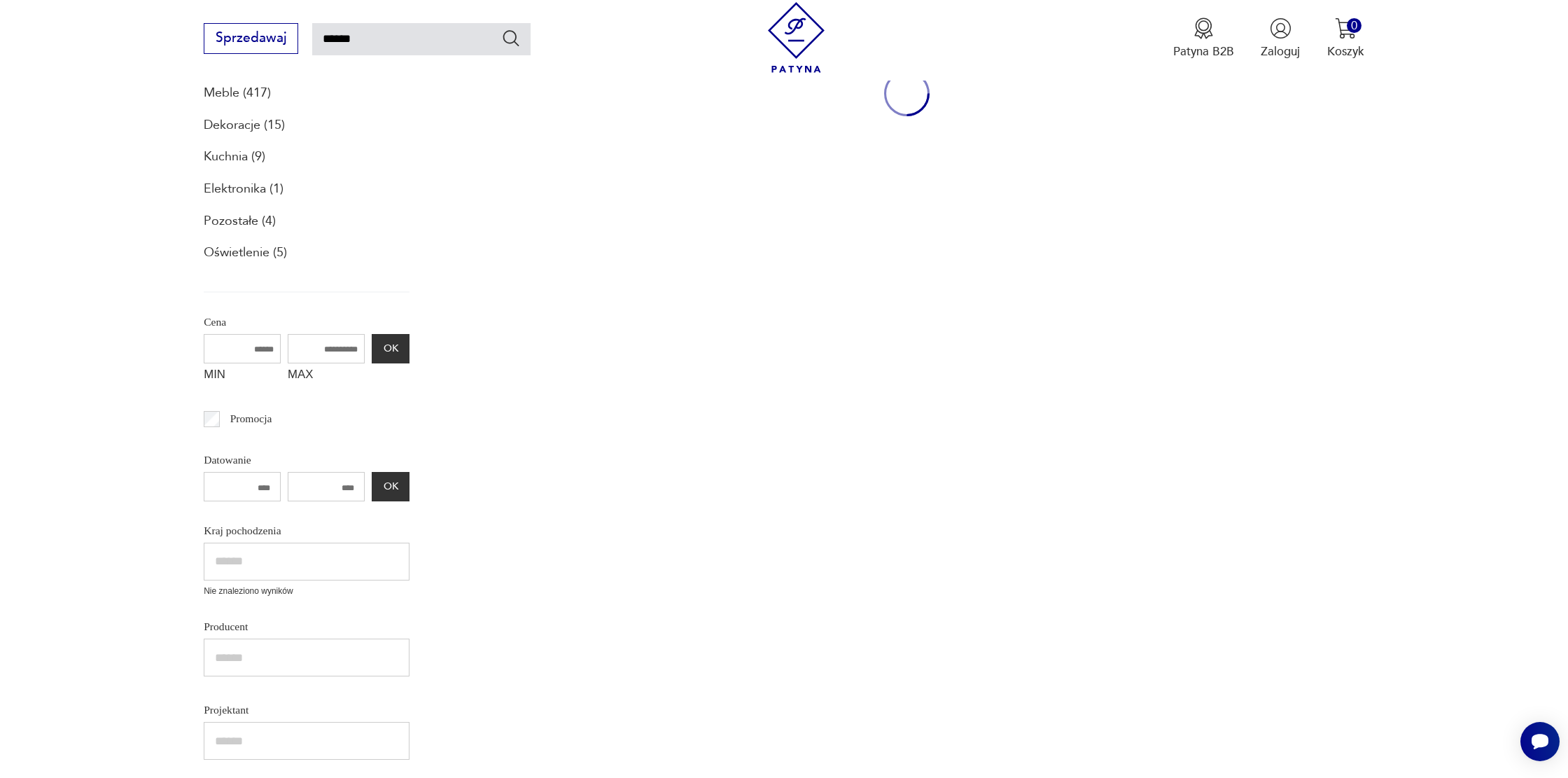
scroll to position [81, 0]
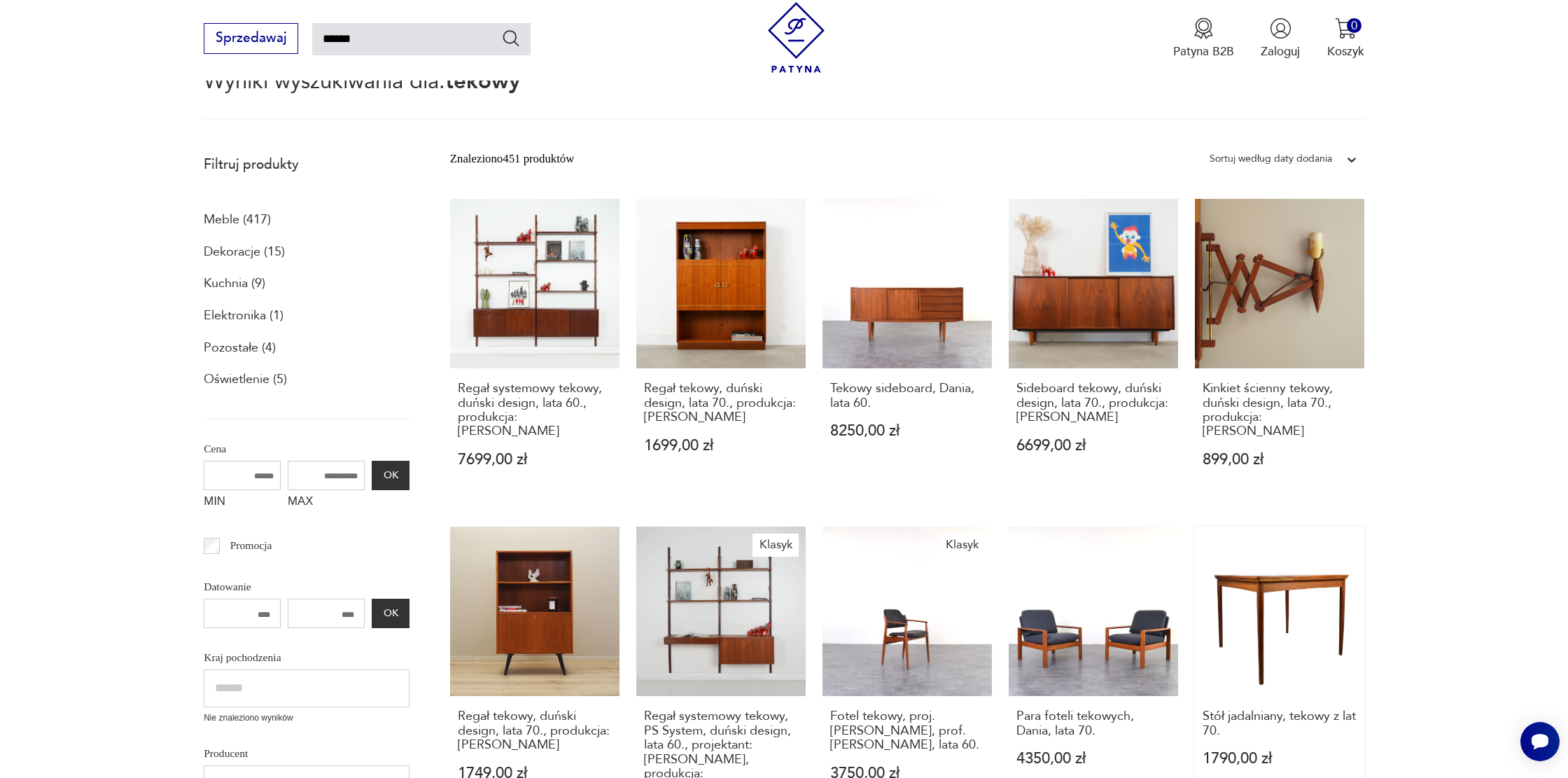
click at [1296, 627] on link "Stół jadalniany, tekowy z lat 70. 1790,00 zł" at bounding box center [1280, 692] width 170 height 330
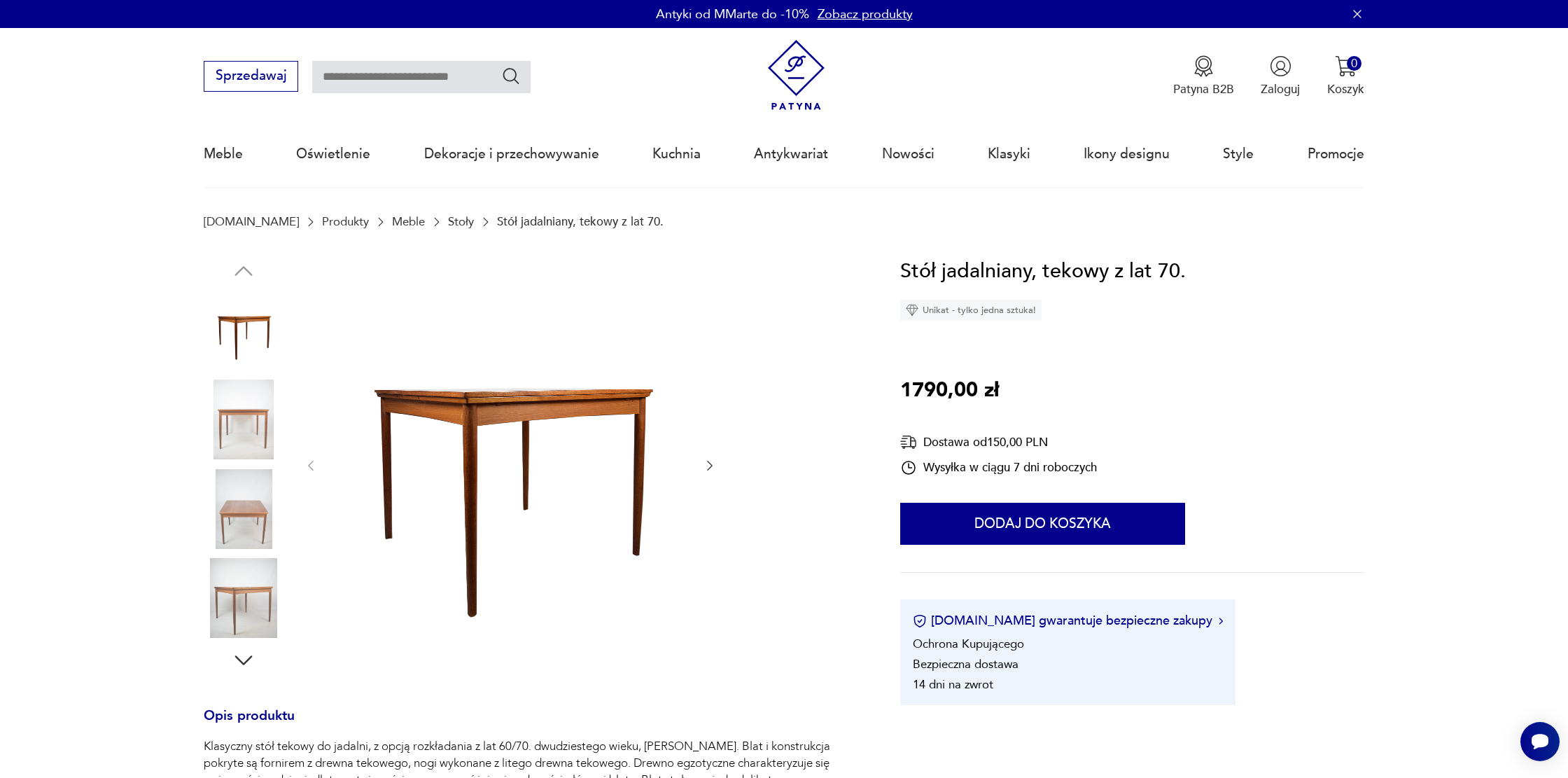
click at [714, 465] on icon "button" at bounding box center [709, 466] width 14 height 14
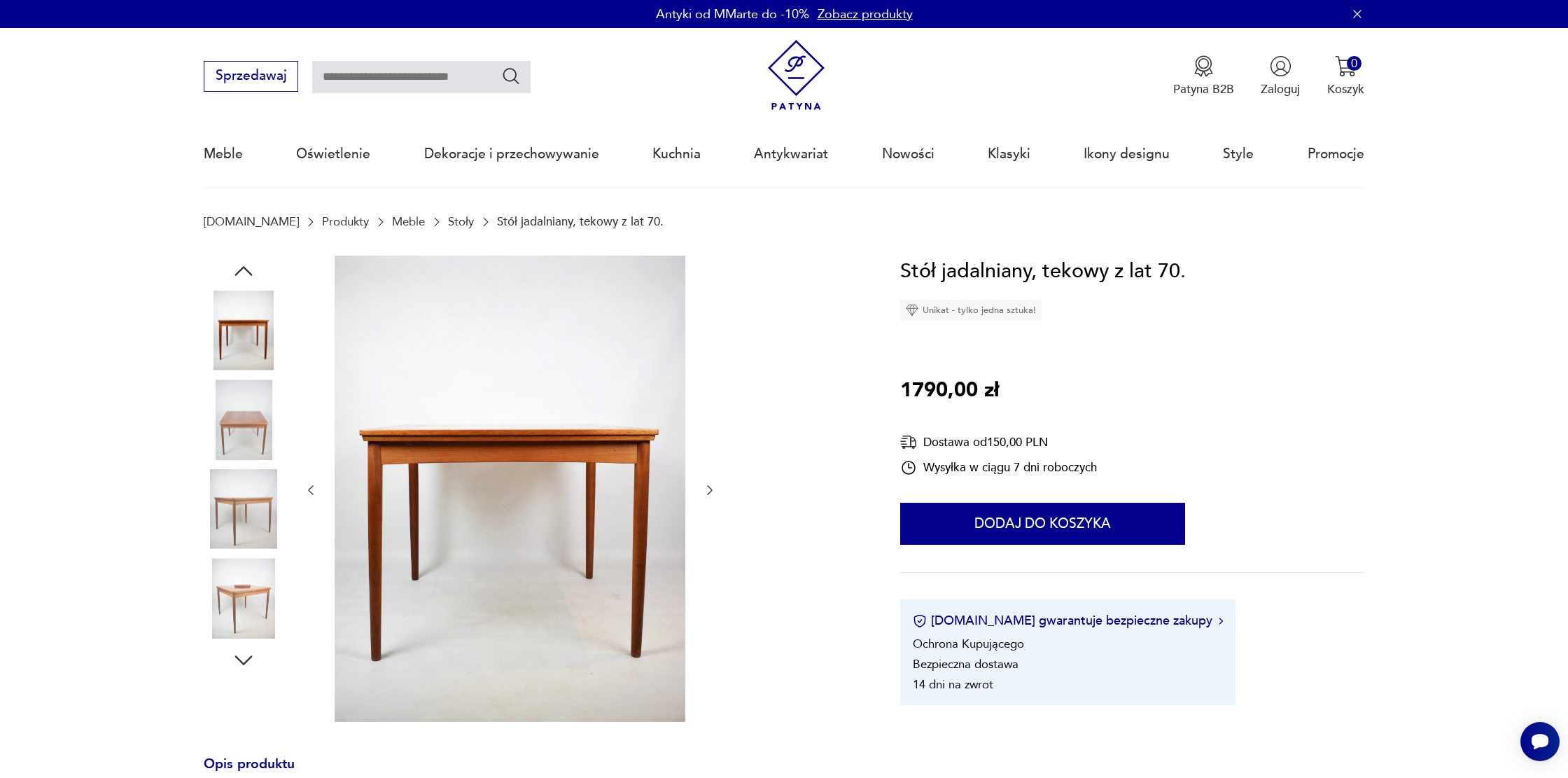
click at [714, 465] on div at bounding box center [510, 490] width 413 height 470
click at [581, 495] on img at bounding box center [510, 488] width 351 height 466
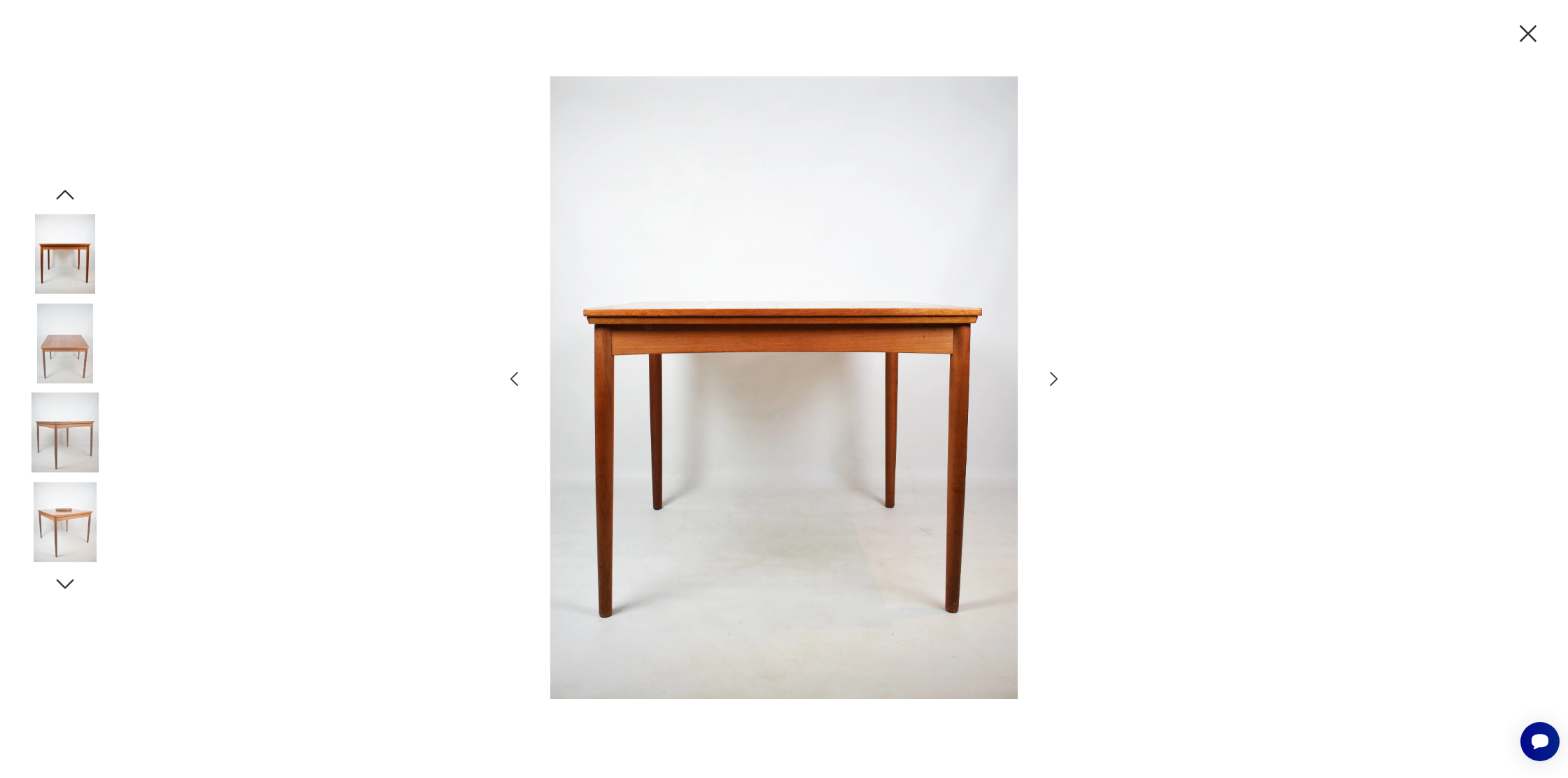
click at [1054, 379] on icon "button" at bounding box center [1054, 379] width 20 height 20
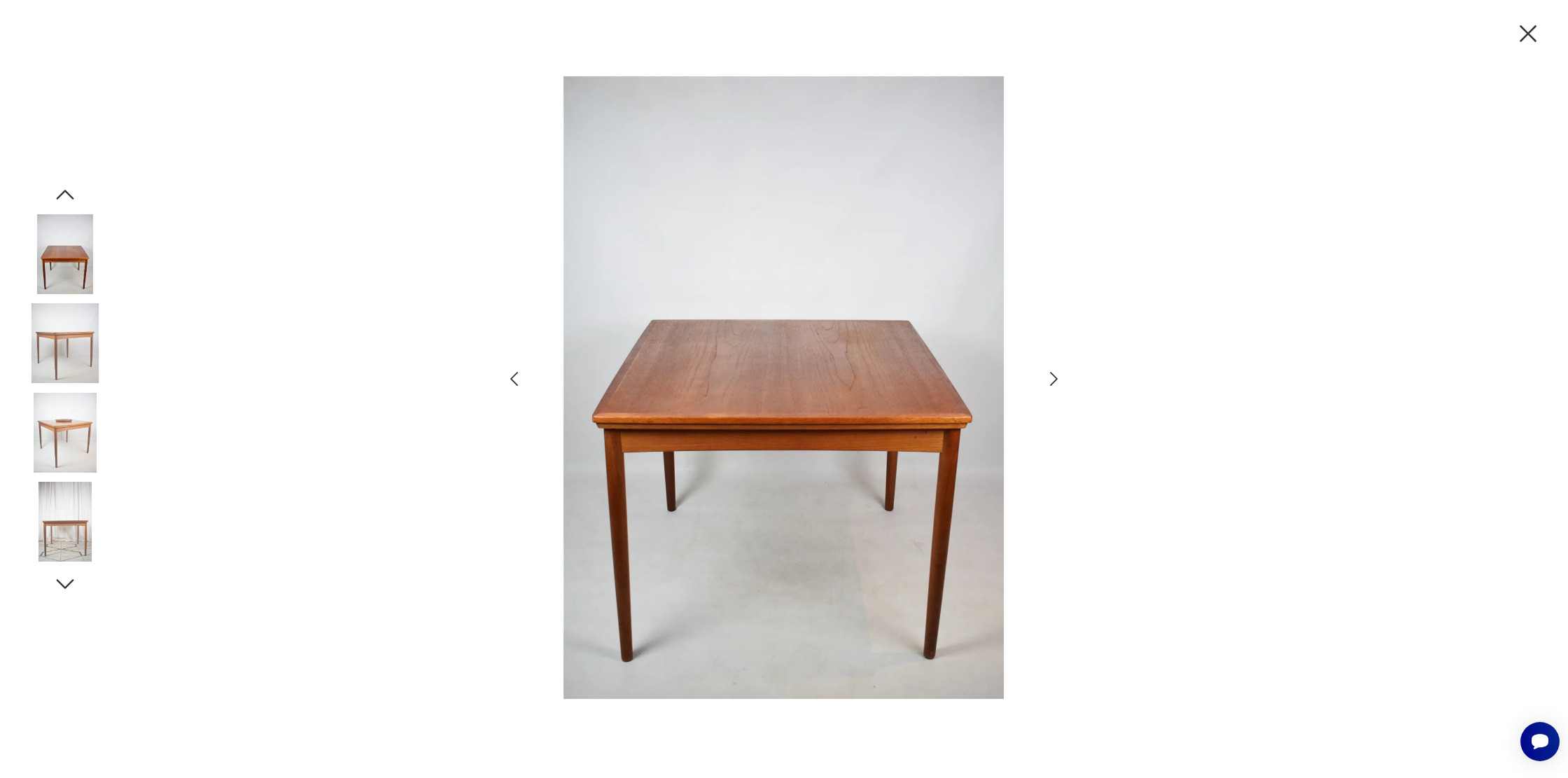
click at [1054, 379] on icon "button" at bounding box center [1054, 379] width 20 height 20
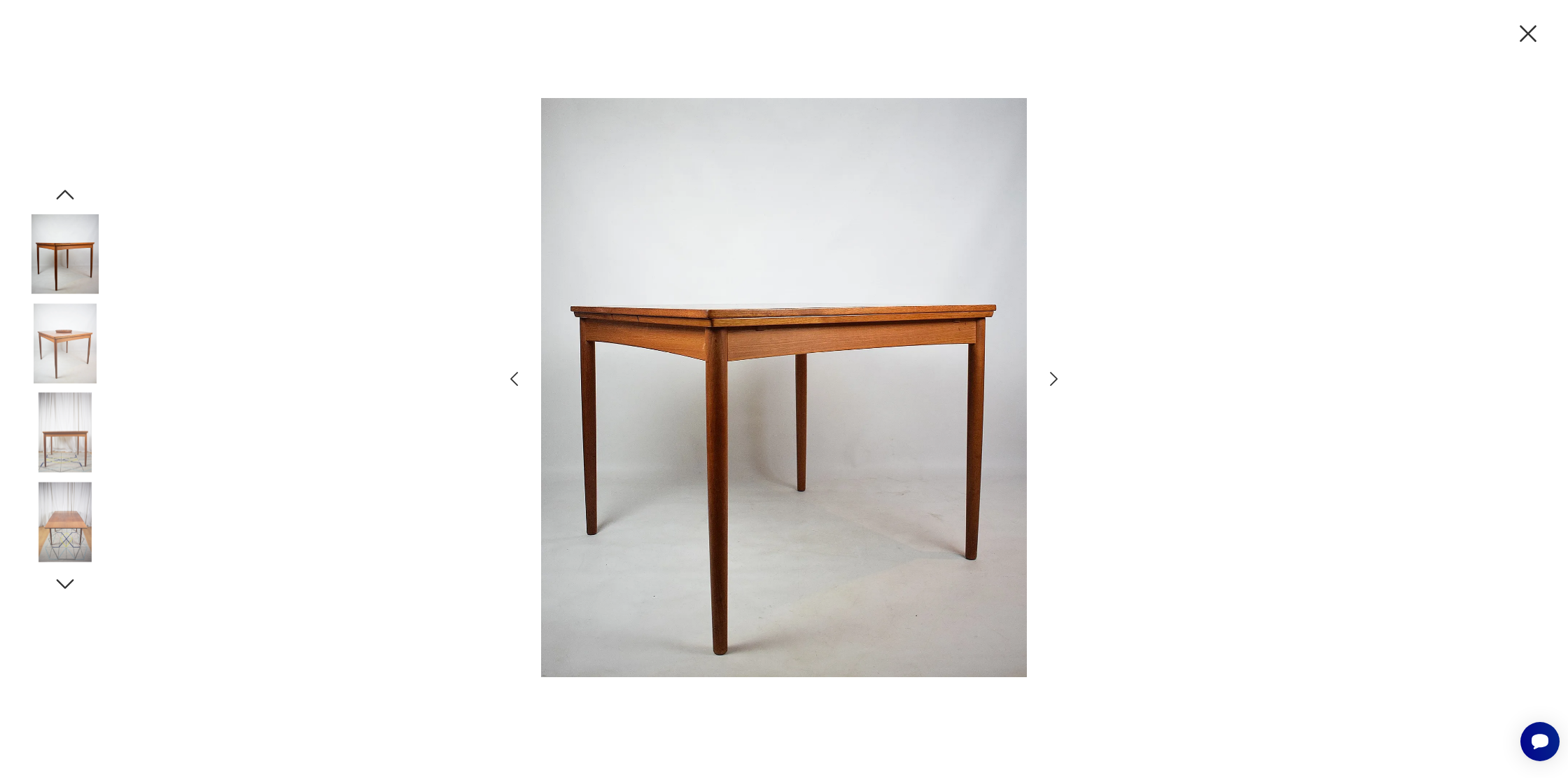
click at [1054, 379] on icon "button" at bounding box center [1054, 379] width 20 height 20
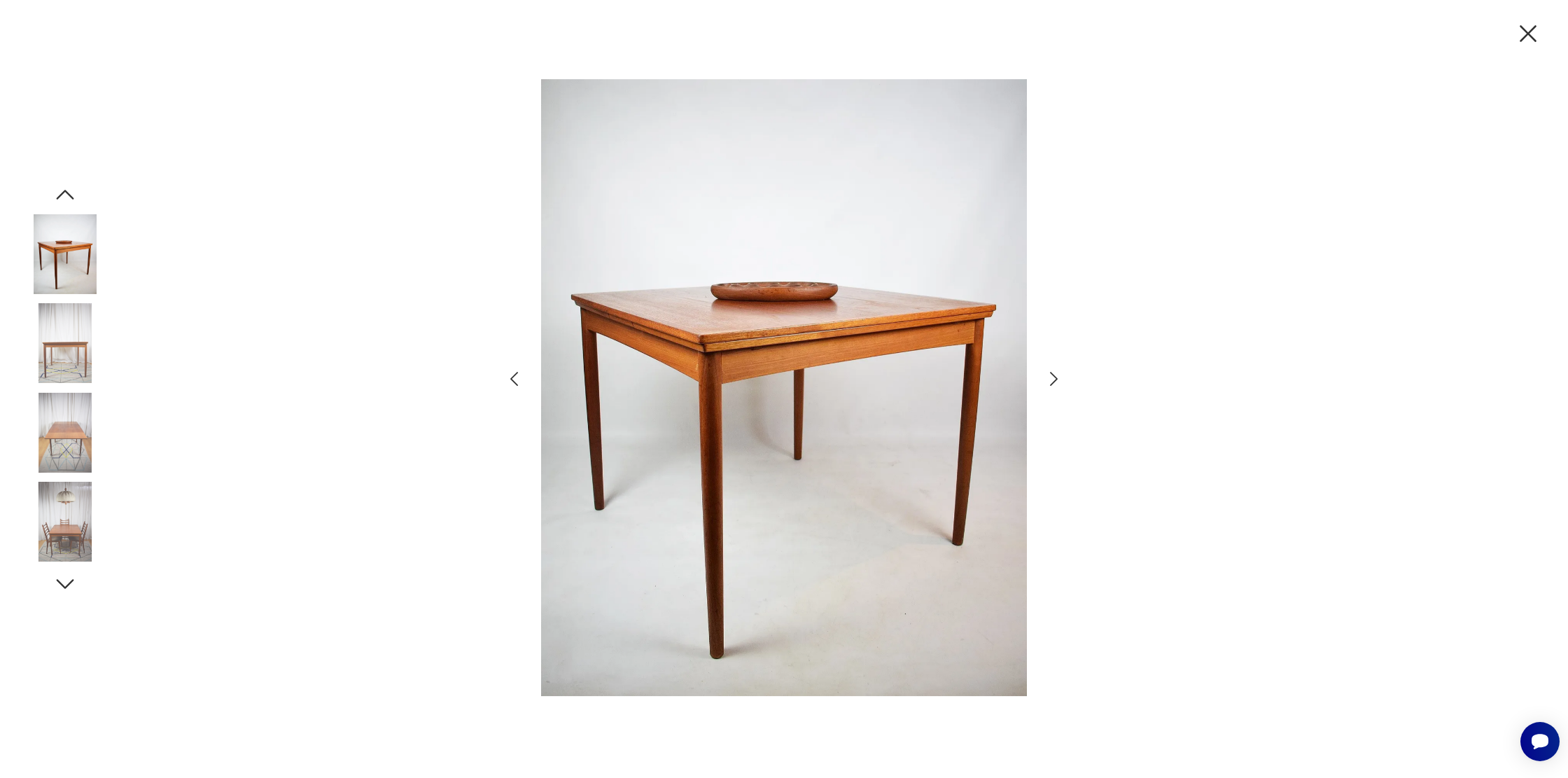
click at [1054, 379] on icon "button" at bounding box center [1054, 379] width 20 height 20
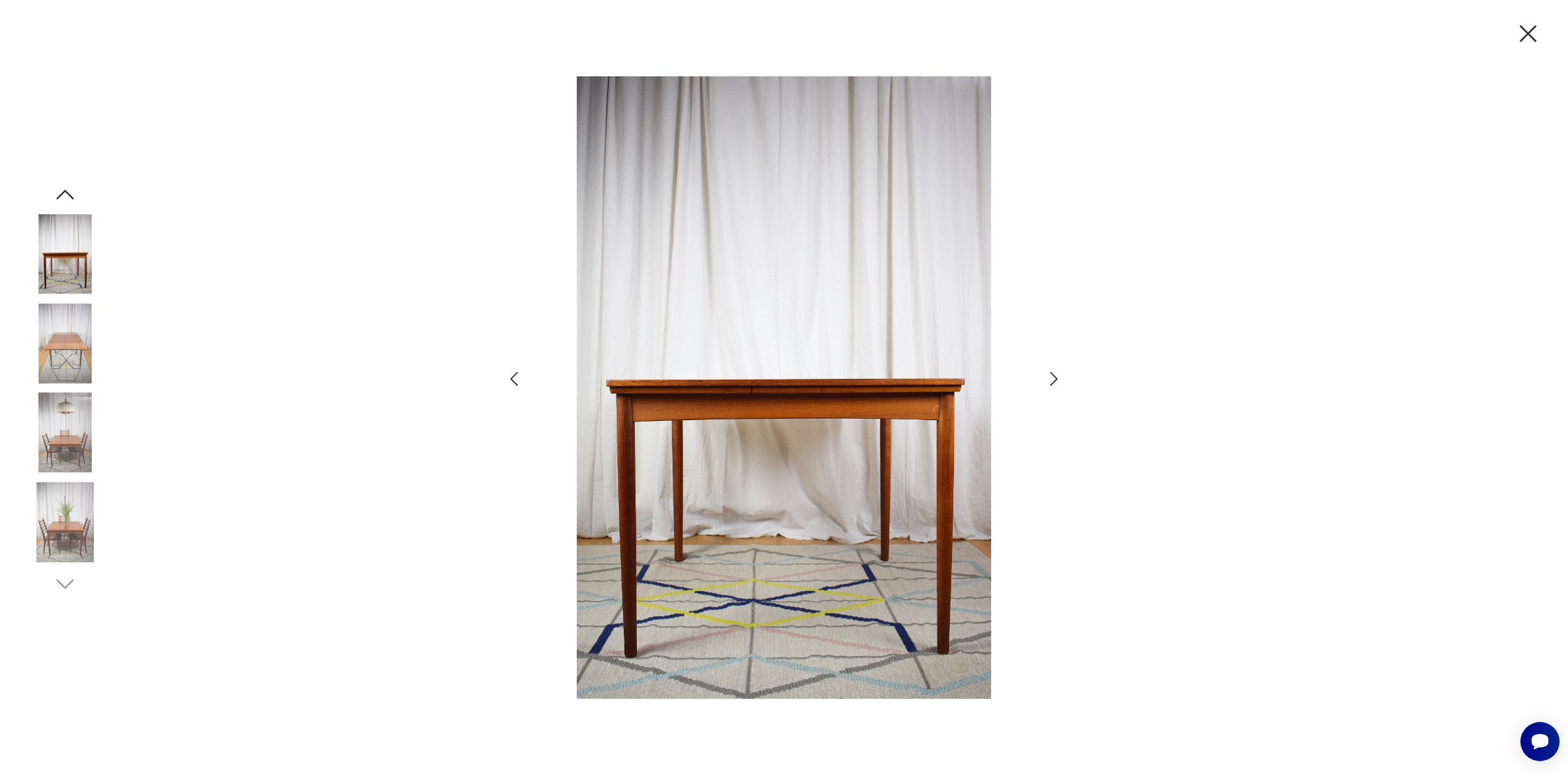
click at [1054, 379] on icon "button" at bounding box center [1054, 379] width 20 height 20
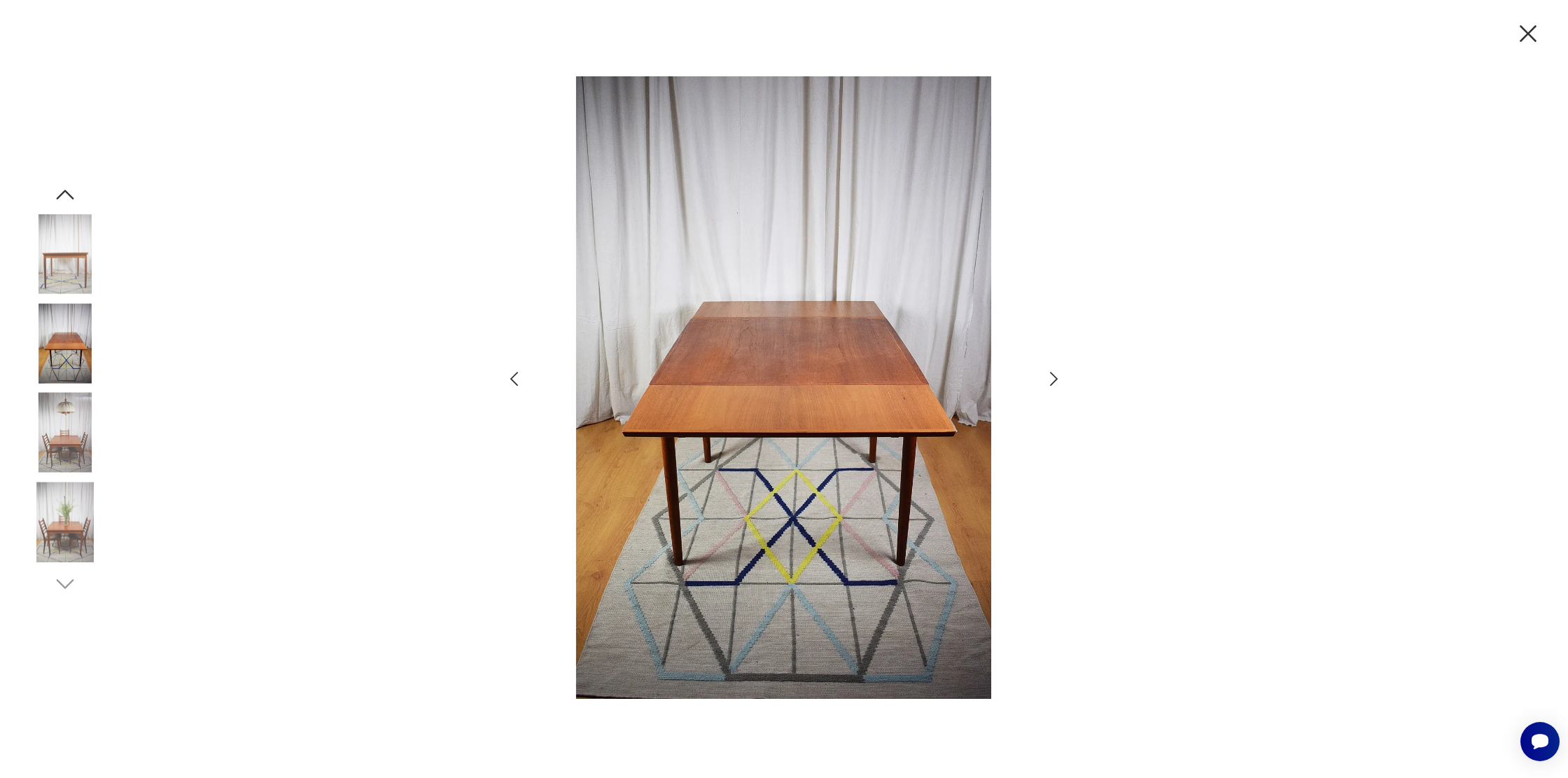
click at [1054, 379] on icon "button" at bounding box center [1054, 379] width 20 height 20
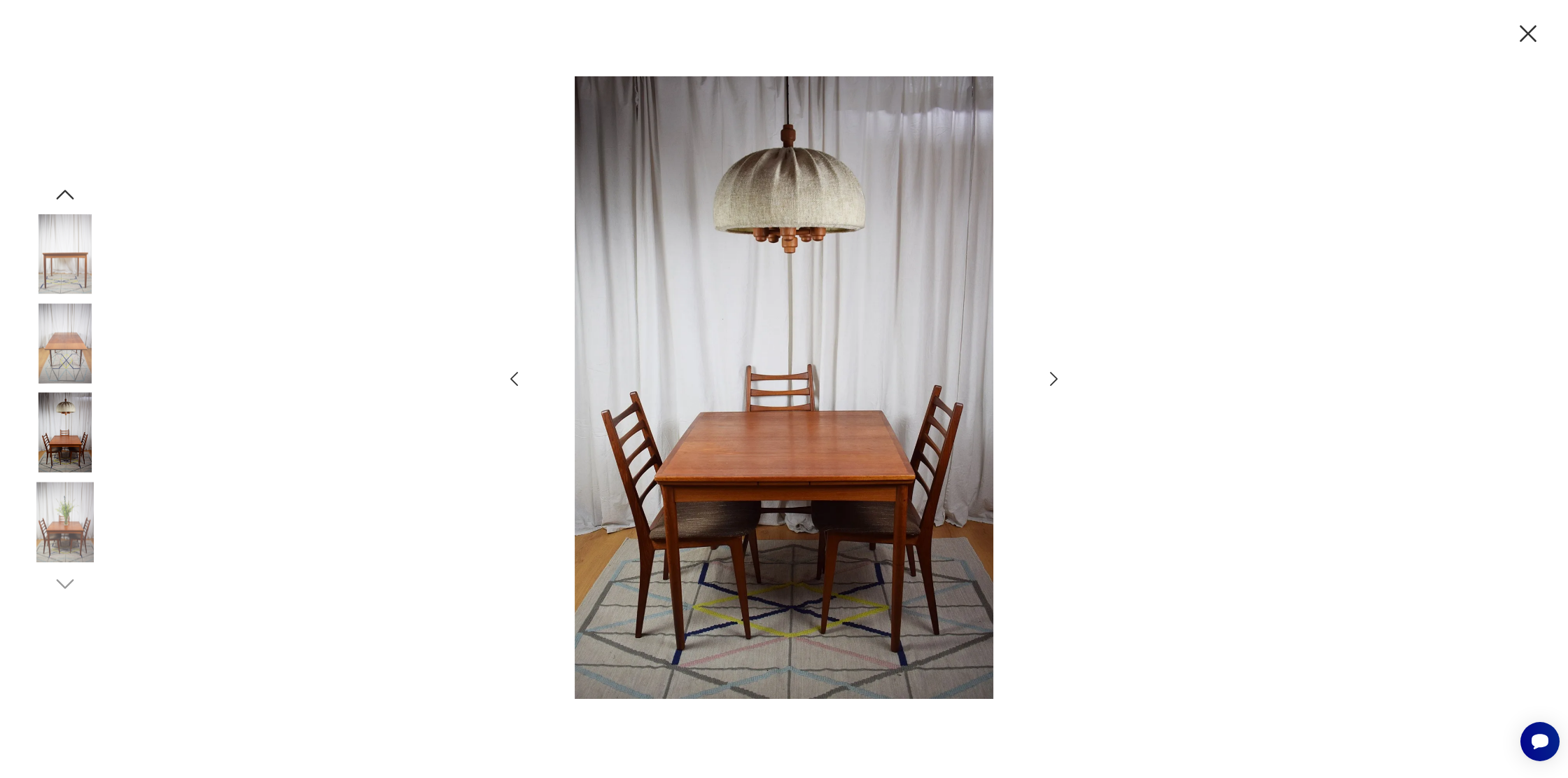
click at [1054, 379] on icon "button" at bounding box center [1054, 379] width 20 height 20
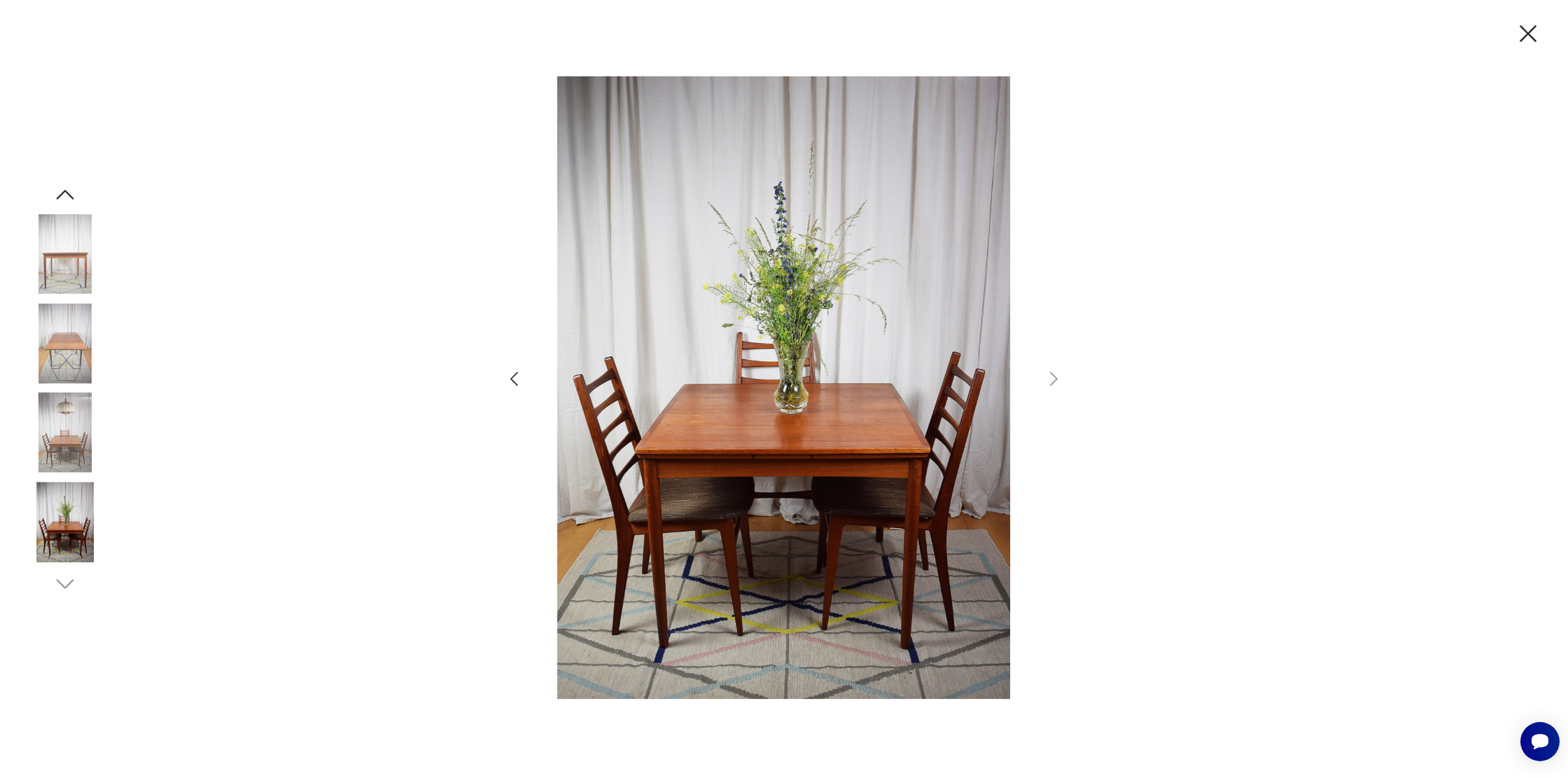
click at [1545, 27] on div at bounding box center [784, 389] width 1568 height 778
click at [1528, 39] on icon "button" at bounding box center [1529, 33] width 30 height 30
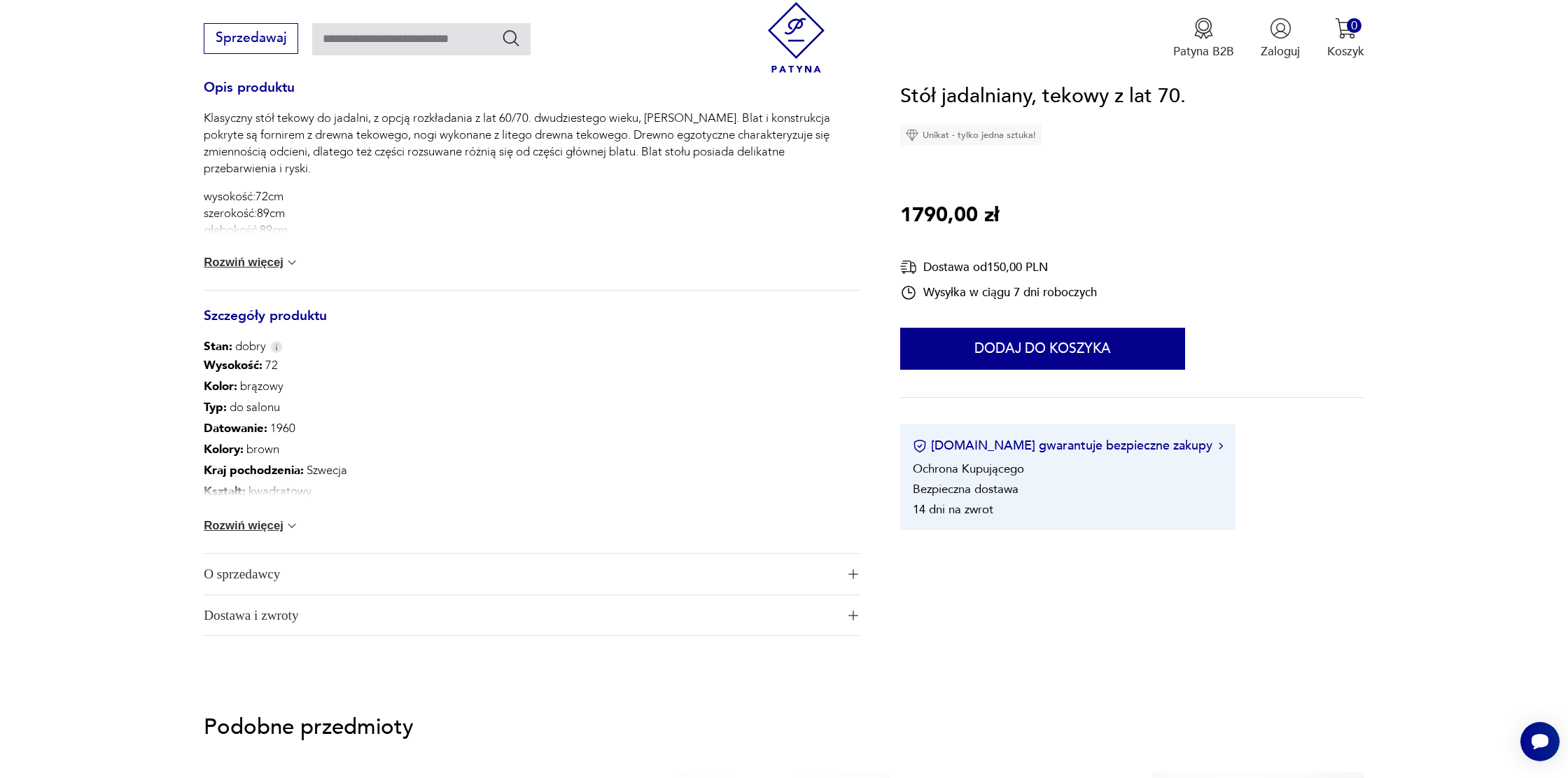
scroll to position [686, 0]
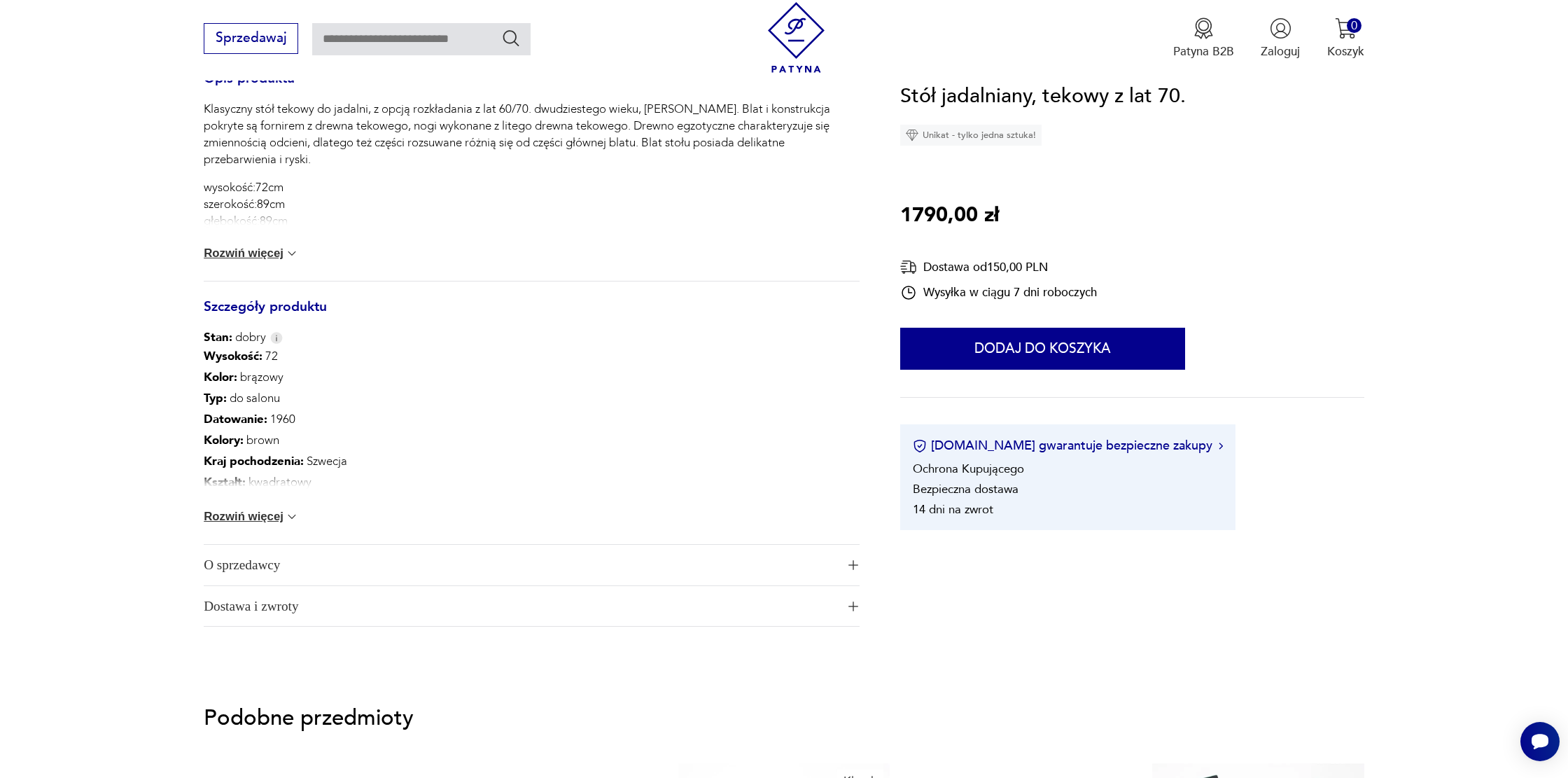
click at [279, 515] on button "Rozwiń więcej" at bounding box center [251, 516] width 95 height 14
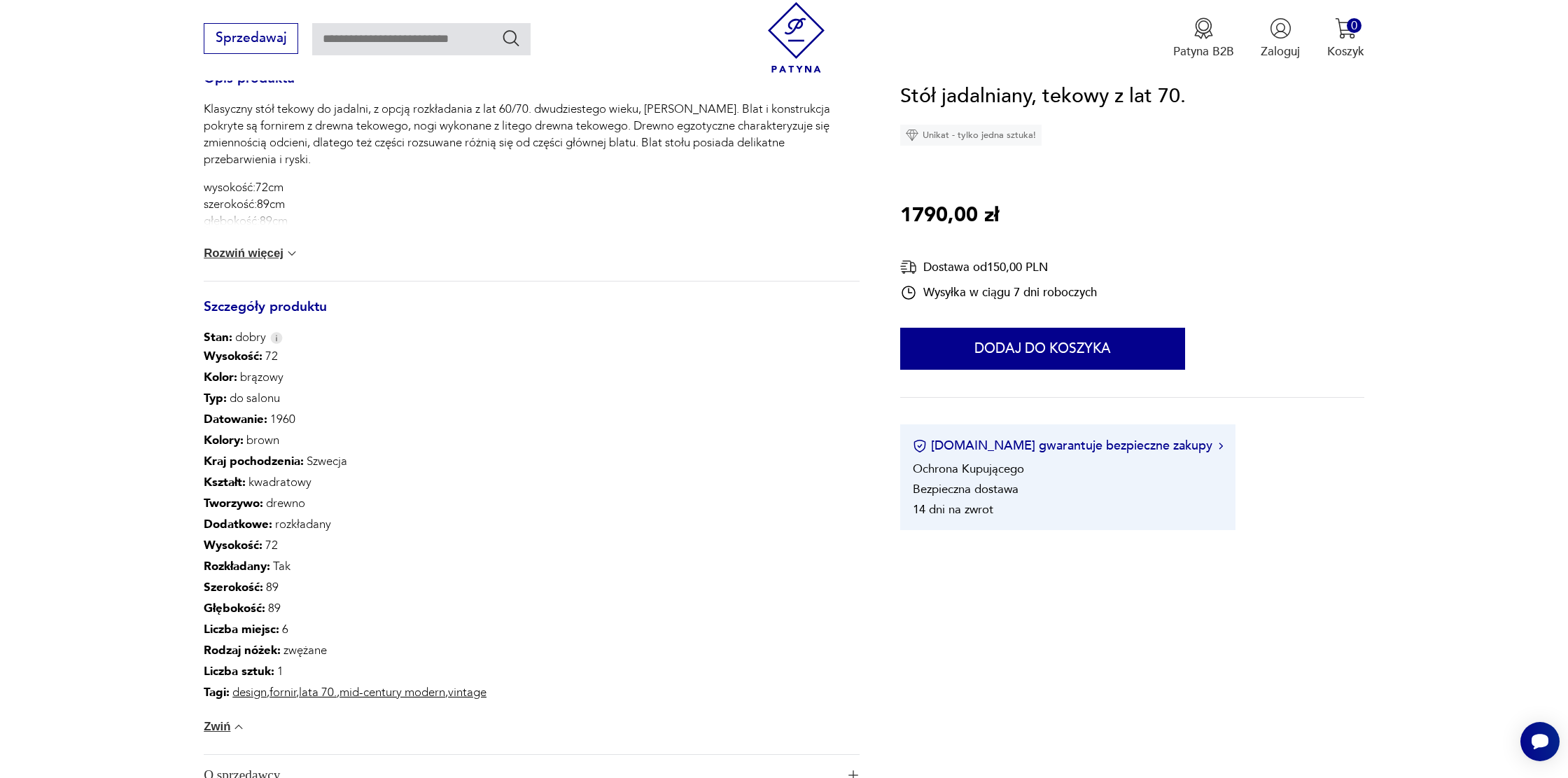
scroll to position [0, 0]
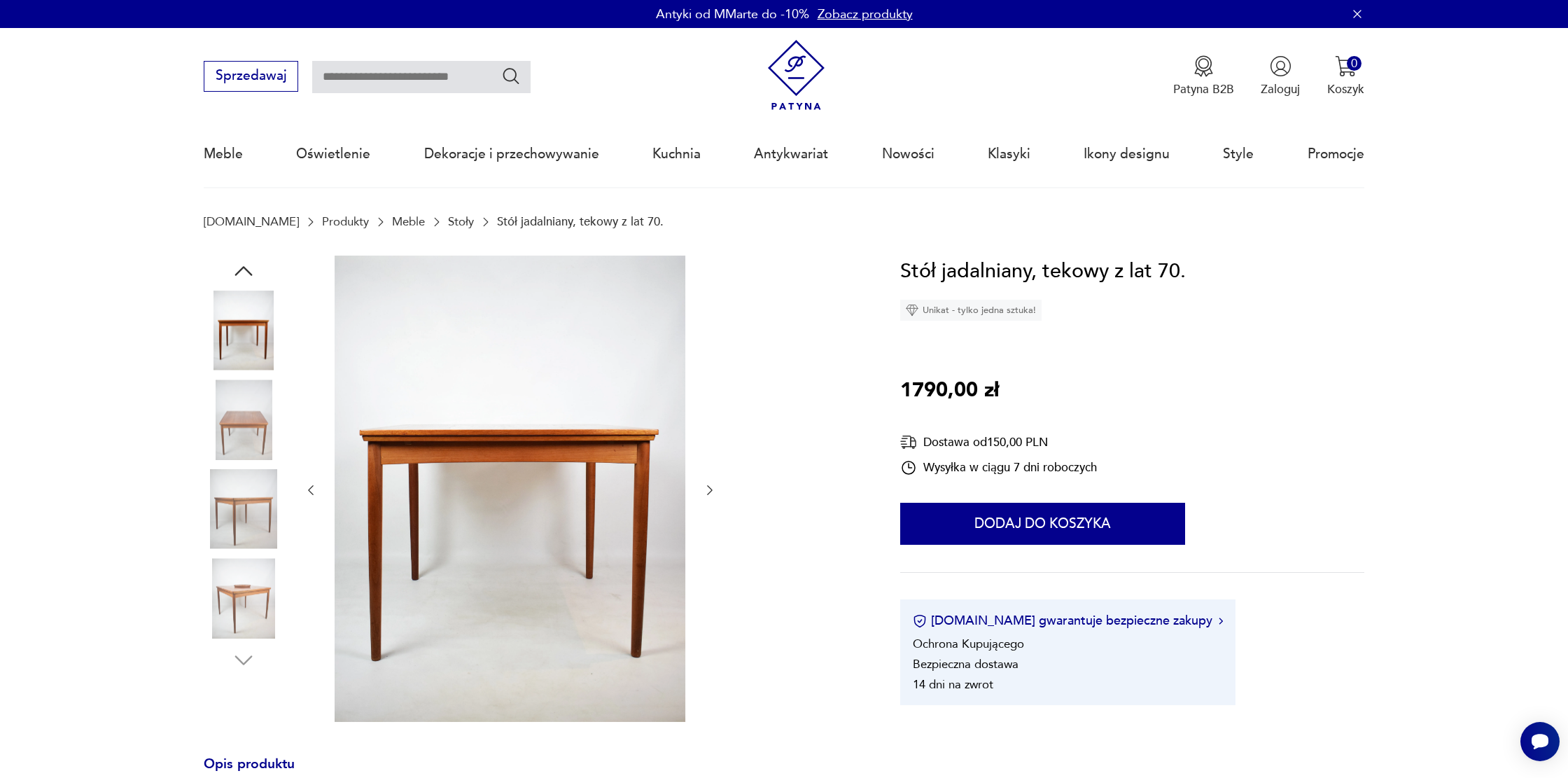
click at [237, 609] on img at bounding box center [243, 598] width 80 height 80
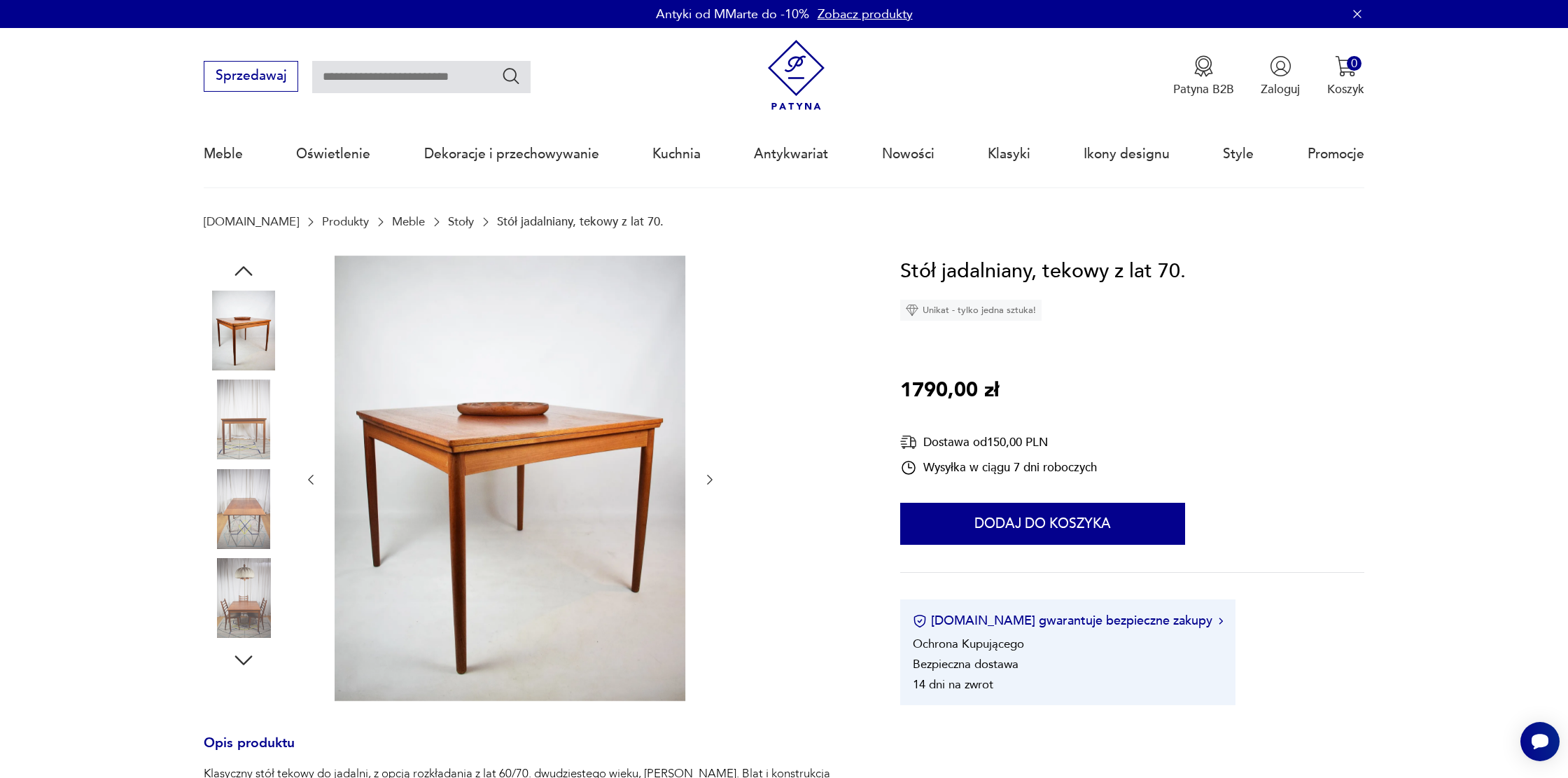
click at [512, 498] on img at bounding box center [510, 478] width 351 height 445
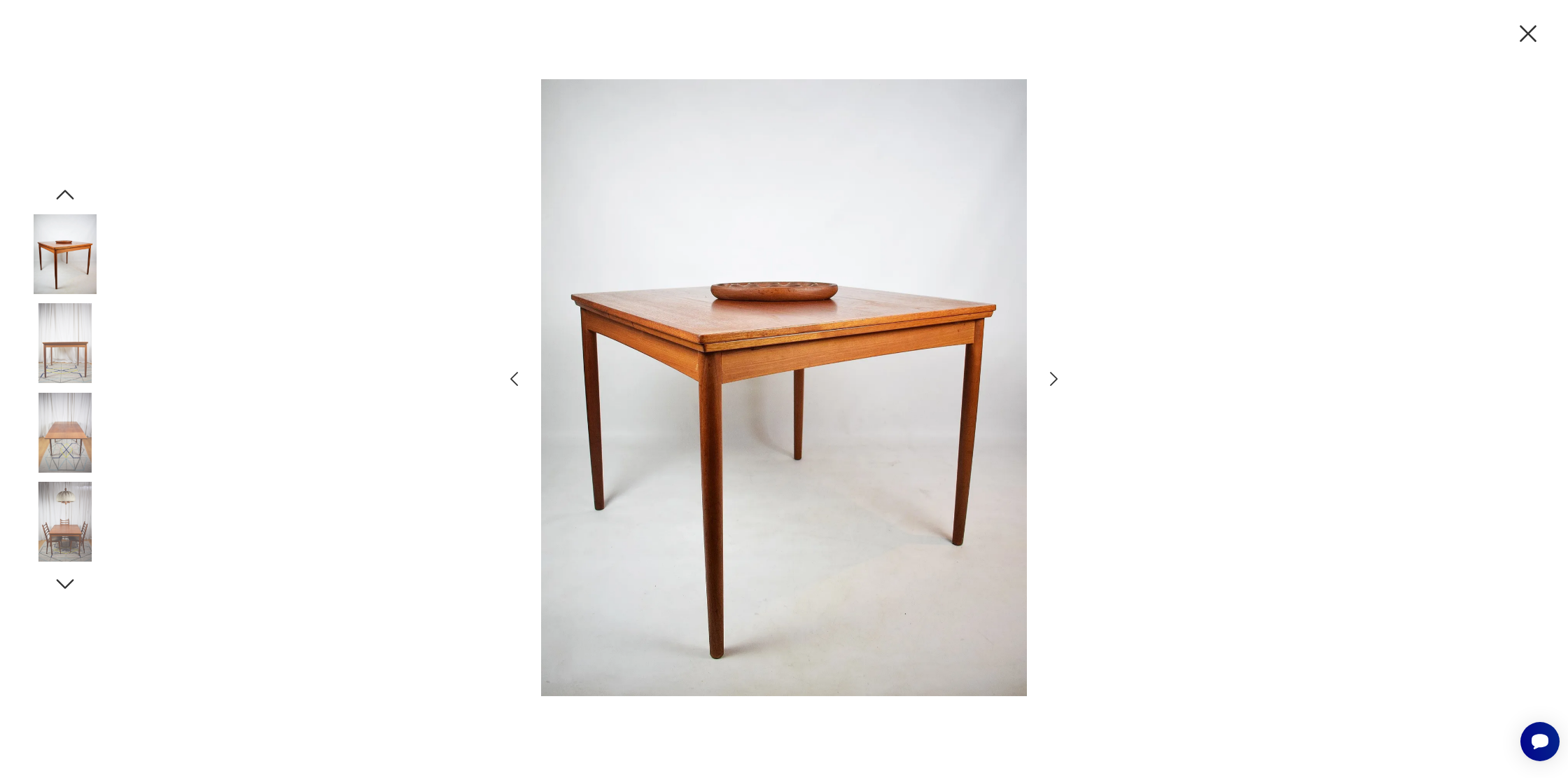
click at [64, 580] on icon "button" at bounding box center [64, 584] width 25 height 25
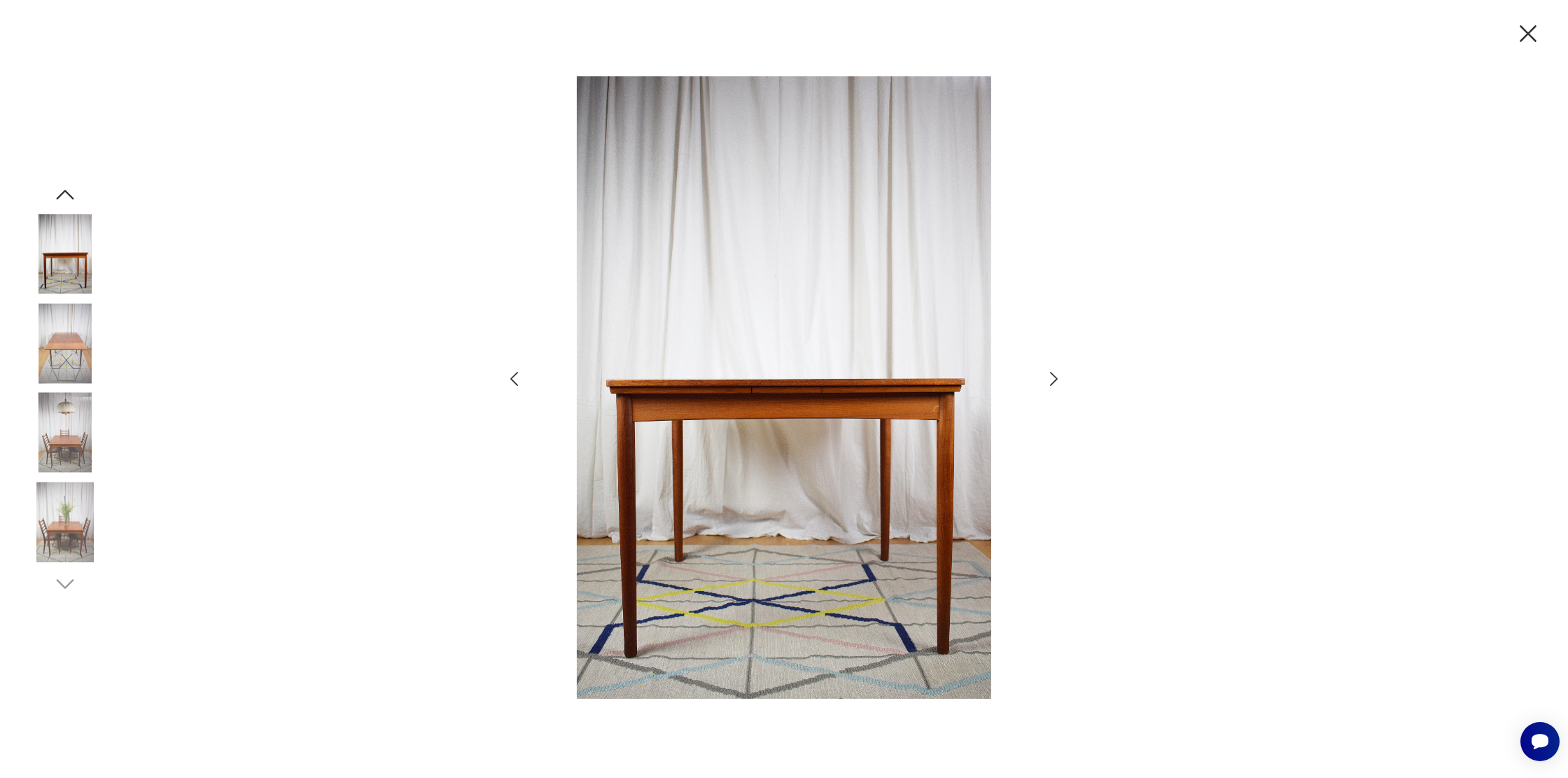
click at [76, 530] on img at bounding box center [64, 521] width 80 height 80
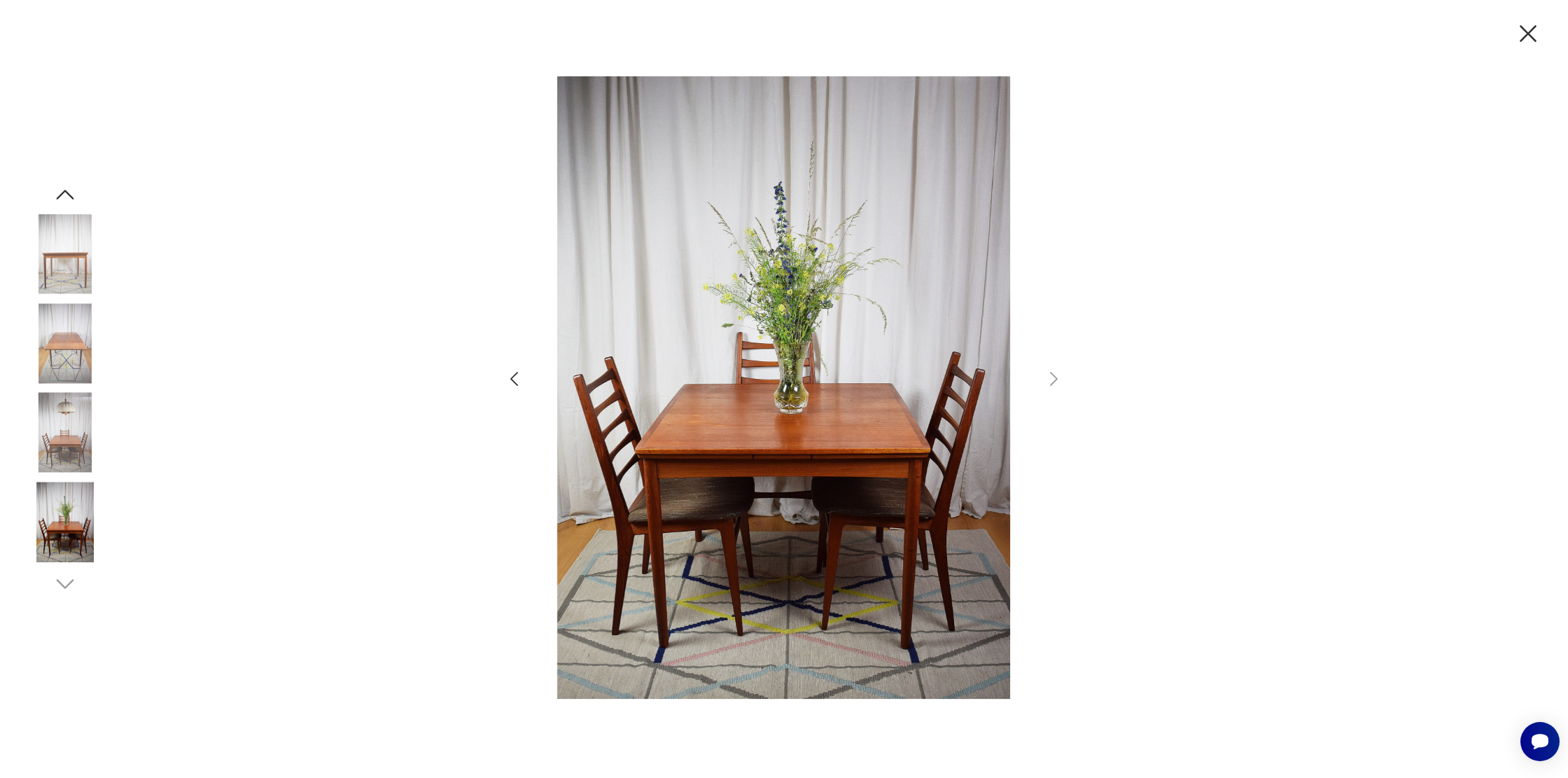
click at [848, 439] on img at bounding box center [784, 387] width 486 height 623
drag, startPoint x: 1536, startPoint y: 35, endPoint x: 1509, endPoint y: 19, distance: 31.4
click at [1536, 35] on icon "button" at bounding box center [1529, 33] width 30 height 30
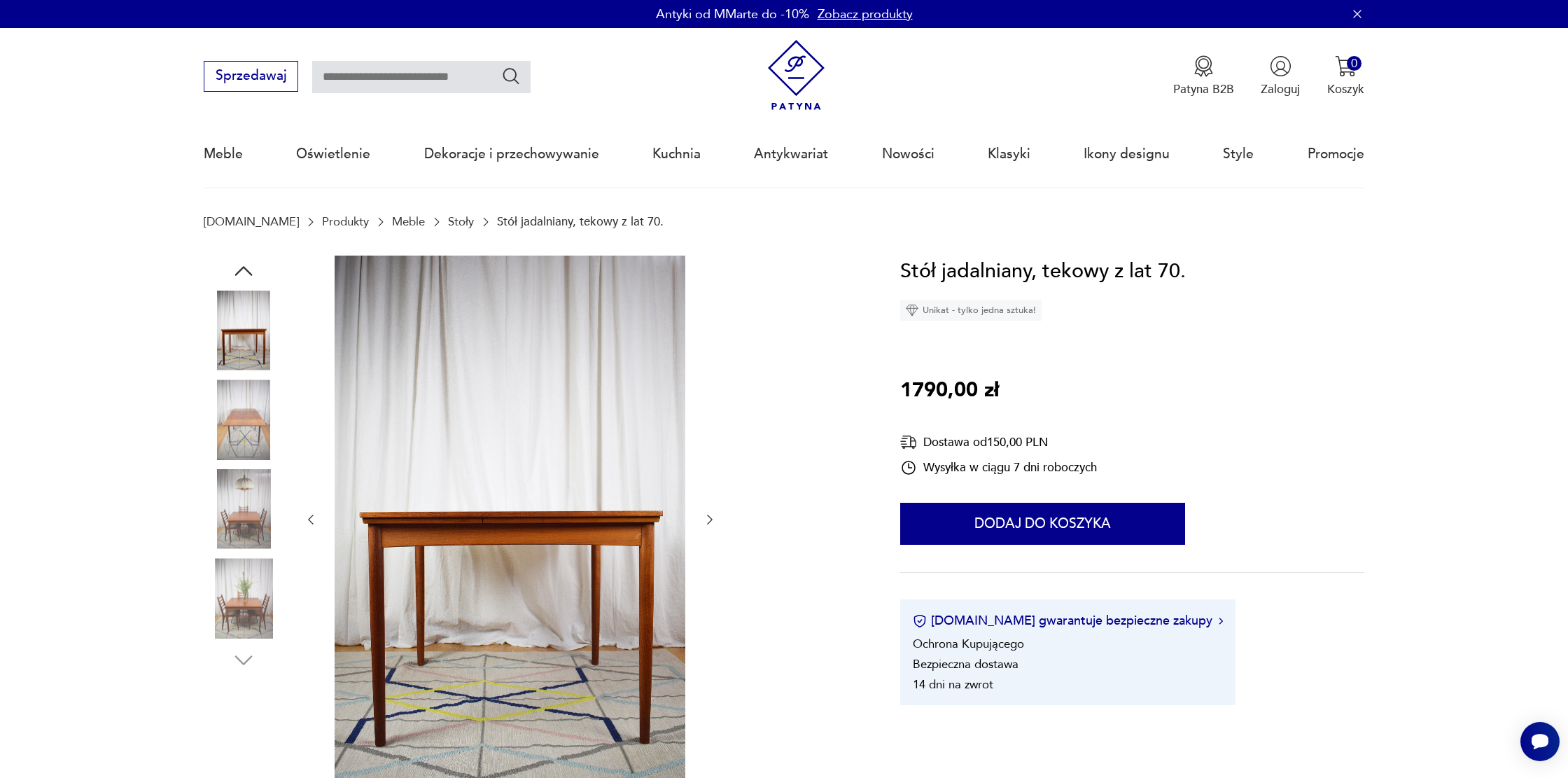
type input "******"
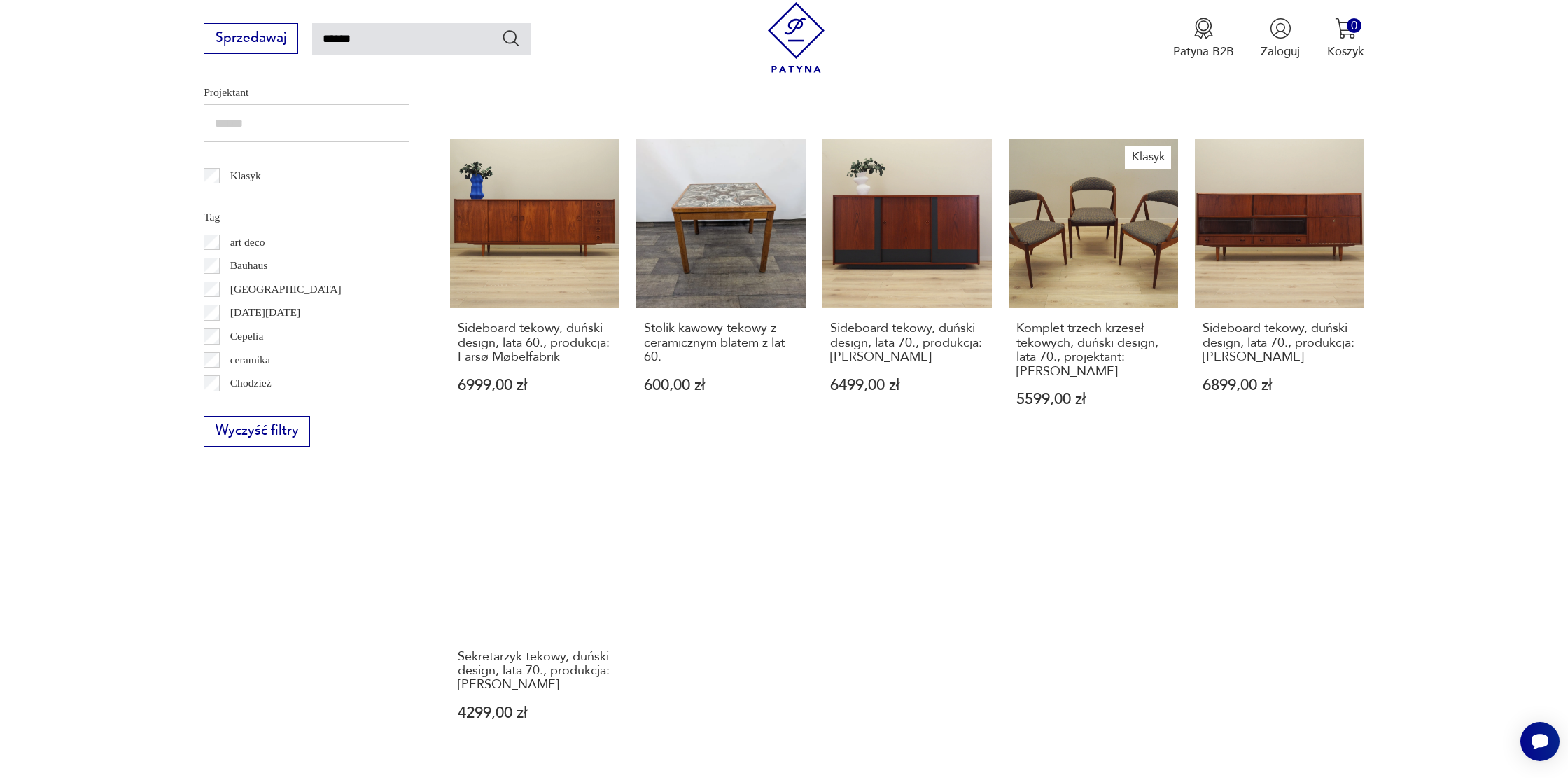
scroll to position [1024, 0]
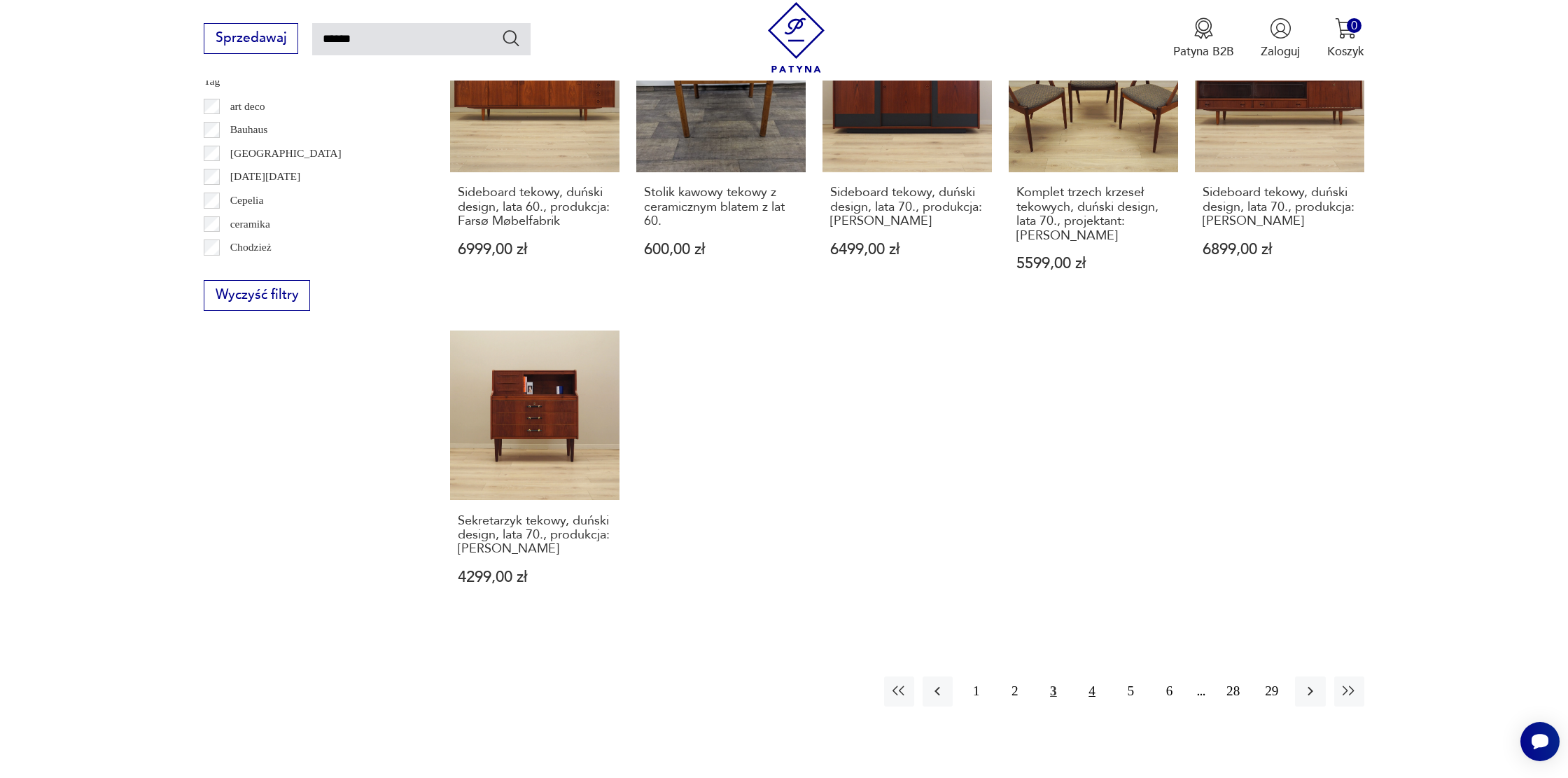
click at [1088, 677] on button "4" at bounding box center [1092, 691] width 30 height 30
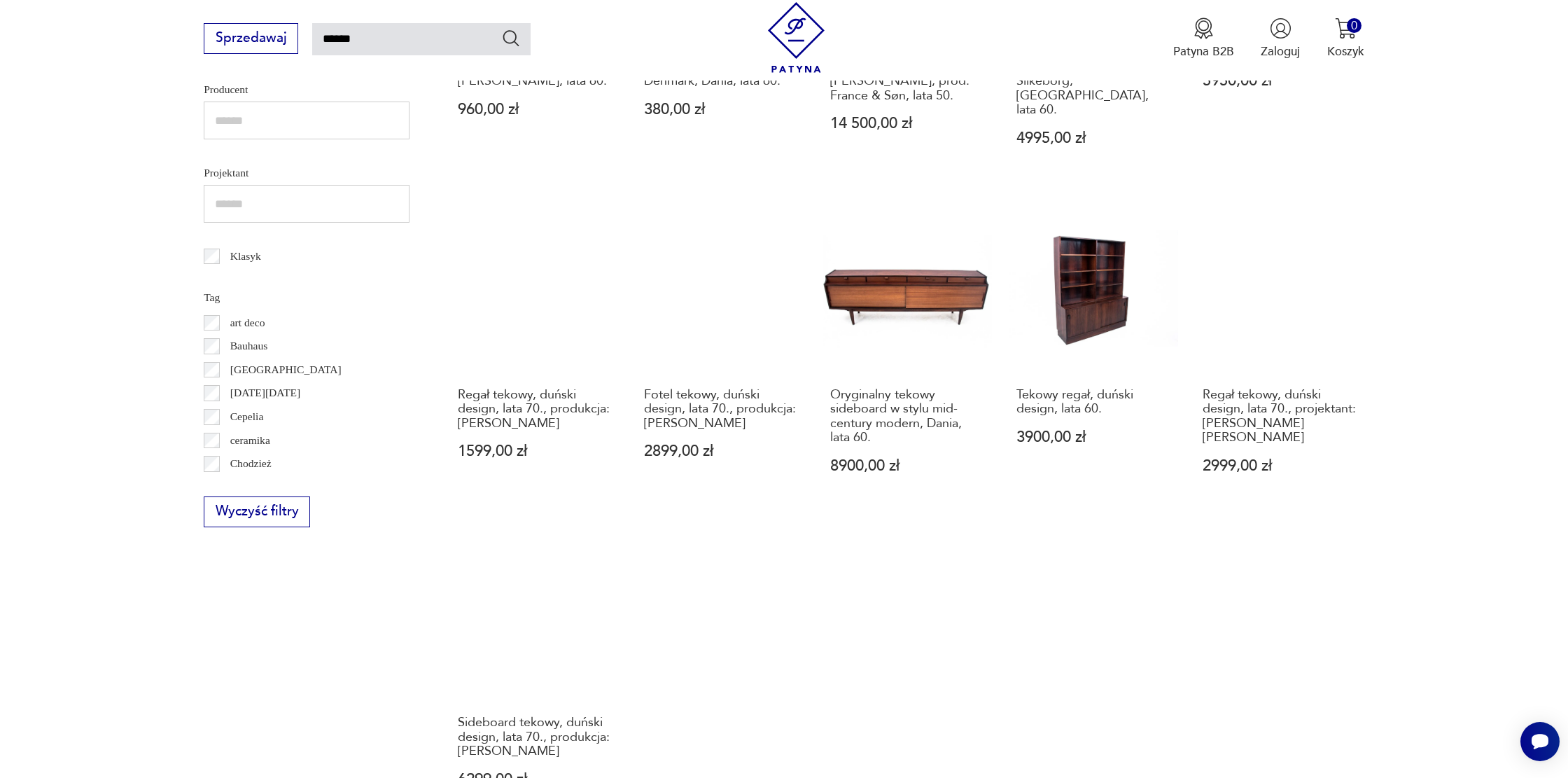
scroll to position [909, 0]
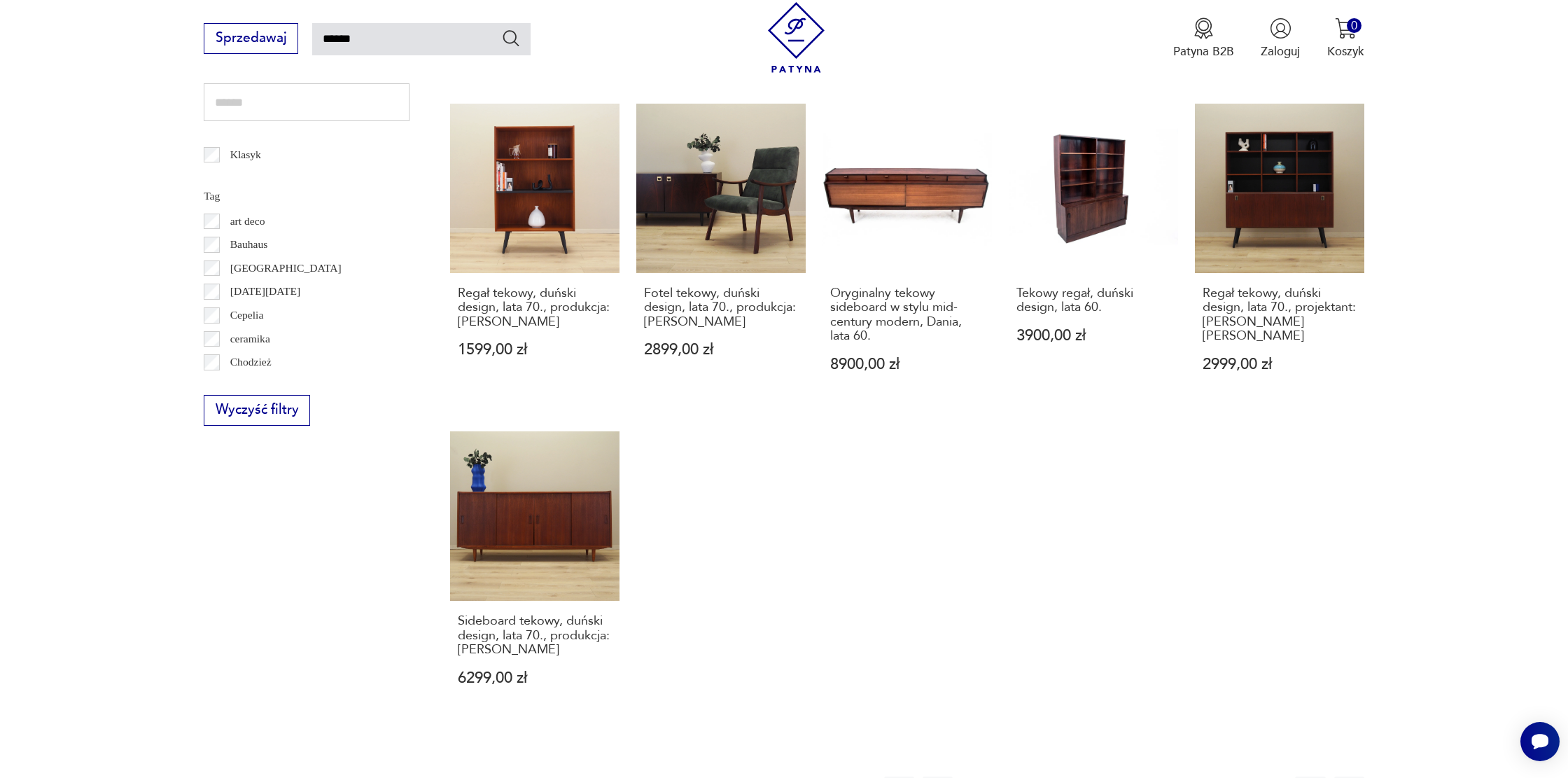
click at [1133, 777] on button "5" at bounding box center [1131, 792] width 30 height 30
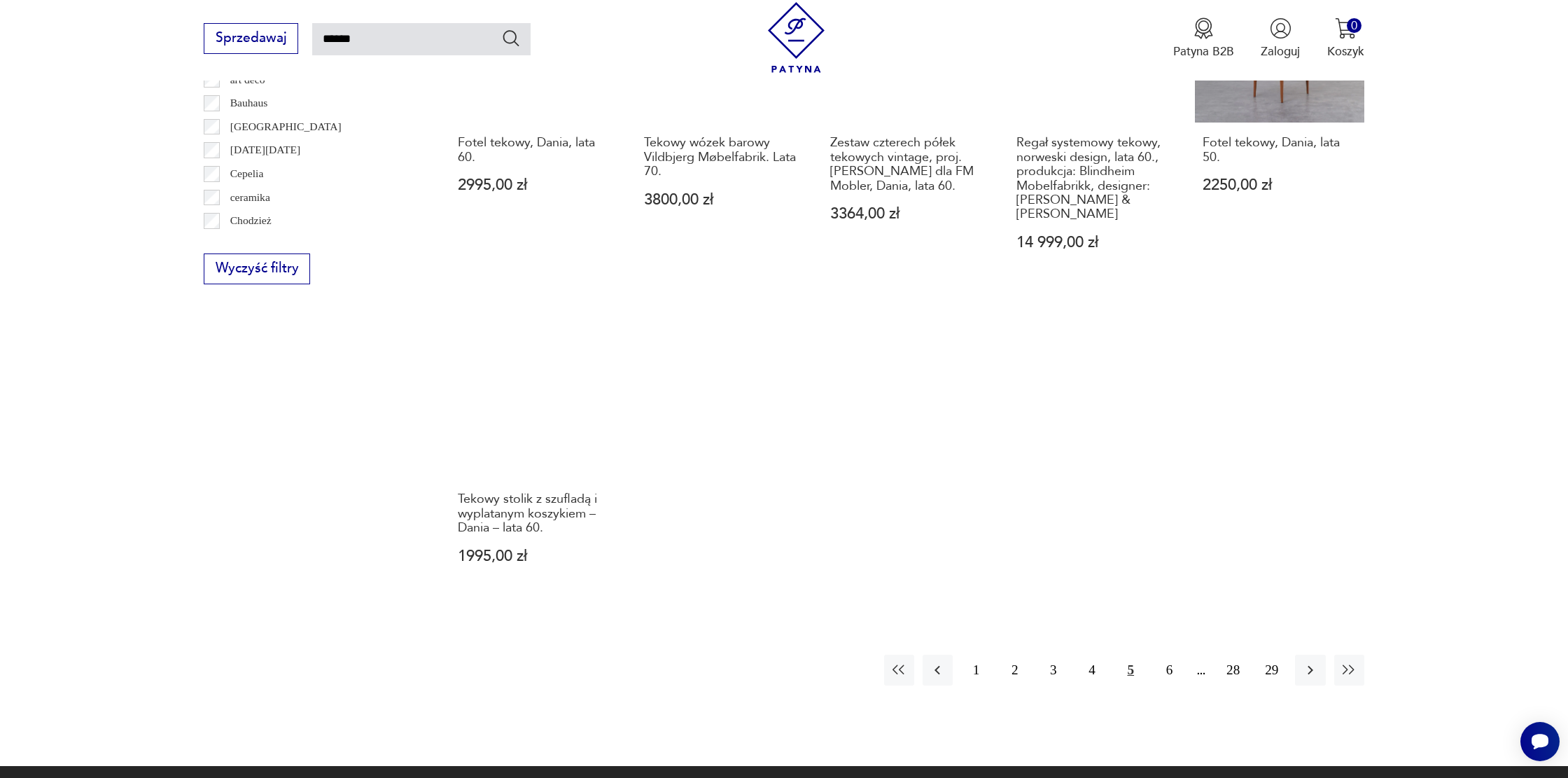
scroll to position [1061, 0]
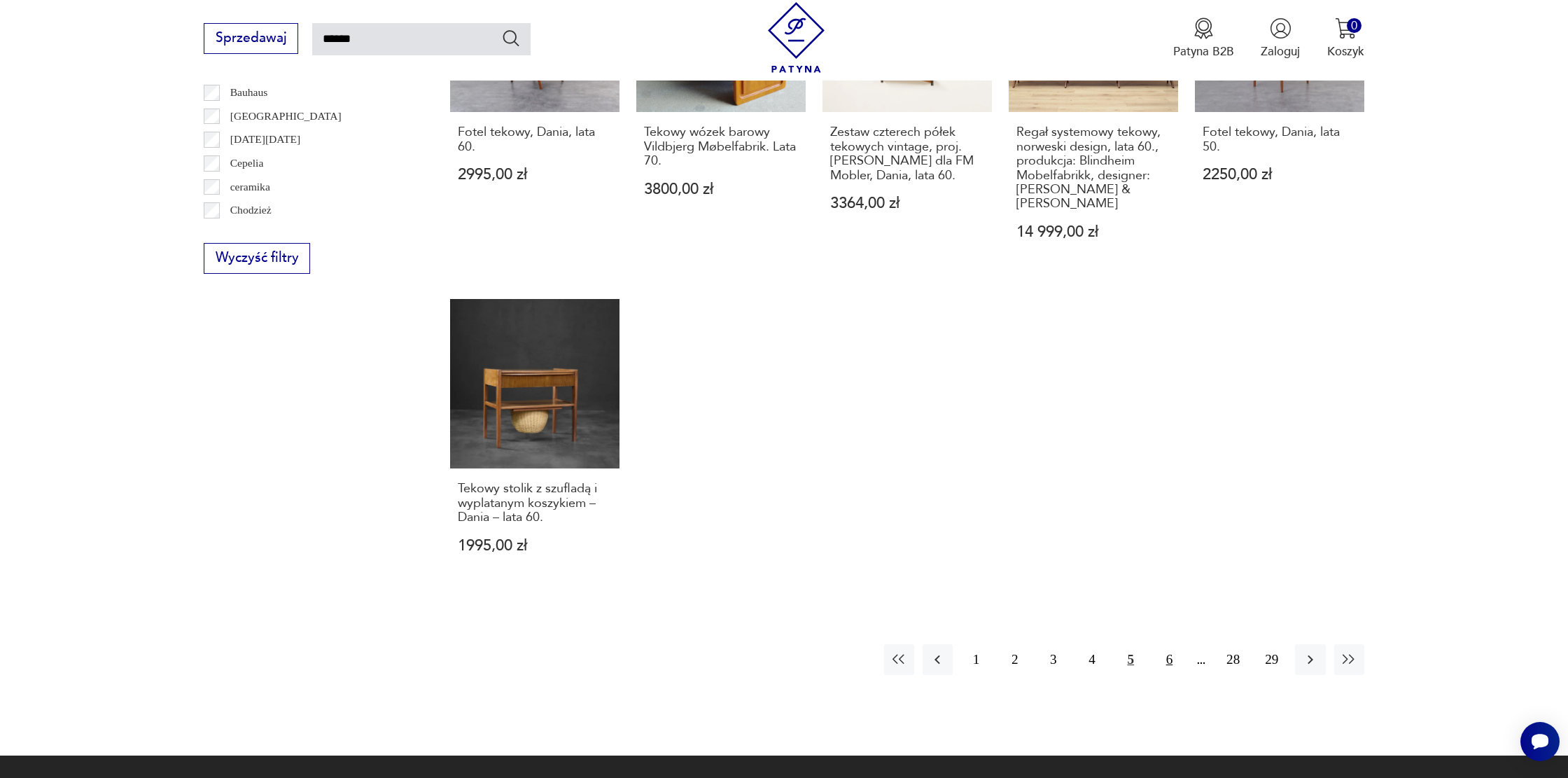
click at [1177, 649] on button "6" at bounding box center [1169, 659] width 30 height 30
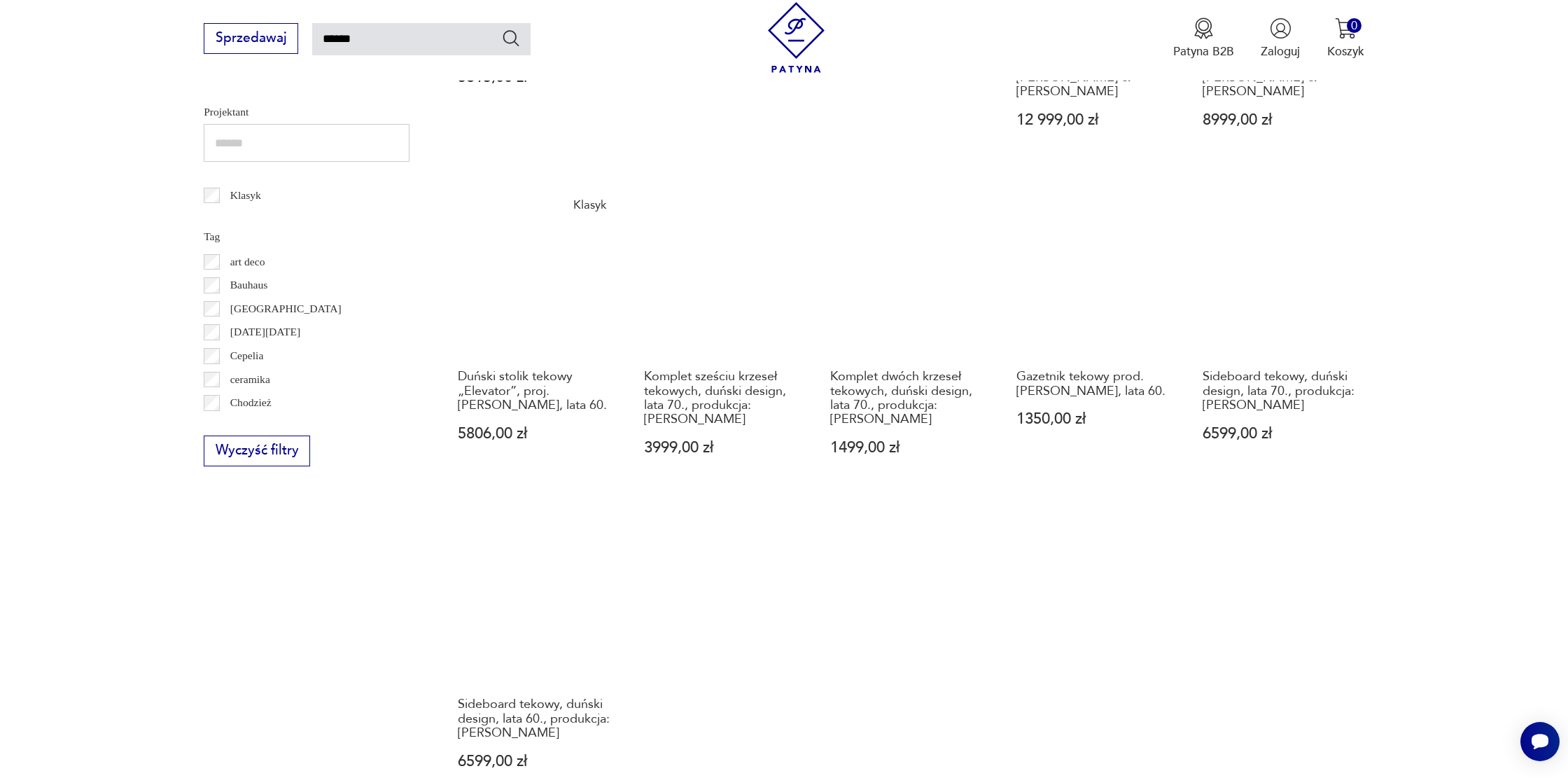
scroll to position [1074, 0]
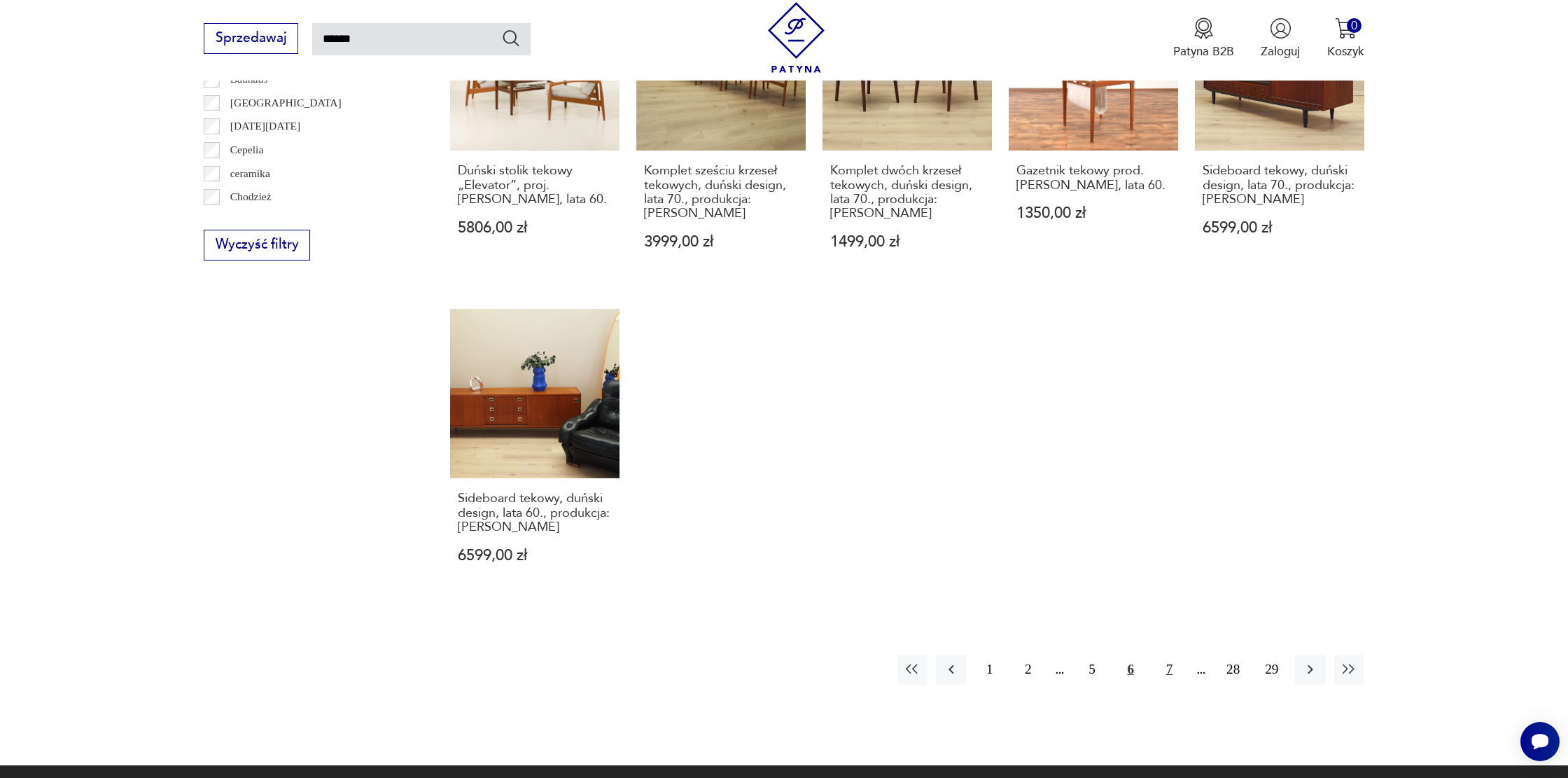
click at [1176, 655] on button "7" at bounding box center [1169, 669] width 30 height 30
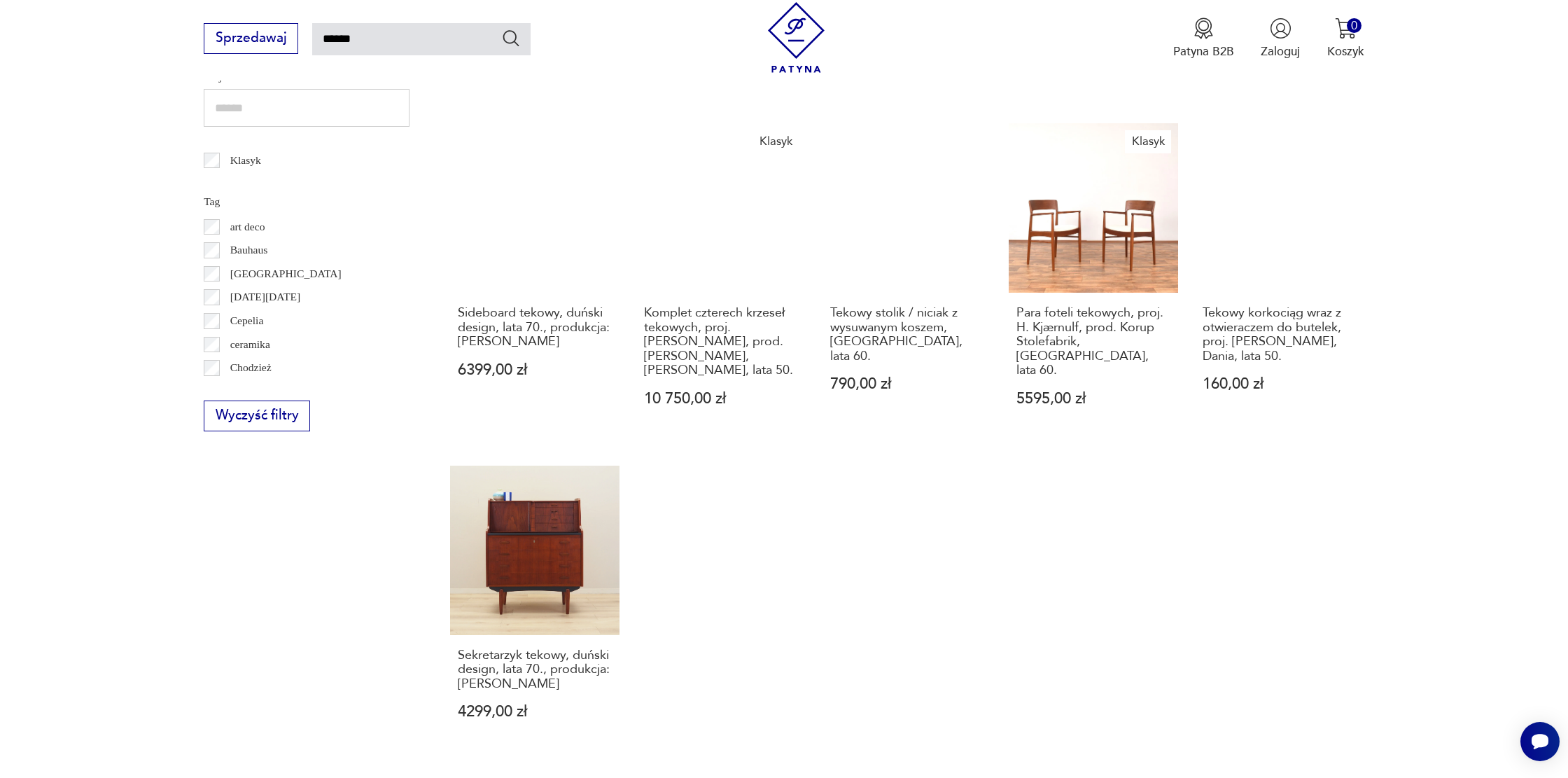
scroll to position [934, 0]
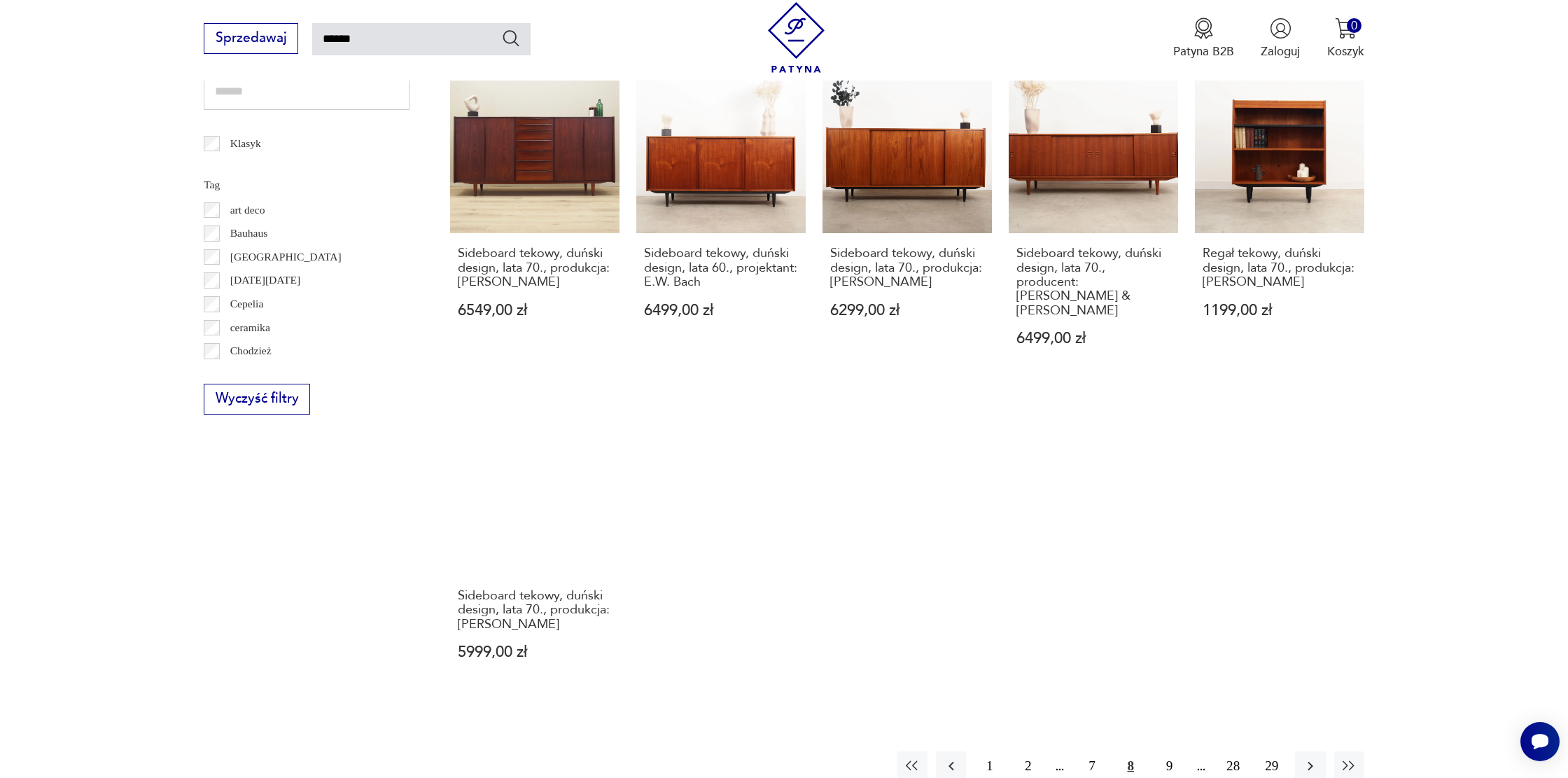
scroll to position [963, 0]
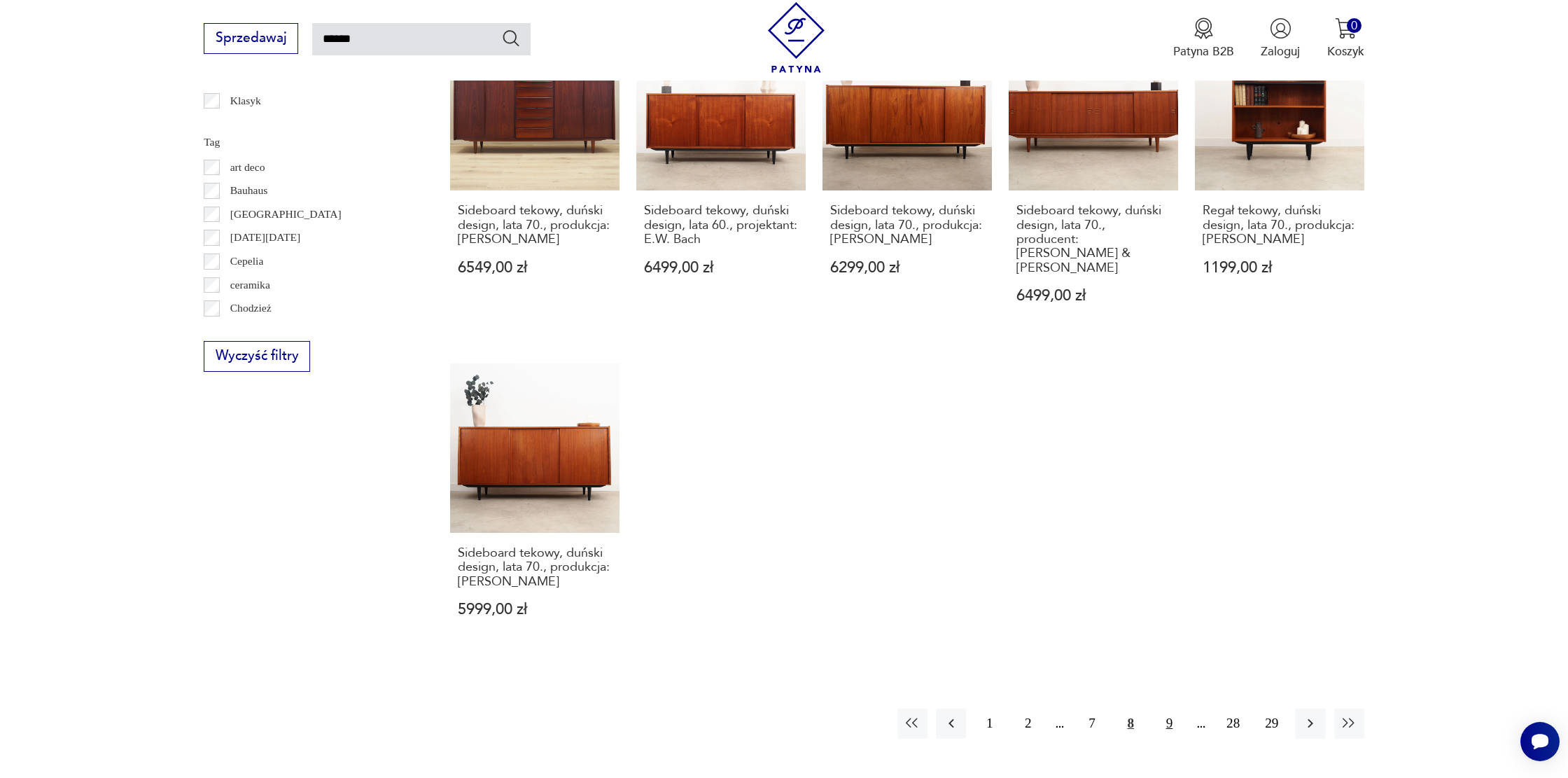
click at [1159, 709] on button "9" at bounding box center [1169, 723] width 30 height 30
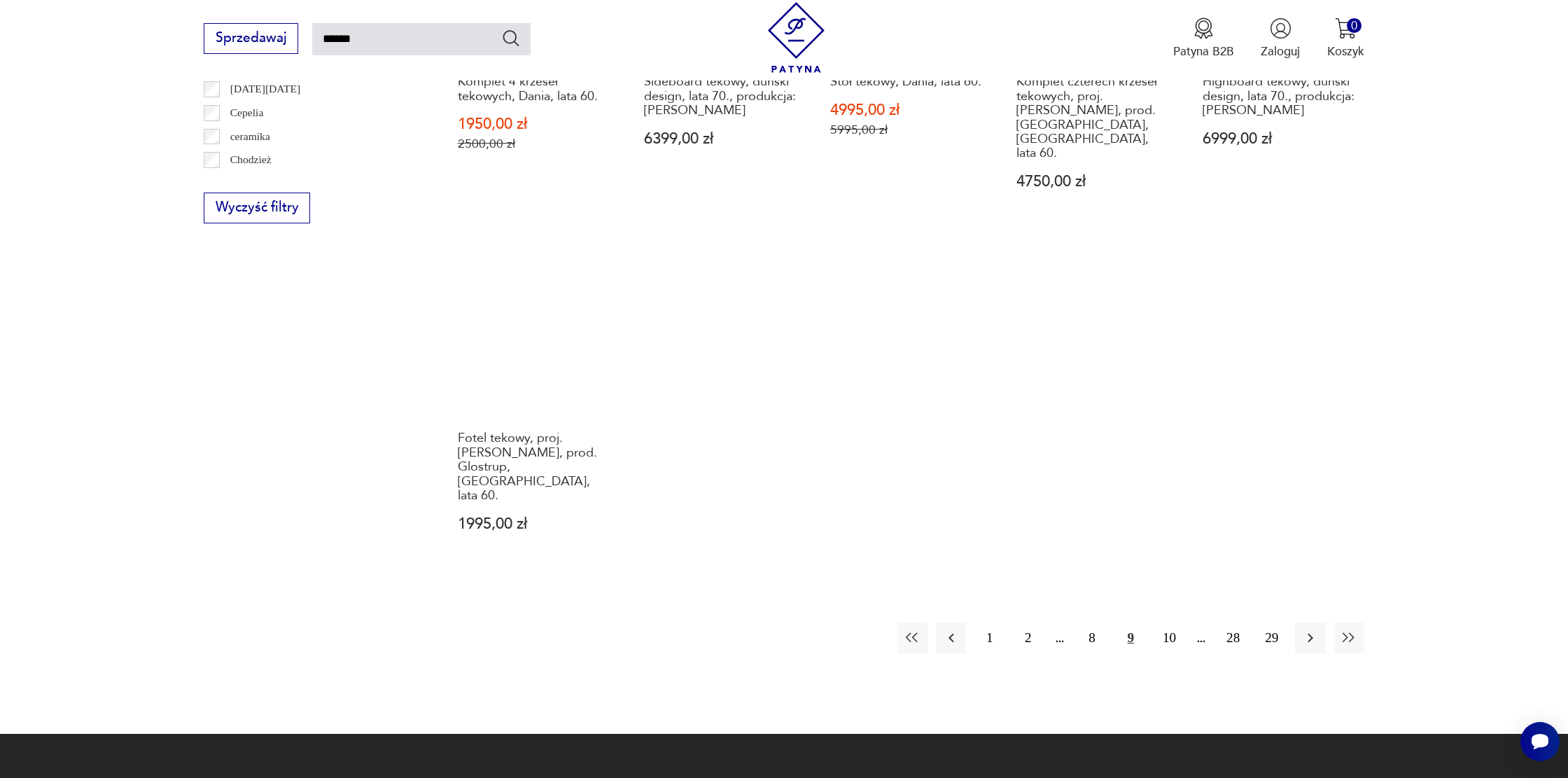
scroll to position [1113, 0]
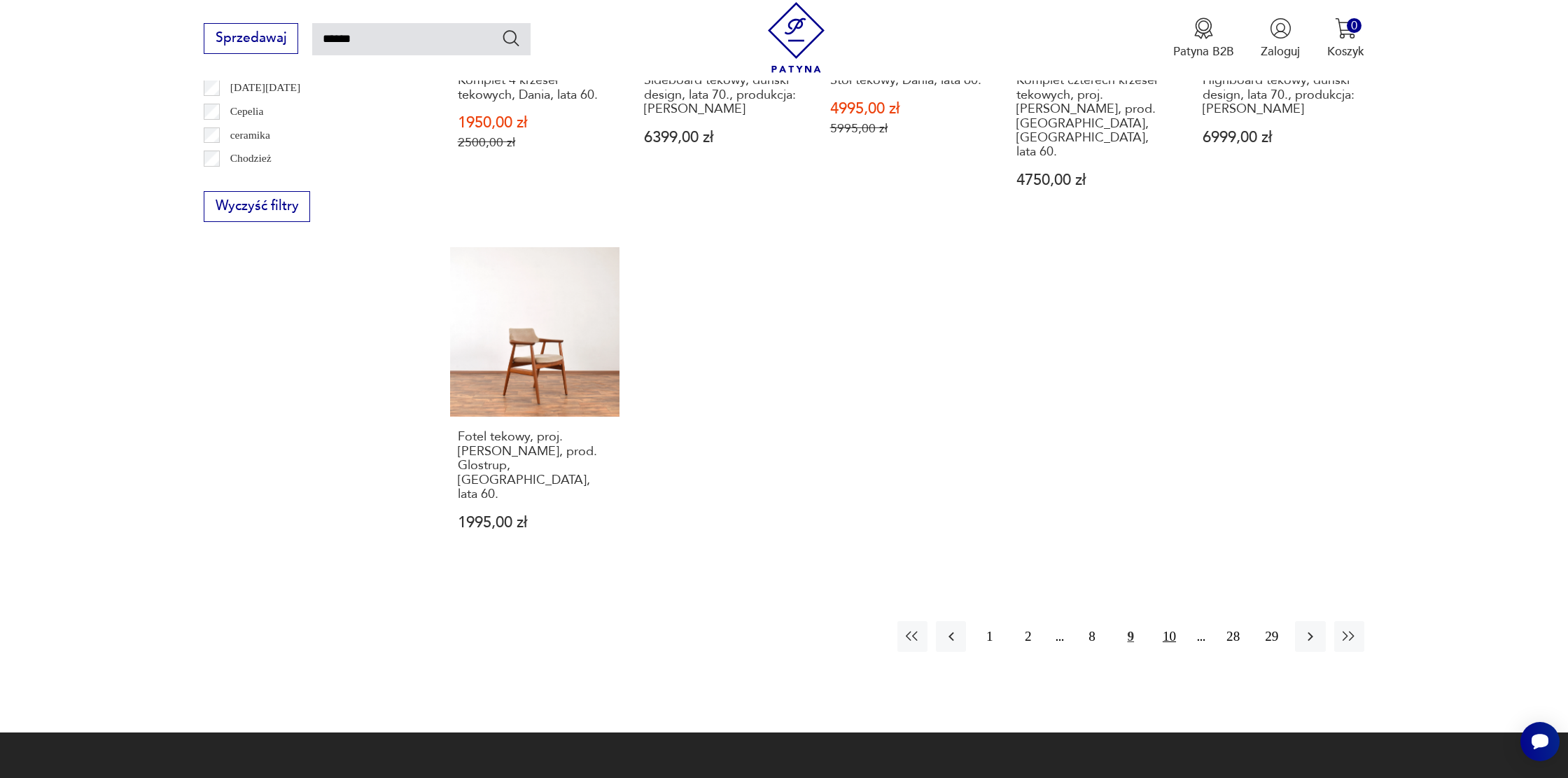
click at [1174, 622] on button "10" at bounding box center [1169, 636] width 30 height 30
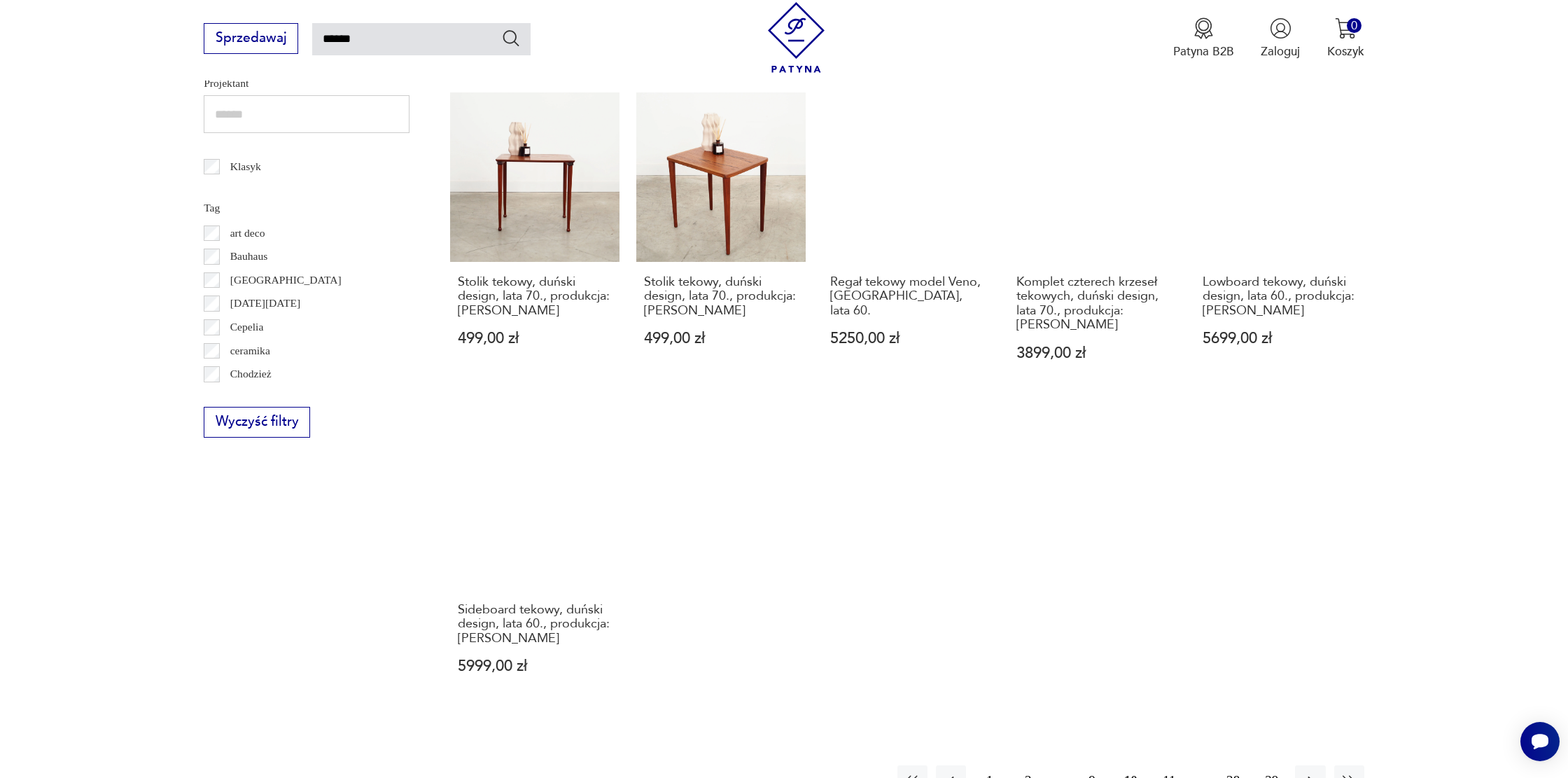
scroll to position [899, 0]
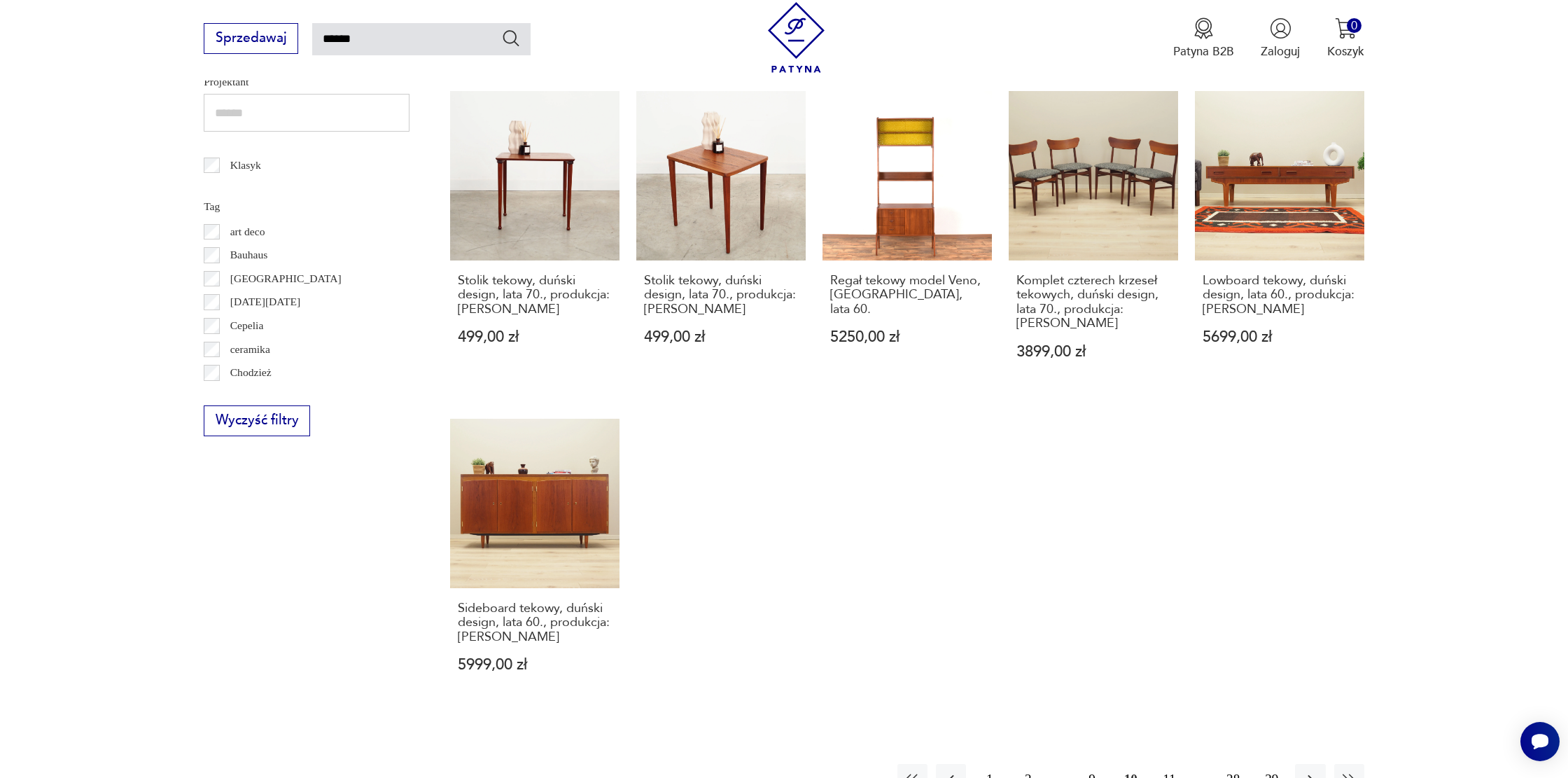
click at [1170, 764] on button "11" at bounding box center [1169, 779] width 30 height 30
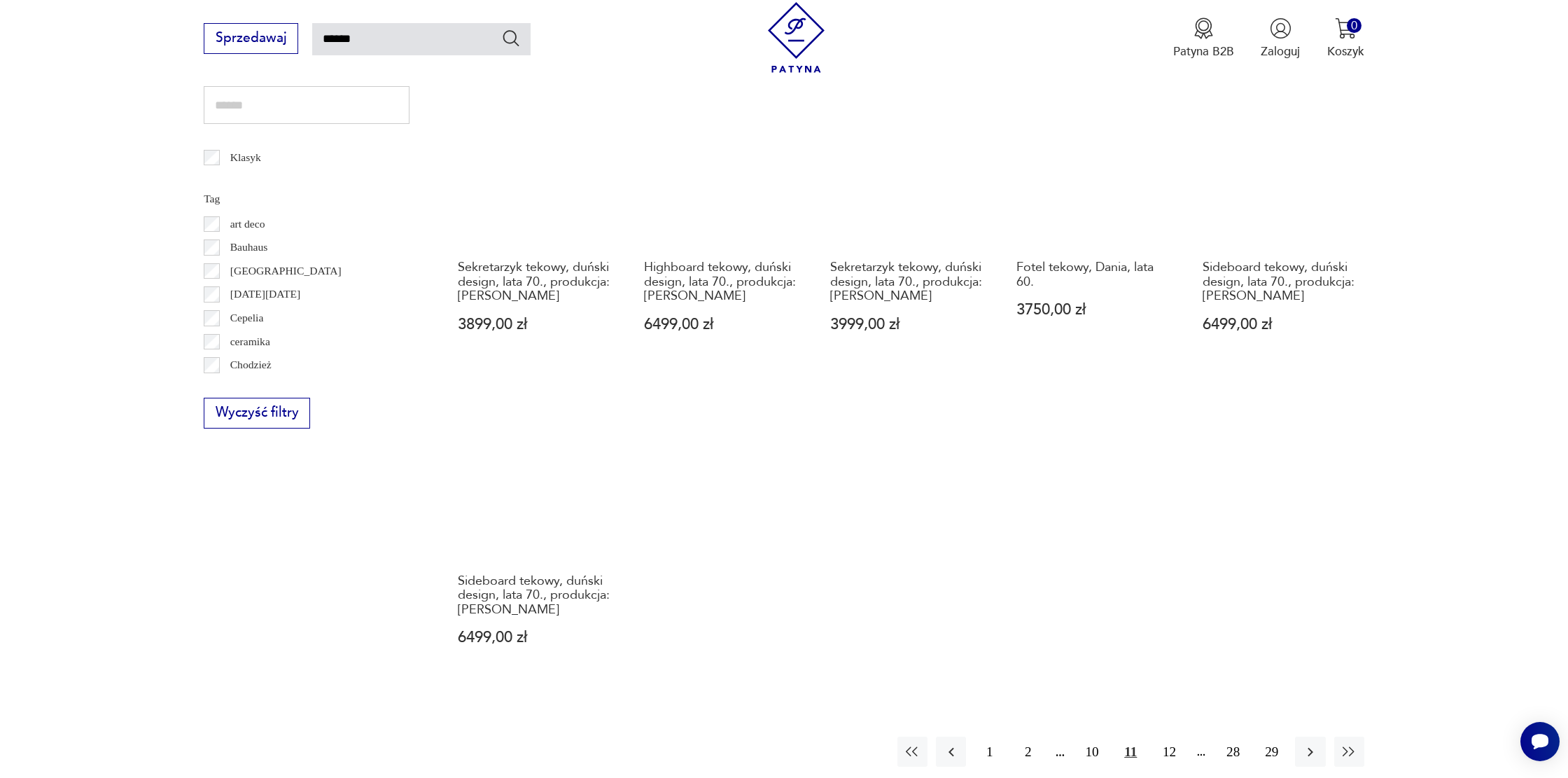
scroll to position [913, 0]
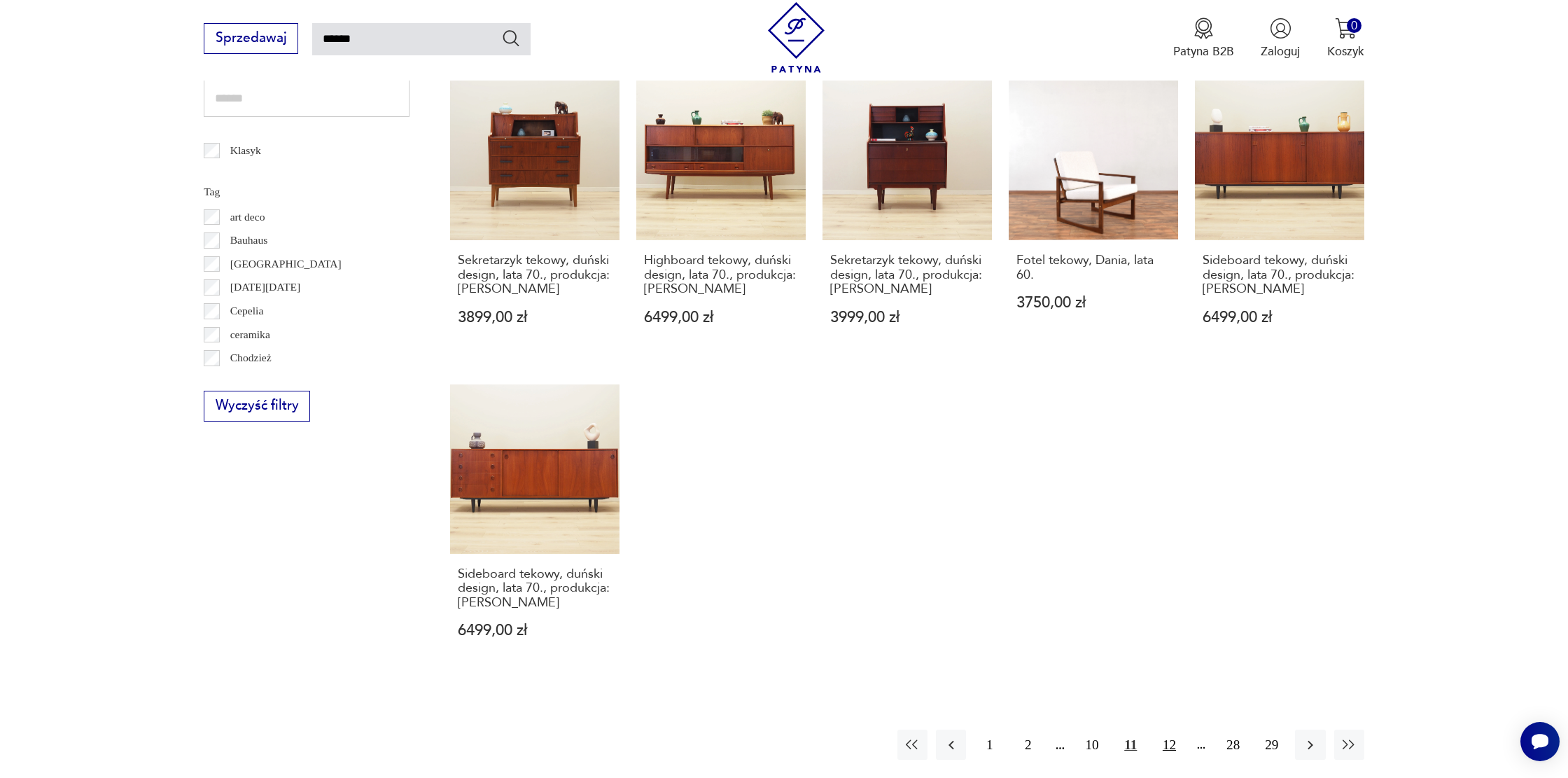
click at [1173, 744] on button "12" at bounding box center [1169, 744] width 30 height 30
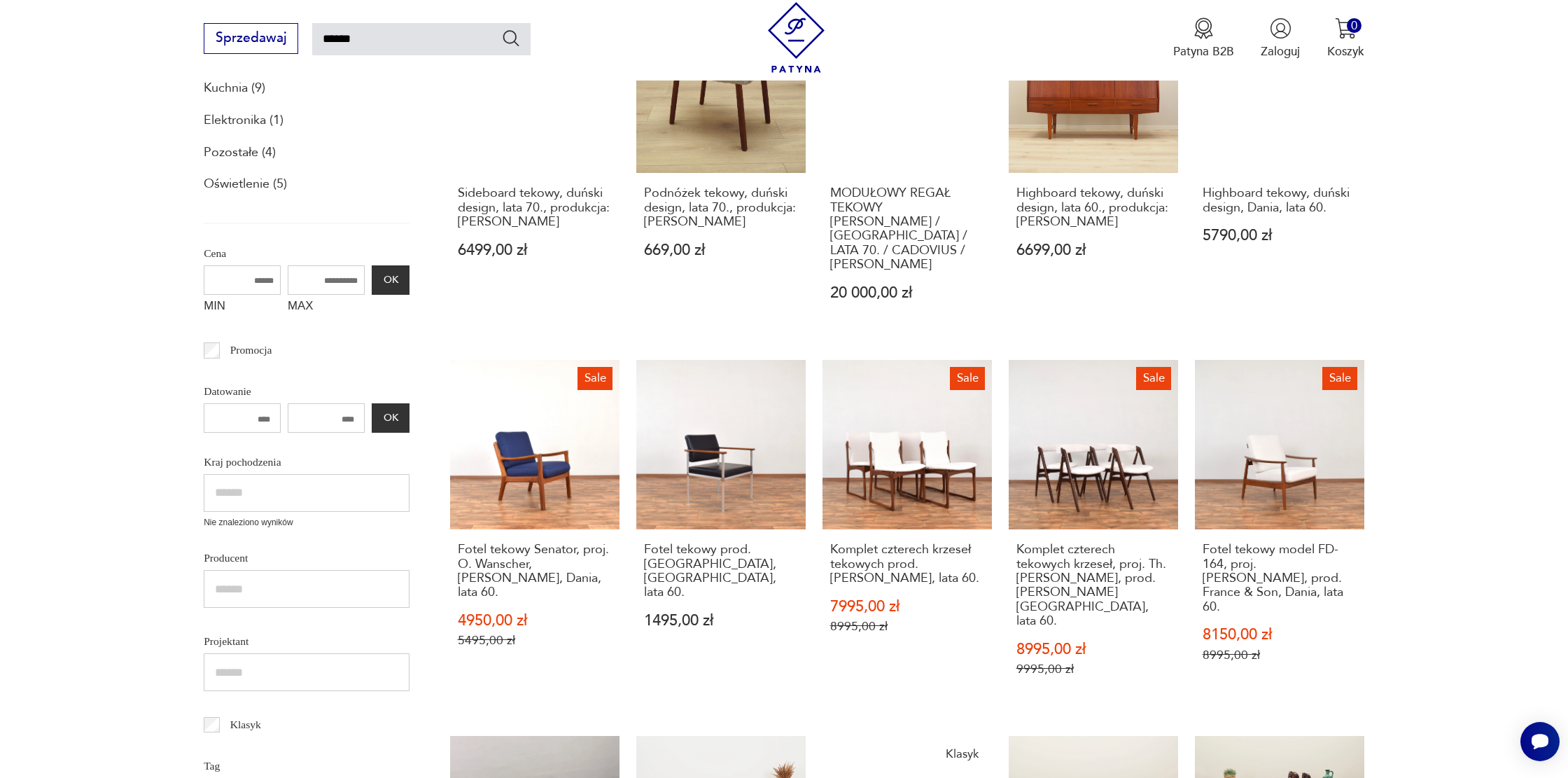
scroll to position [213, 0]
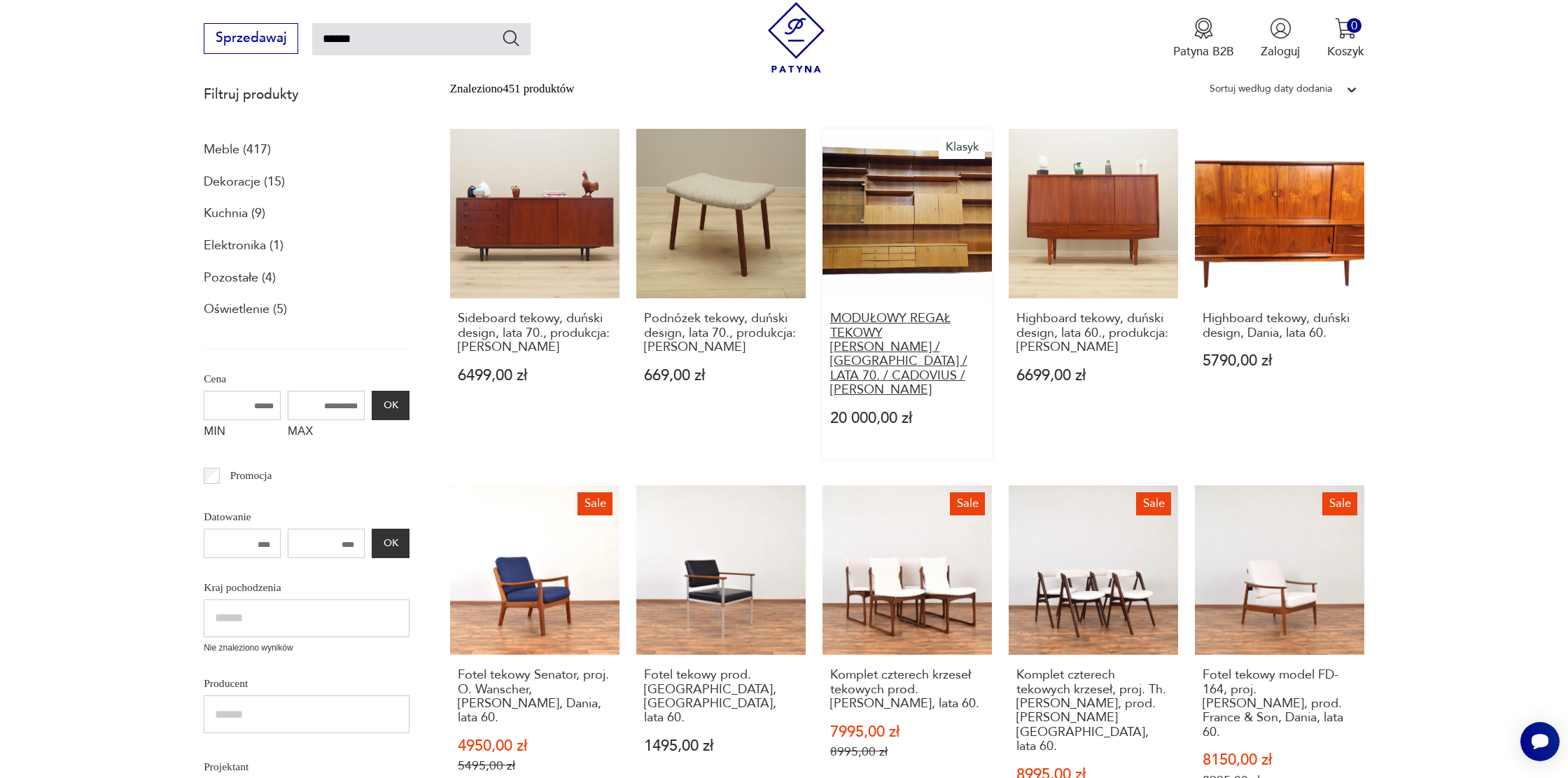
click at [857, 339] on h3 "MODUŁOWY REGAŁ TEKOWY BUTLER / NIEMCY / LATA 70. / CADOVIUS / KAI KRISTIANSEN" at bounding box center [907, 354] width 154 height 85
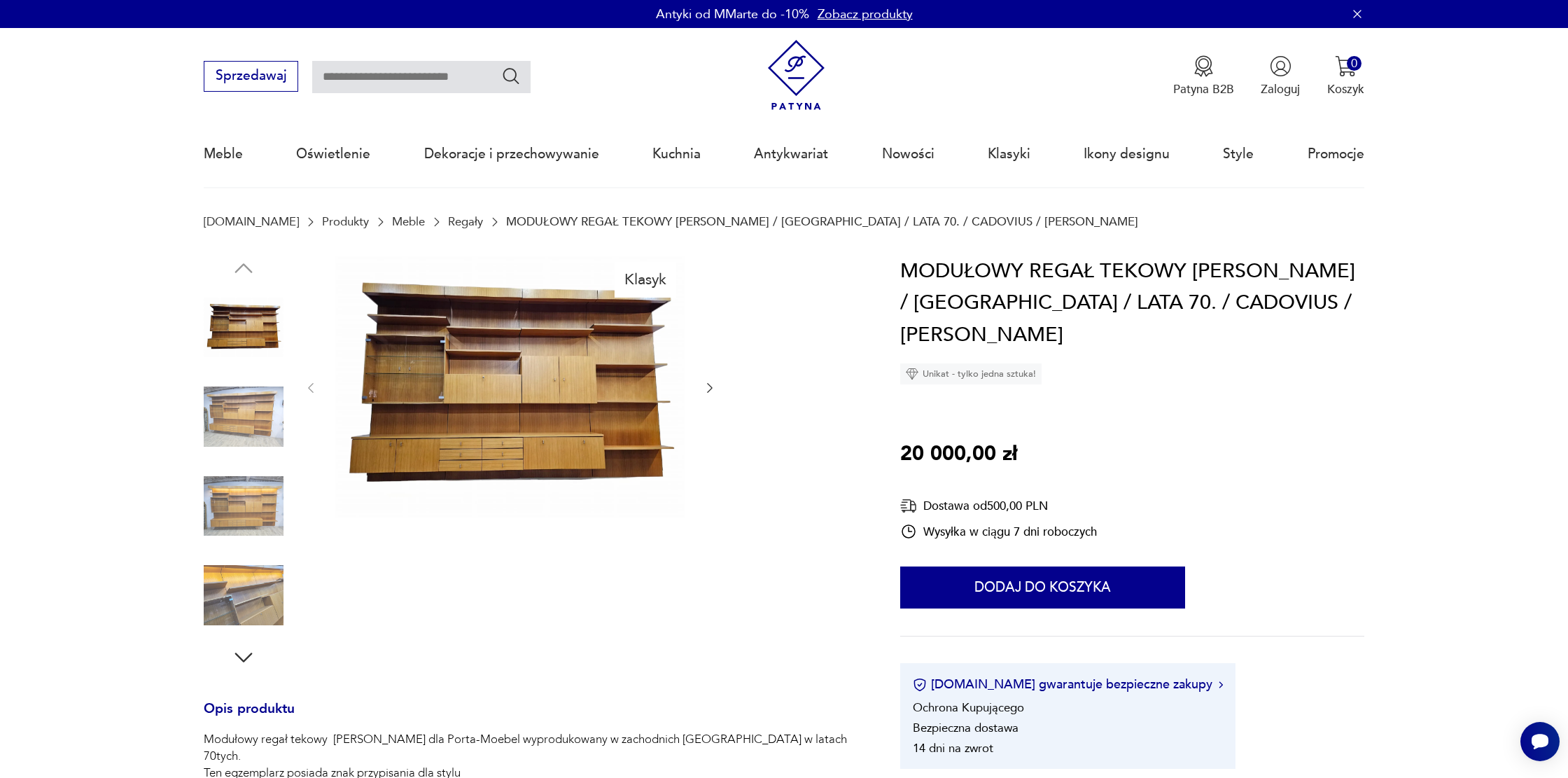
click at [712, 389] on icon "button" at bounding box center [710, 389] width 6 height 10
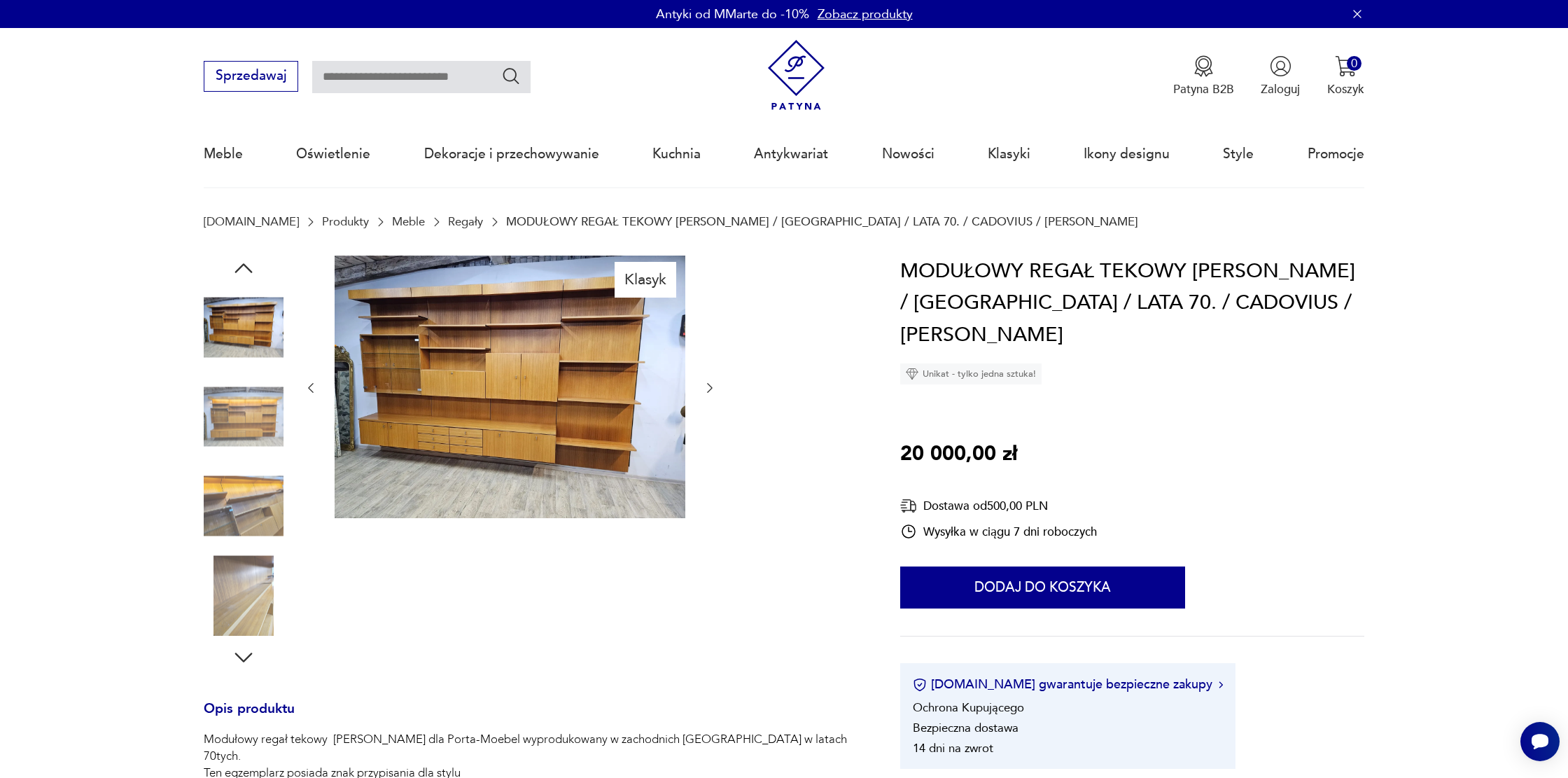
click at [712, 389] on icon "button" at bounding box center [710, 389] width 6 height 10
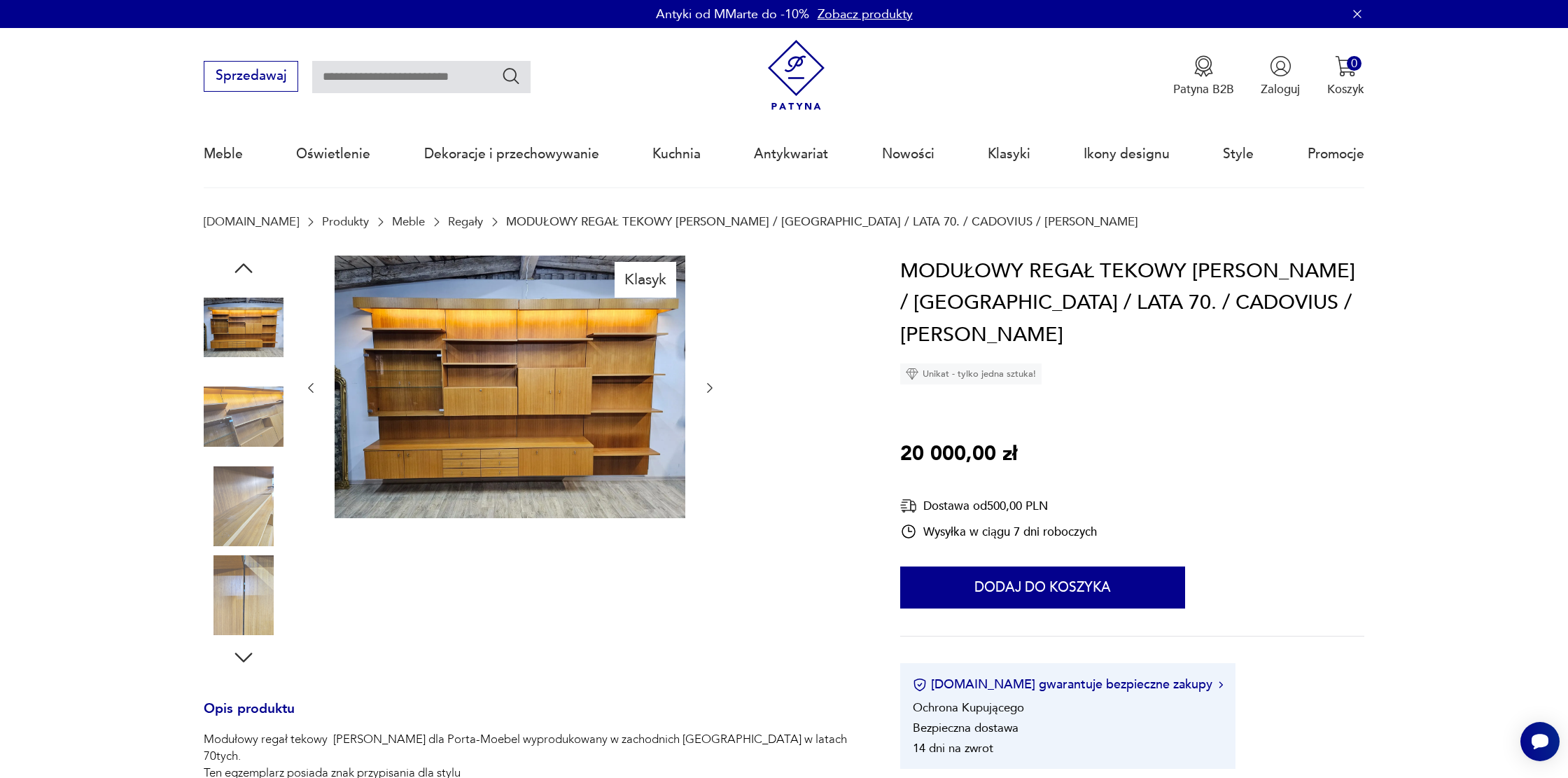
click at [712, 389] on icon "button" at bounding box center [710, 389] width 6 height 10
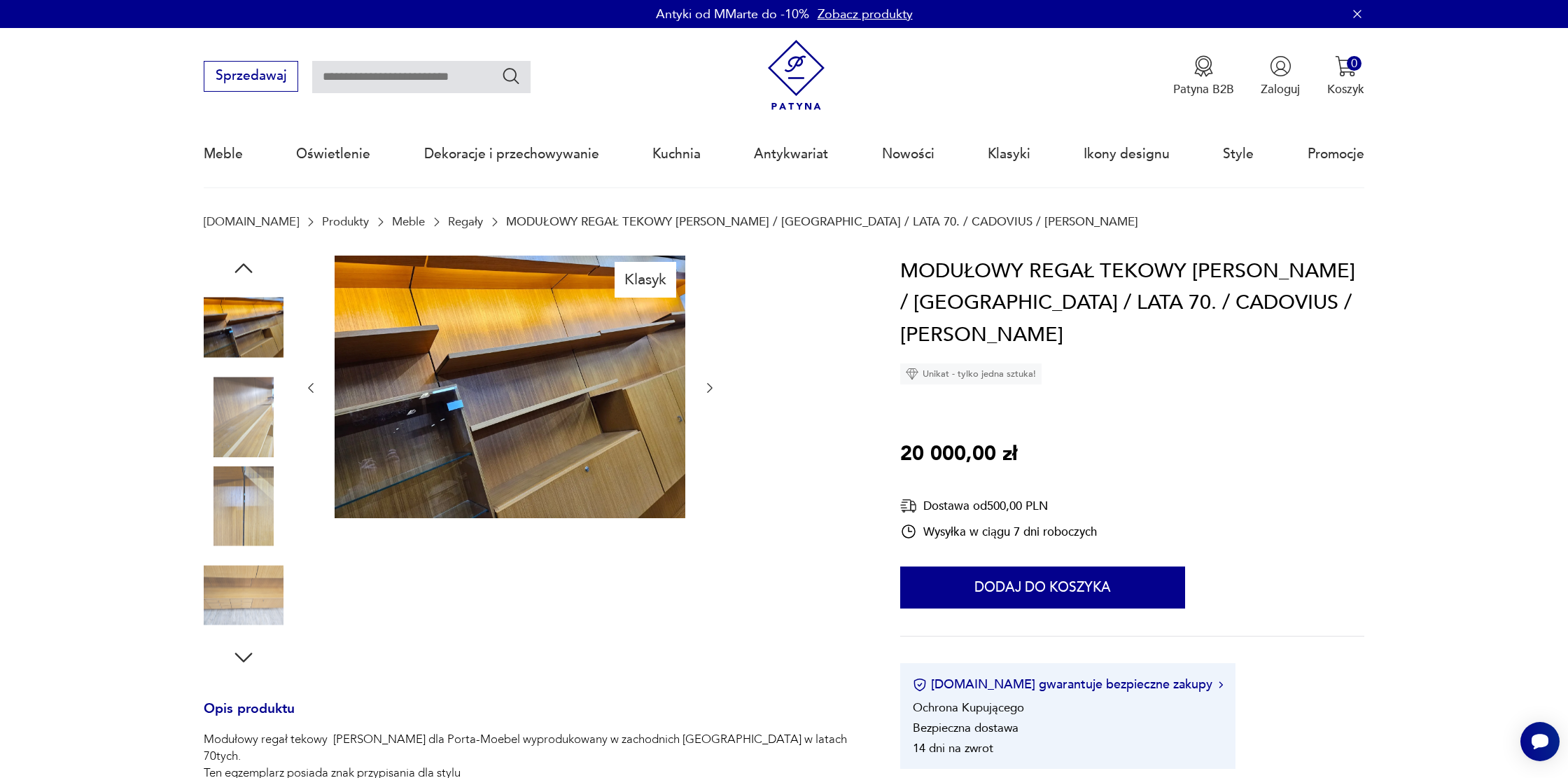
click at [712, 389] on icon "button" at bounding box center [710, 389] width 6 height 10
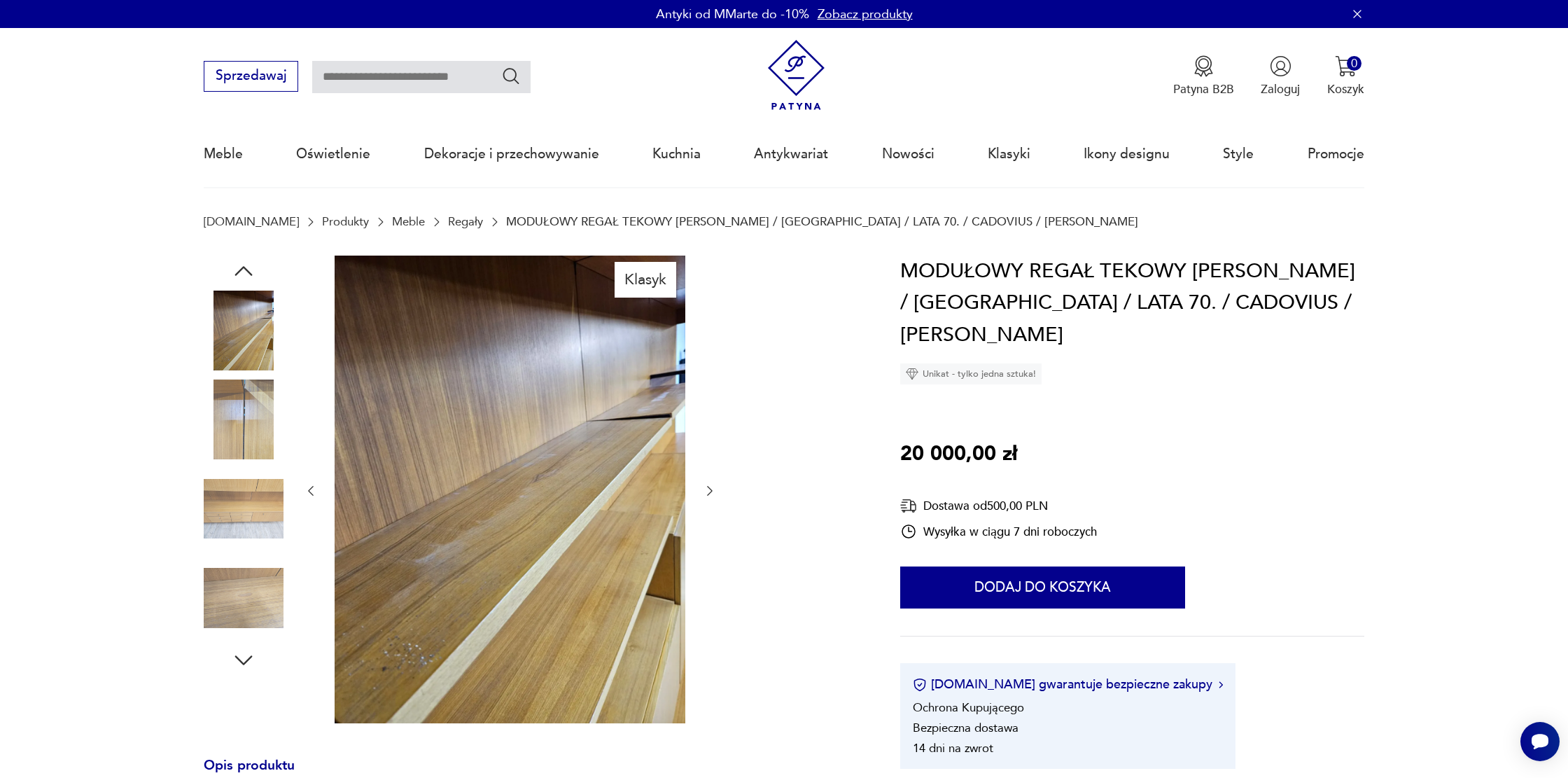
click at [712, 389] on div at bounding box center [510, 490] width 413 height 471
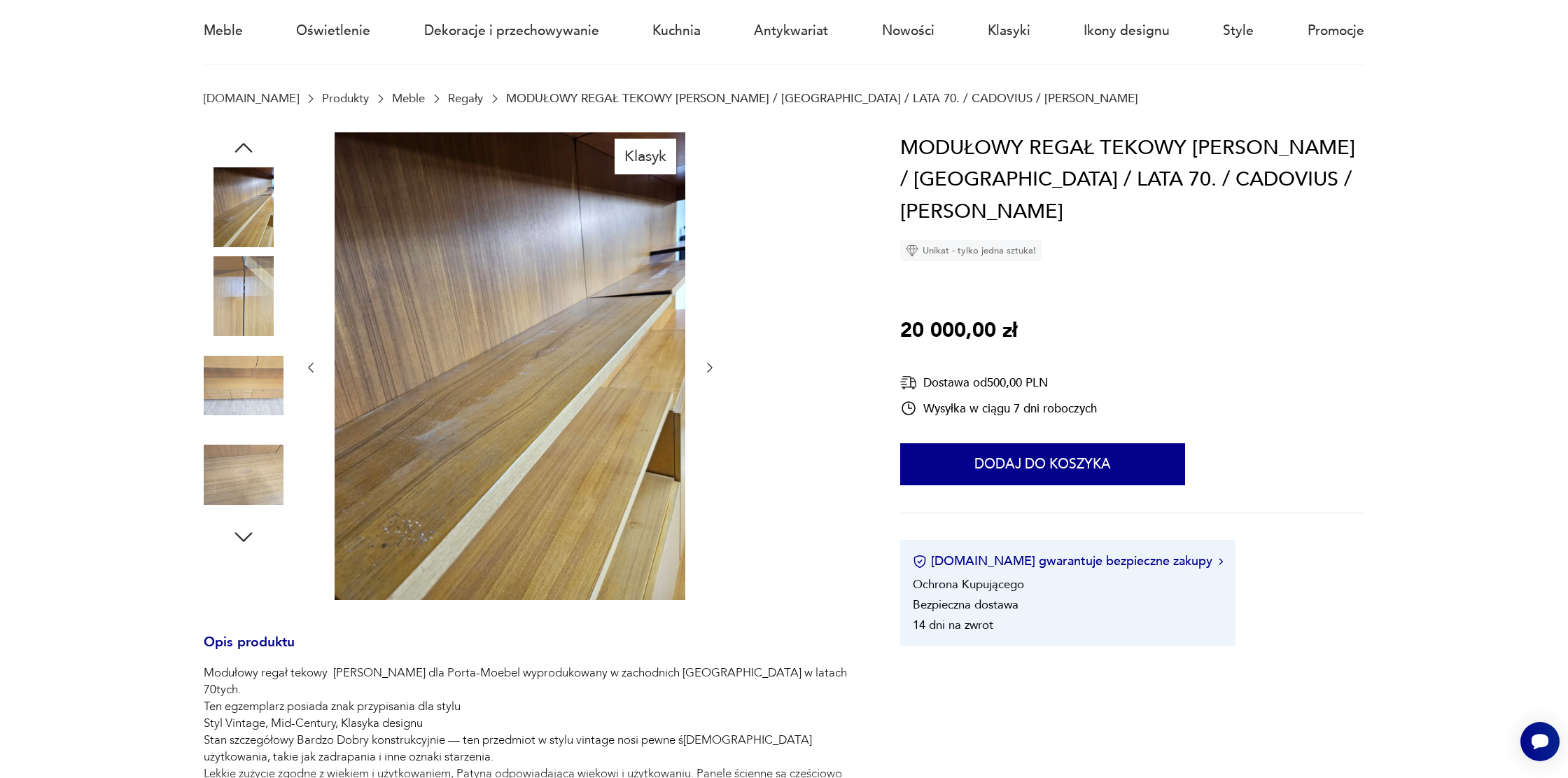
scroll to position [135, 0]
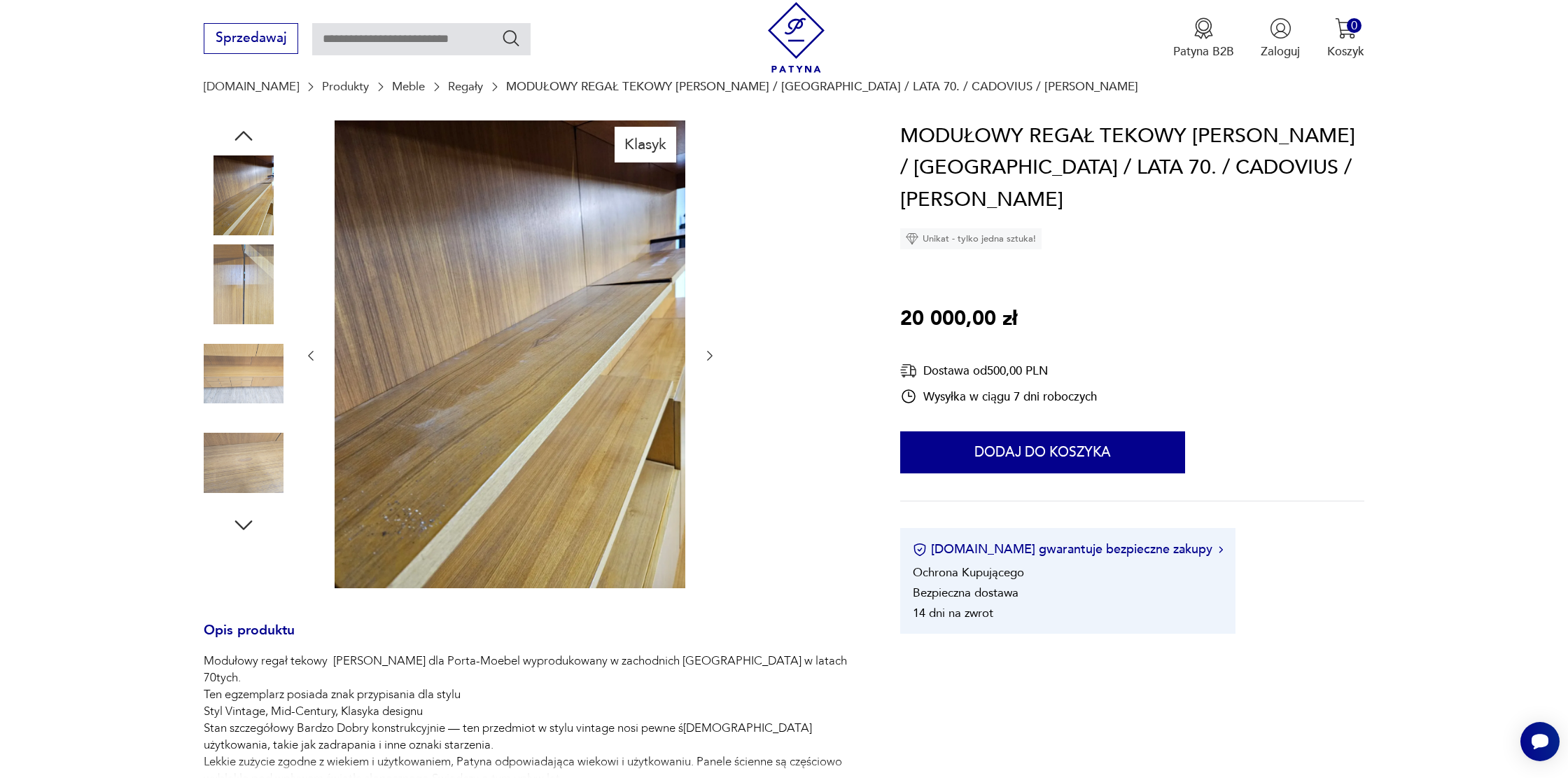
click at [707, 358] on icon "button" at bounding box center [709, 355] width 14 height 14
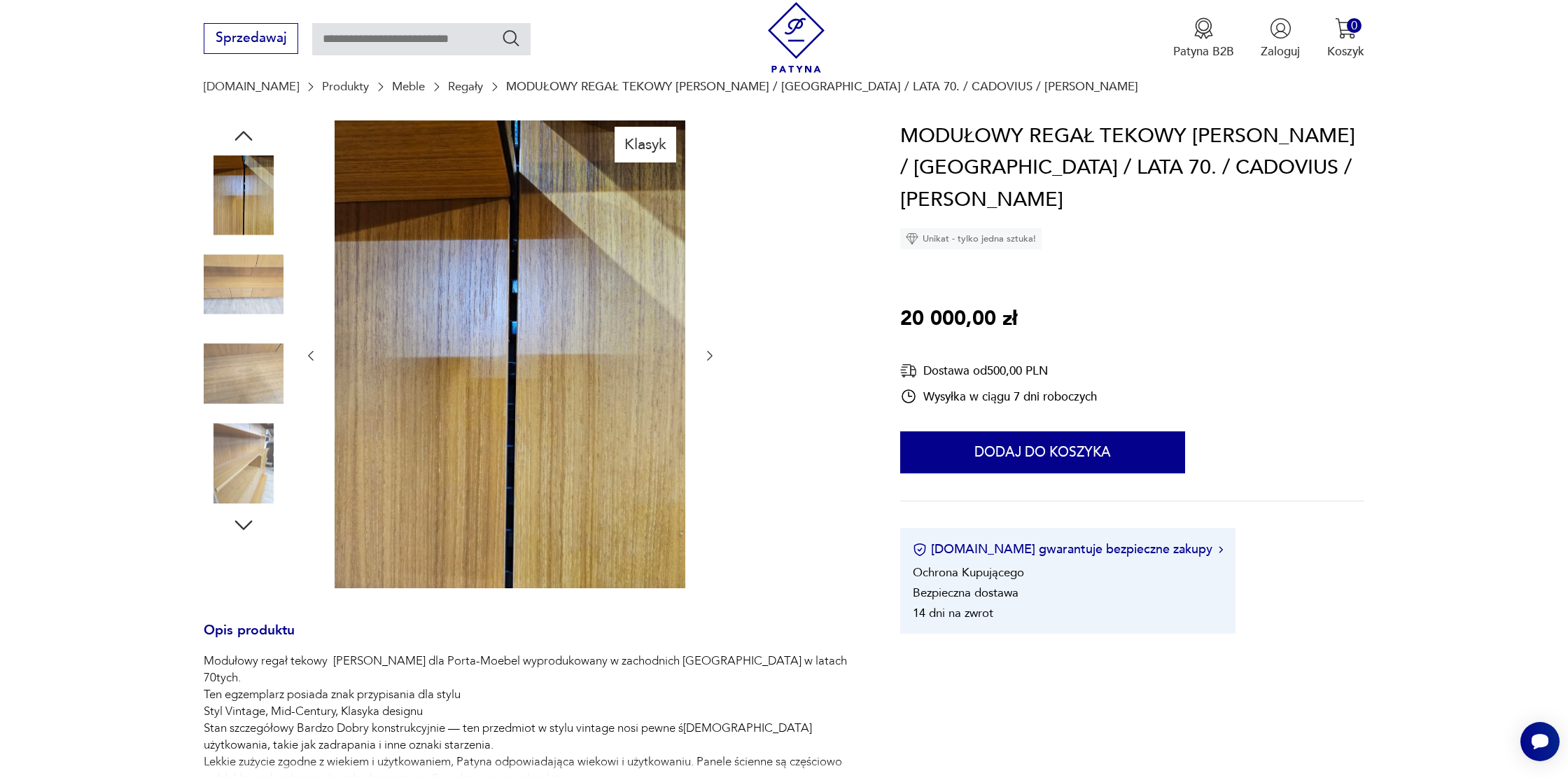
click at [707, 358] on icon "button" at bounding box center [709, 355] width 14 height 14
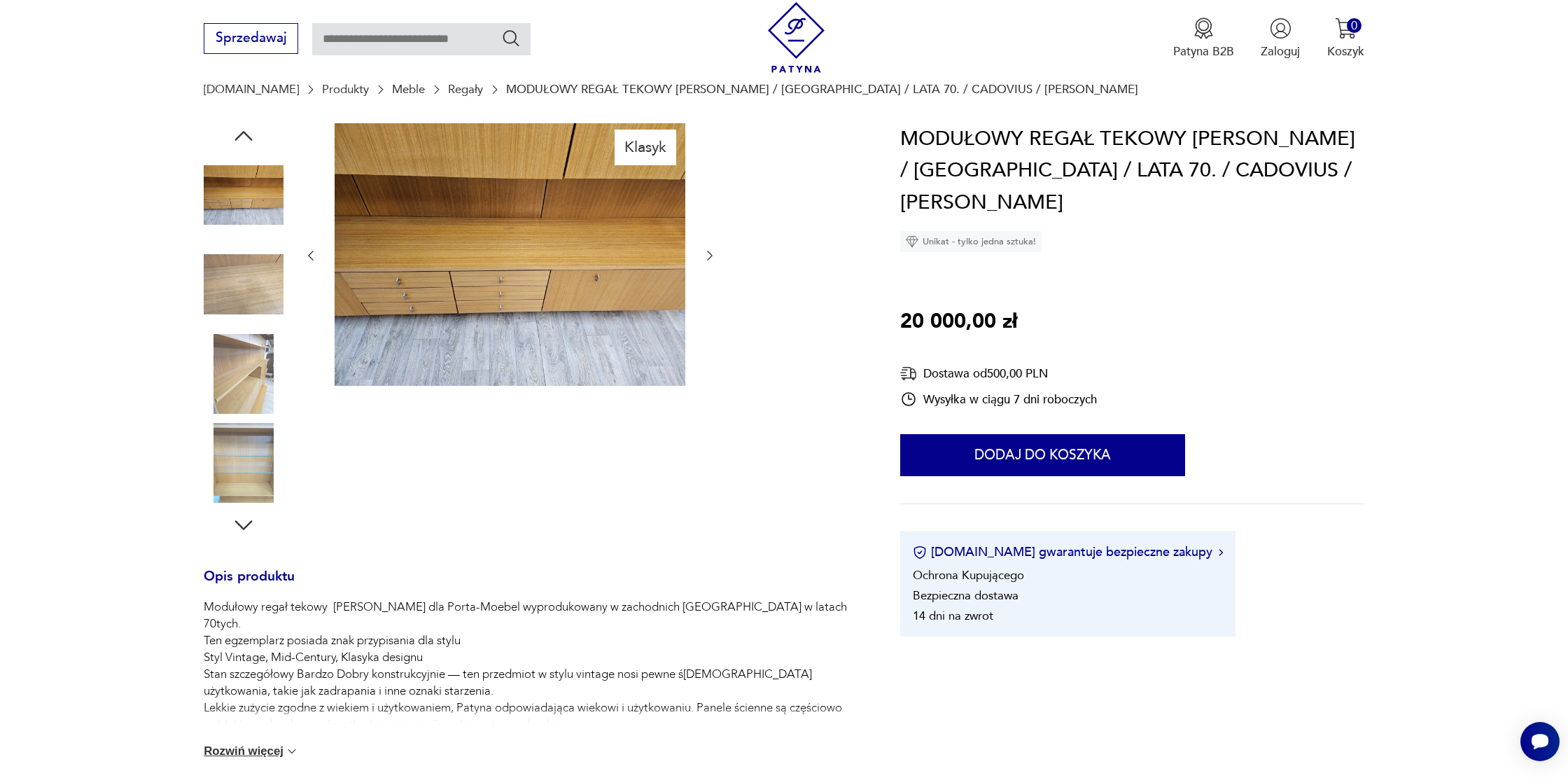
scroll to position [132, 0]
type input "******"
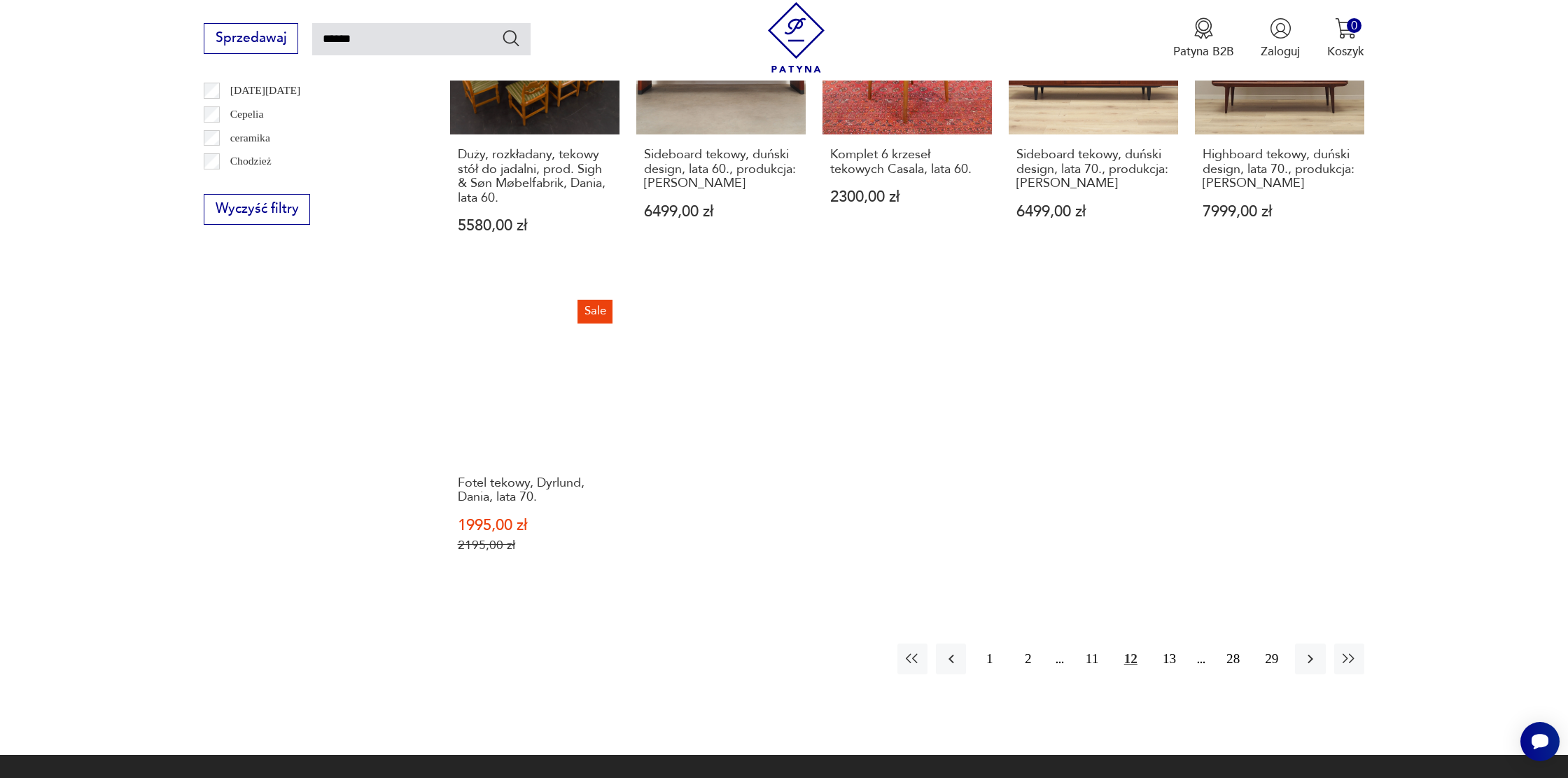
scroll to position [1111, 0]
click at [1163, 644] on button "13" at bounding box center [1169, 658] width 30 height 30
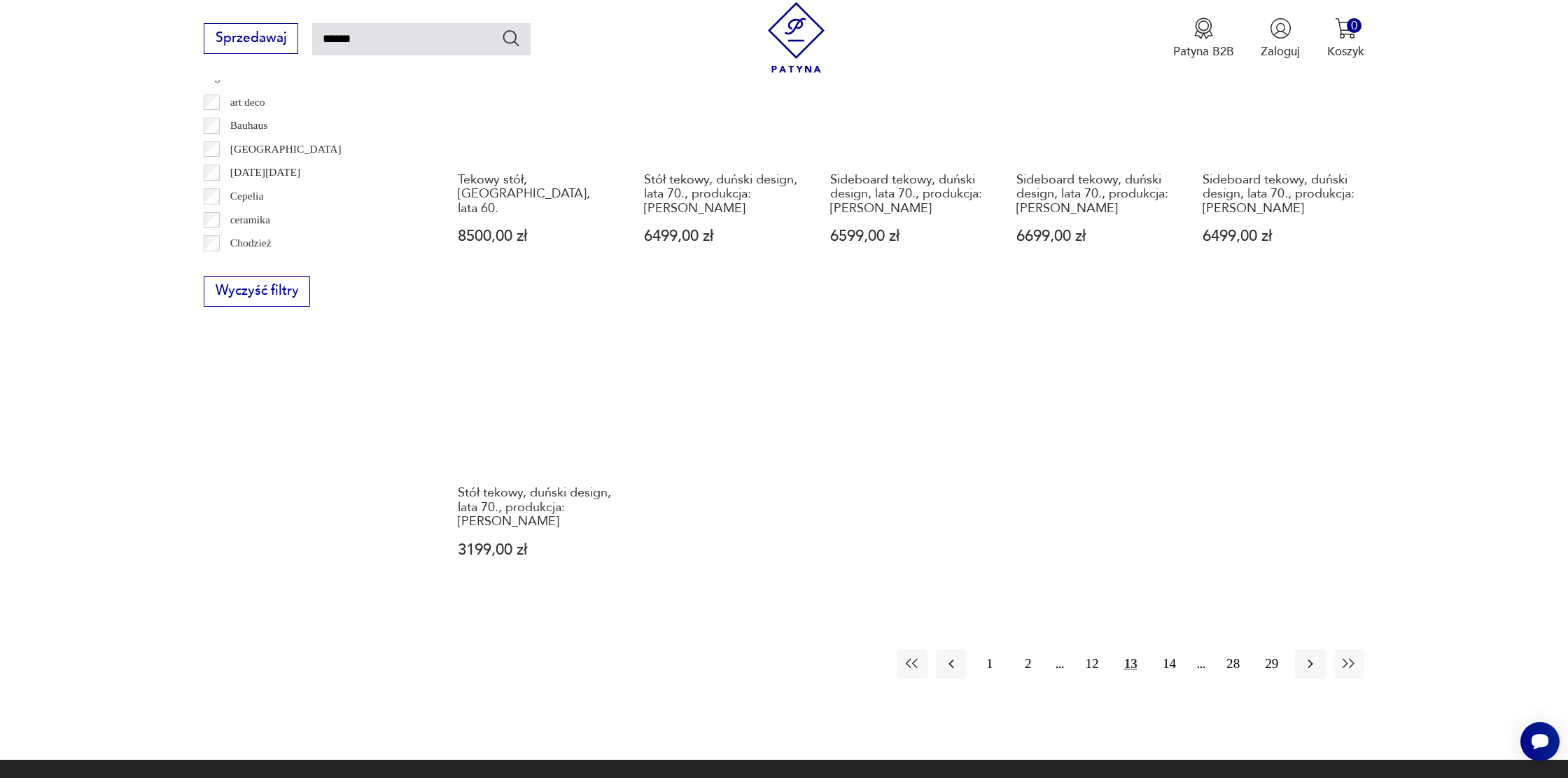
scroll to position [1037, 0]
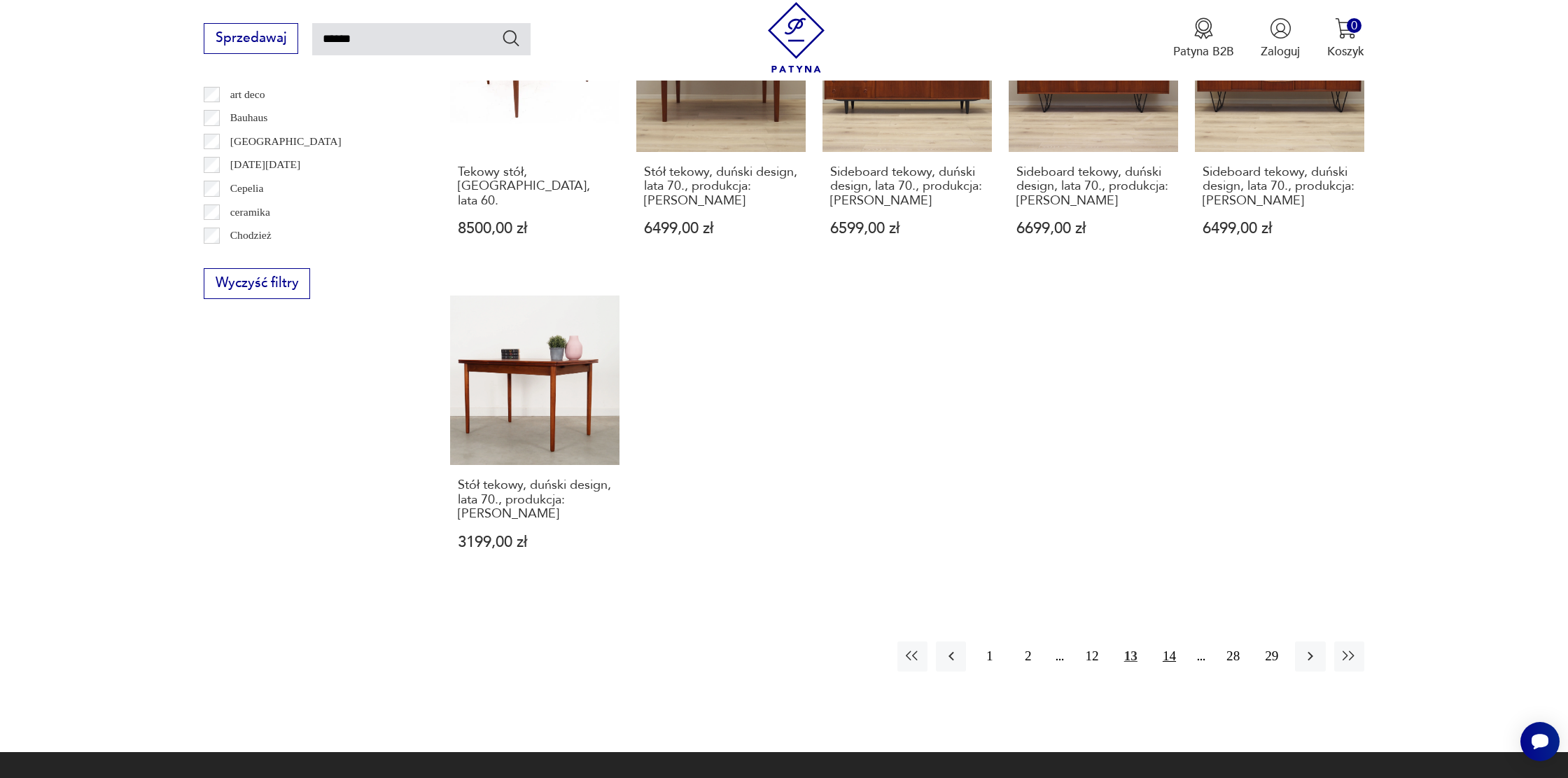
click at [1169, 642] on button "14" at bounding box center [1169, 656] width 30 height 30
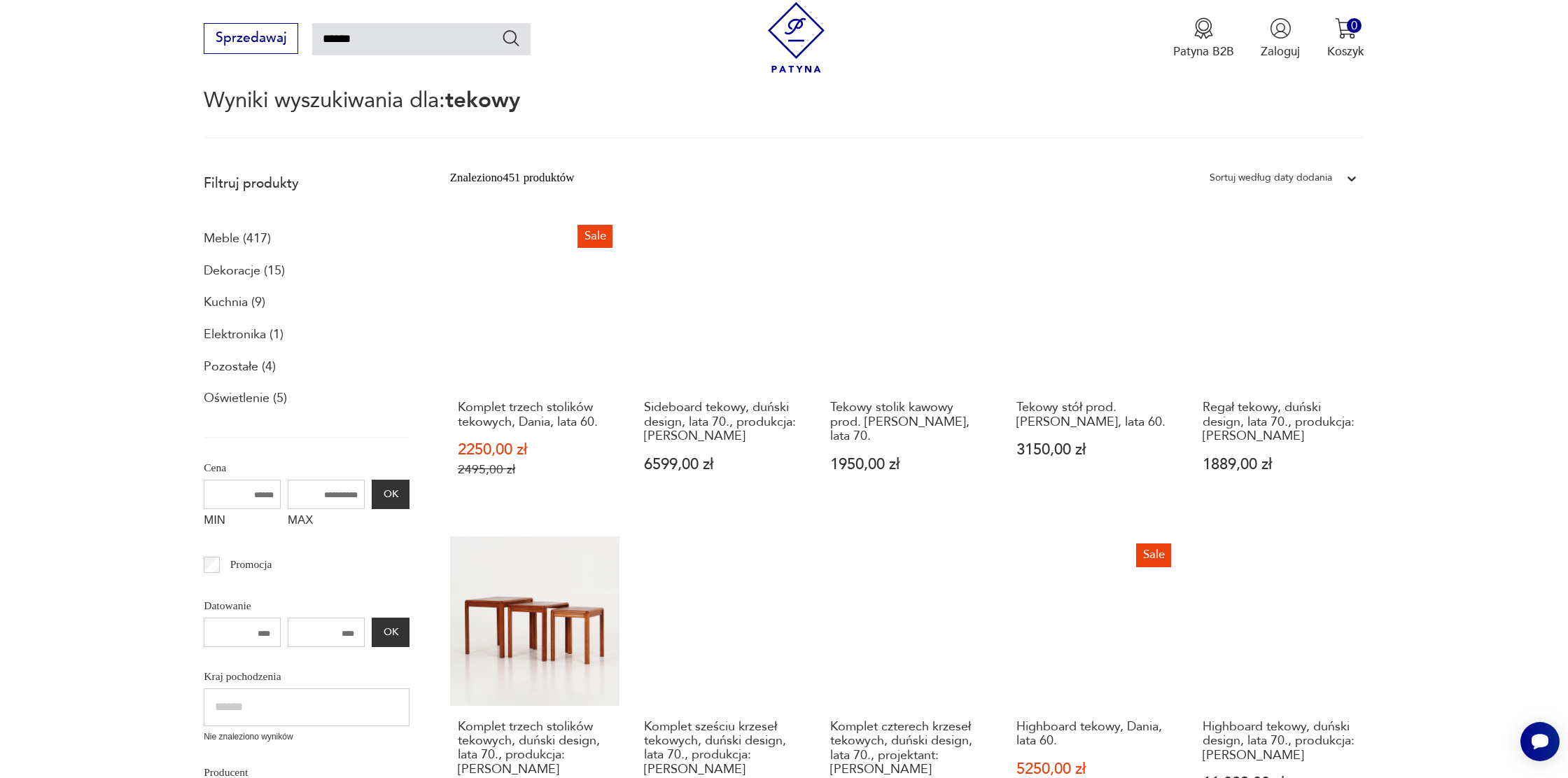
scroll to position [126, 0]
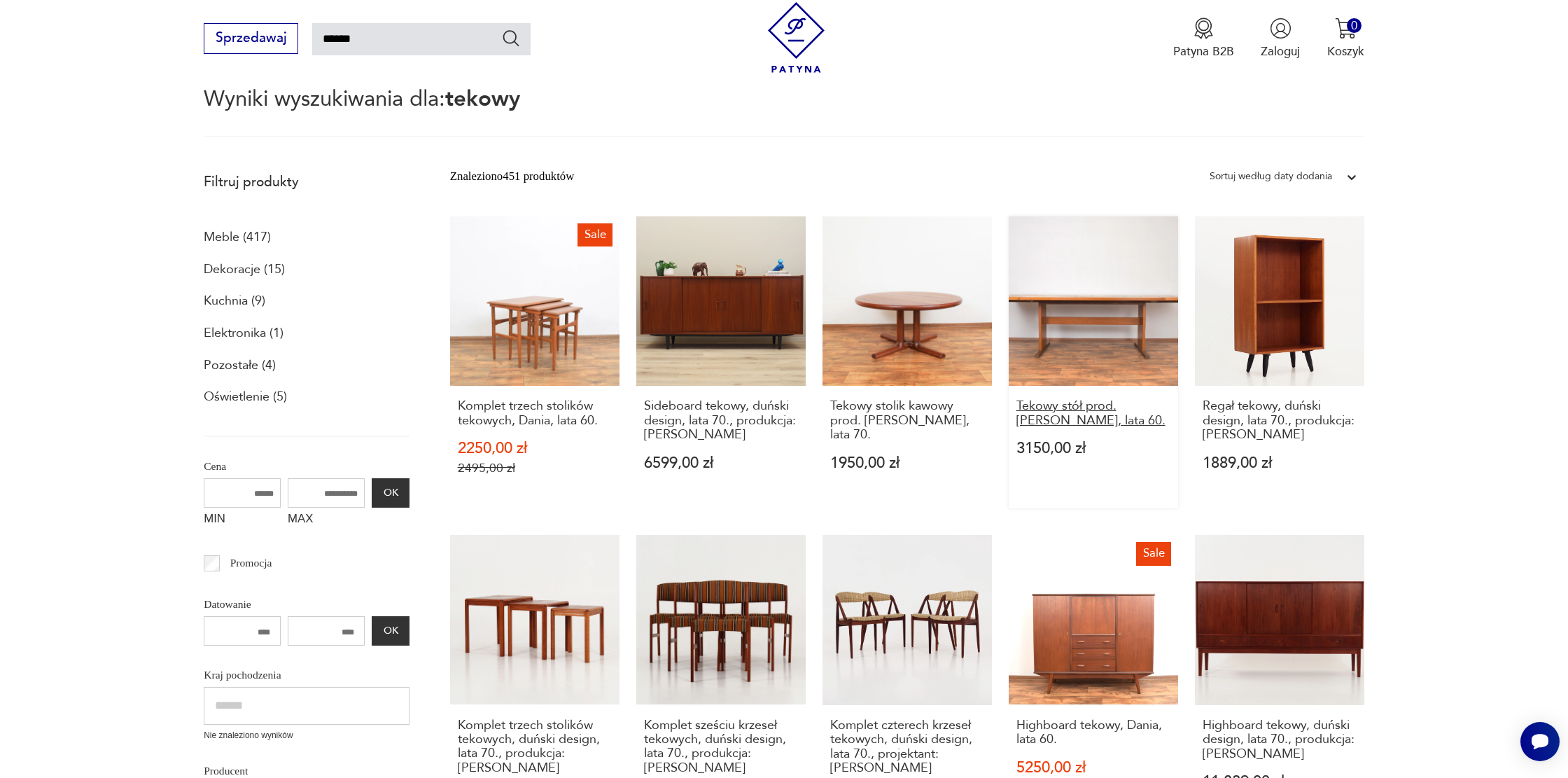
click at [1091, 424] on h3 "Tekowy stół prod. Gangso Mobler, Dania, lata 60." at bounding box center [1093, 414] width 154 height 29
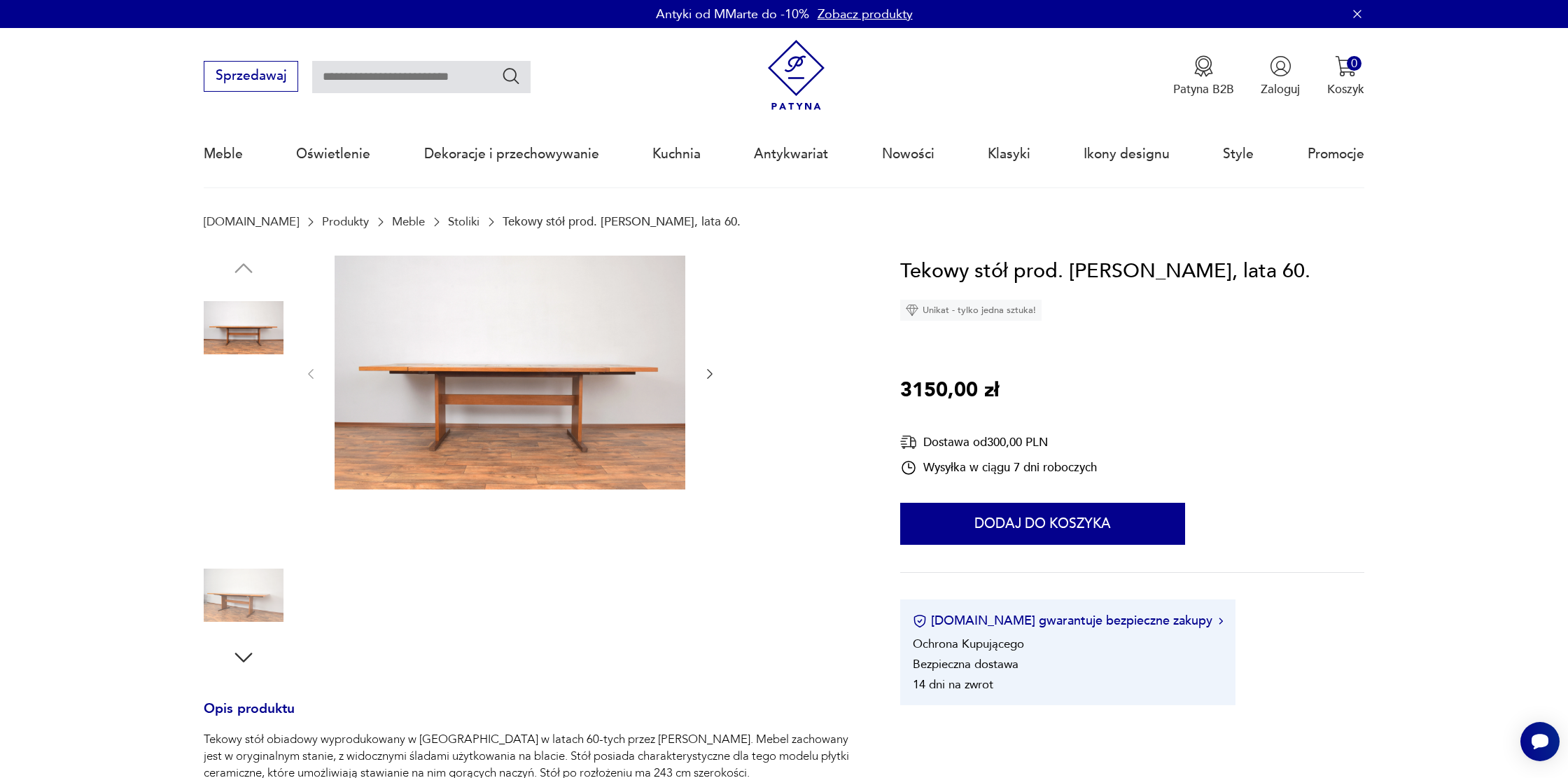
click at [461, 432] on img at bounding box center [510, 372] width 351 height 234
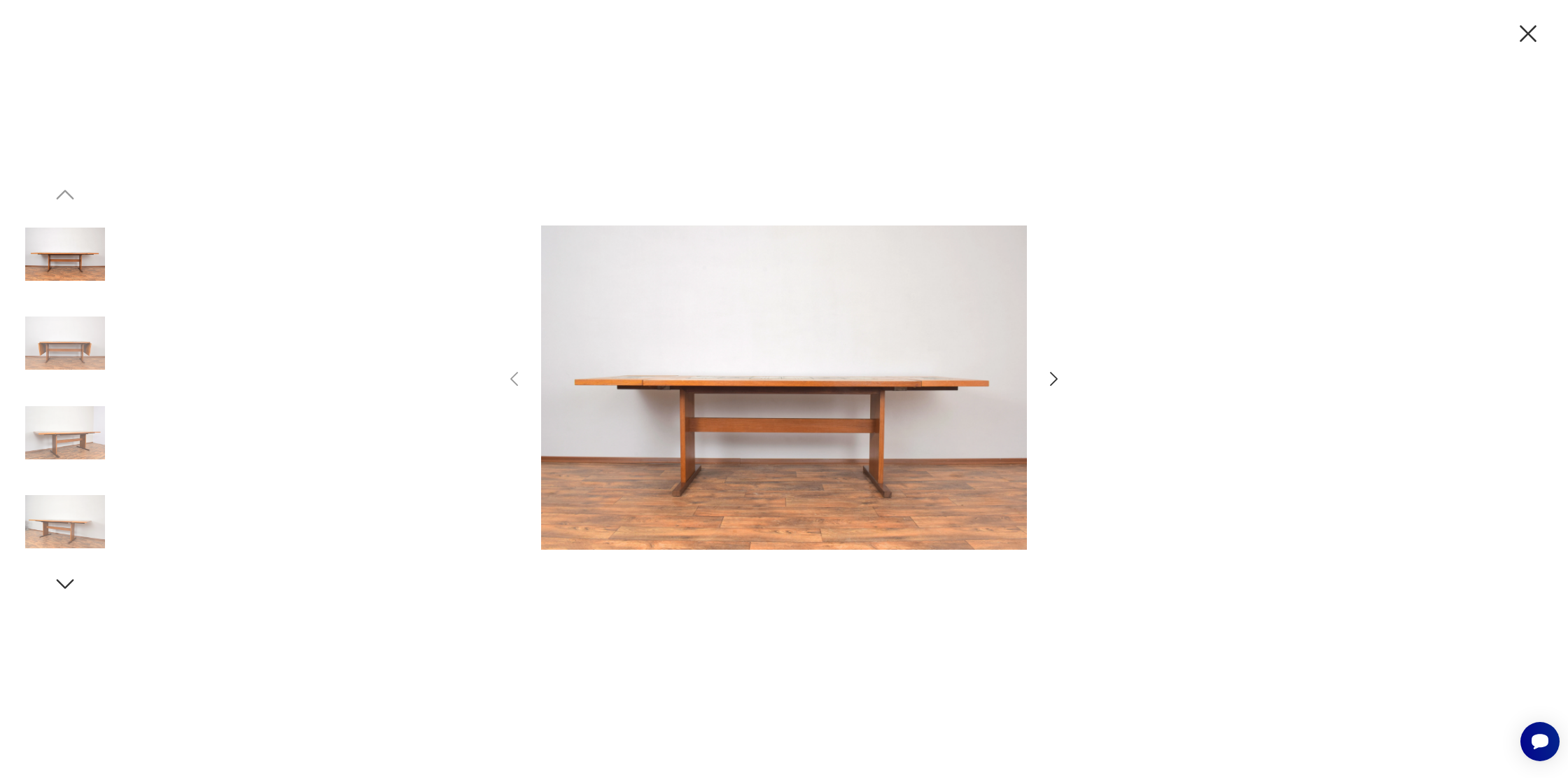
click at [1044, 379] on icon "button" at bounding box center [1054, 379] width 20 height 20
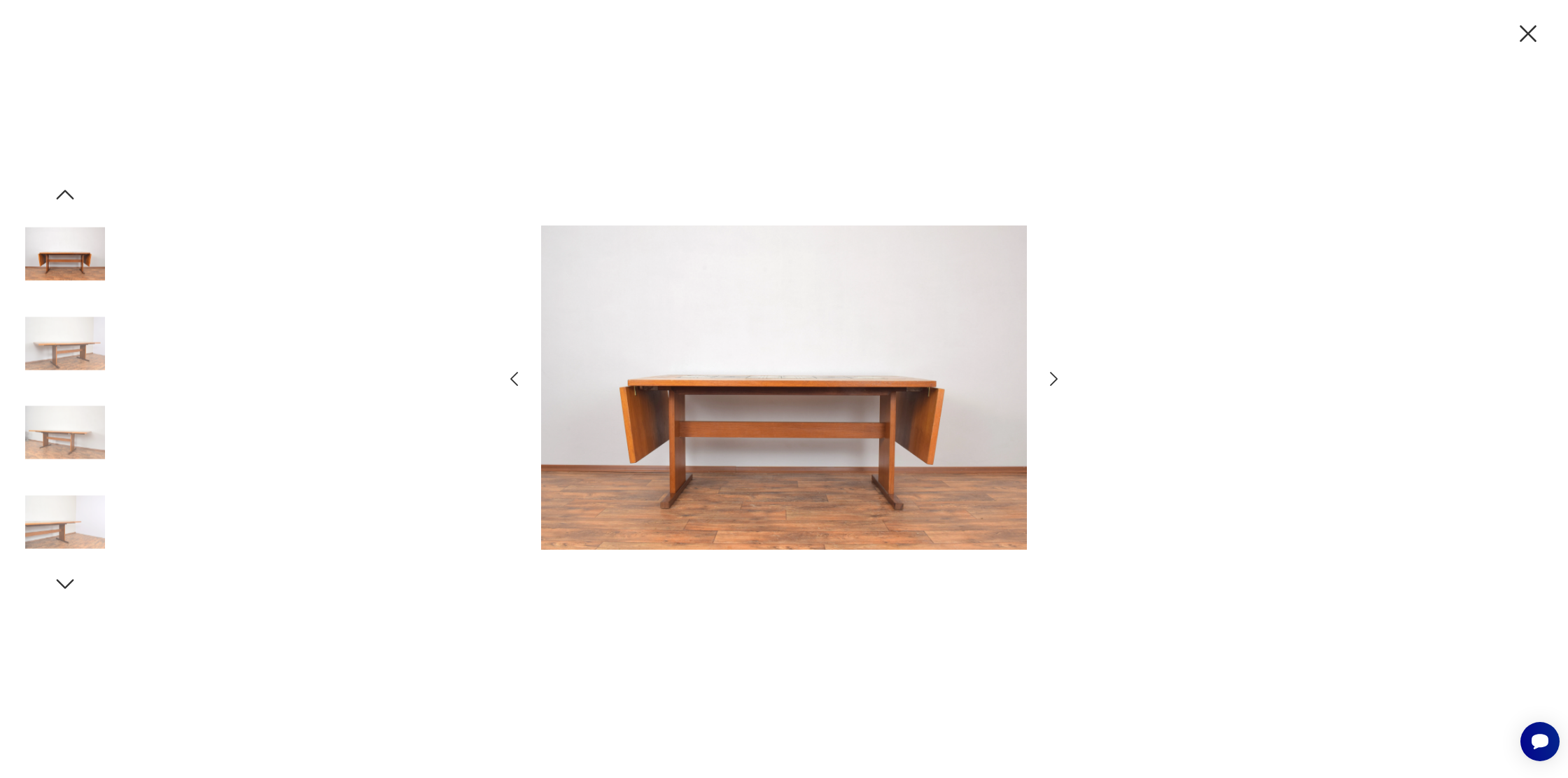
click at [1044, 379] on icon "button" at bounding box center [1054, 379] width 20 height 20
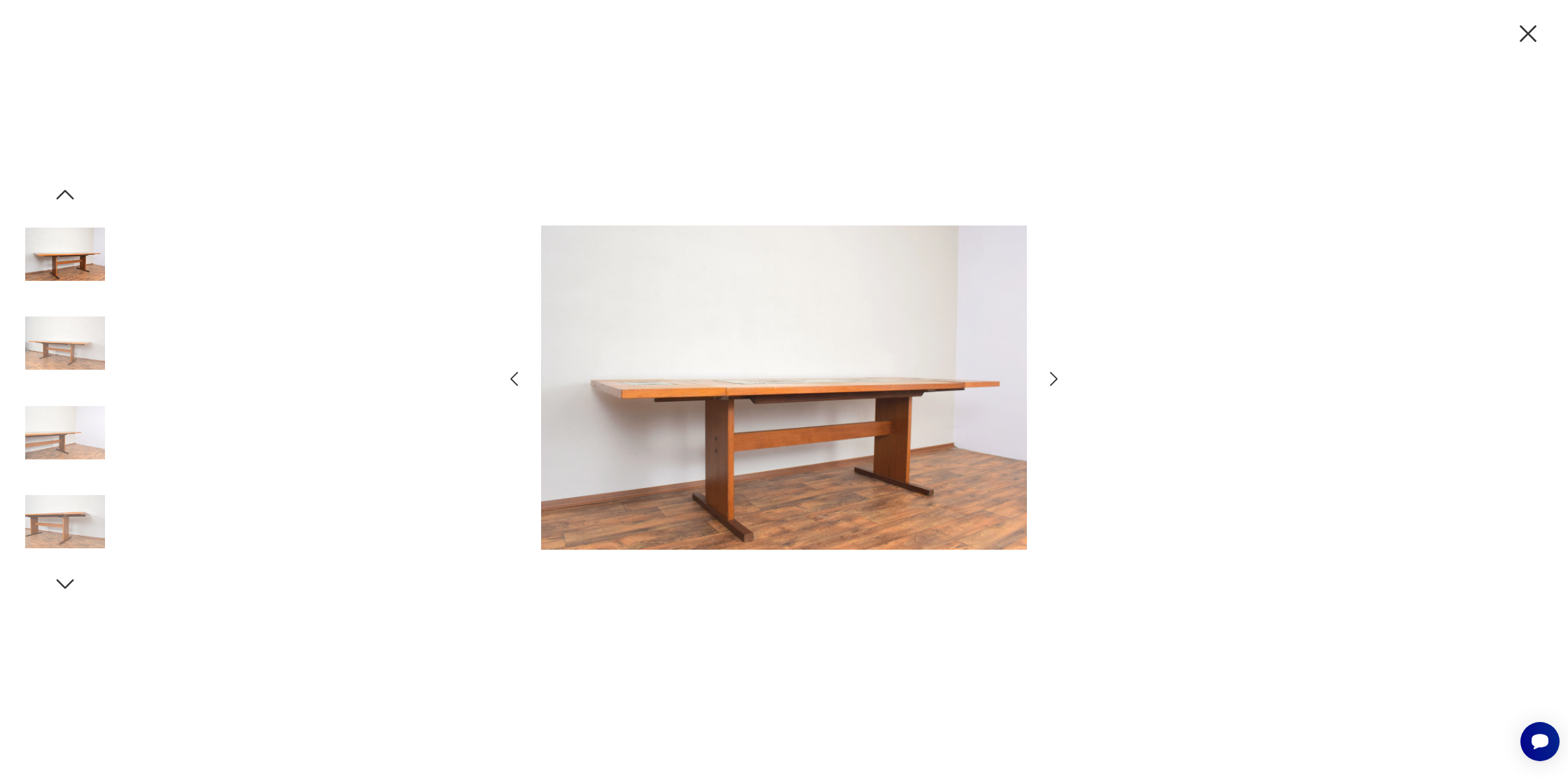
click at [1044, 379] on icon "button" at bounding box center [1054, 379] width 20 height 20
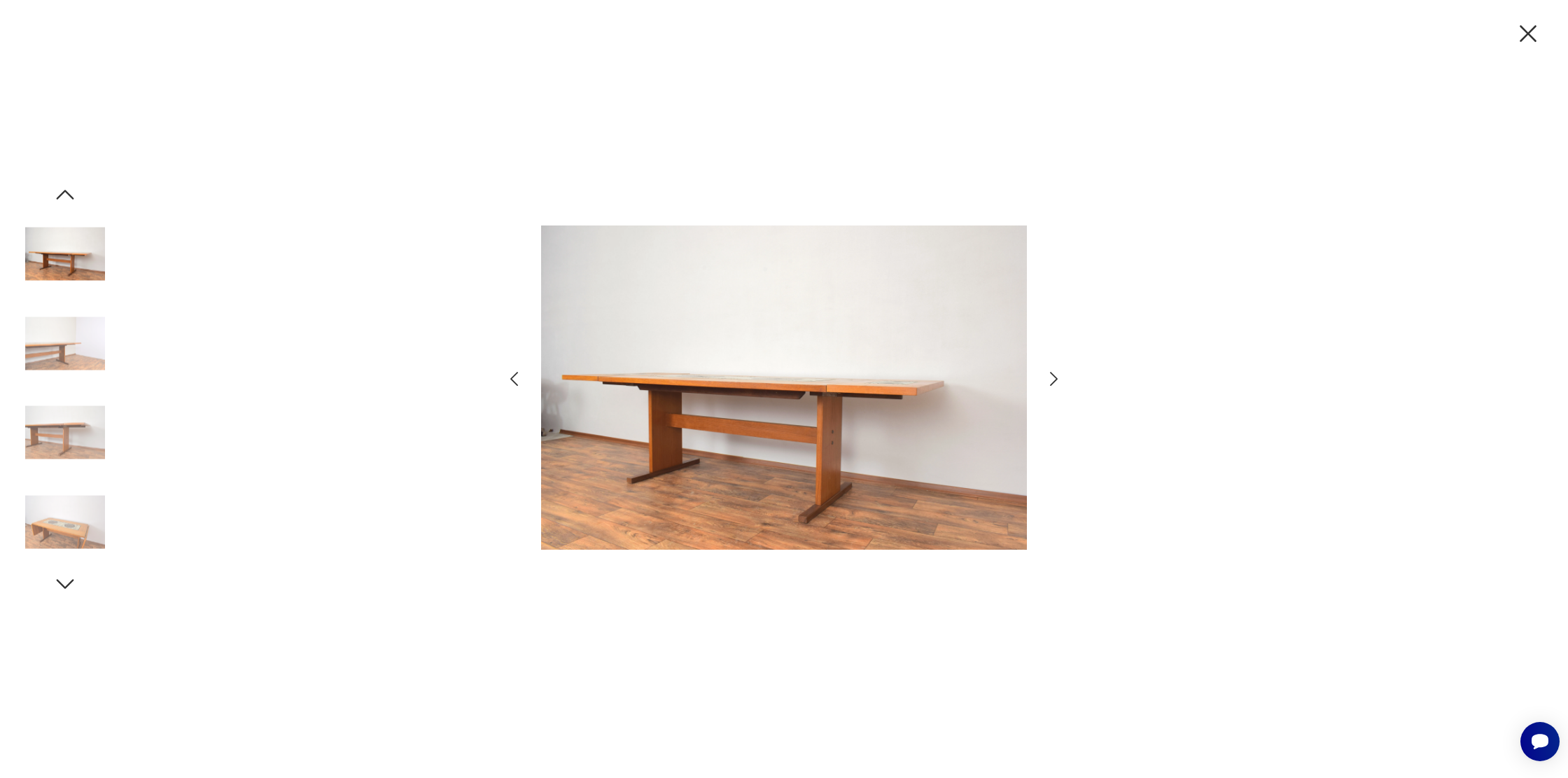
click at [1044, 379] on icon "button" at bounding box center [1054, 379] width 20 height 20
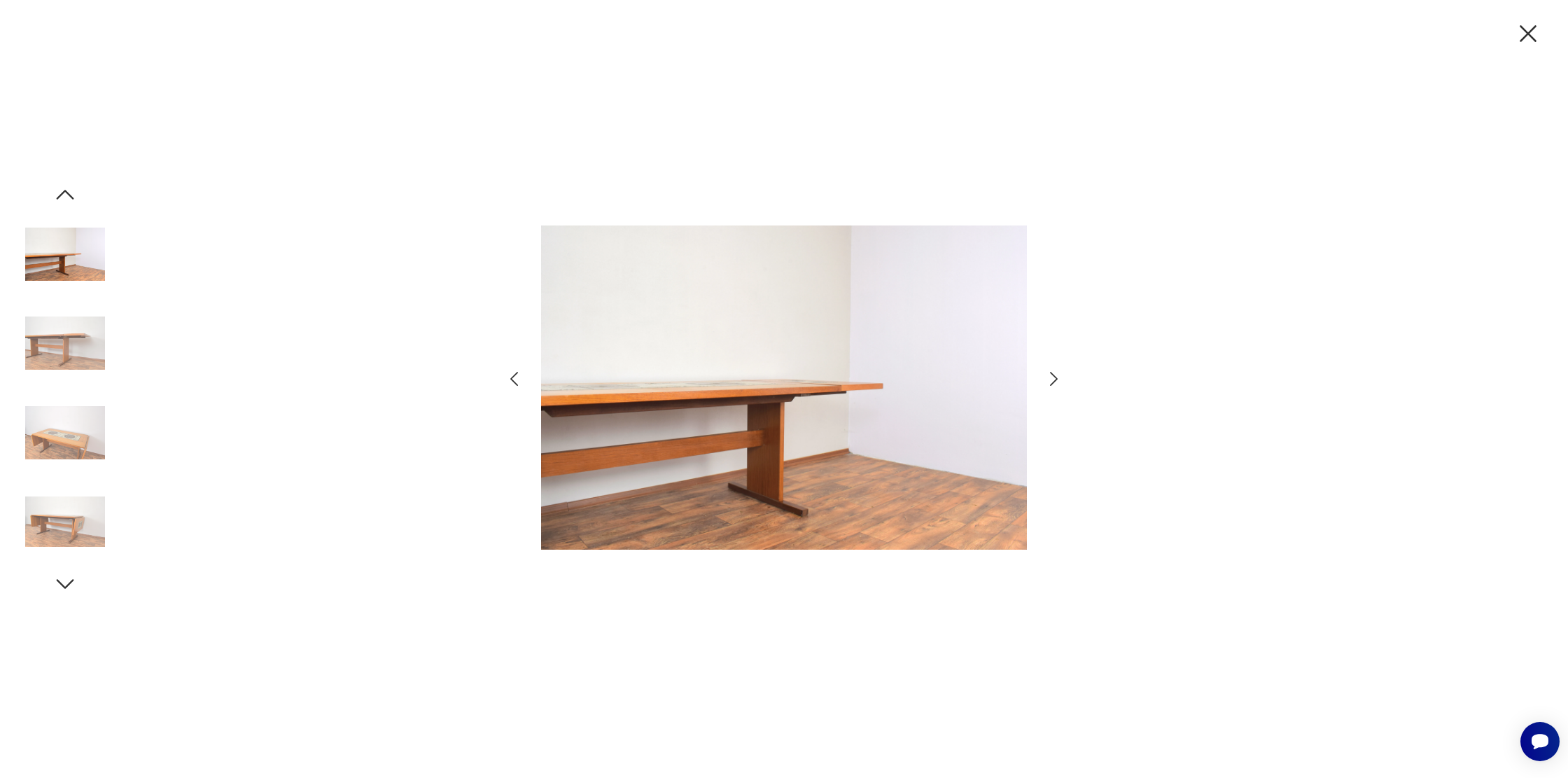
click at [1044, 379] on icon "button" at bounding box center [1054, 379] width 20 height 20
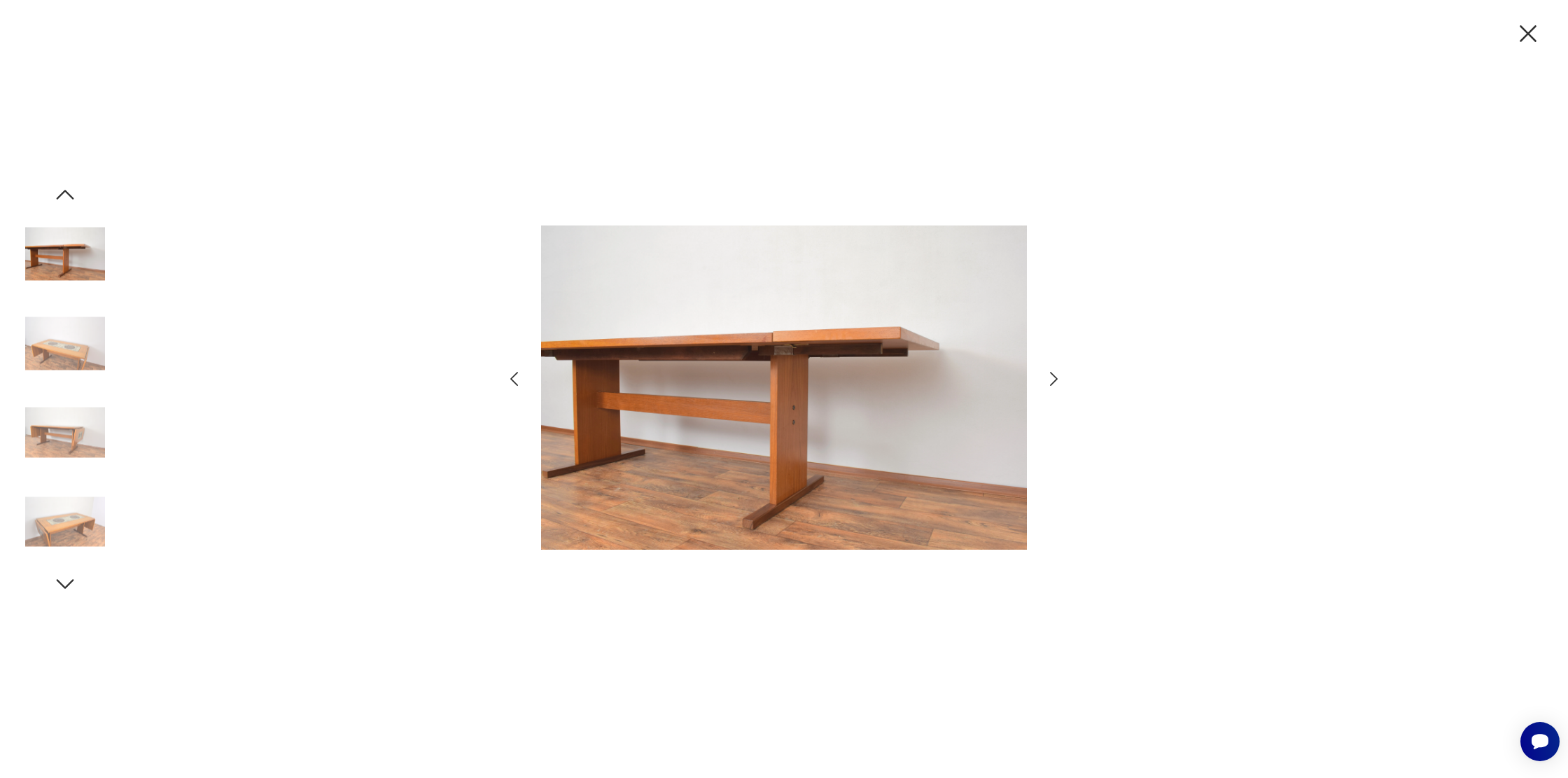
click at [1044, 379] on icon "button" at bounding box center [1054, 379] width 20 height 20
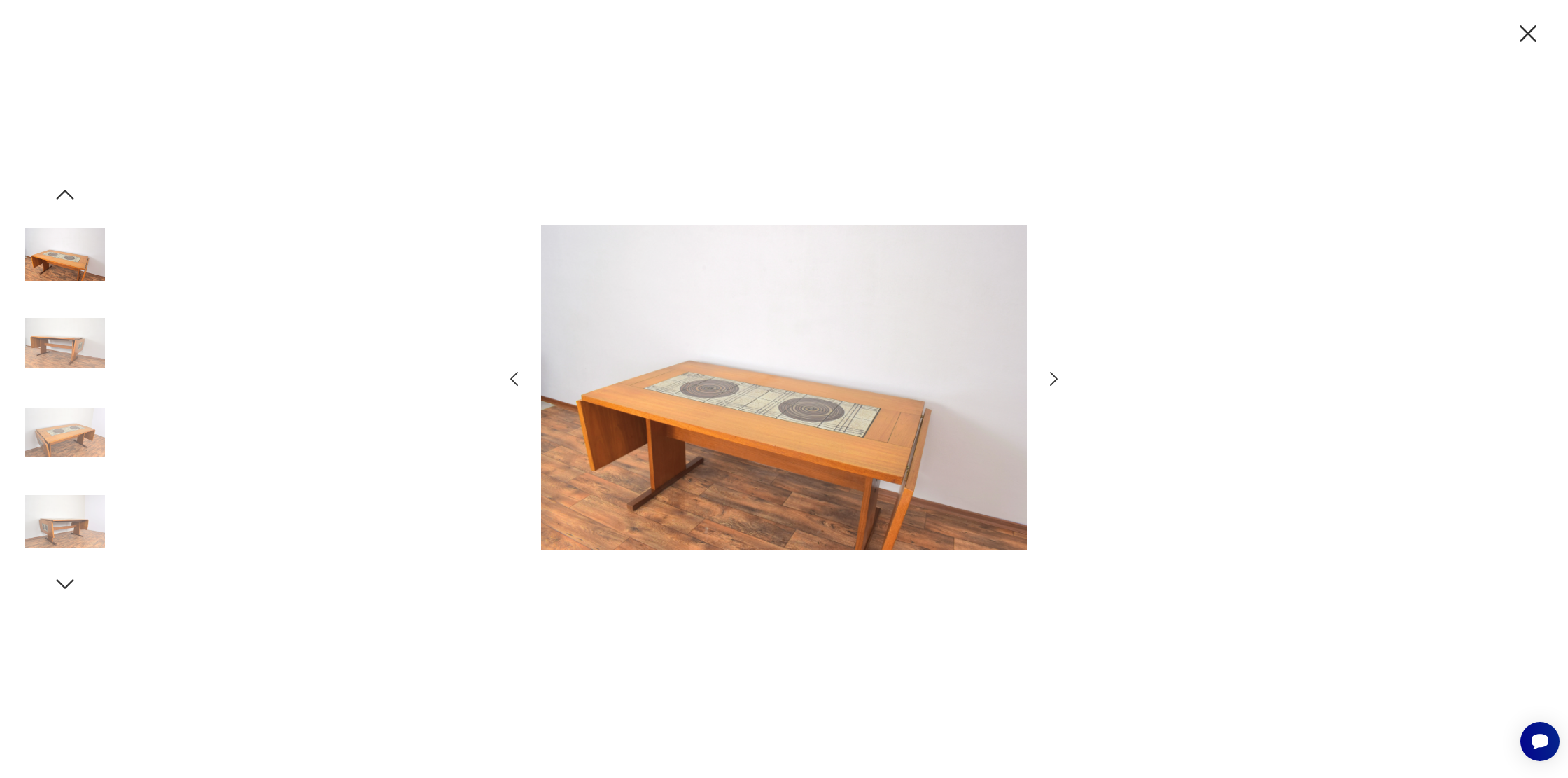
click at [1044, 379] on icon "button" at bounding box center [1054, 379] width 20 height 20
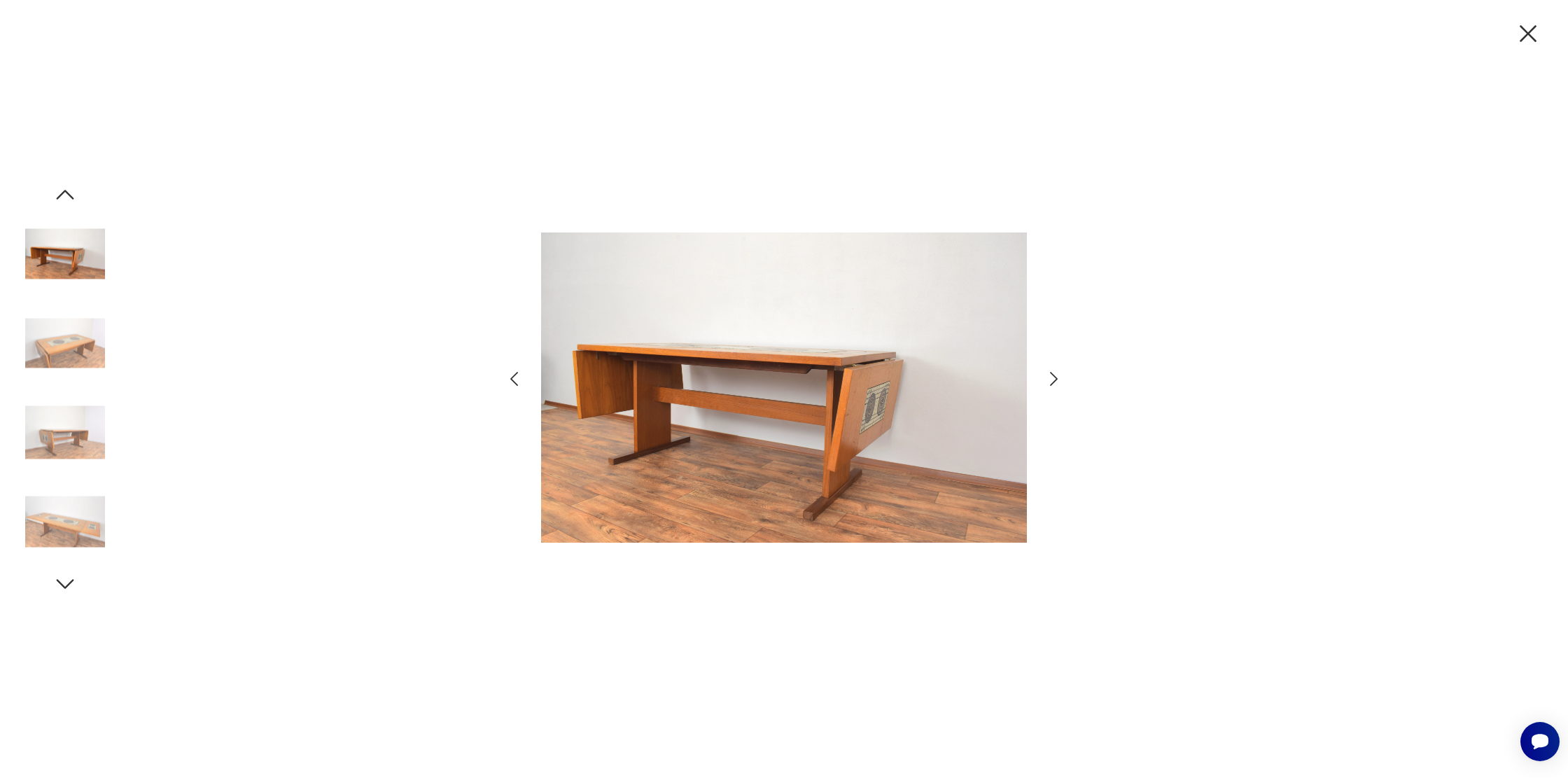
click at [1044, 379] on icon "button" at bounding box center [1054, 379] width 20 height 20
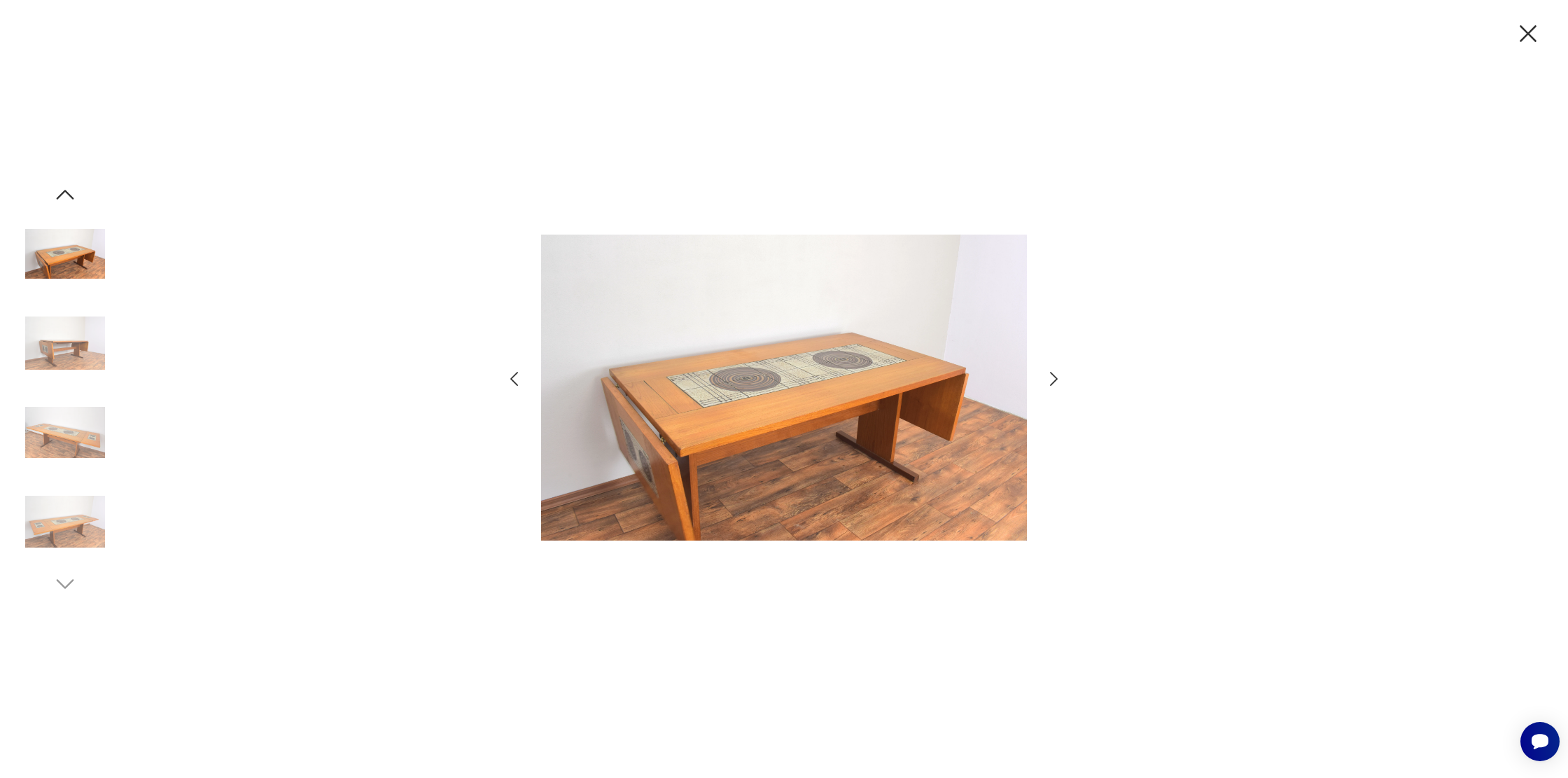
click at [1044, 379] on icon "button" at bounding box center [1054, 379] width 20 height 20
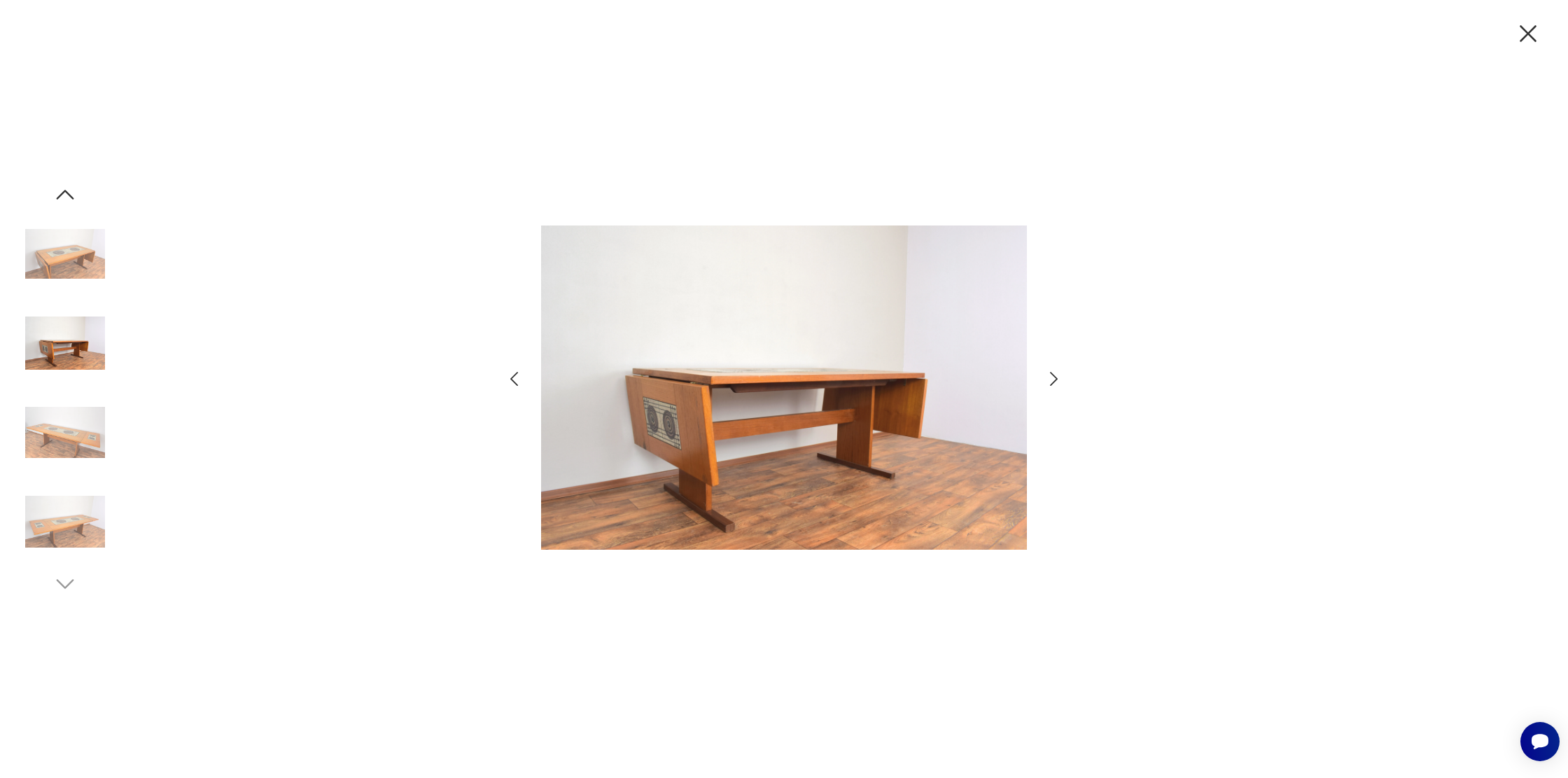
click at [1044, 379] on icon "button" at bounding box center [1054, 379] width 20 height 20
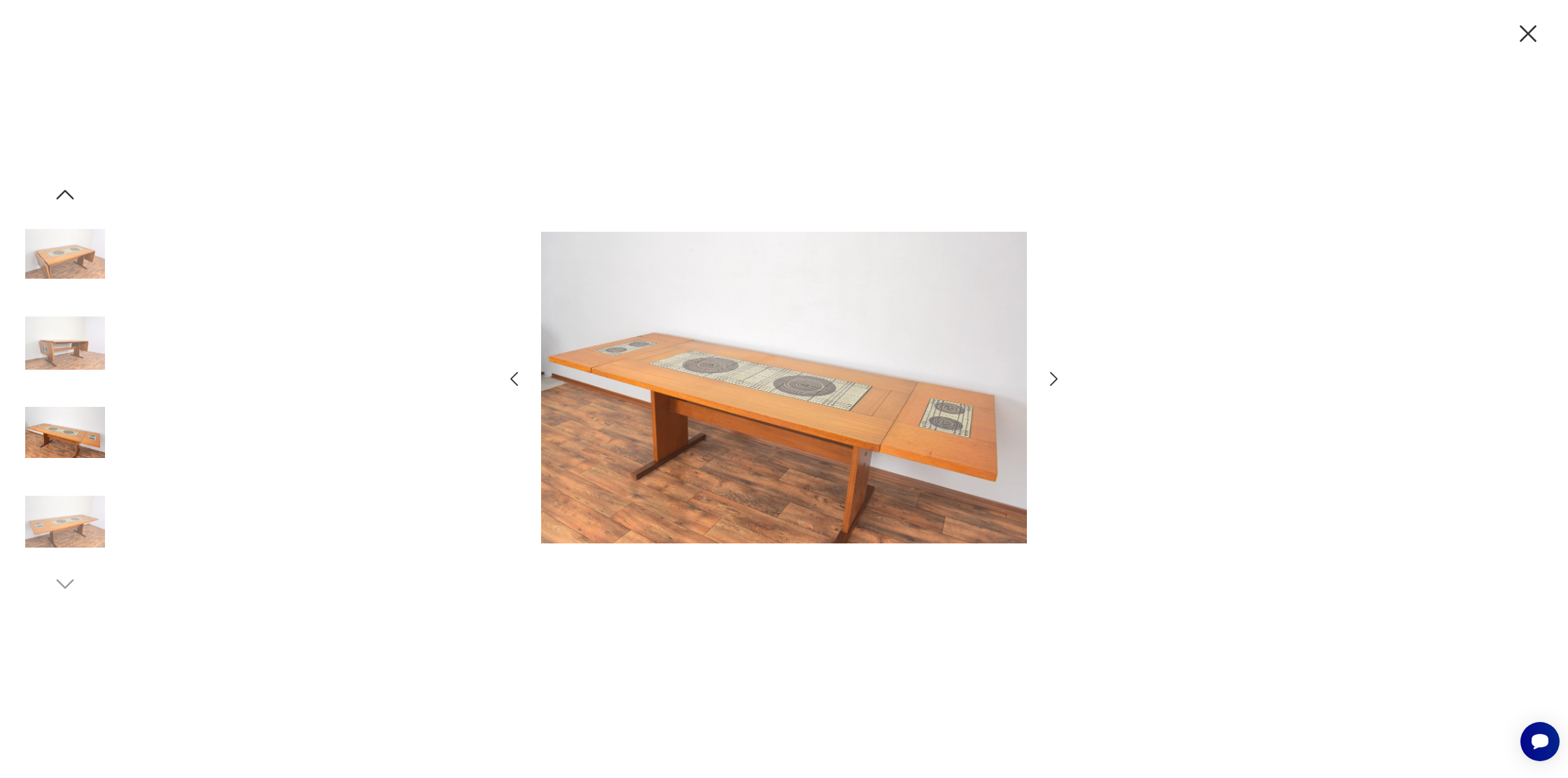
click at [1044, 379] on icon "button" at bounding box center [1054, 379] width 20 height 20
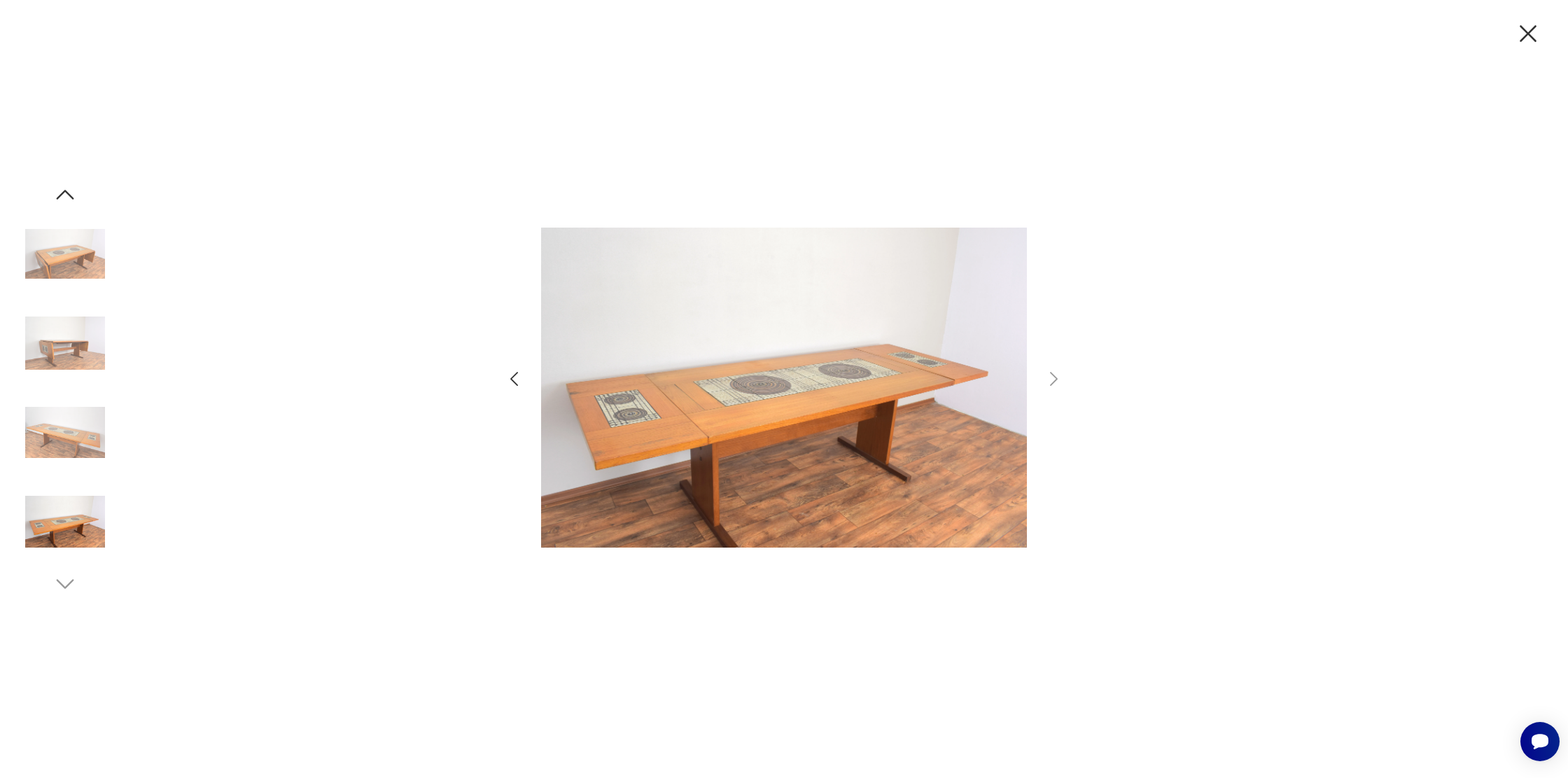
click at [784, 388] on img at bounding box center [784, 387] width 486 height 623
click at [1521, 35] on icon "button" at bounding box center [1529, 33] width 30 height 30
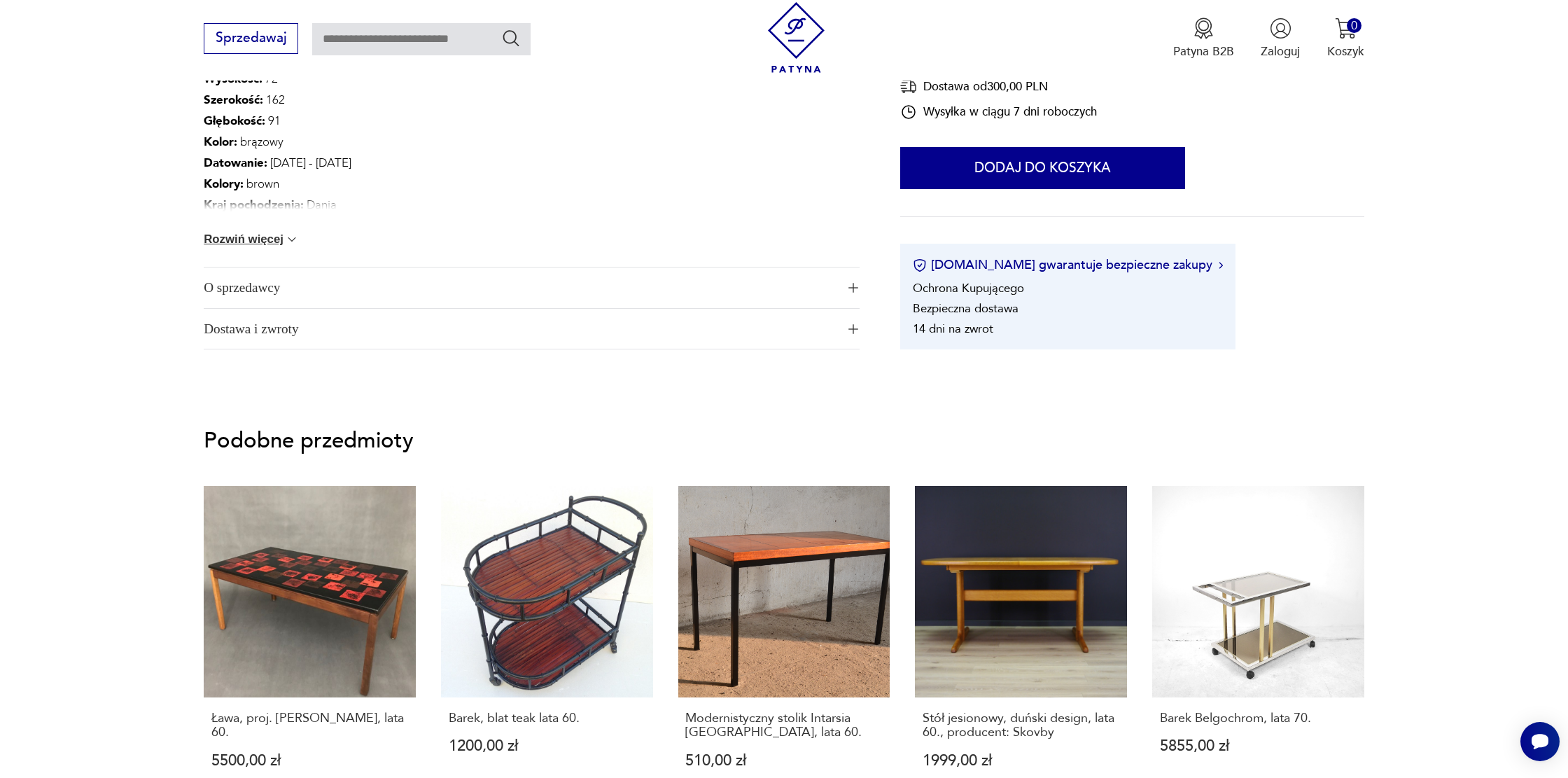
scroll to position [921, 0]
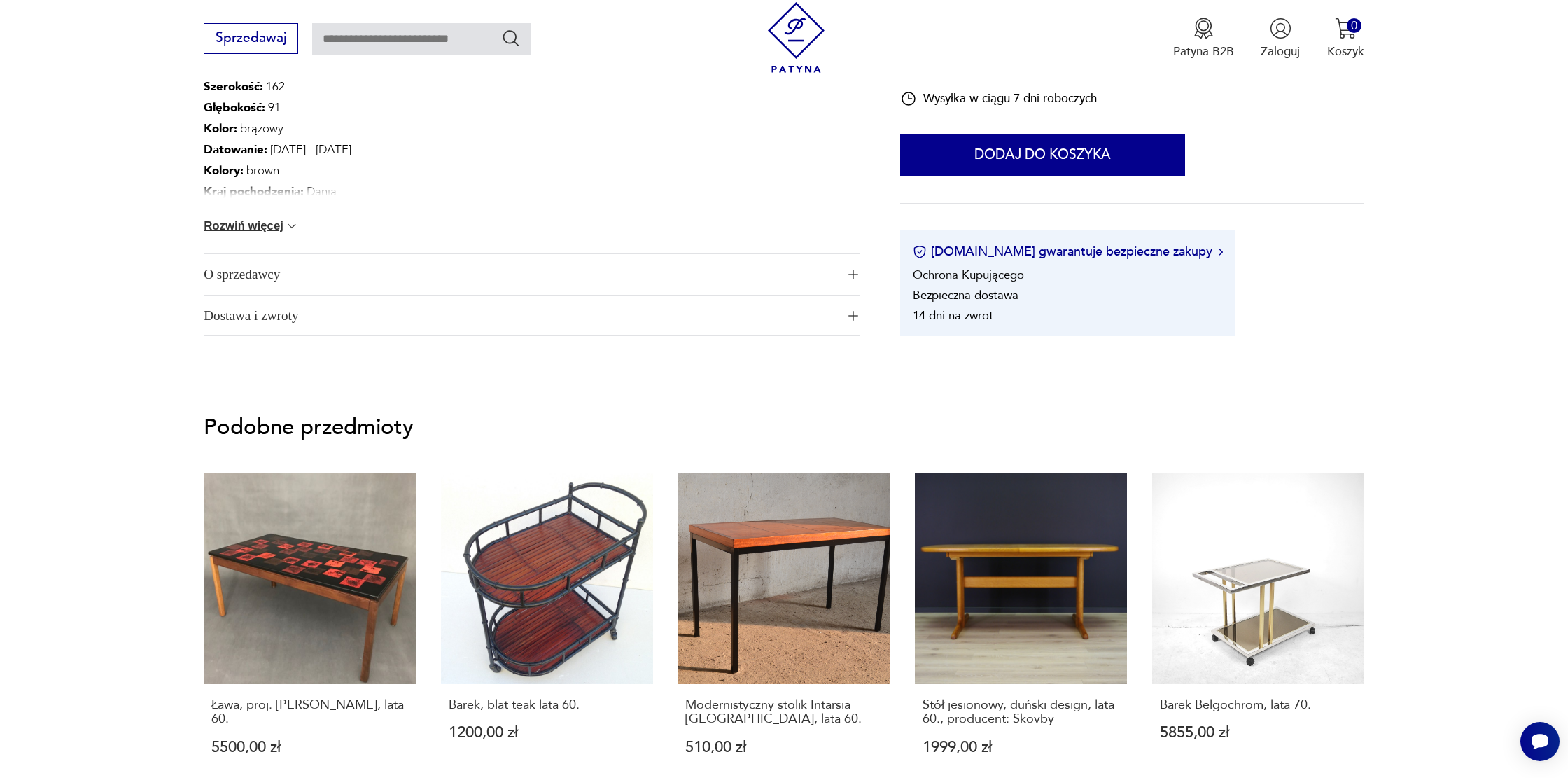
click at [261, 227] on button "Rozwiń więcej" at bounding box center [251, 226] width 95 height 14
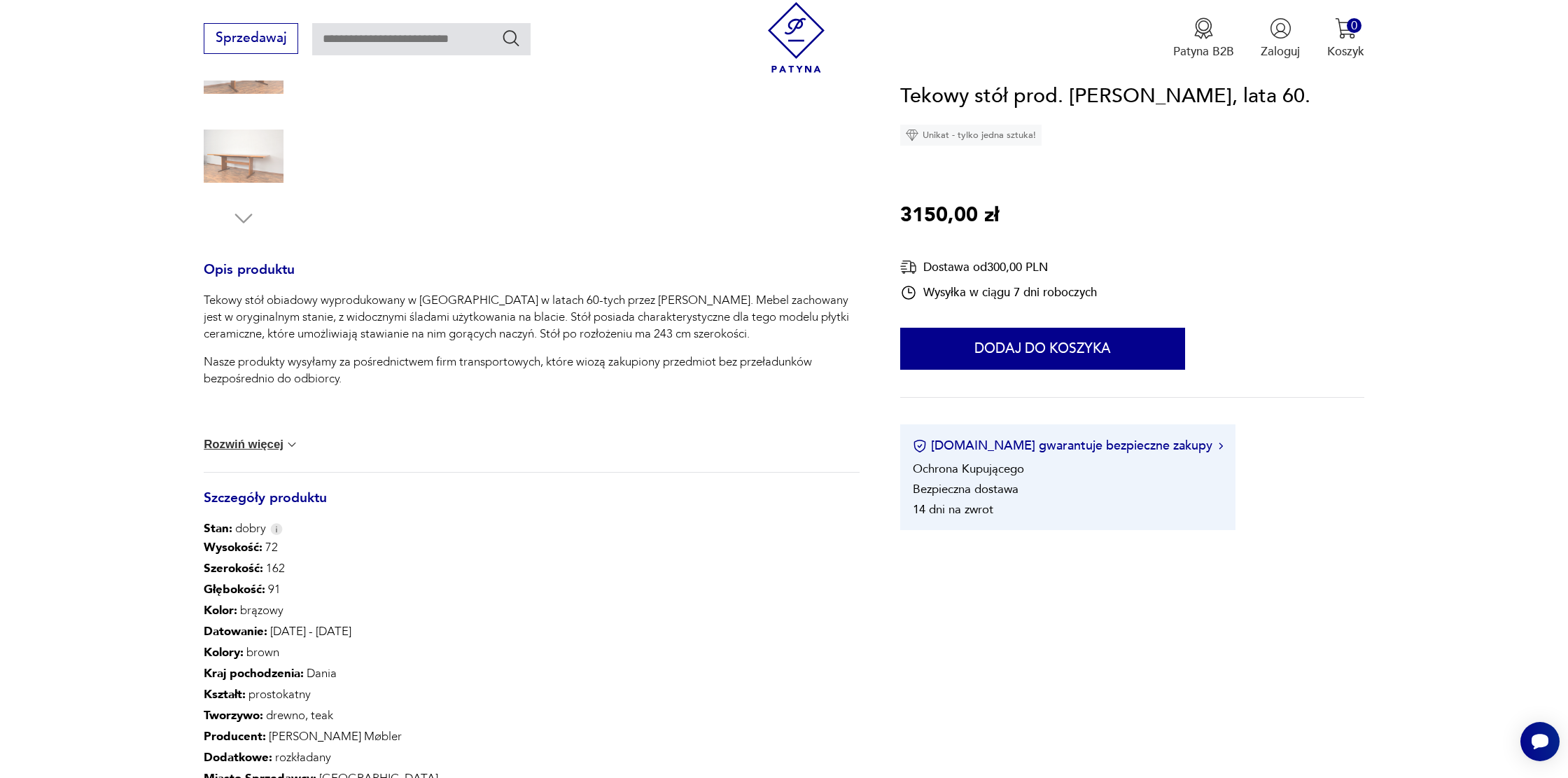
scroll to position [0, 0]
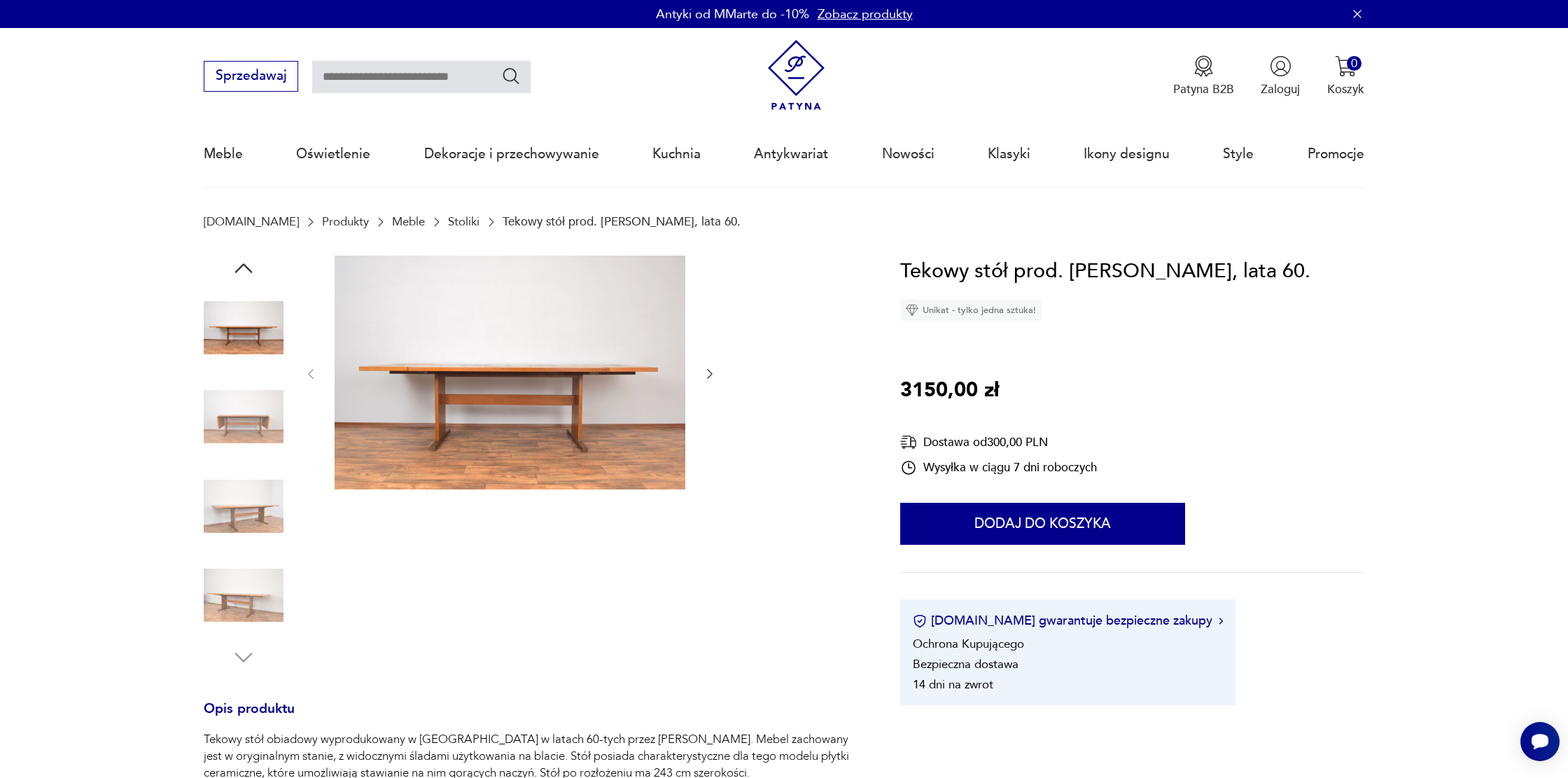
click at [432, 316] on img at bounding box center [510, 372] width 351 height 234
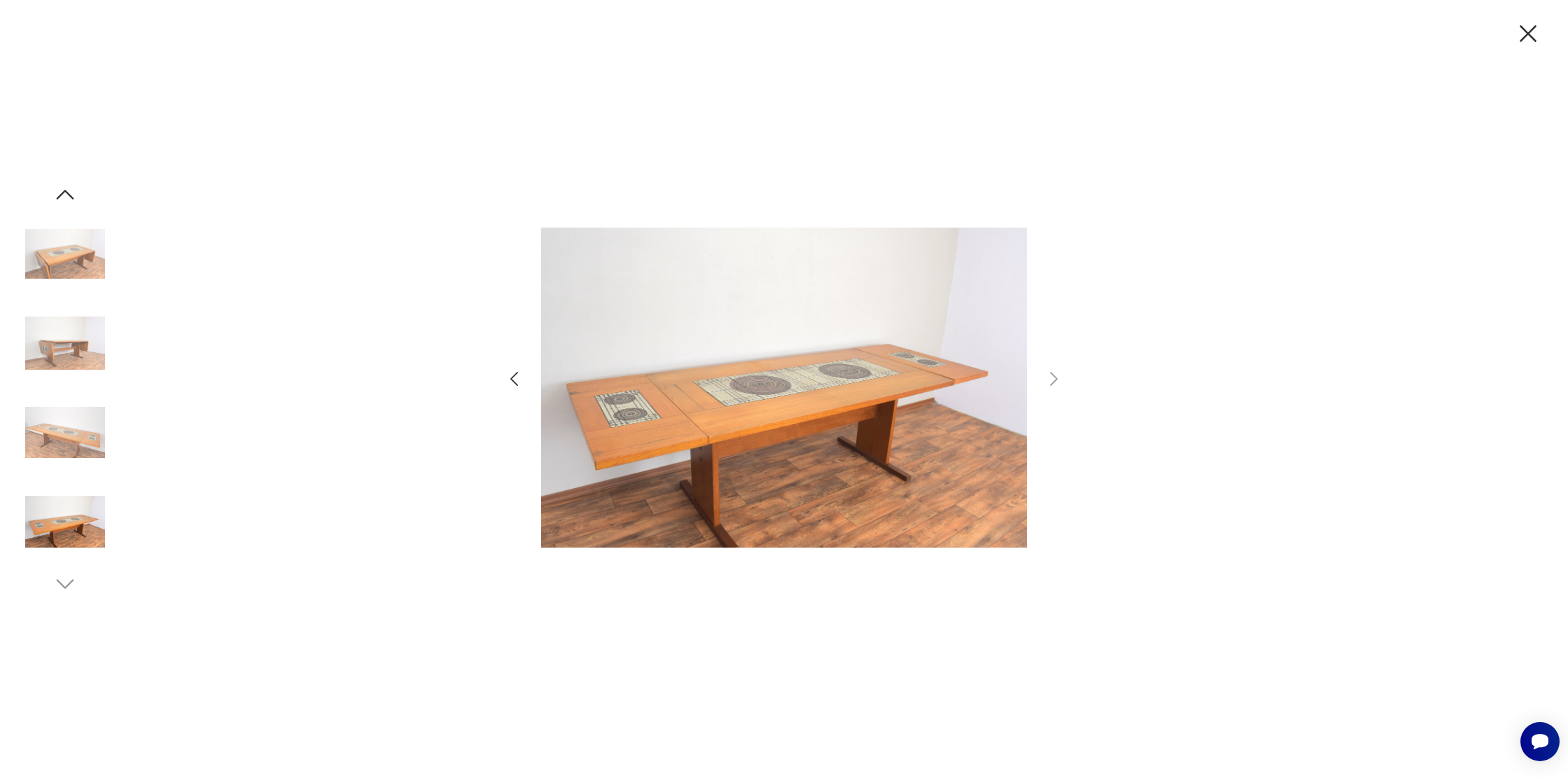
click at [65, 344] on img at bounding box center [64, 343] width 80 height 80
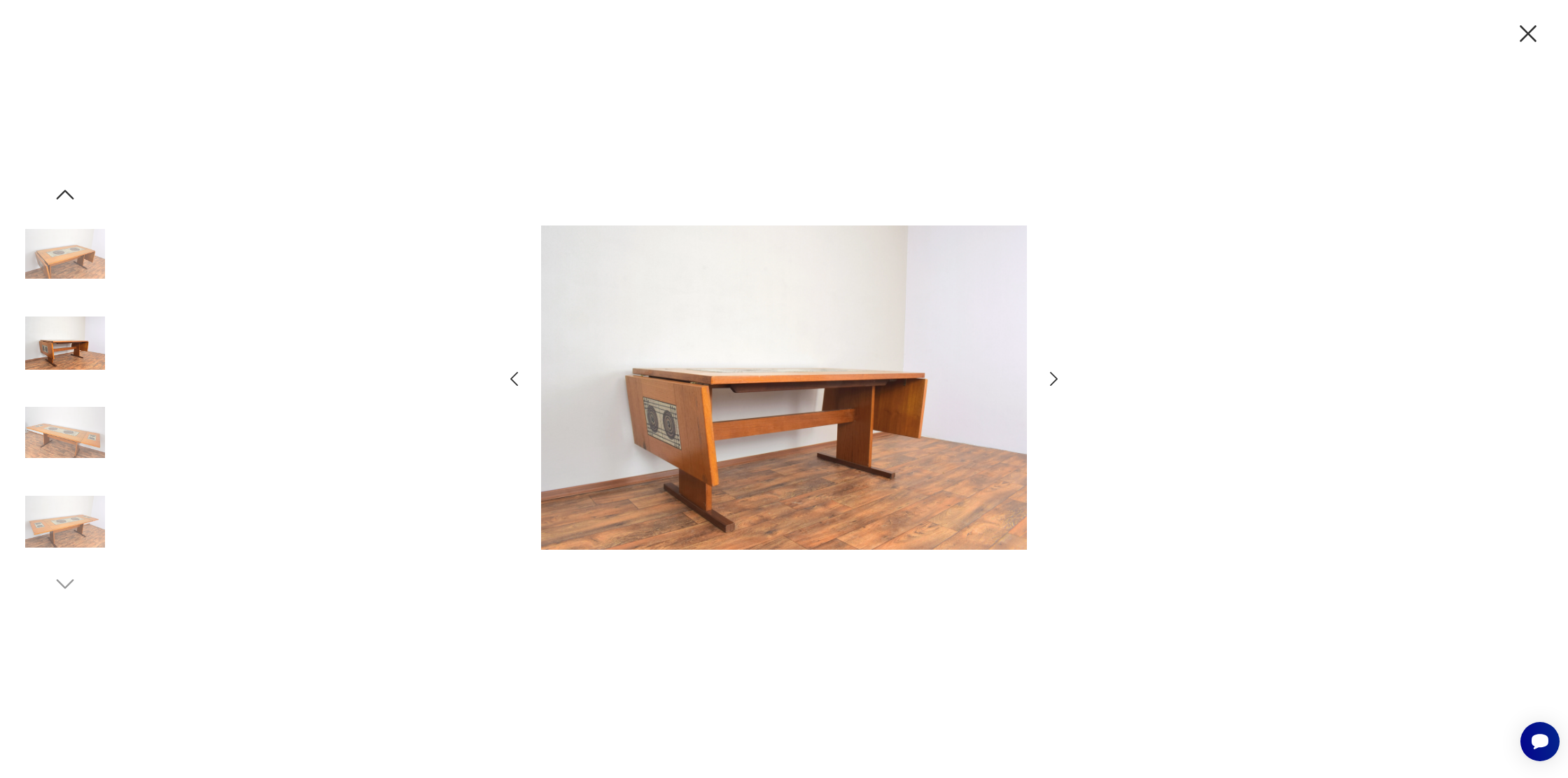
click at [72, 238] on img at bounding box center [64, 254] width 80 height 80
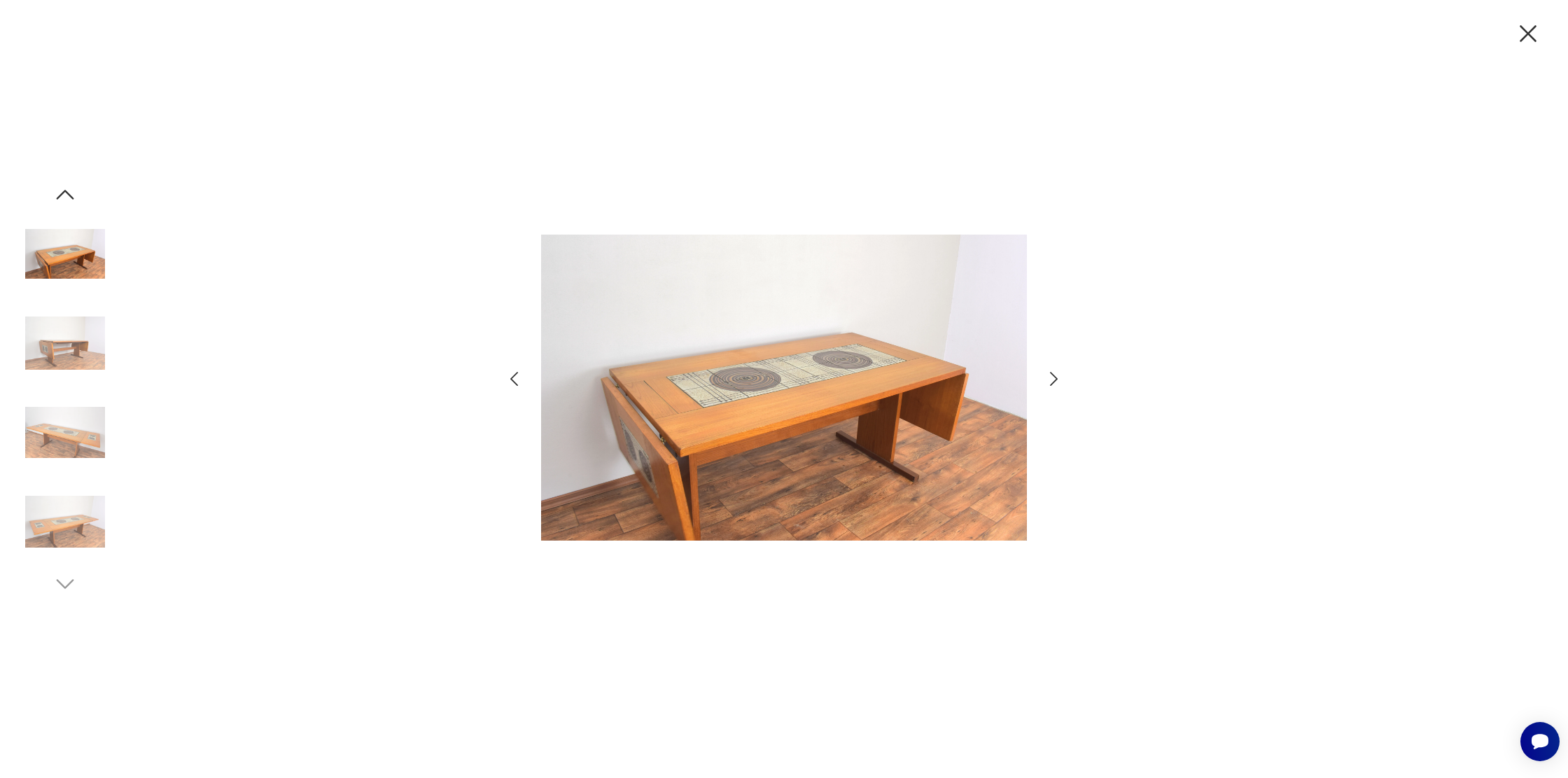
drag, startPoint x: 1527, startPoint y: 29, endPoint x: 1412, endPoint y: 2, distance: 118.1
click at [1527, 29] on icon "button" at bounding box center [1529, 33] width 30 height 30
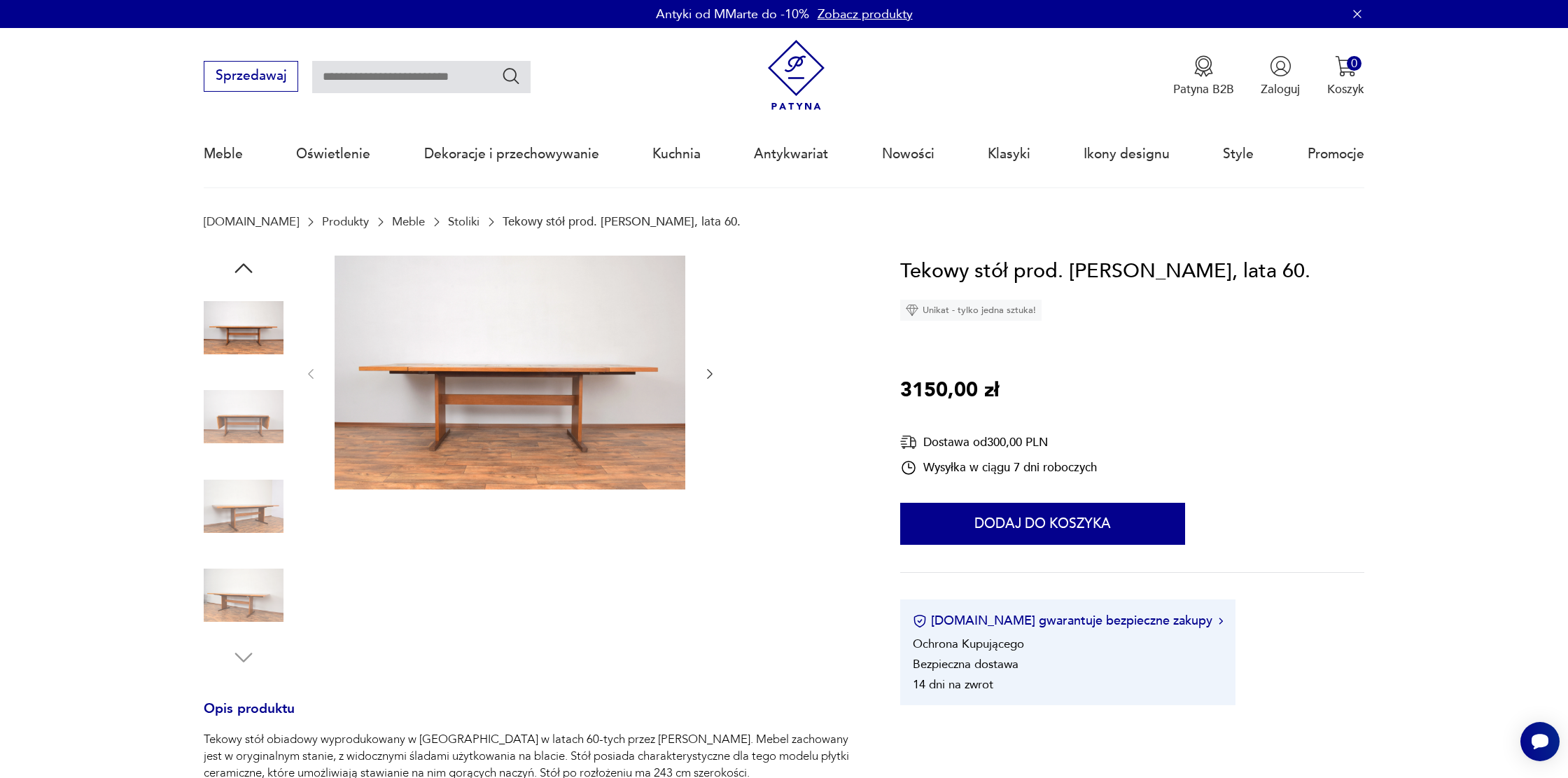
type input "******"
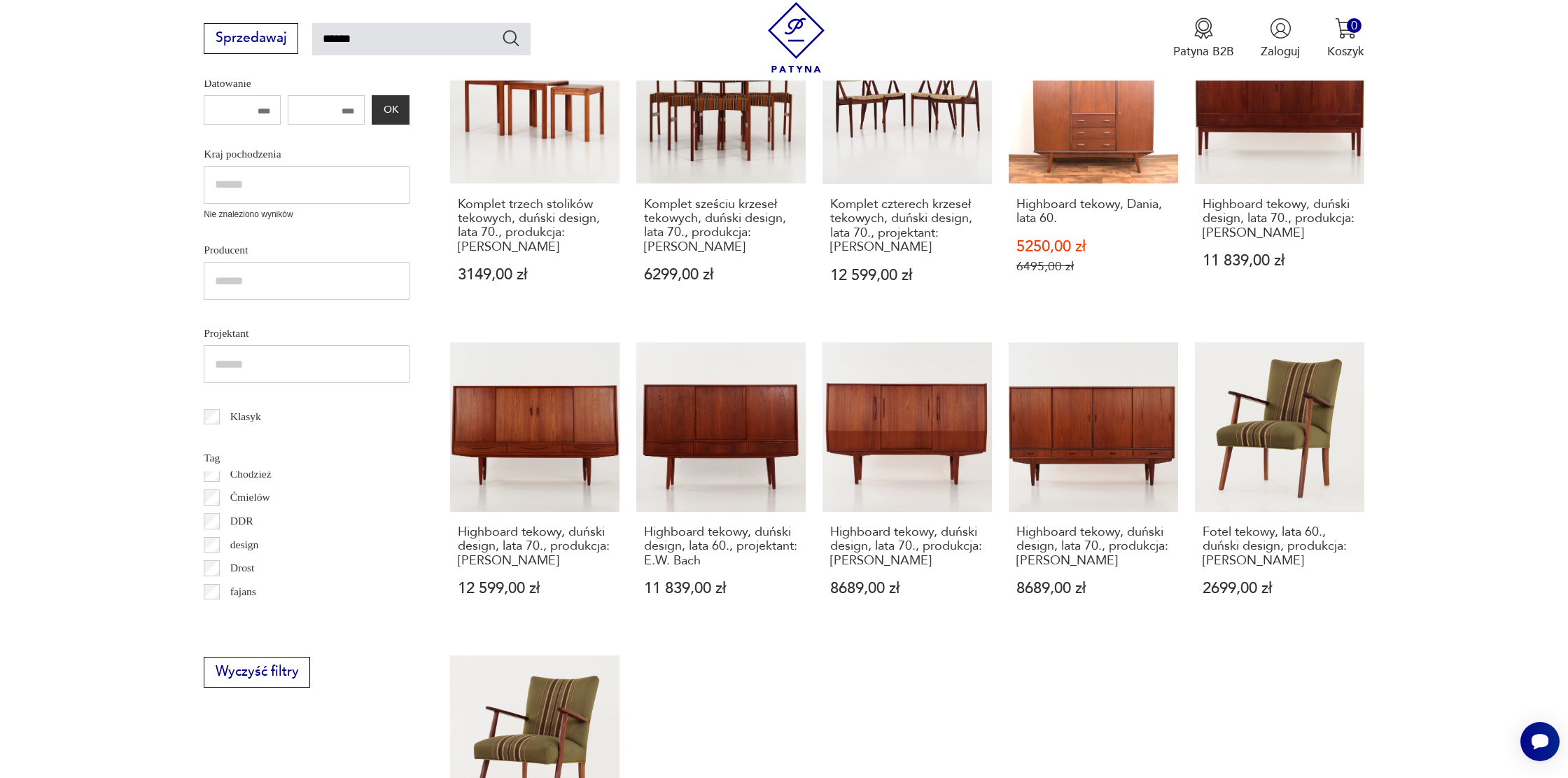
scroll to position [153, 0]
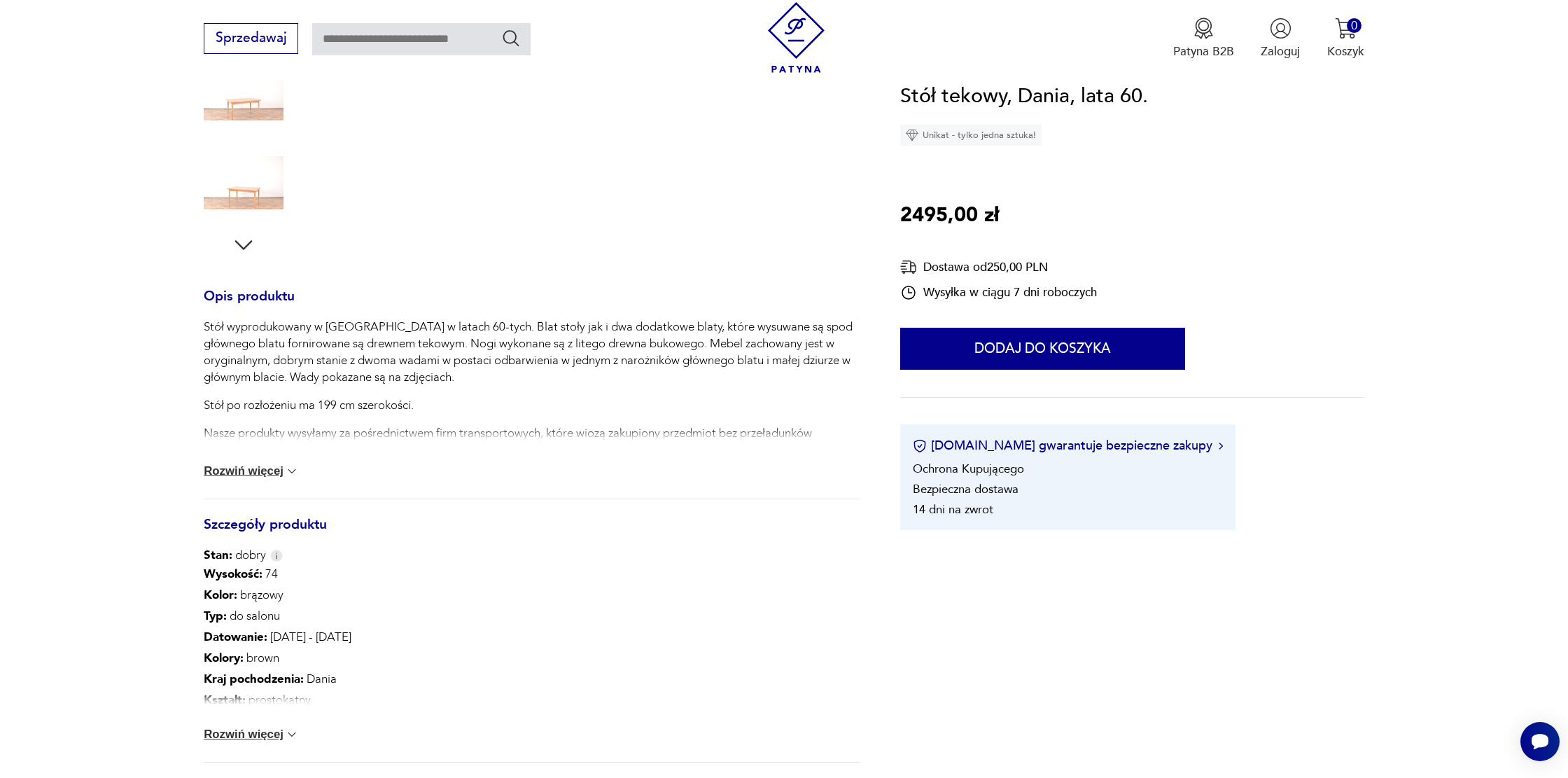
scroll to position [429, 0]
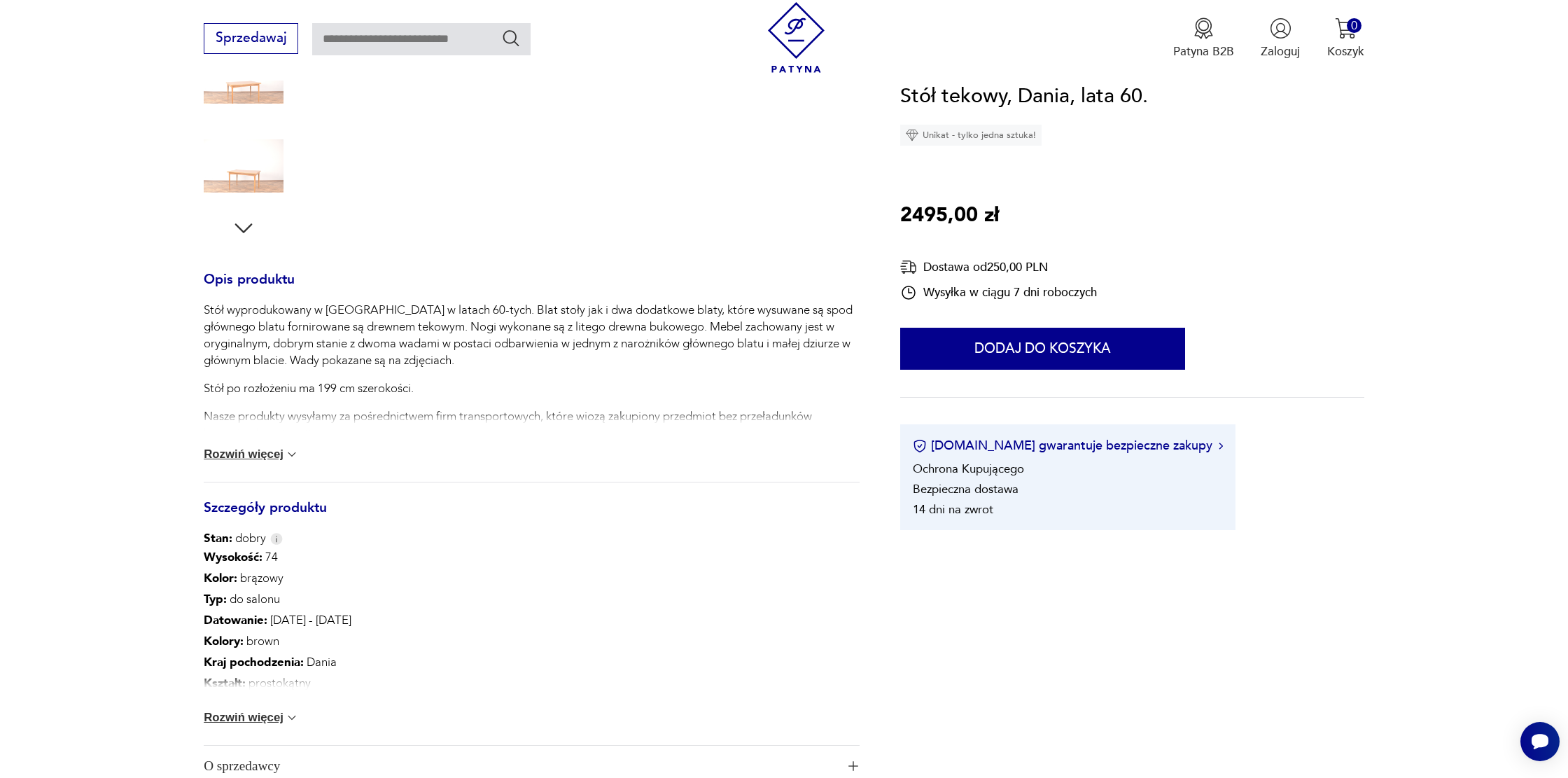
click at [252, 717] on button "Rozwiń więcej" at bounding box center [251, 718] width 95 height 14
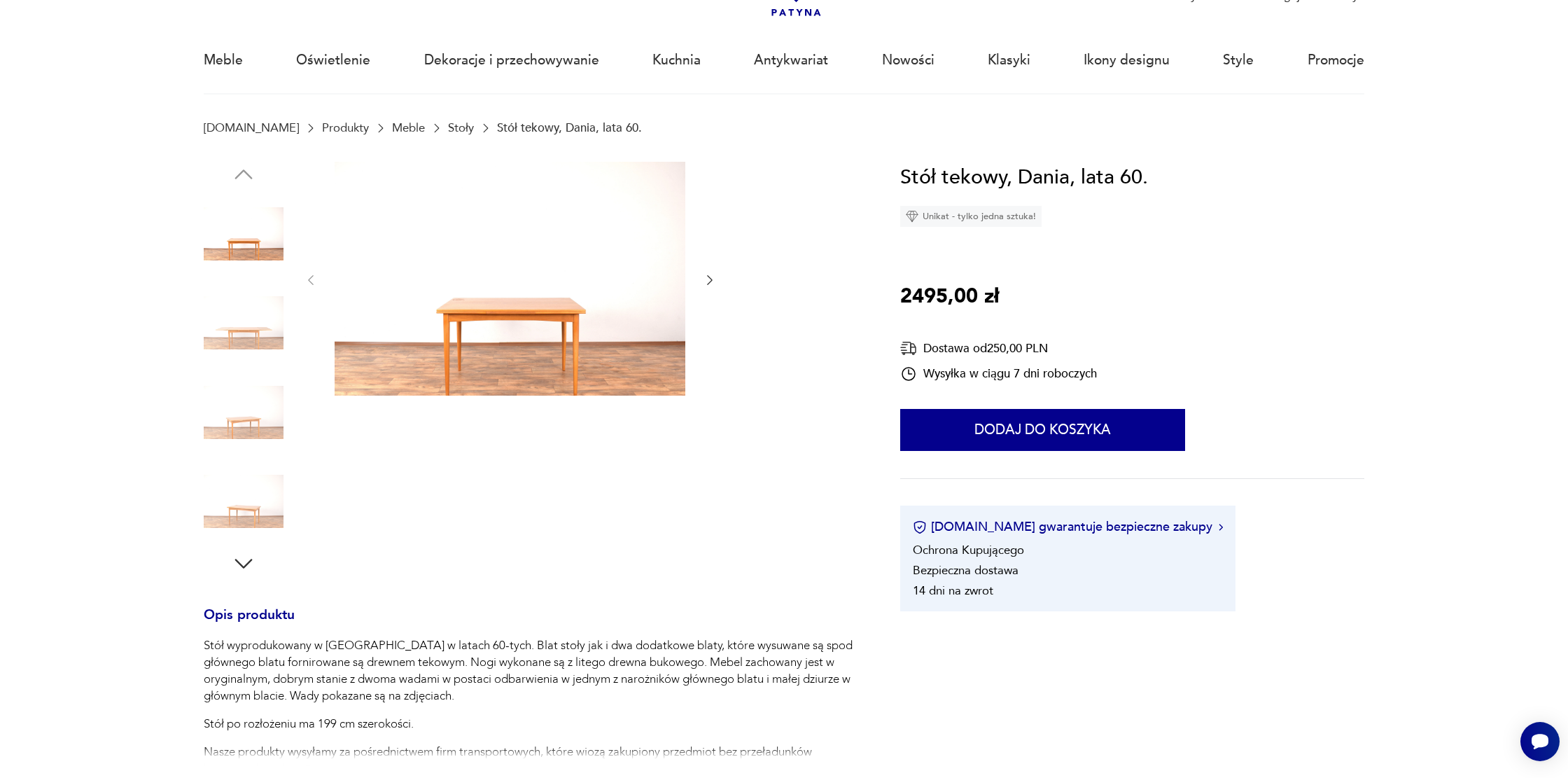
scroll to position [0, 0]
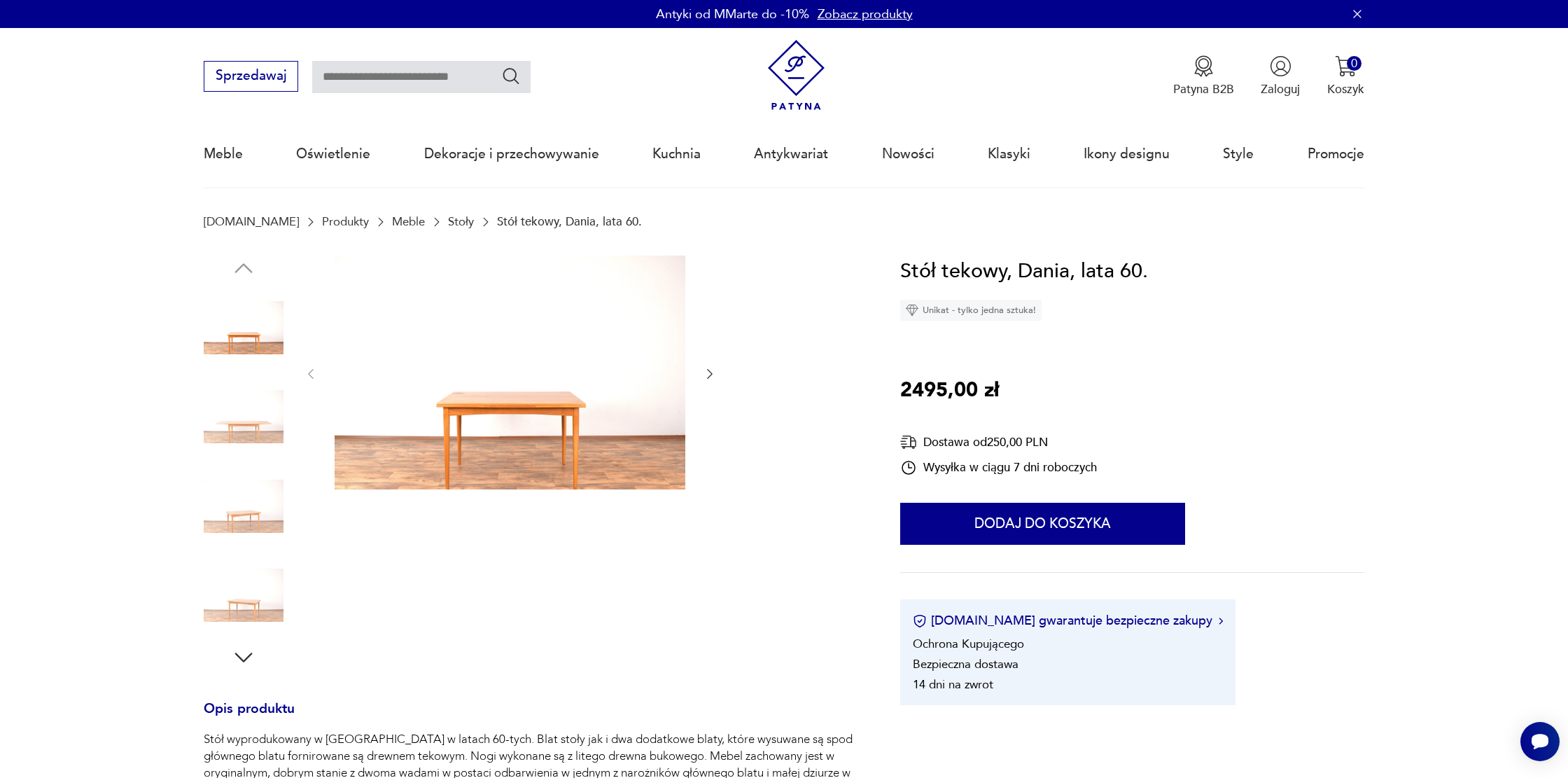
click at [246, 609] on img at bounding box center [243, 595] width 80 height 80
click at [249, 648] on icon "button" at bounding box center [243, 657] width 25 height 25
click at [247, 608] on img at bounding box center [243, 595] width 80 height 80
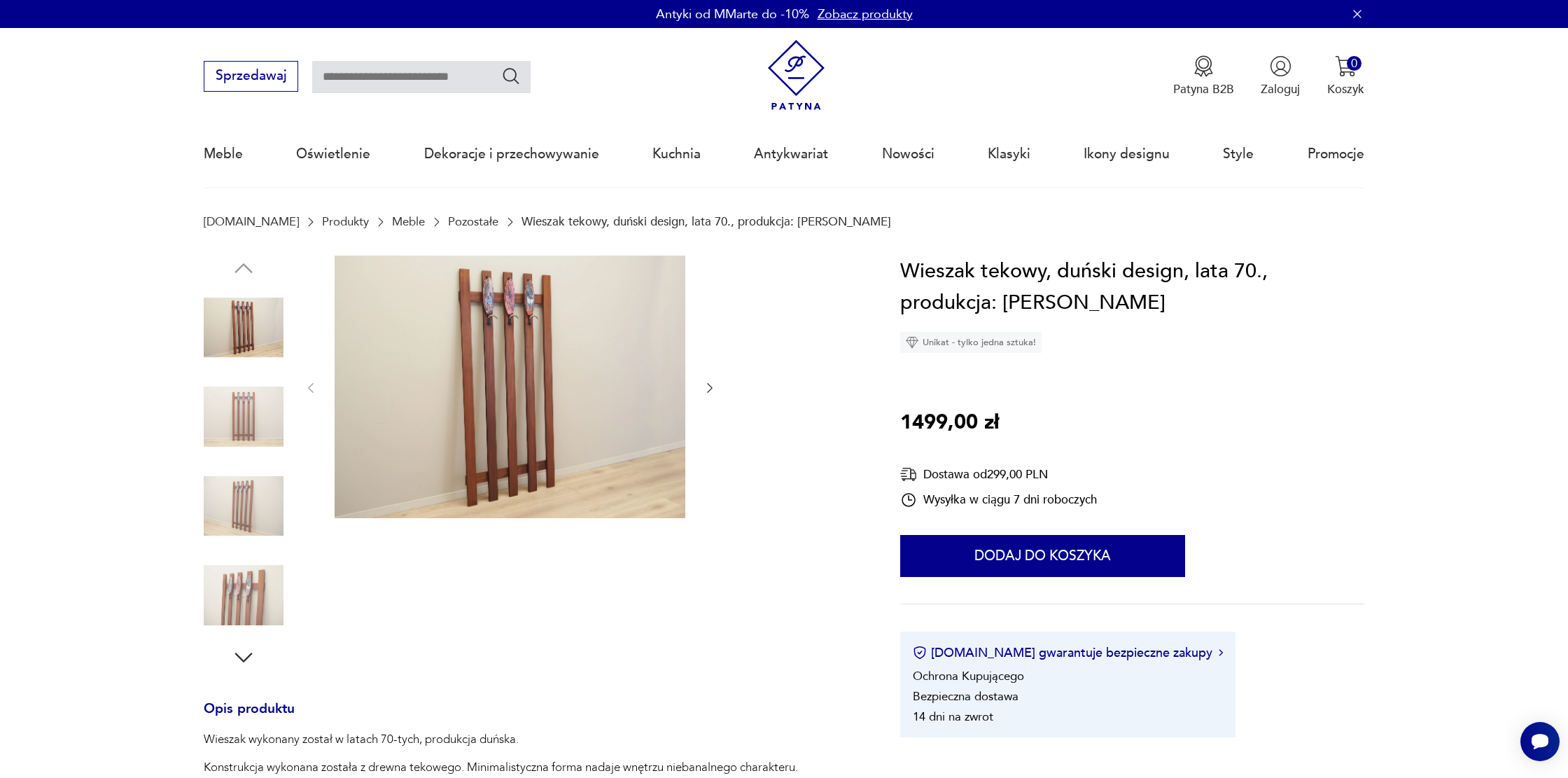
click at [507, 310] on img at bounding box center [510, 387] width 351 height 263
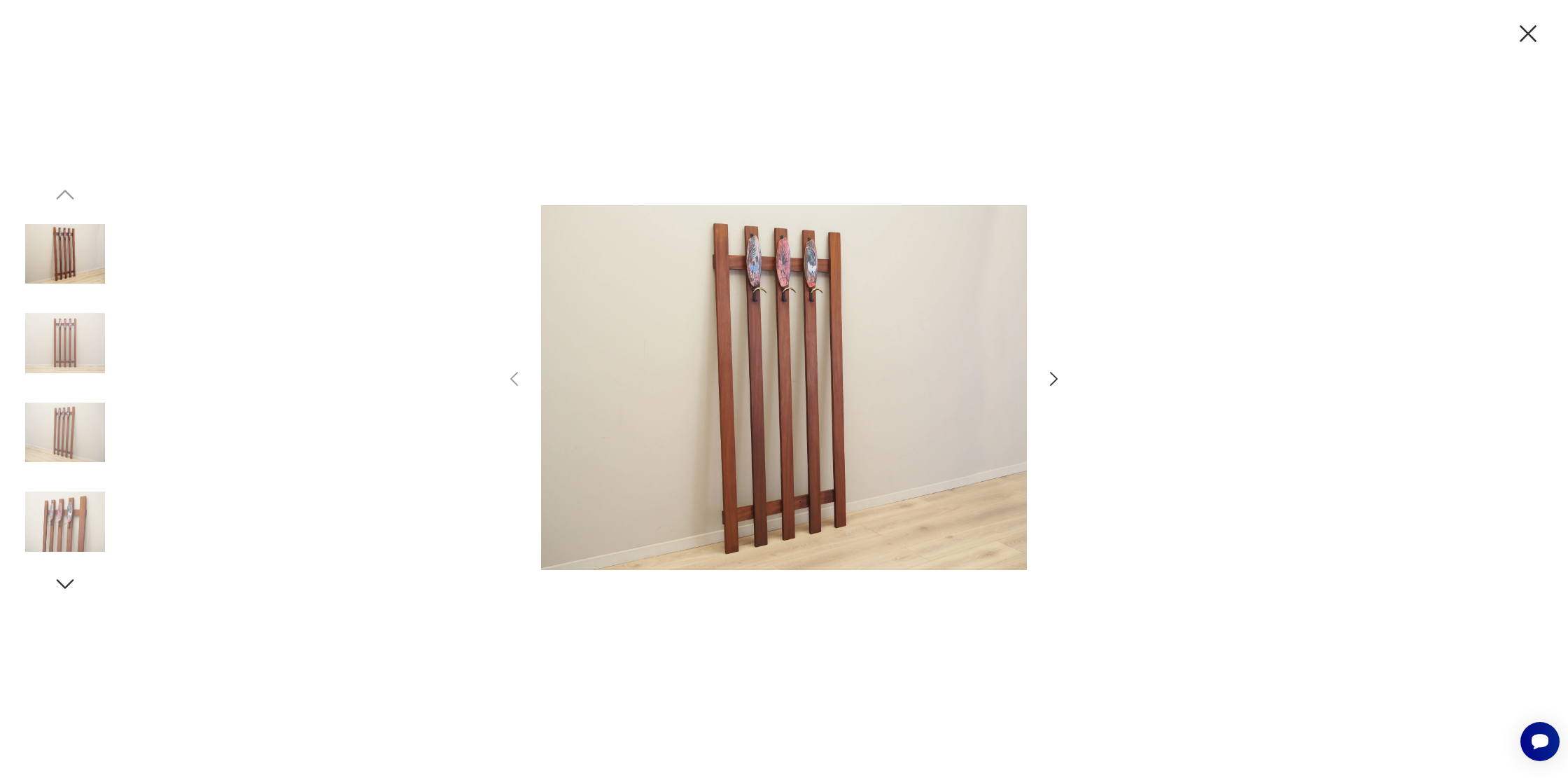
click at [1065, 379] on div at bounding box center [784, 389] width 1568 height 778
click at [1057, 381] on icon "button" at bounding box center [1054, 379] width 20 height 20
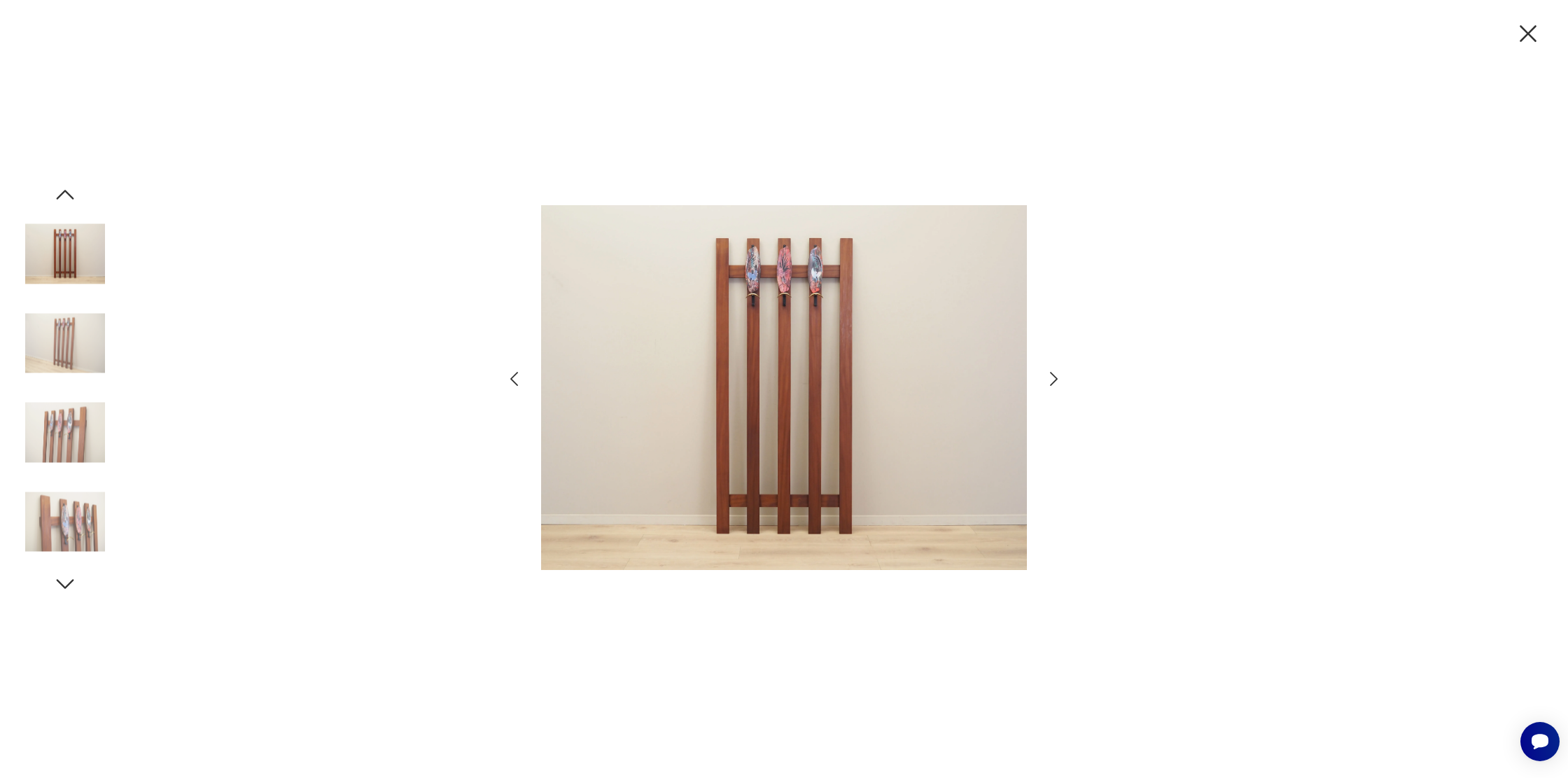
click at [1057, 381] on icon "button" at bounding box center [1054, 379] width 20 height 20
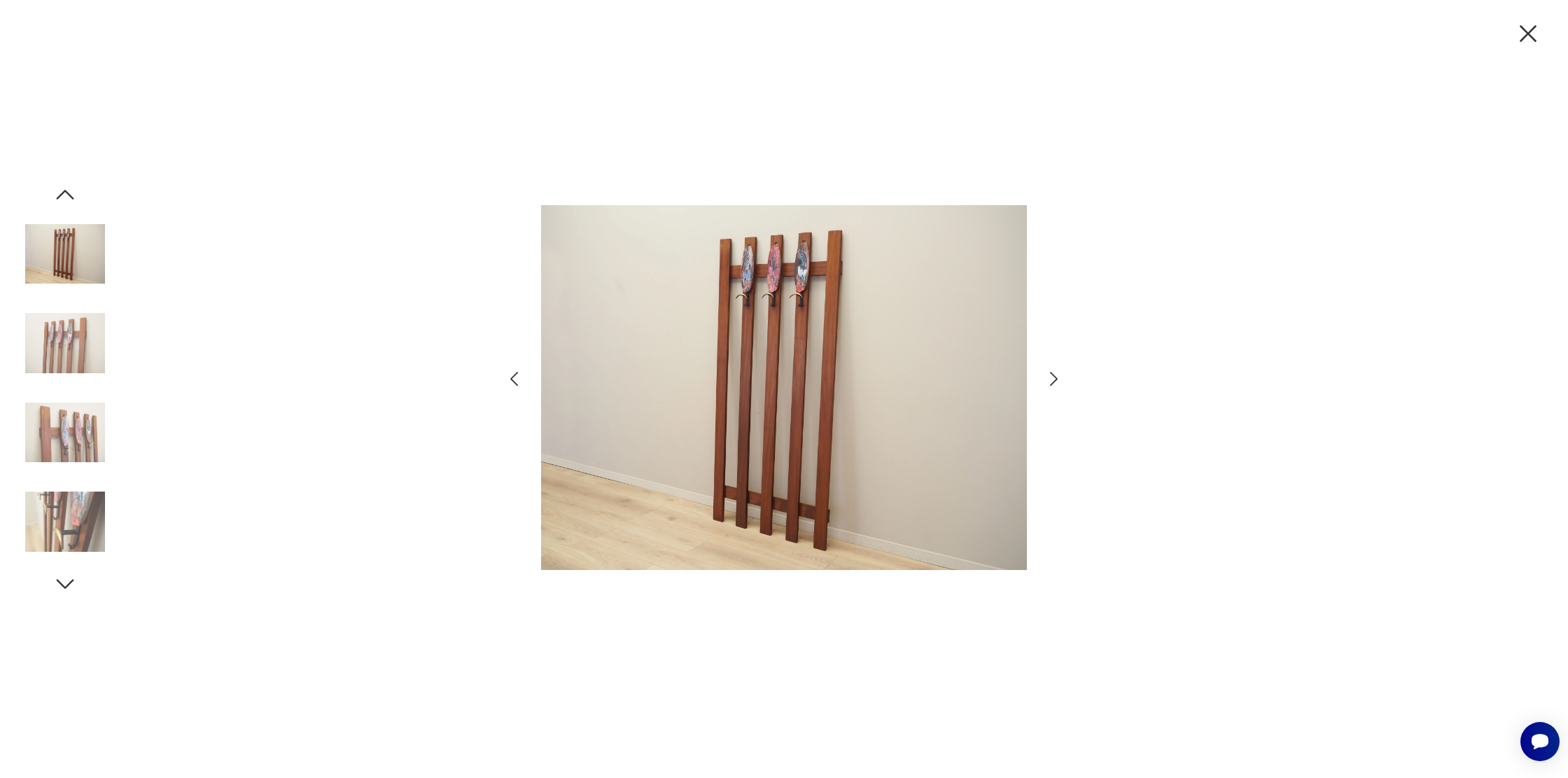
click at [1057, 381] on icon "button" at bounding box center [1054, 379] width 20 height 20
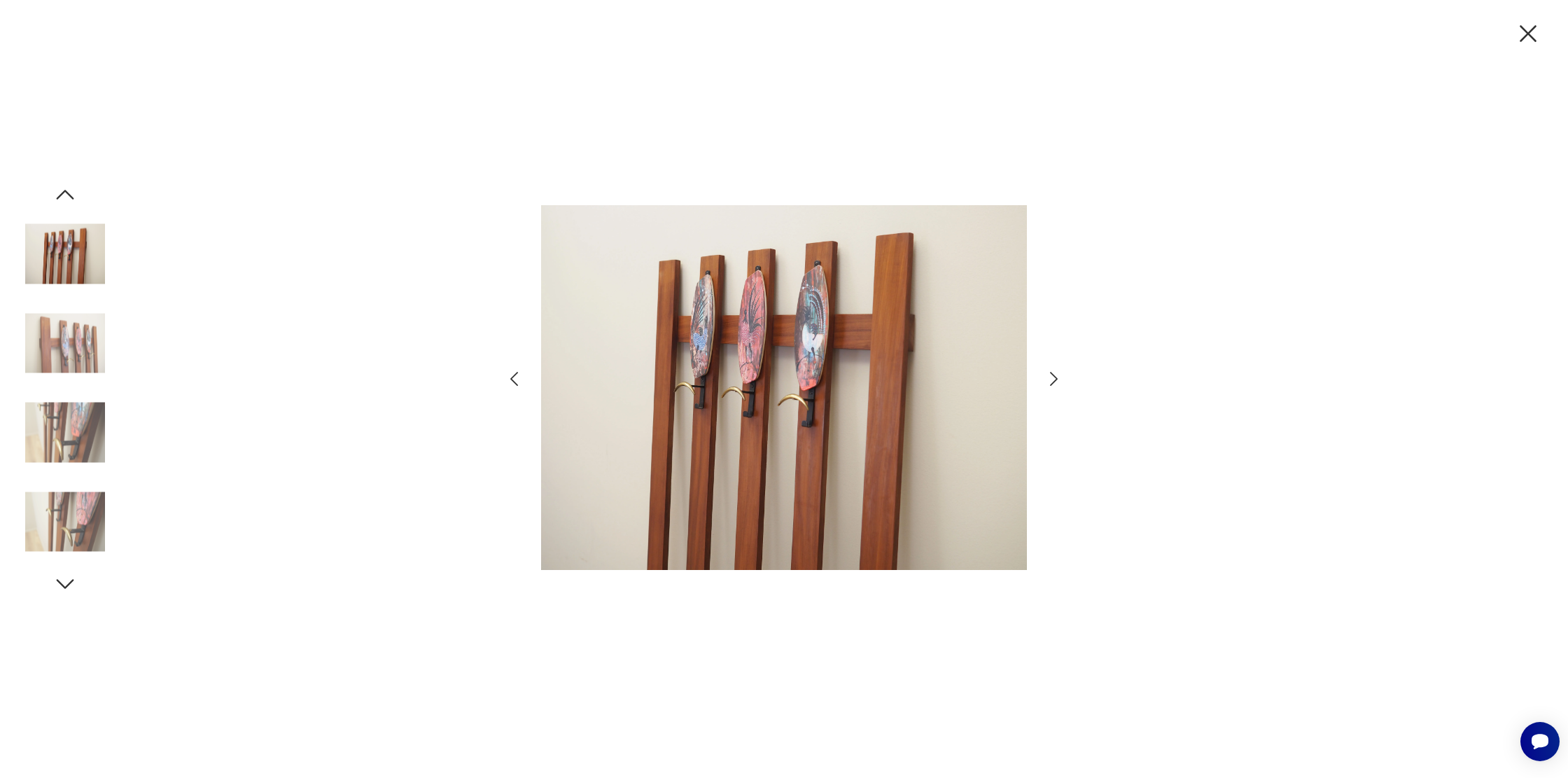
click at [1057, 381] on icon "button" at bounding box center [1054, 379] width 20 height 20
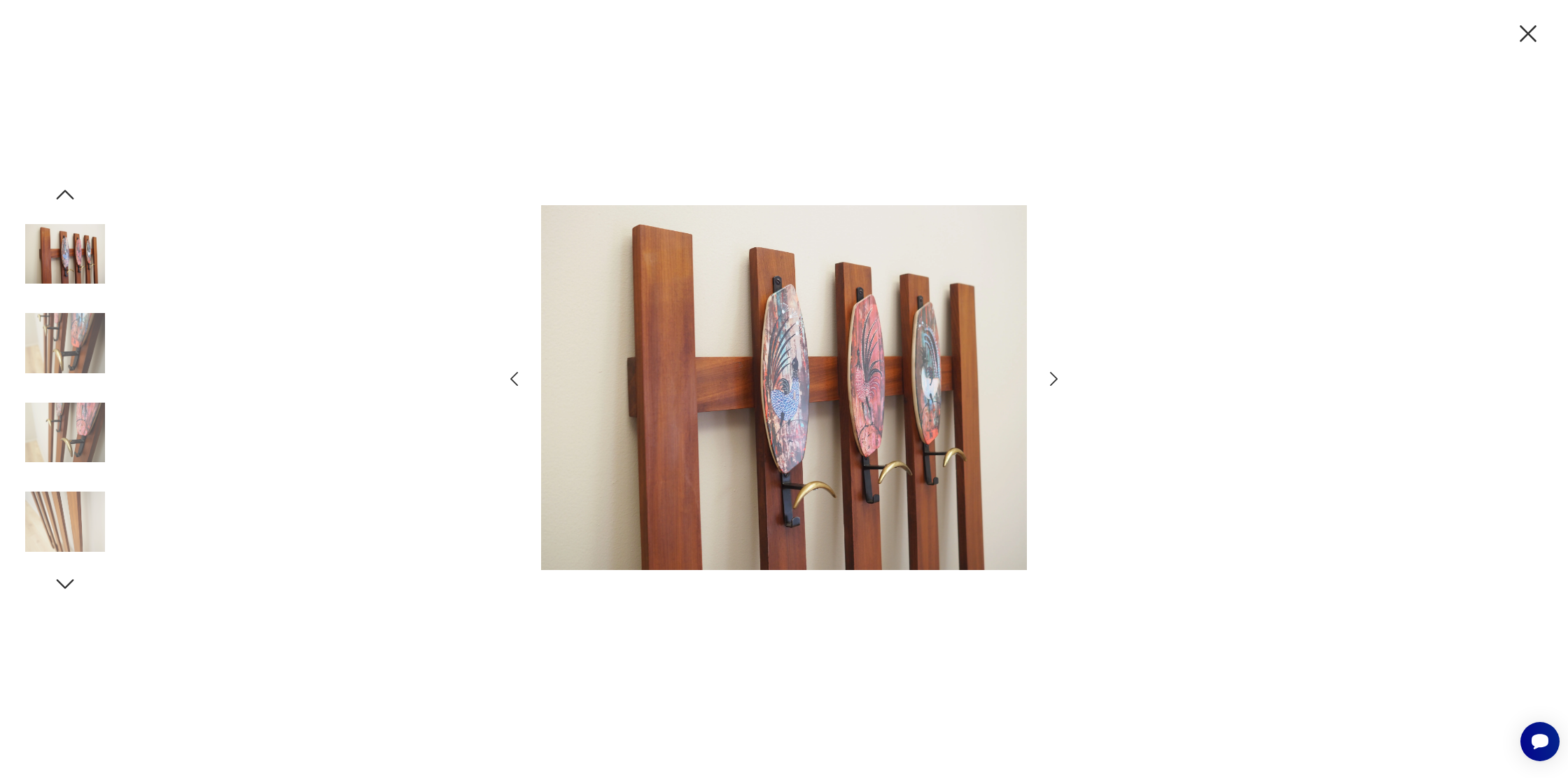
click at [1057, 381] on icon "button" at bounding box center [1054, 379] width 20 height 20
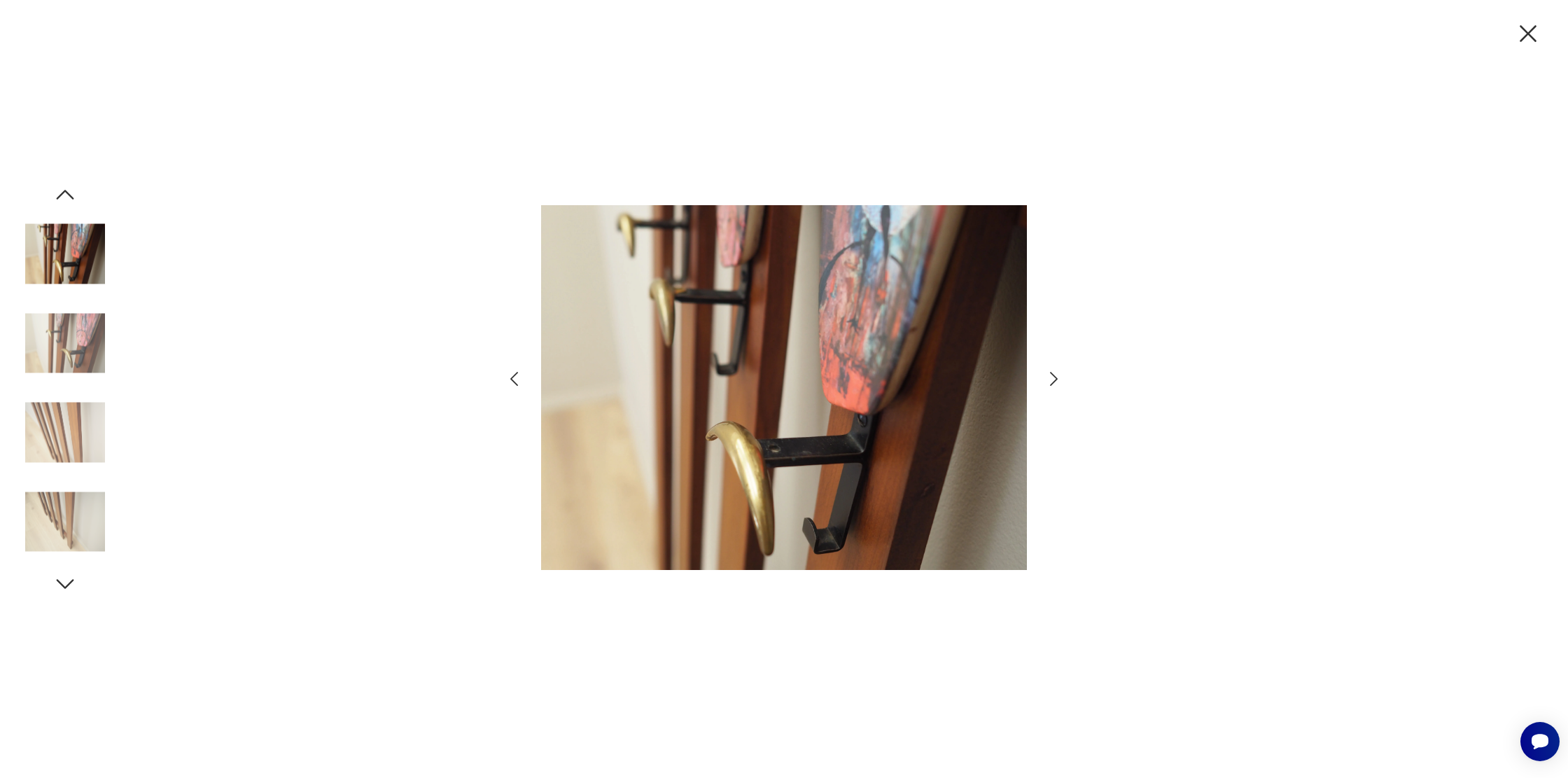
click at [1057, 381] on icon "button" at bounding box center [1054, 379] width 20 height 20
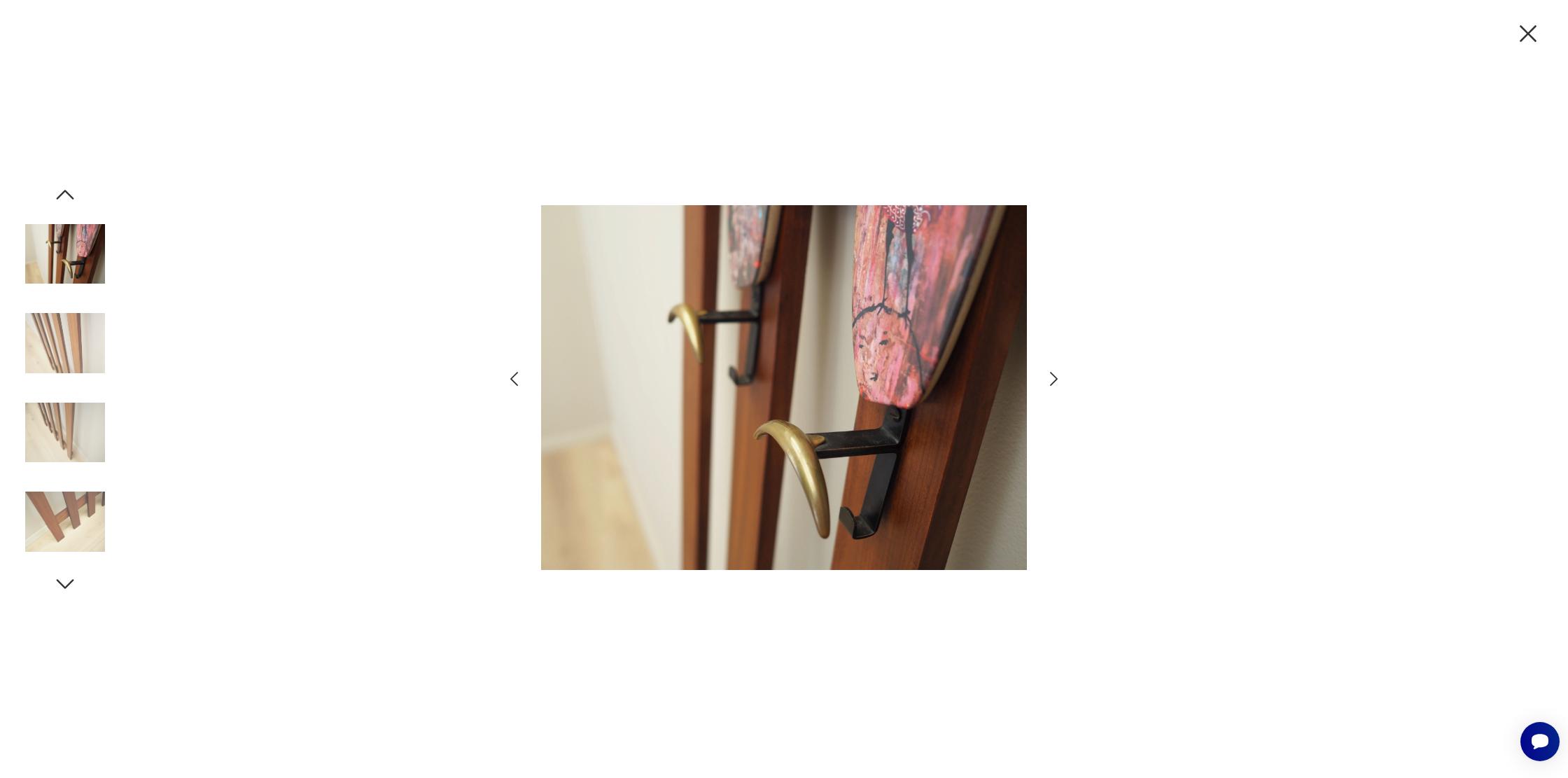
click at [1057, 381] on icon "button" at bounding box center [1054, 379] width 20 height 20
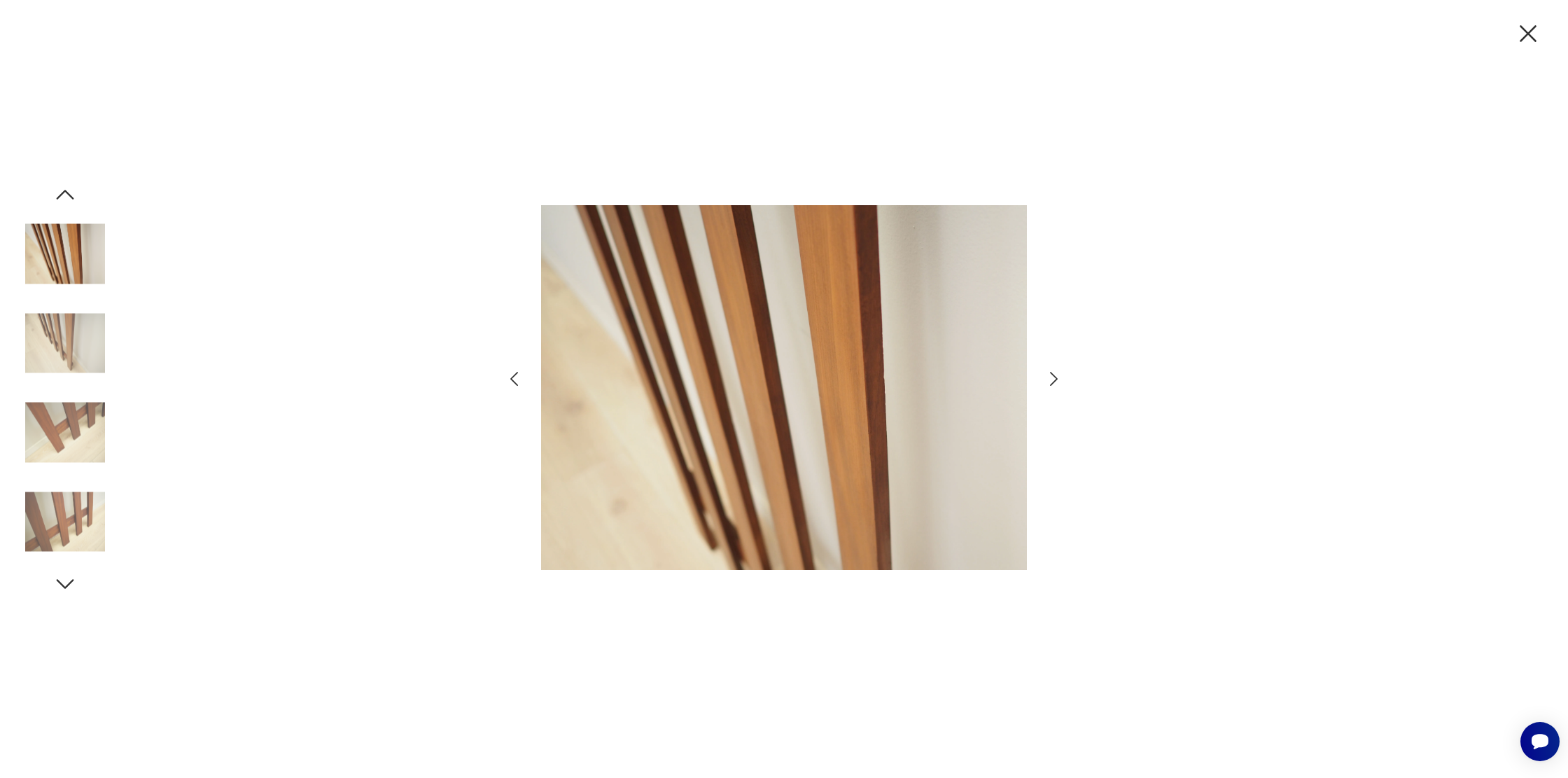
click at [1057, 381] on icon "button" at bounding box center [1054, 379] width 20 height 20
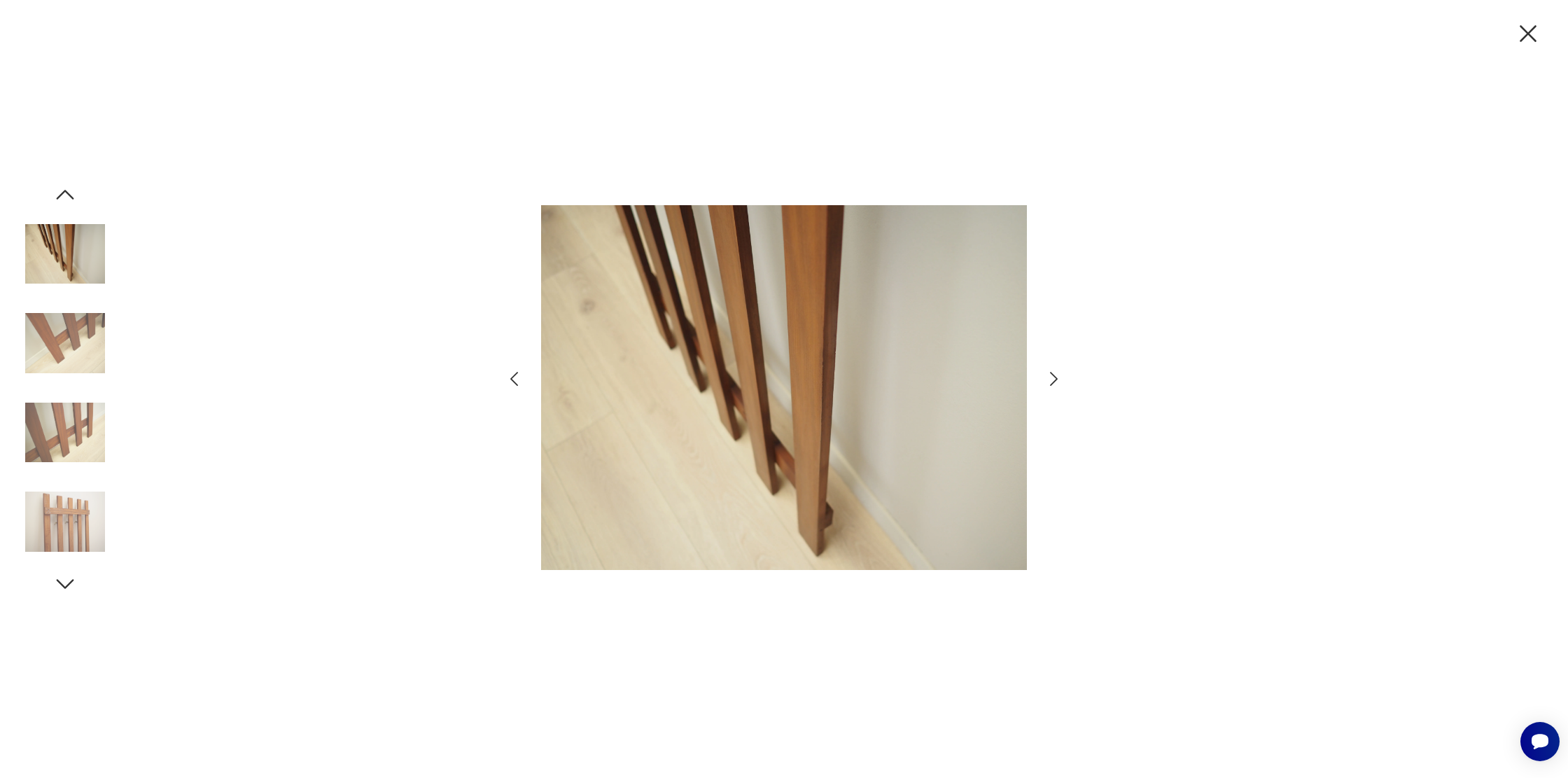
click at [1057, 381] on icon "button" at bounding box center [1054, 379] width 20 height 20
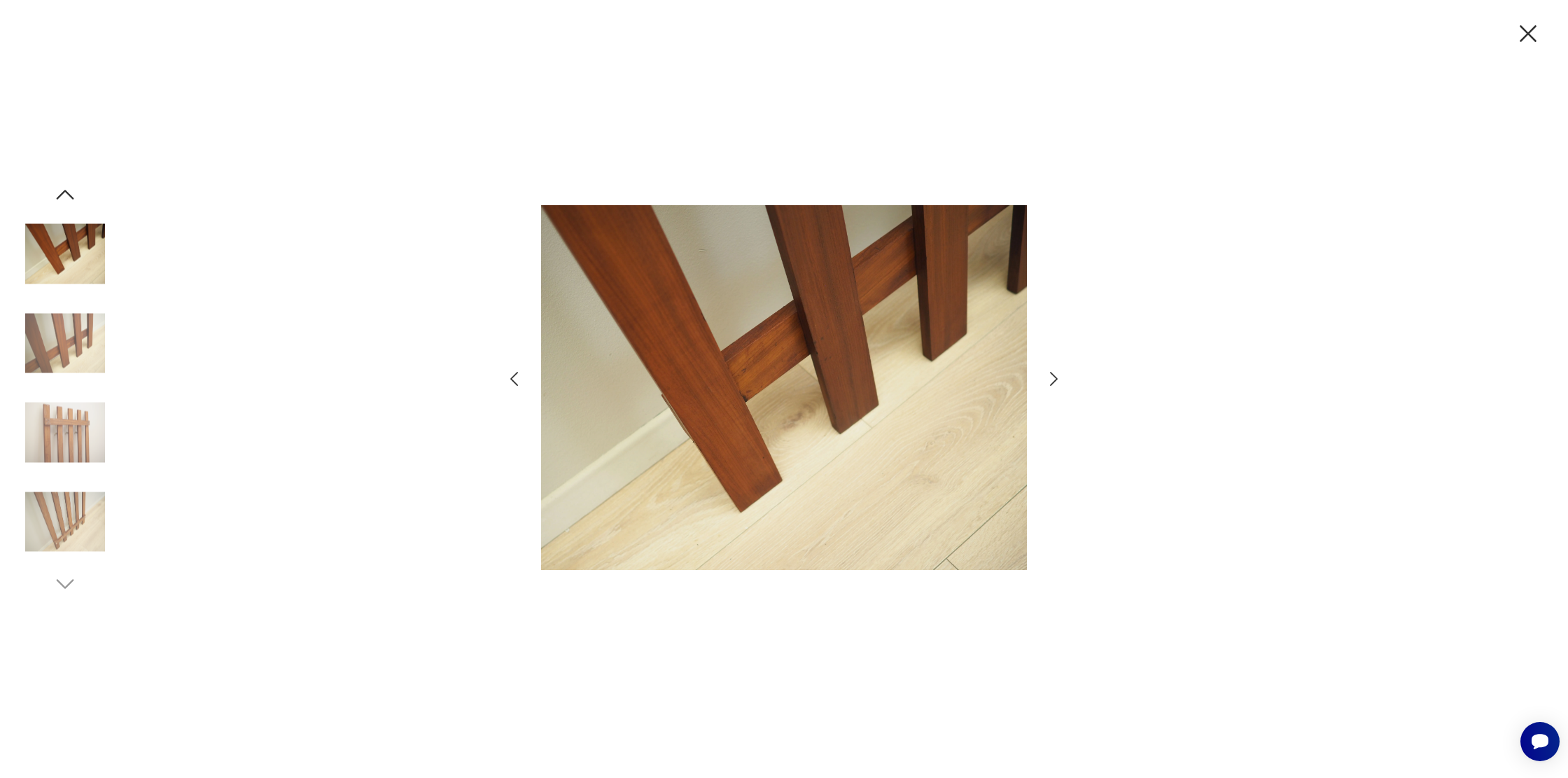
click at [1057, 381] on icon "button" at bounding box center [1054, 379] width 20 height 20
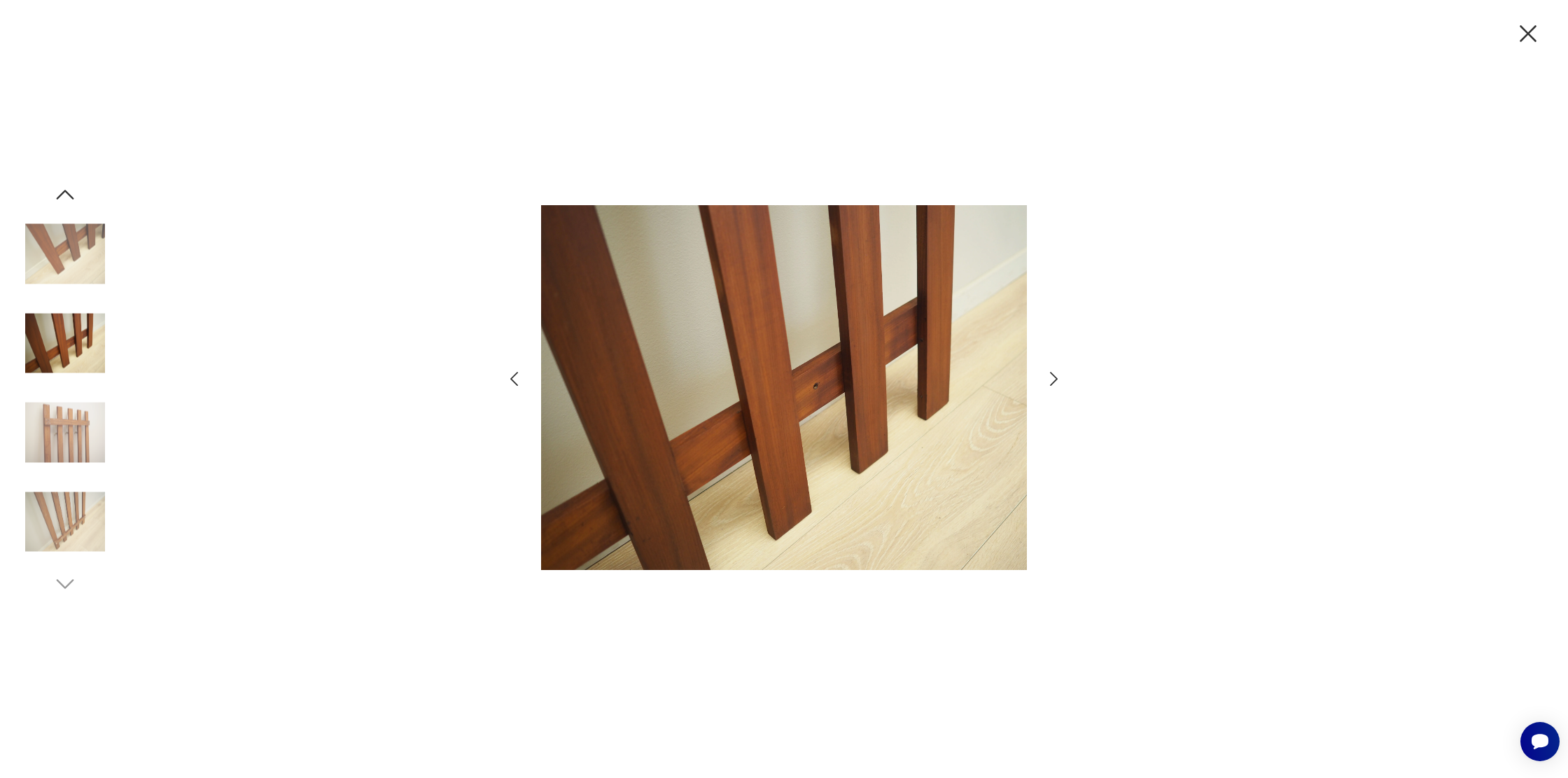
click at [1057, 381] on icon "button" at bounding box center [1054, 379] width 20 height 20
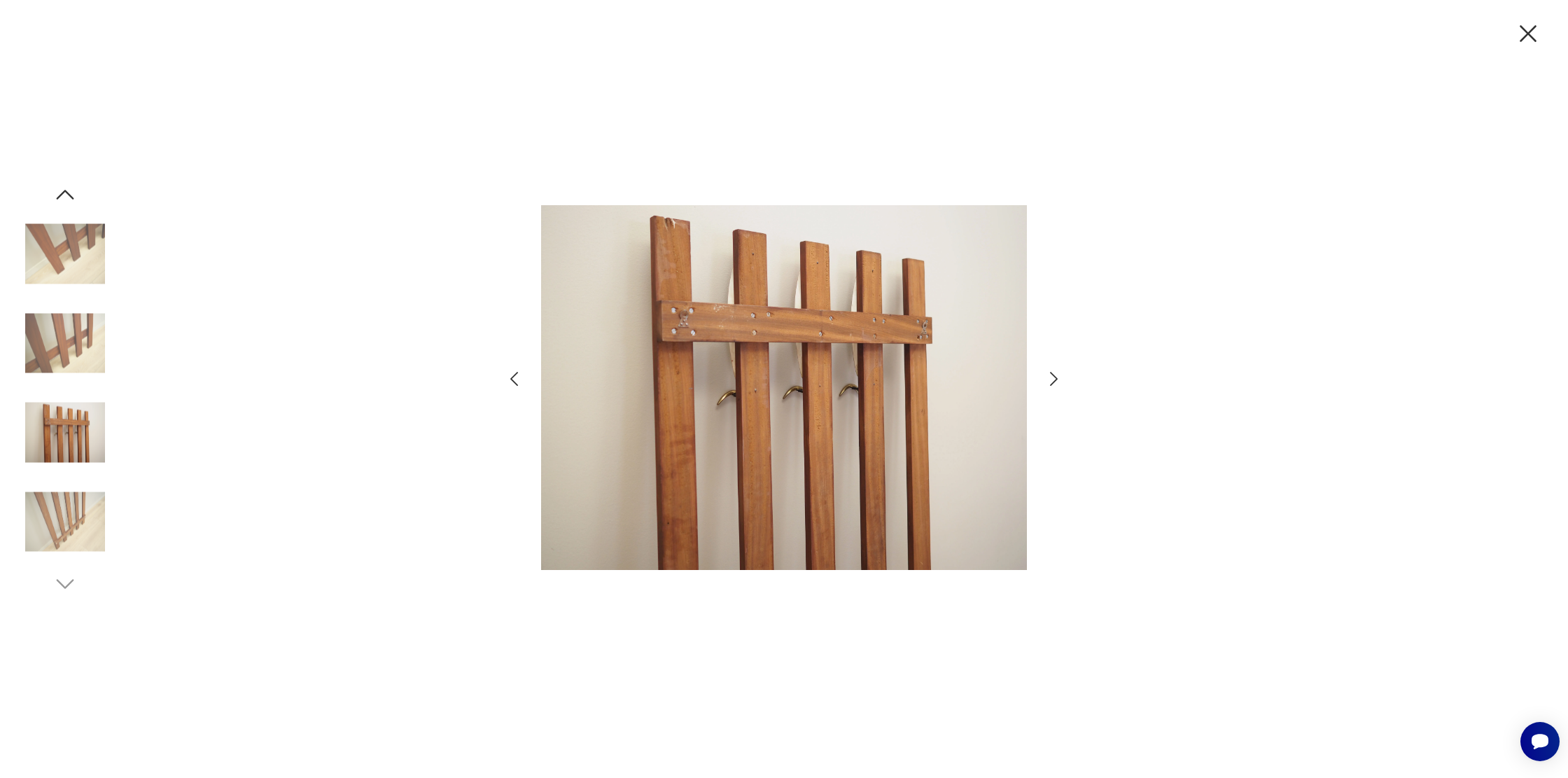
click at [1057, 381] on icon "button" at bounding box center [1054, 379] width 20 height 20
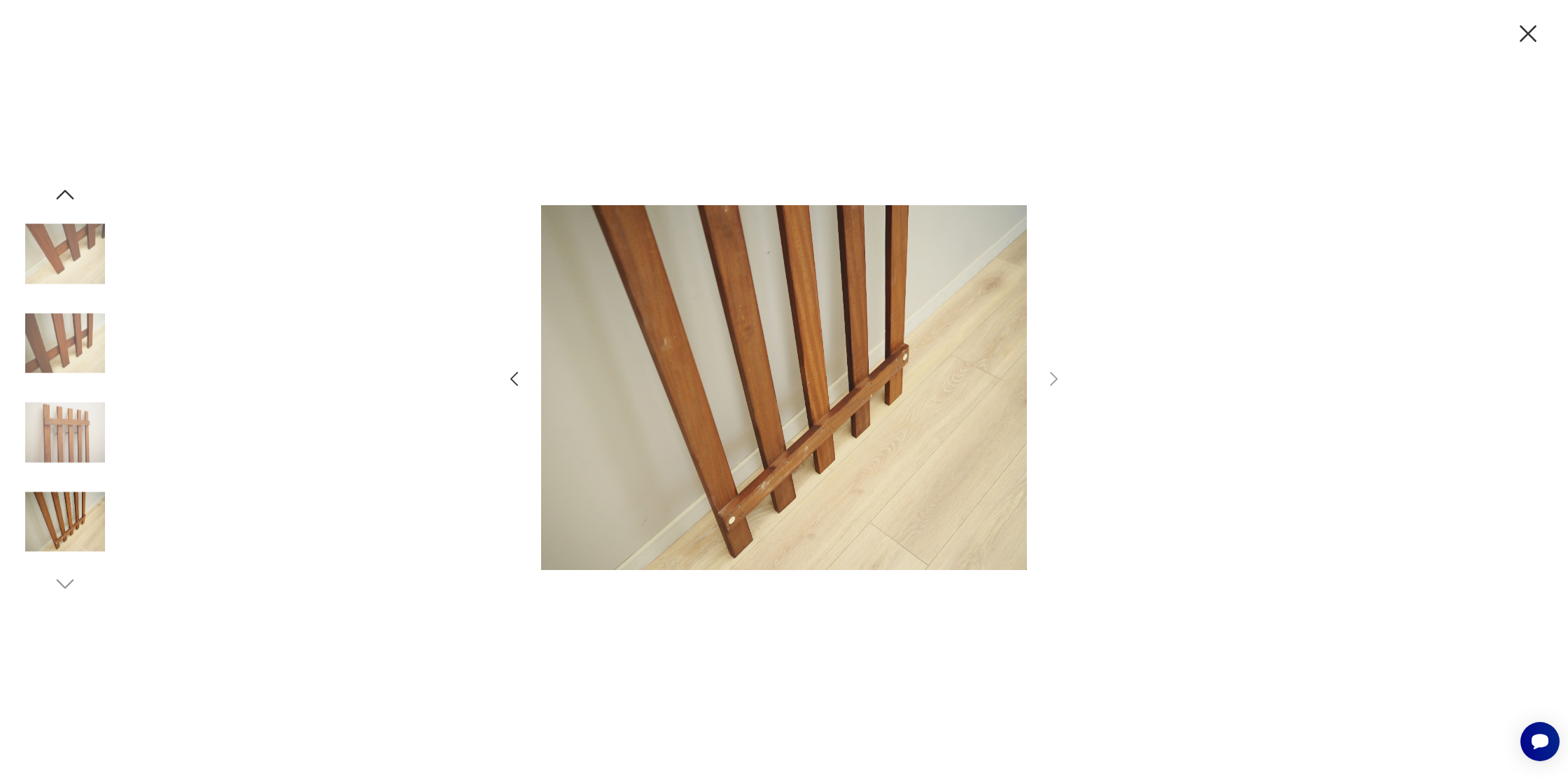
click at [1523, 30] on icon "button" at bounding box center [1529, 33] width 30 height 30
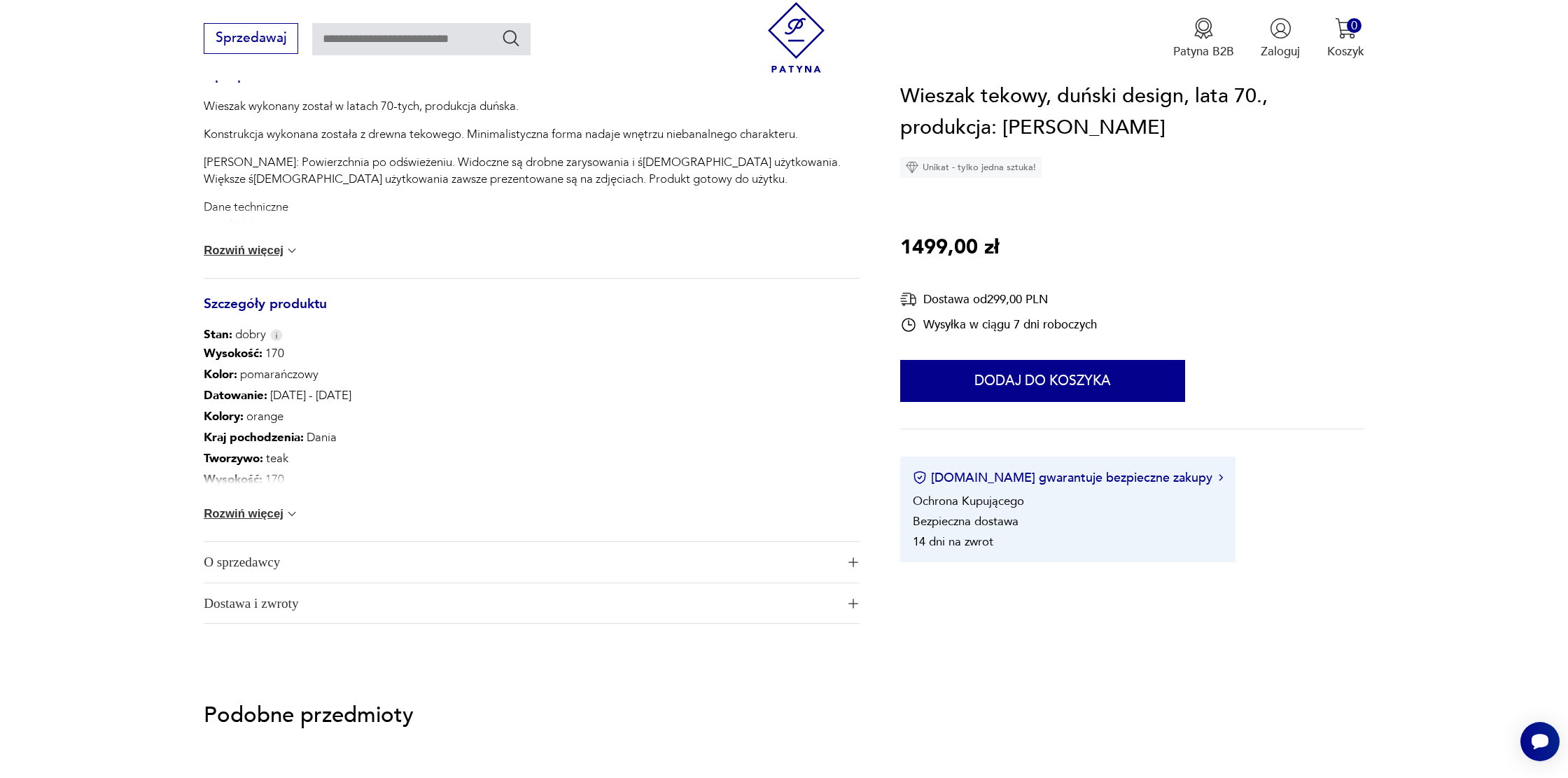
scroll to position [687, 0]
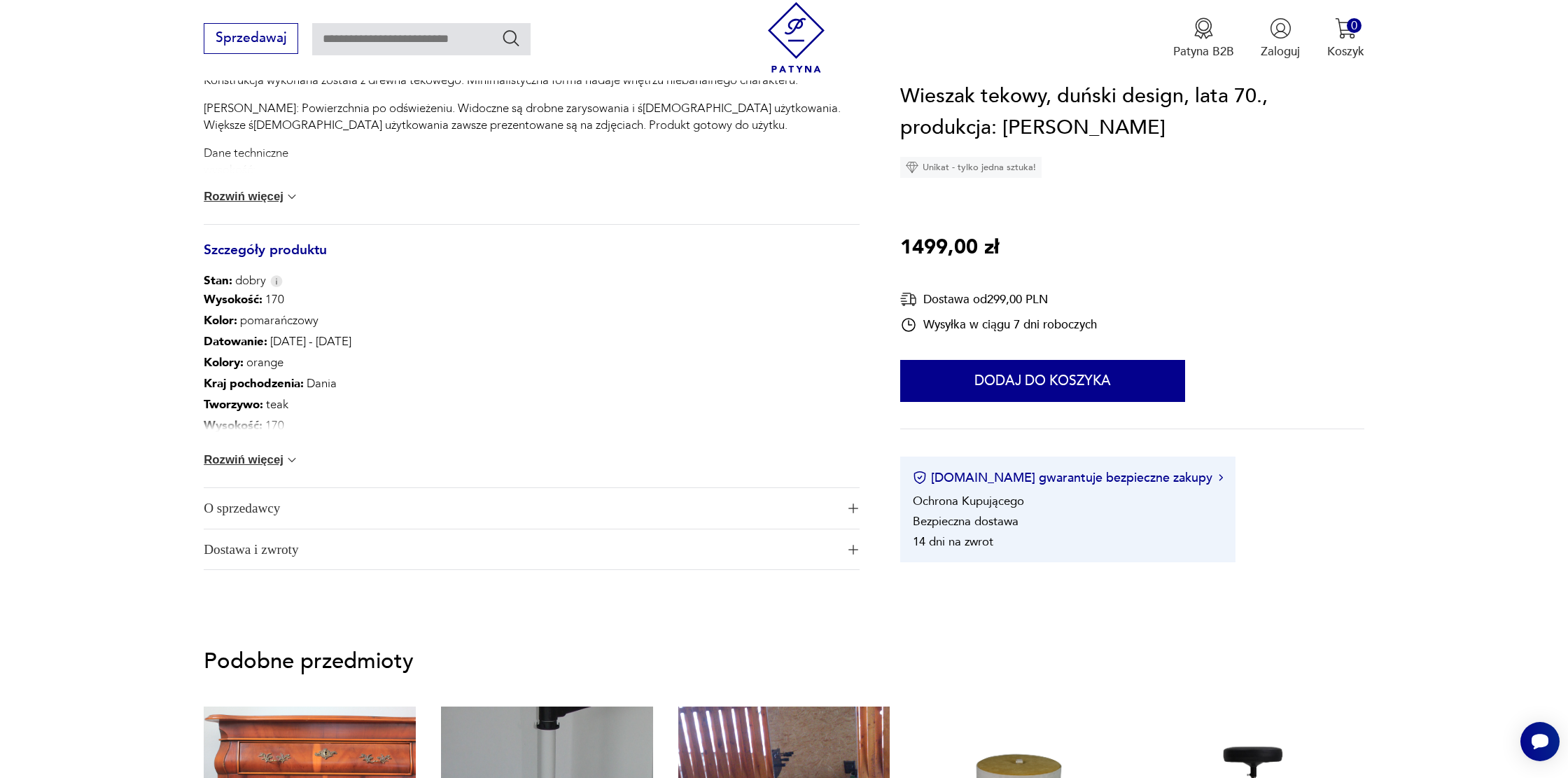
click at [200, 459] on section "Opis produktu Wieszak wykonany został w latach 70-tych, produkcja duńska. Konst…" at bounding box center [784, 89] width 1568 height 1042
click at [220, 458] on button "Rozwiń więcej" at bounding box center [251, 460] width 95 height 14
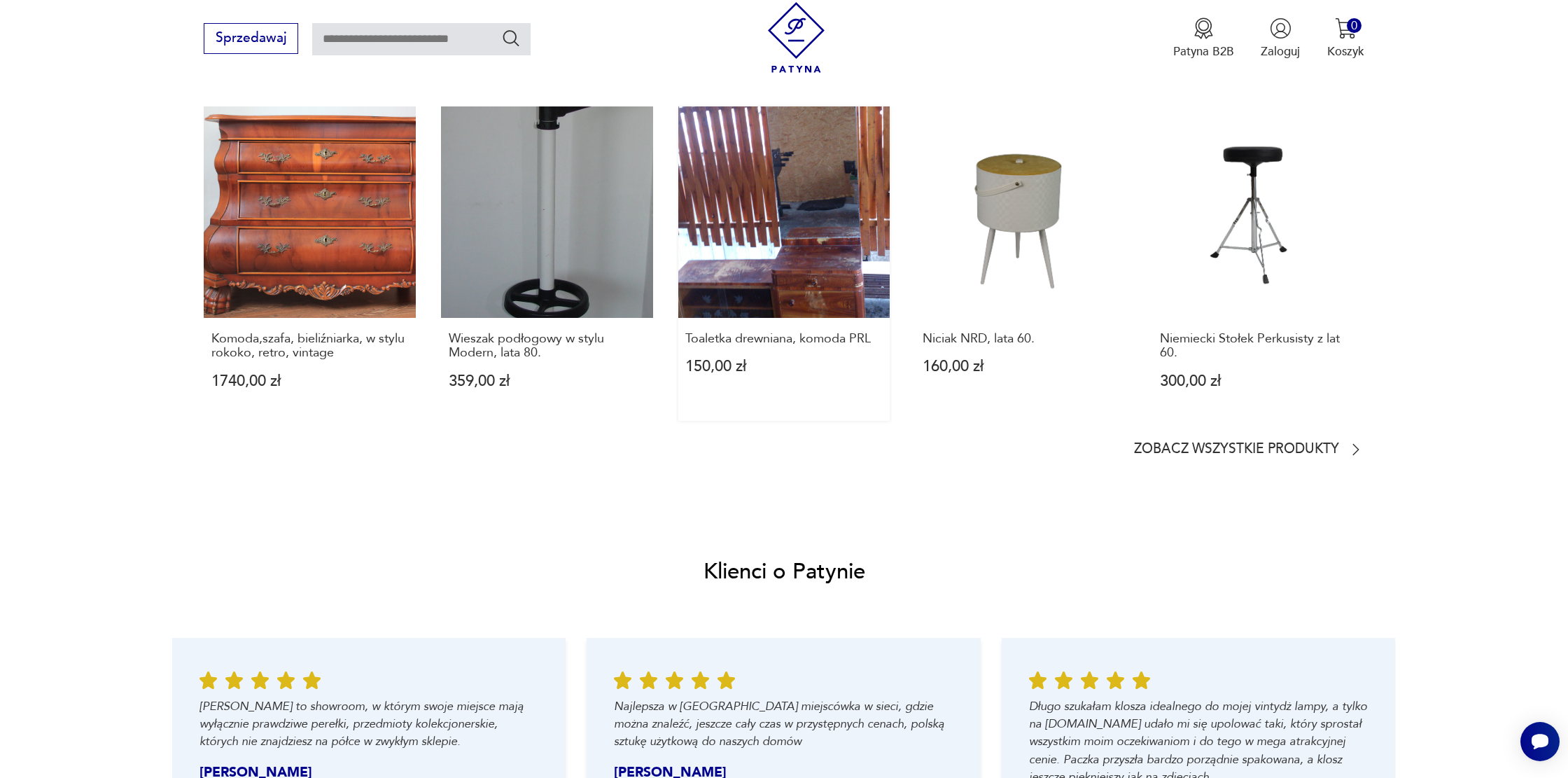
scroll to position [0, 0]
